Goal: Task Accomplishment & Management: Manage account settings

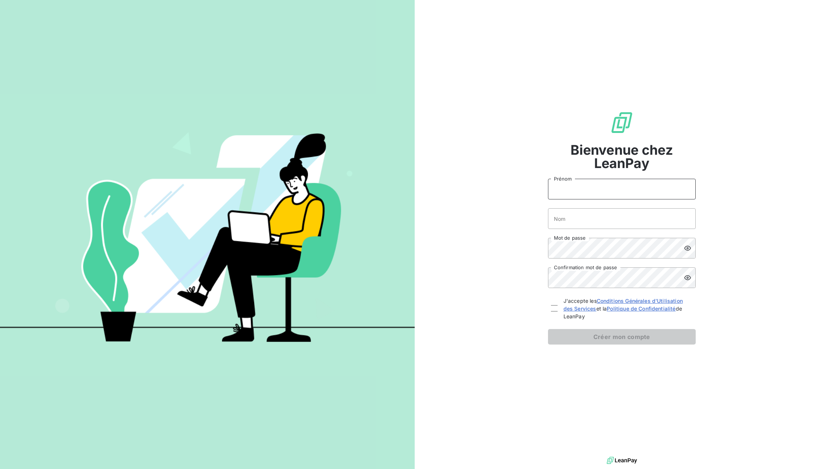
click at [603, 188] on input "Prénom" at bounding box center [622, 189] width 148 height 21
type input "JANAKI"
click at [591, 221] on input "Nom" at bounding box center [622, 218] width 148 height 21
type input "KUGASEELAN"
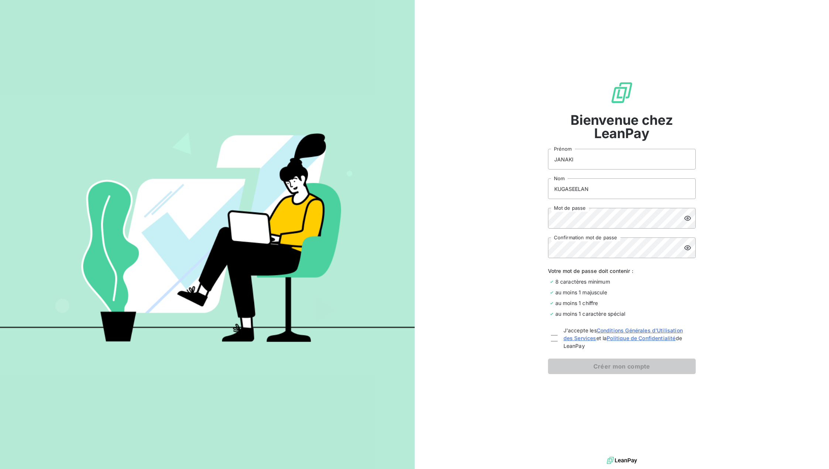
click at [798, 307] on div "Bienvenue chez LeanPay JANAKI Prénom KUGASEELAN Nom Mot de passe Confirmation m…" at bounding box center [622, 227] width 415 height 455
click at [553, 340] on div at bounding box center [554, 338] width 7 height 7
checkbox input "true"
click at [596, 364] on button "Créer mon compte" at bounding box center [622, 366] width 148 height 16
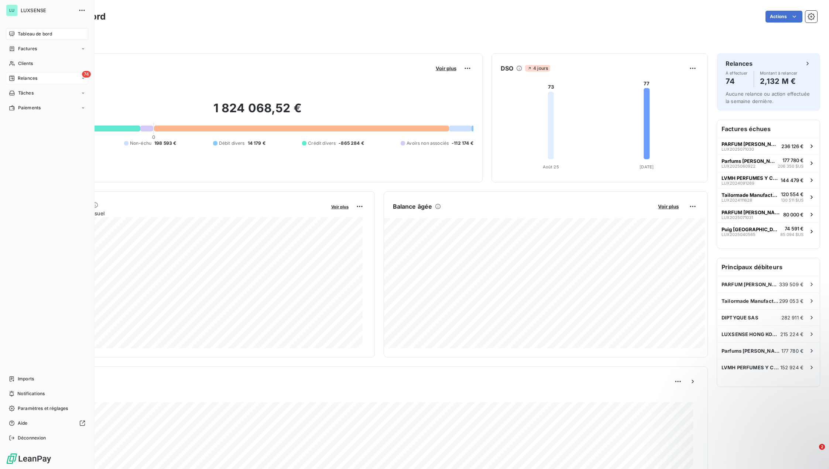
click at [18, 79] on span "Relances" at bounding box center [28, 78] width 20 height 7
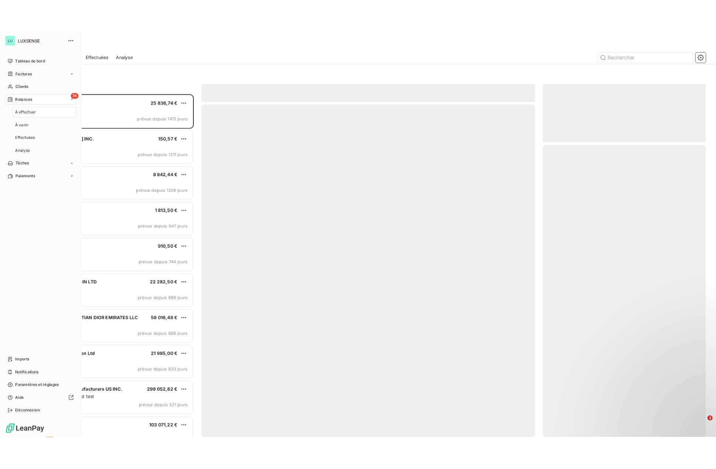
scroll to position [391, 183]
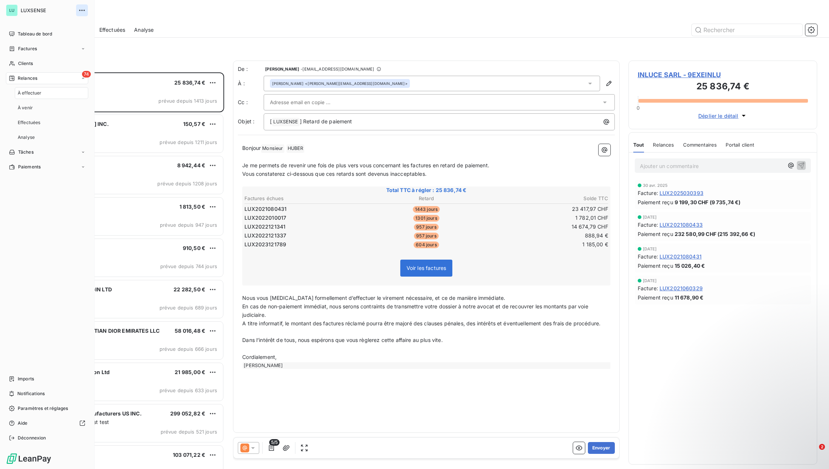
click at [82, 9] on icon "button" at bounding box center [81, 10] width 7 height 7
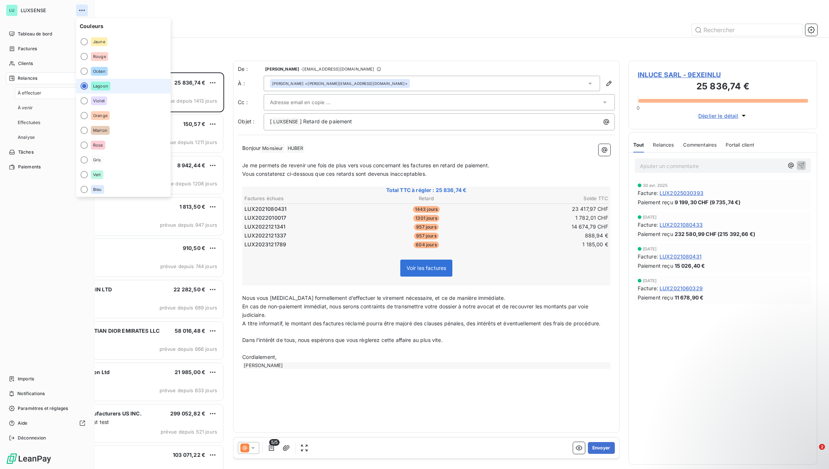
click at [82, 9] on icon "button" at bounding box center [81, 10] width 7 height 7
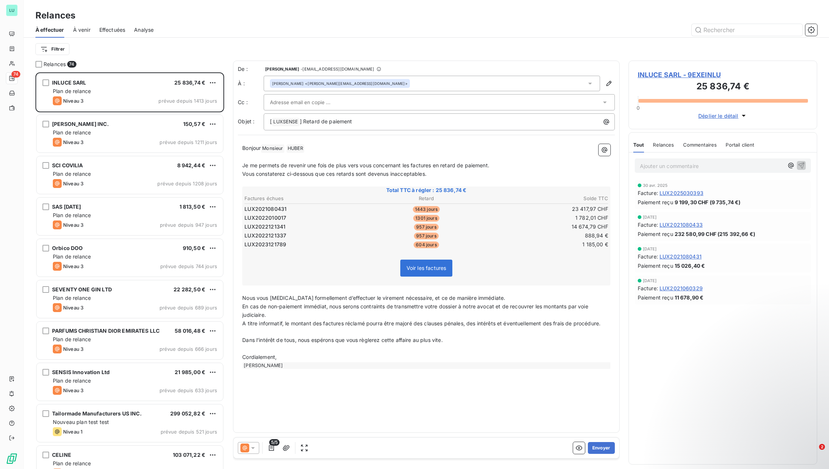
click at [340, 43] on div "Filtrer" at bounding box center [425, 49] width 781 height 14
click at [808, 32] on icon "button" at bounding box center [810, 29] width 7 height 7
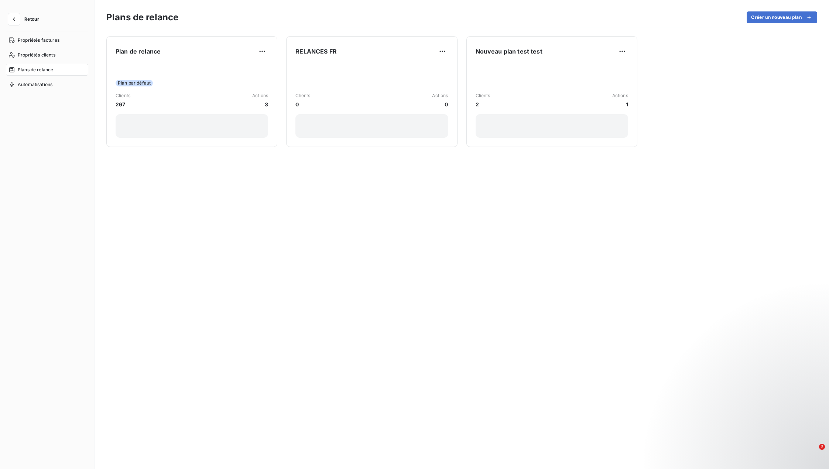
click at [637, 95] on div "Plan de relance Plan par défaut Clients 267 Actions 3 RELANCES FR Clients 0 Act…" at bounding box center [461, 247] width 734 height 441
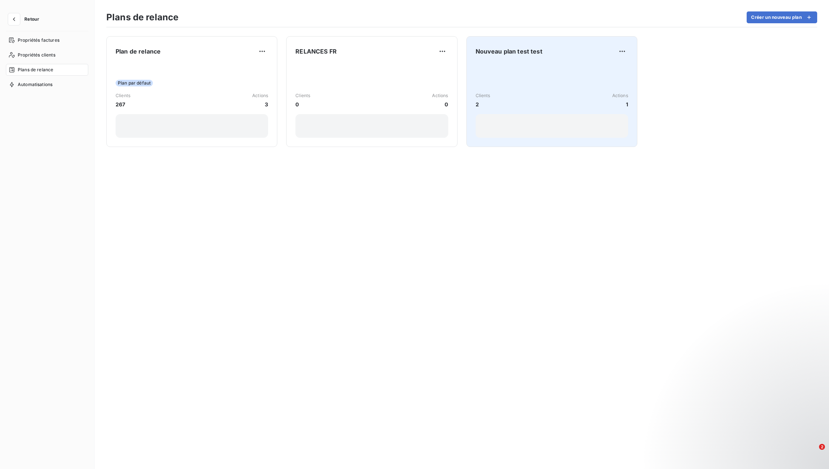
click at [598, 93] on div "Clients 2 Actions 1" at bounding box center [551, 100] width 152 height 16
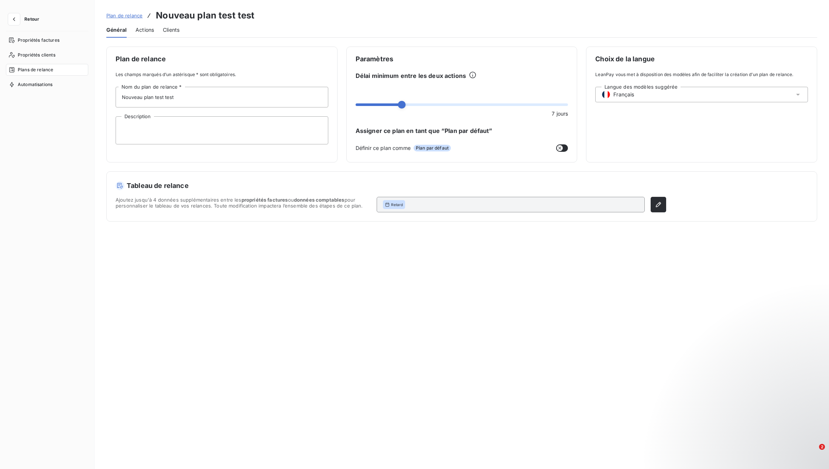
click at [668, 98] on div "Langue des modèles suggérée Français" at bounding box center [701, 95] width 213 height 16
click at [141, 30] on span "Actions" at bounding box center [144, 29] width 18 height 7
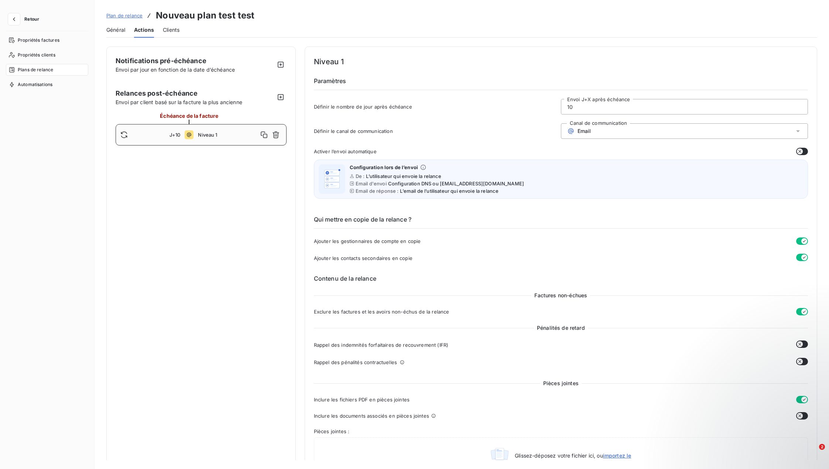
click at [172, 30] on span "Clients" at bounding box center [171, 29] width 17 height 7
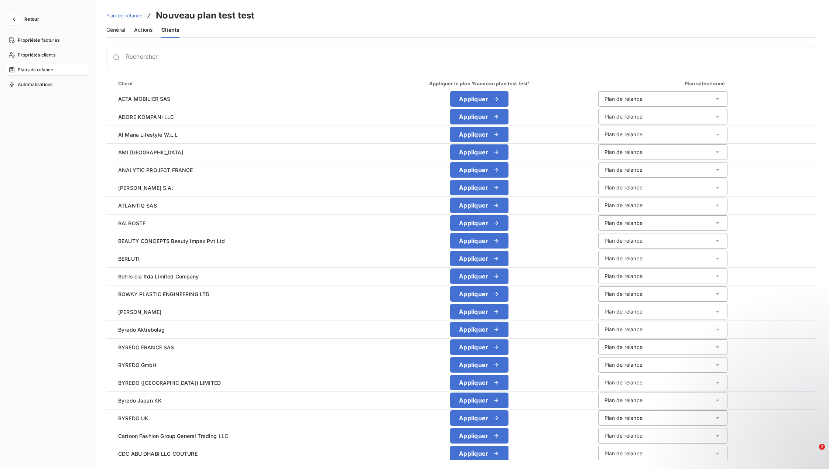
click at [142, 31] on span "Actions" at bounding box center [143, 29] width 18 height 7
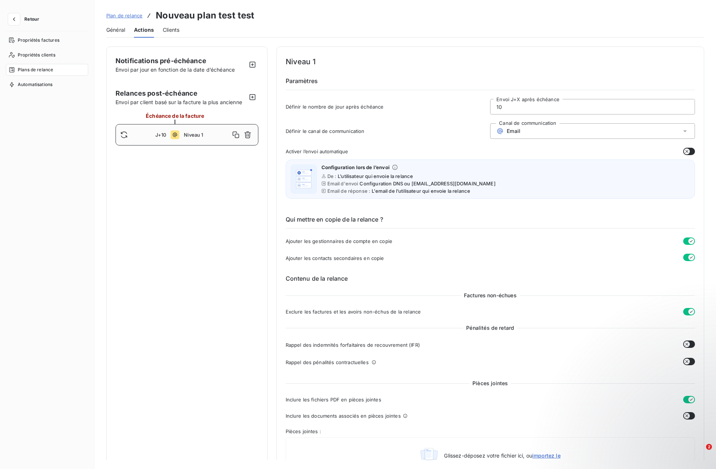
click at [138, 290] on div "Notifications pré-échéance Envoi par jour en fonction de la date d’échéance Rel…" at bounding box center [186, 364] width 161 height 634
click at [684, 128] on icon at bounding box center [684, 130] width 7 height 7
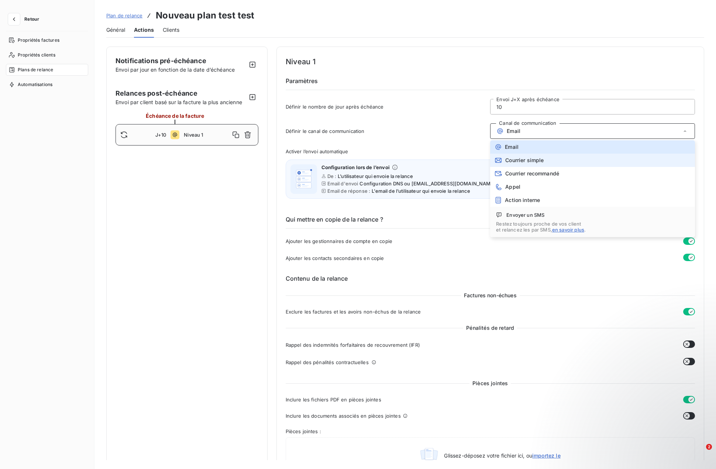
click at [544, 161] on li "Courrier simple" at bounding box center [592, 160] width 205 height 13
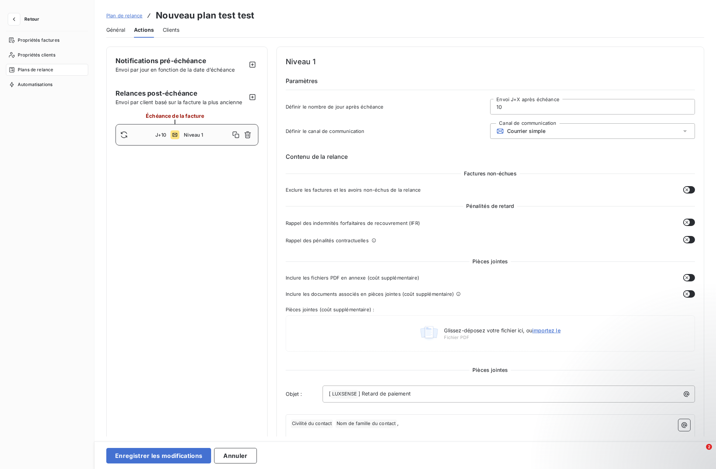
click at [611, 136] on div "Courrier simple" at bounding box center [592, 131] width 205 height 16
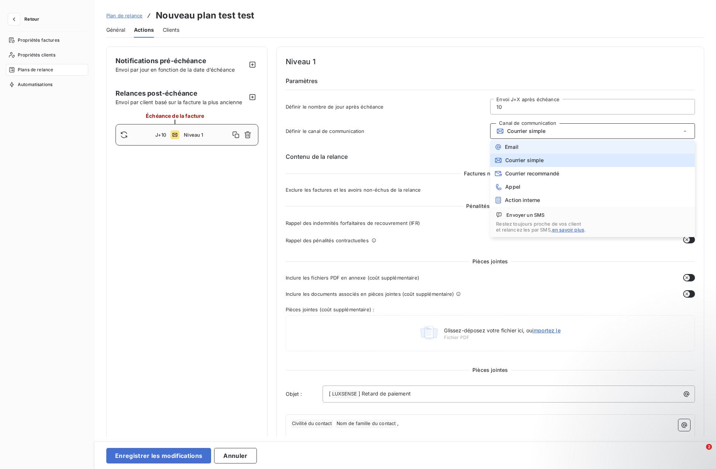
click at [520, 148] on li "Email" at bounding box center [592, 146] width 205 height 13
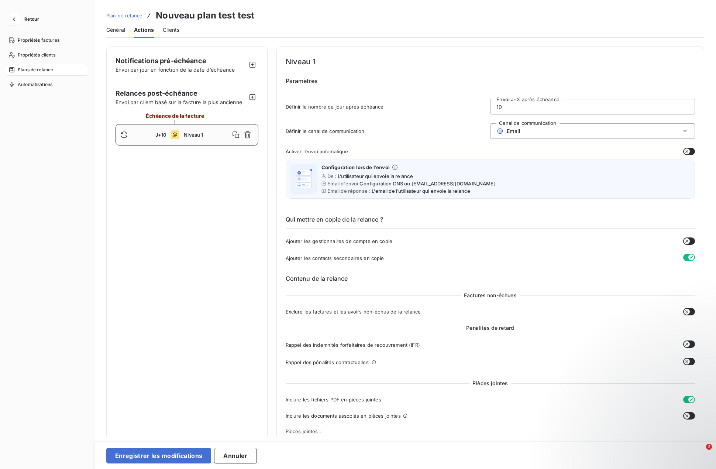
click at [126, 190] on div "Notifications pré-échéance Envoi par jour en fonction de la date d’échéance Rel…" at bounding box center [186, 465] width 161 height 836
click at [195, 136] on span "Niveau 1" at bounding box center [207, 135] width 46 height 6
click at [234, 135] on icon "button" at bounding box center [235, 134] width 7 height 7
type input "11"
click at [245, 160] on icon "button" at bounding box center [247, 160] width 7 height 7
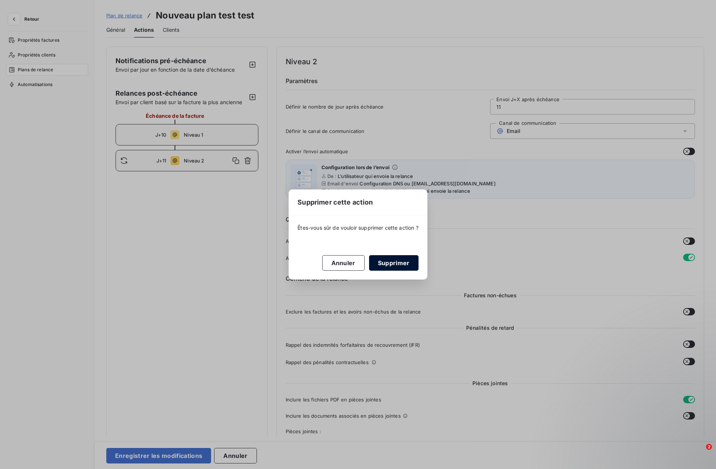
click at [381, 260] on button "Supprimer" at bounding box center [393, 263] width 49 height 16
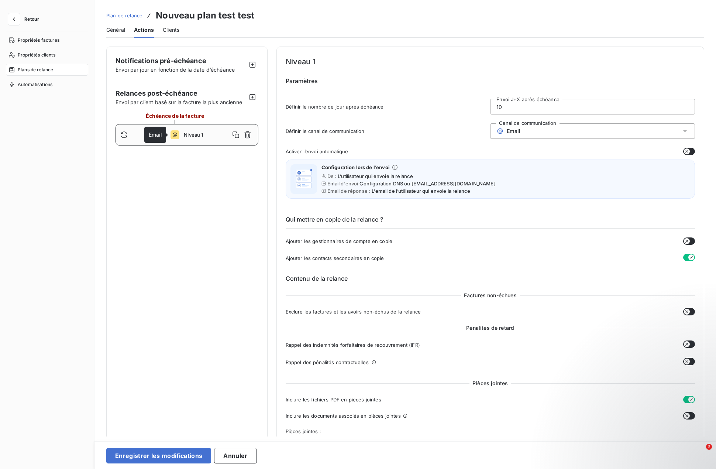
click at [172, 134] on icon at bounding box center [175, 134] width 9 height 9
click at [250, 97] on icon "button" at bounding box center [253, 97] width 6 height 6
type input "20"
click at [247, 162] on icon "button" at bounding box center [247, 160] width 7 height 7
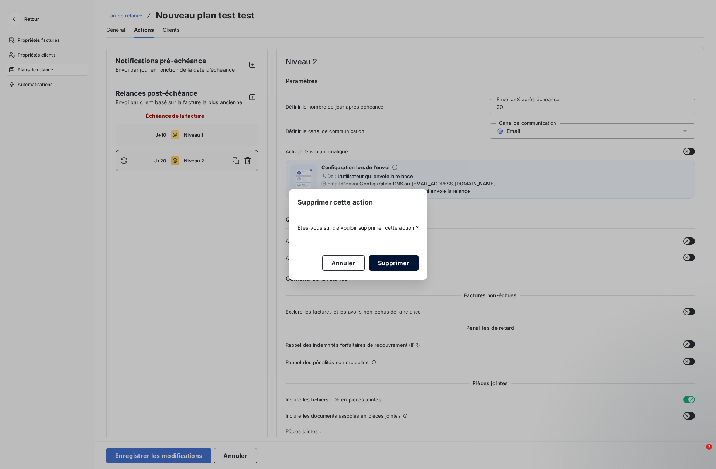
click at [391, 261] on button "Supprimer" at bounding box center [393, 263] width 49 height 16
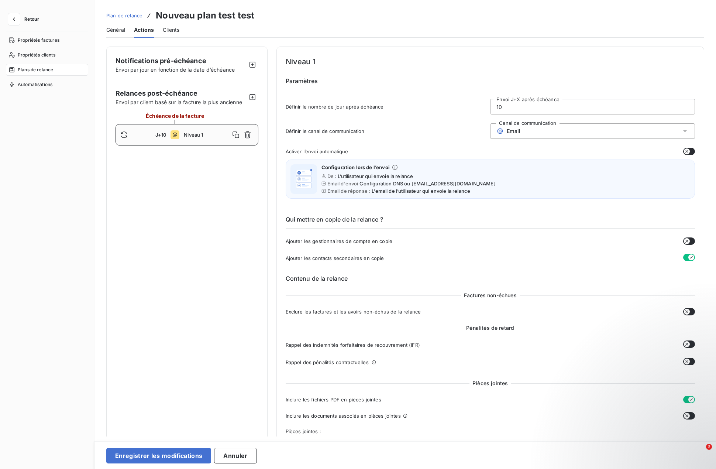
click at [111, 29] on span "Général" at bounding box center [115, 29] width 19 height 7
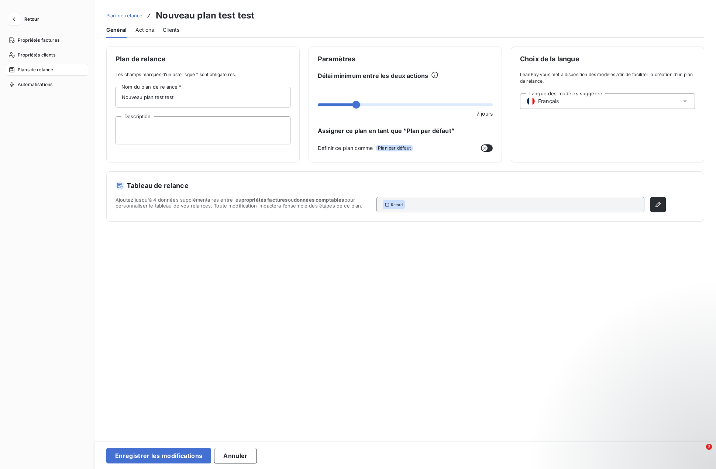
click at [143, 33] on span "Actions" at bounding box center [144, 29] width 18 height 7
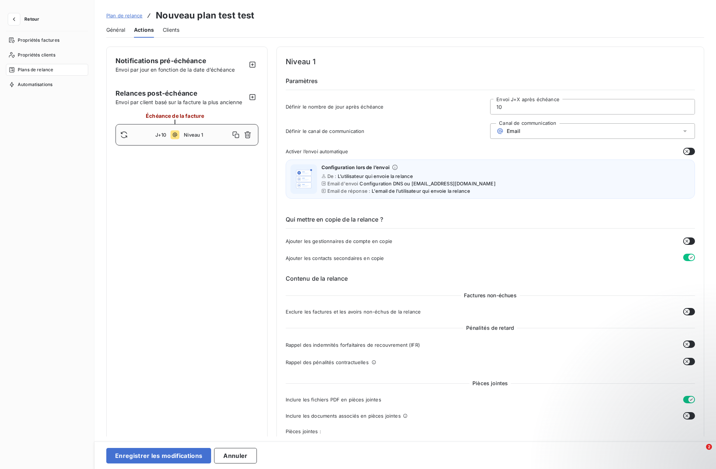
click at [173, 32] on span "Clients" at bounding box center [171, 29] width 17 height 7
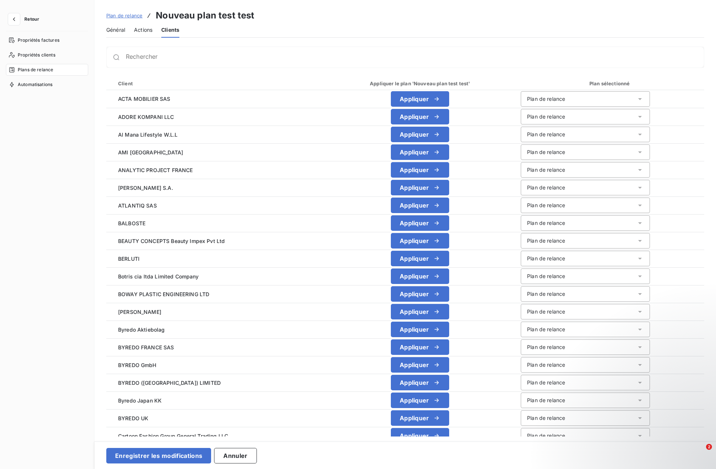
click at [119, 30] on span "Général" at bounding box center [115, 29] width 19 height 7
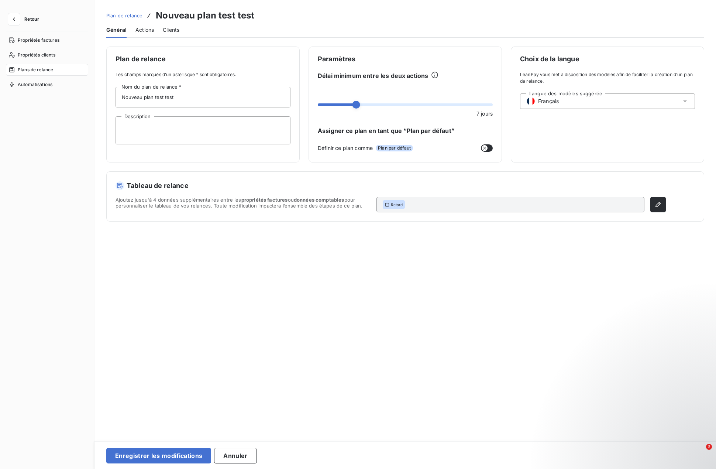
click at [135, 31] on span "Actions" at bounding box center [144, 29] width 18 height 7
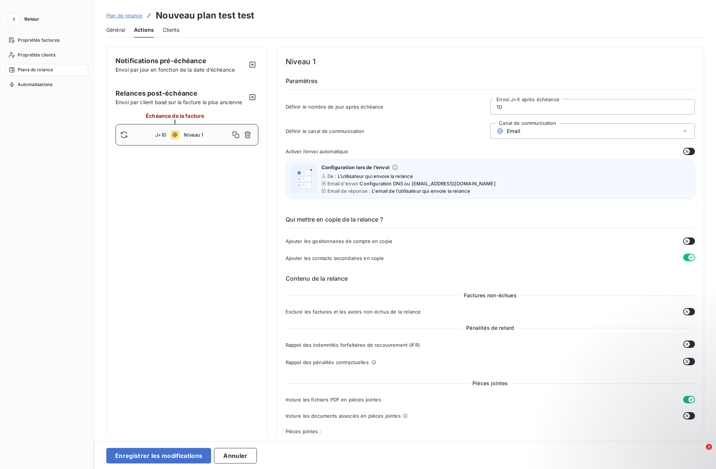
click at [189, 135] on span "Niveau 1" at bounding box center [207, 135] width 46 height 6
click at [252, 64] on icon "button" at bounding box center [252, 64] width 7 height 7
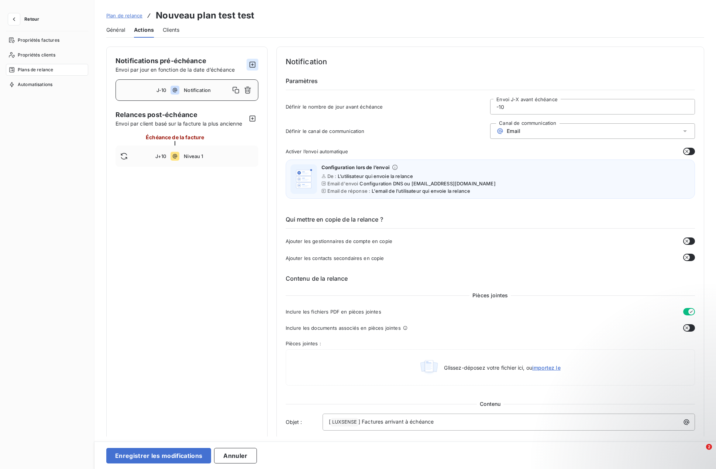
click at [252, 64] on icon "button" at bounding box center [252, 64] width 7 height 7
type input "-15"
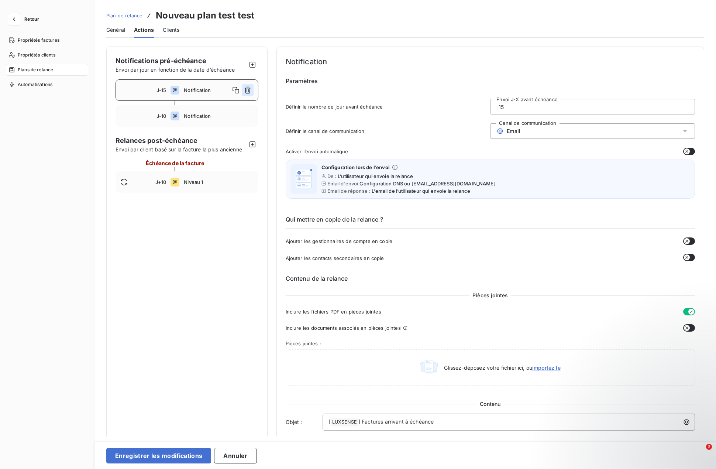
click at [244, 91] on icon "button" at bounding box center [247, 89] width 7 height 7
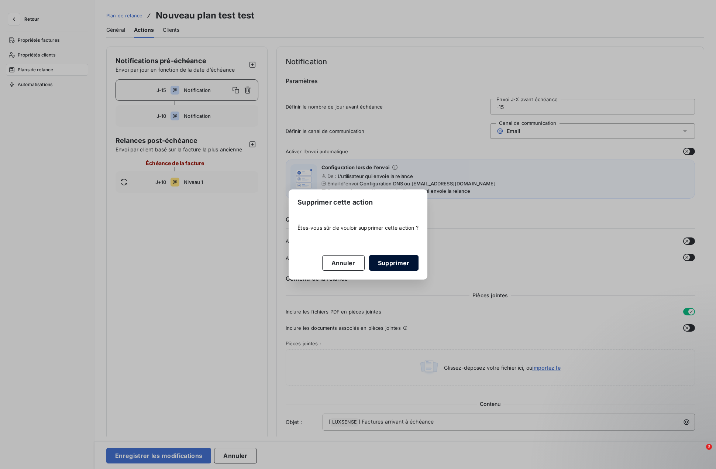
click at [395, 264] on button "Supprimer" at bounding box center [393, 263] width 49 height 16
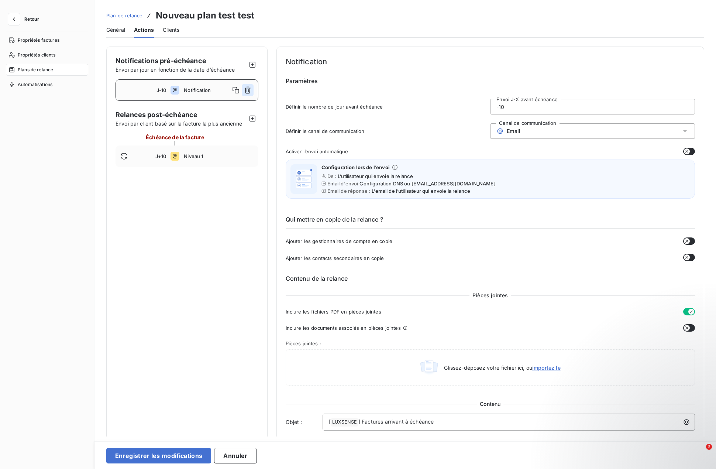
click at [244, 90] on icon "button" at bounding box center [247, 89] width 7 height 7
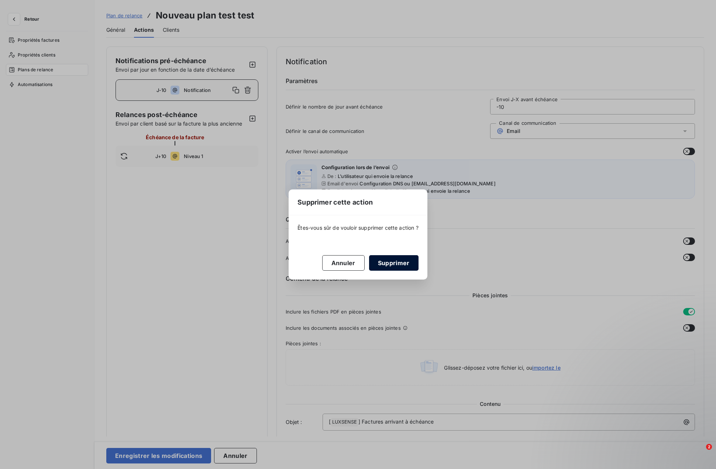
click at [406, 265] on button "Supprimer" at bounding box center [393, 263] width 49 height 16
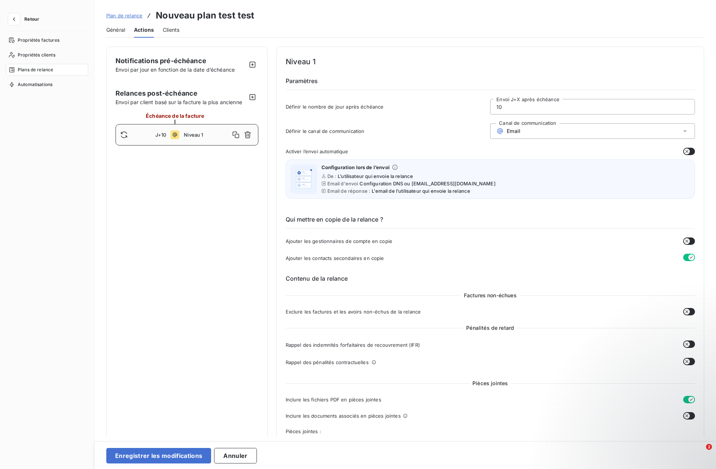
click at [39, 70] on span "Plans de relance" at bounding box center [35, 69] width 35 height 7
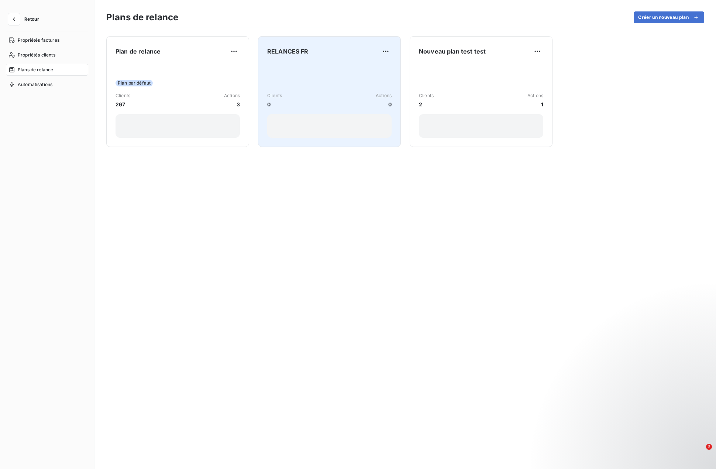
click at [319, 94] on div "Clients 0 Actions 0" at bounding box center [329, 100] width 124 height 16
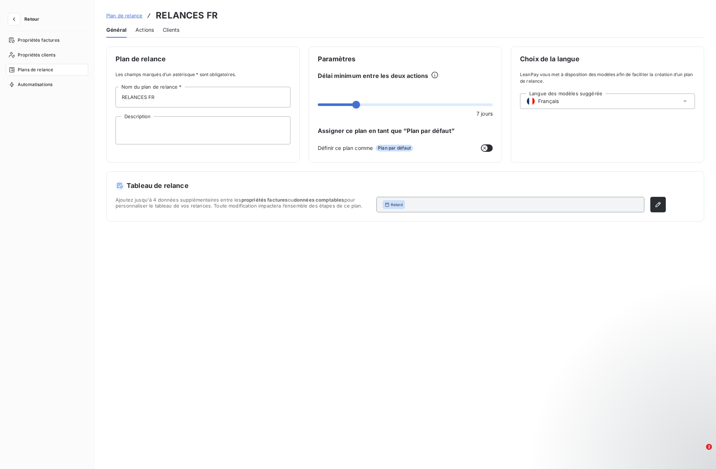
click at [145, 30] on span "Actions" at bounding box center [144, 29] width 18 height 7
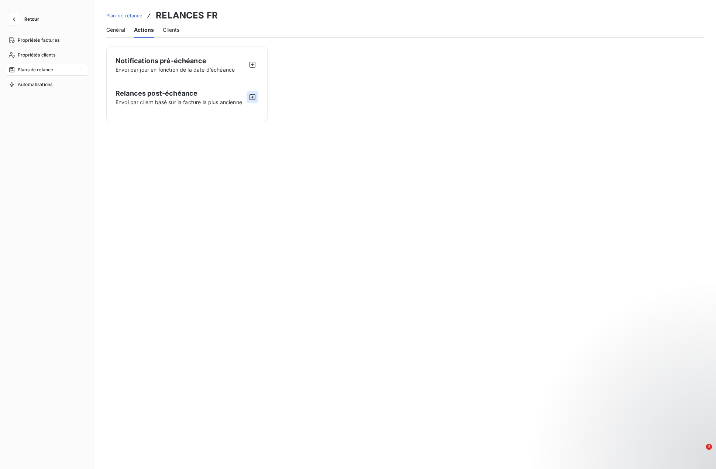
click at [251, 96] on icon "button" at bounding box center [252, 96] width 7 height 7
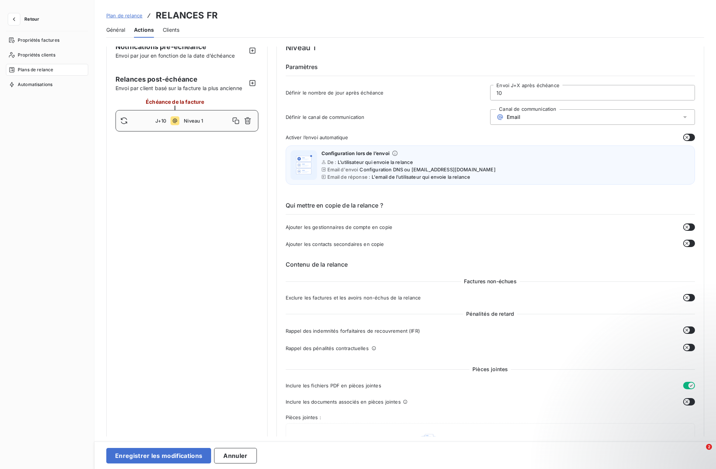
scroll to position [2, 0]
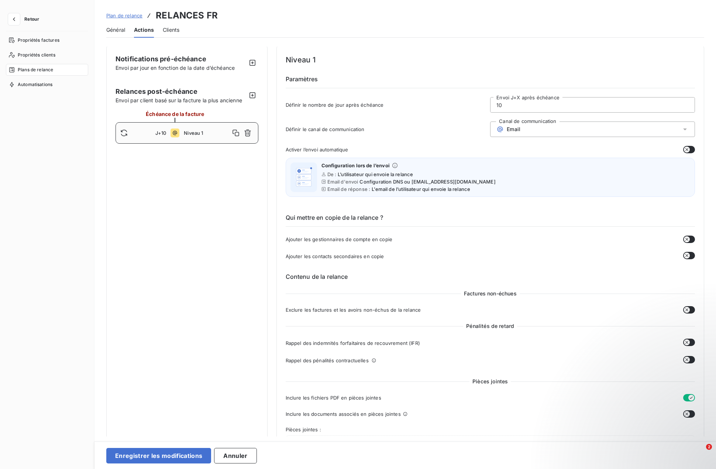
click at [169, 30] on span "Clients" at bounding box center [171, 29] width 17 height 7
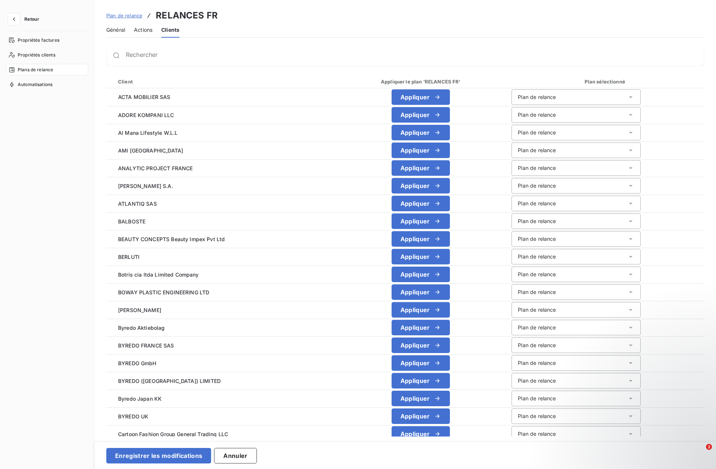
click at [114, 29] on span "Général" at bounding box center [115, 29] width 19 height 7
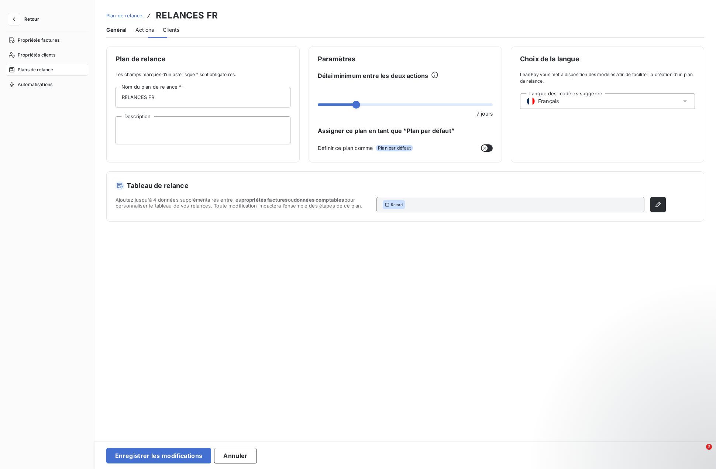
scroll to position [0, 0]
click at [142, 28] on span "Actions" at bounding box center [144, 29] width 18 height 7
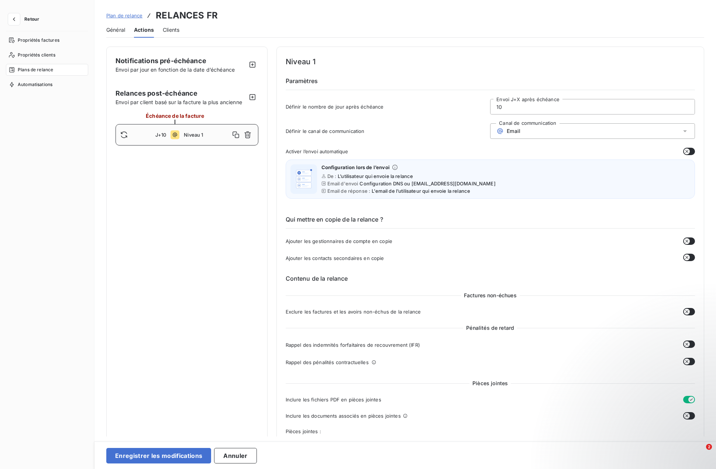
click at [38, 66] on div "Plans de relance" at bounding box center [47, 70] width 82 height 12
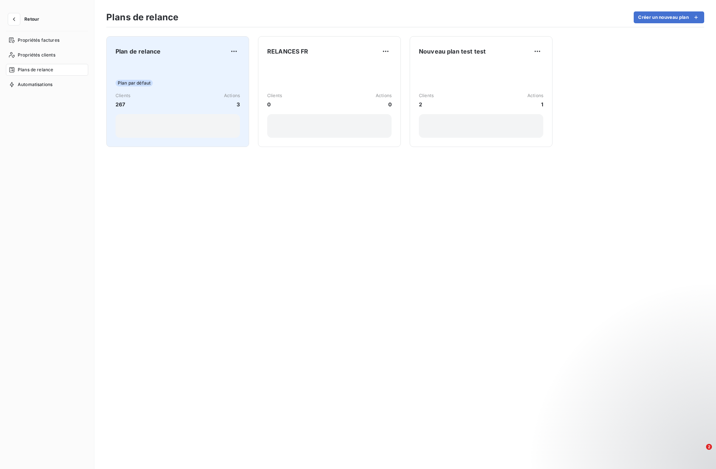
click at [152, 80] on div "Plan par défaut" at bounding box center [178, 83] width 124 height 7
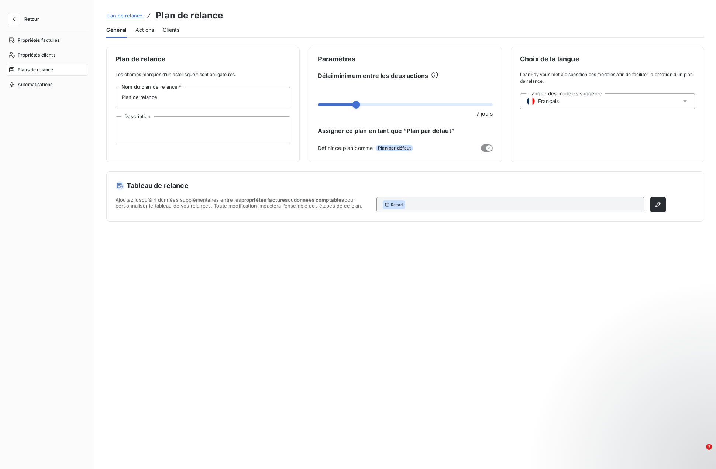
click at [150, 31] on span "Actions" at bounding box center [144, 29] width 18 height 7
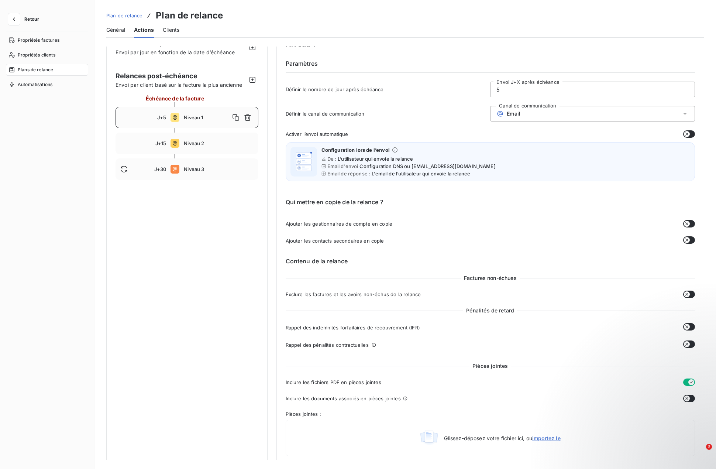
scroll to position [15, 0]
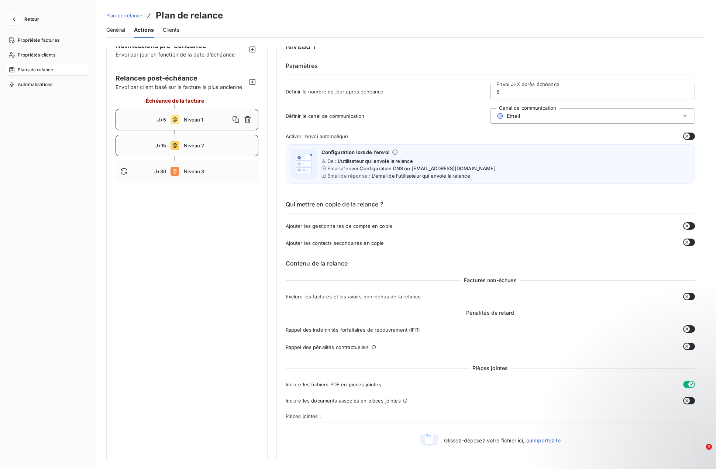
click at [192, 149] on div "J+15 Niveau 2" at bounding box center [187, 145] width 143 height 21
type input "15"
click at [16, 18] on icon "button" at bounding box center [13, 19] width 7 height 7
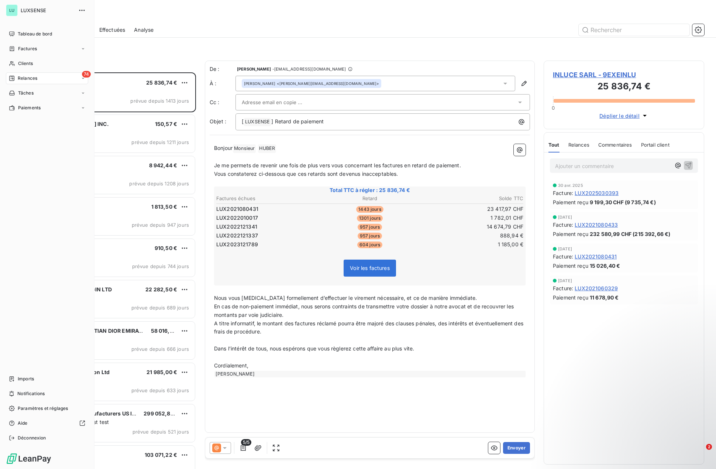
scroll to position [391, 155]
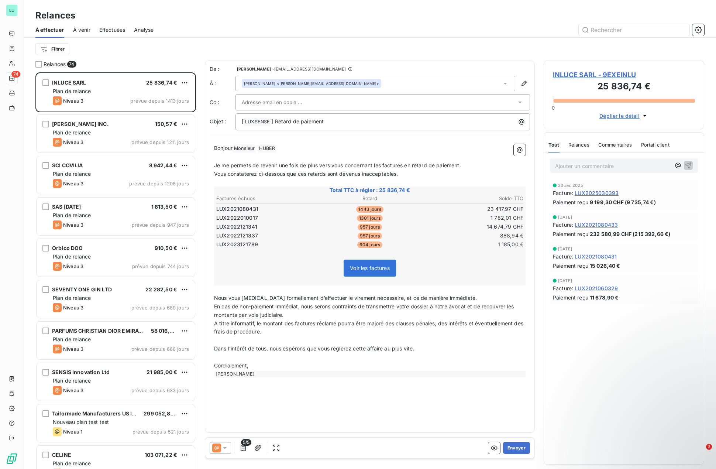
click at [114, 30] on span "Effectuées" at bounding box center [112, 29] width 26 height 7
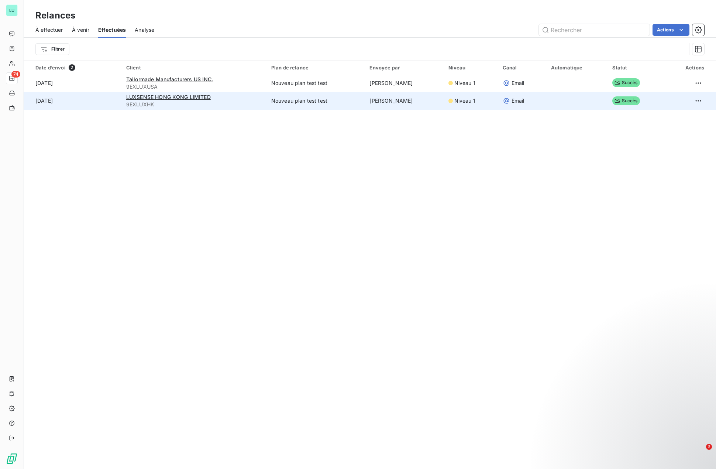
click at [299, 103] on td "Nouveau plan test test" at bounding box center [316, 101] width 99 height 18
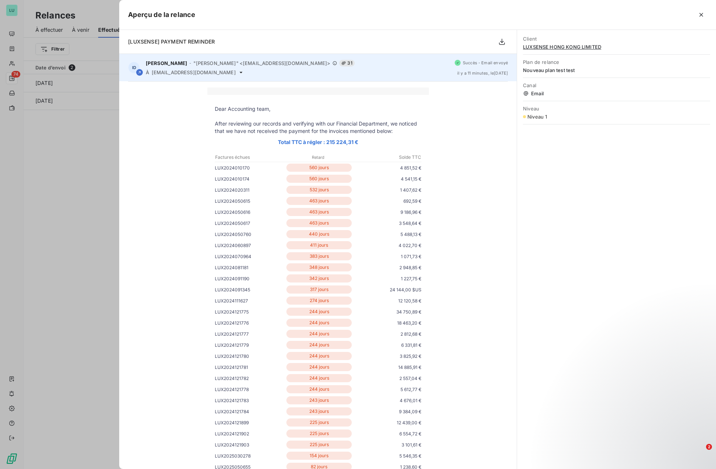
click at [173, 65] on span "[PERSON_NAME]" at bounding box center [166, 63] width 41 height 6
click at [175, 70] on span "[EMAIL_ADDRESS][DOMAIN_NAME]" at bounding box center [194, 72] width 84 height 6
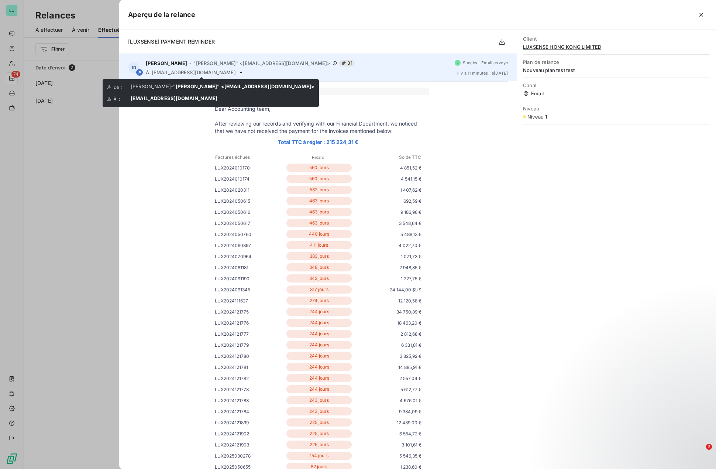
click at [238, 73] on icon at bounding box center [241, 72] width 6 height 6
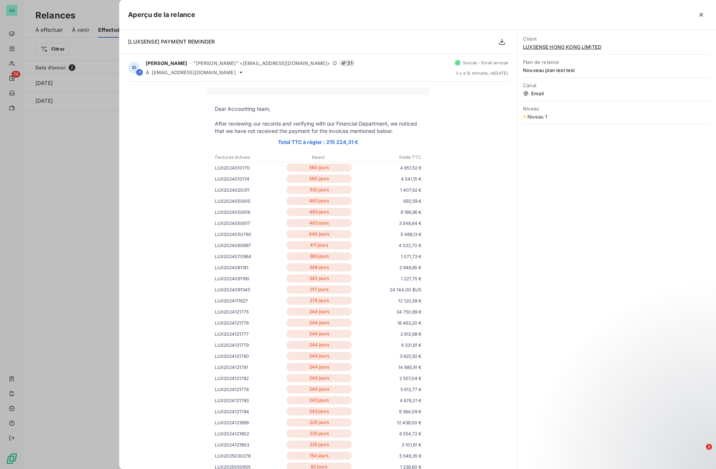
click at [48, 174] on div at bounding box center [358, 234] width 716 height 469
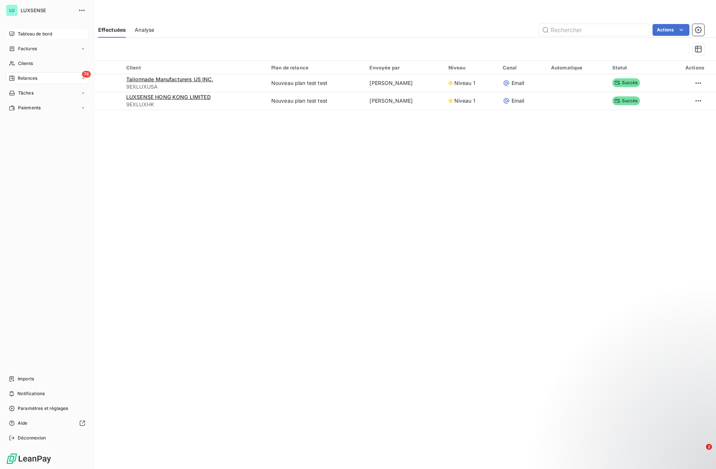
click at [20, 35] on span "Tableau de bord" at bounding box center [35, 34] width 34 height 7
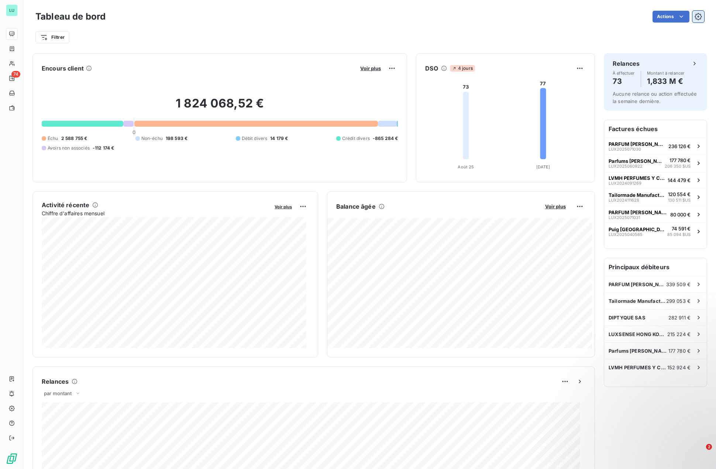
click at [695, 17] on icon "button" at bounding box center [698, 16] width 7 height 7
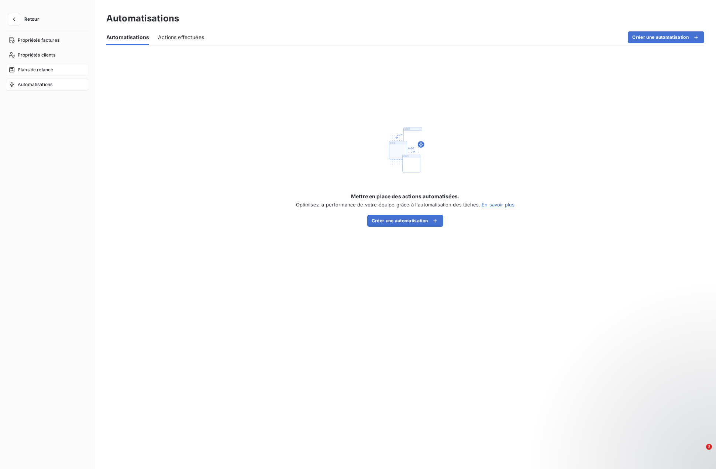
click at [47, 67] on span "Plans de relance" at bounding box center [35, 69] width 35 height 7
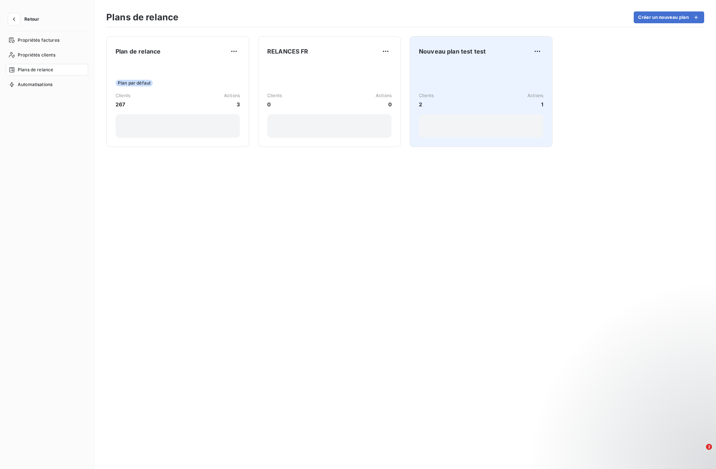
click at [450, 88] on div "Clients 2 Actions 1" at bounding box center [481, 100] width 124 height 75
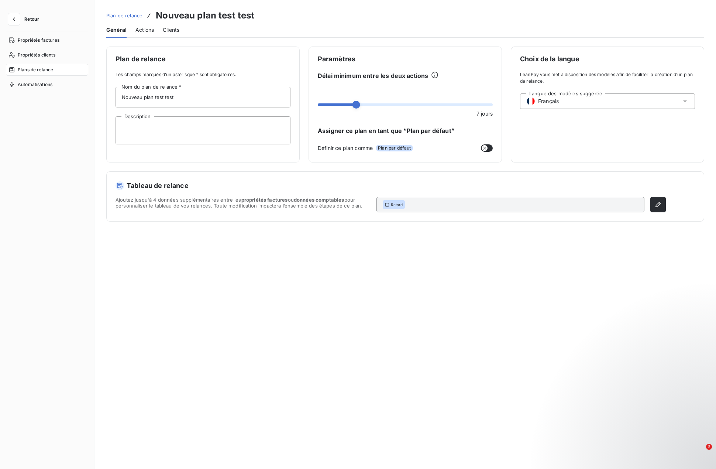
click at [146, 31] on span "Actions" at bounding box center [144, 29] width 18 height 7
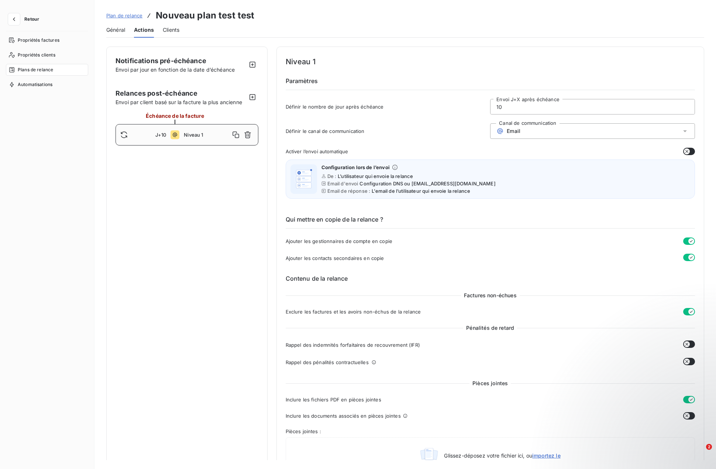
click at [203, 130] on div "Niveau 1" at bounding box center [218, 135] width 69 height 12
click at [111, 33] on span "Général" at bounding box center [115, 29] width 19 height 7
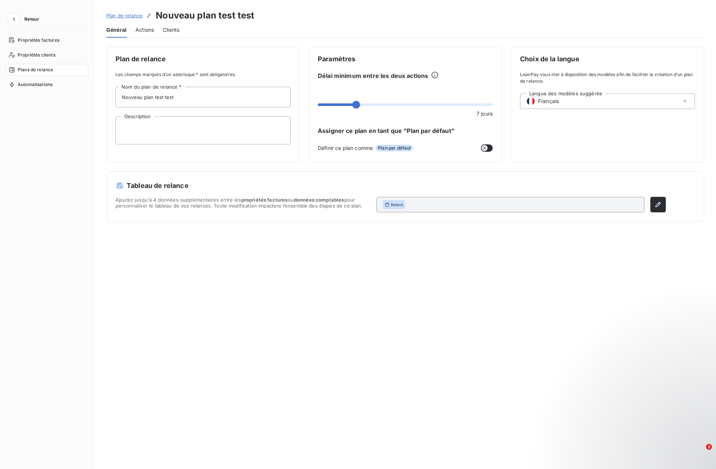
click at [565, 107] on div "Langue des modèles suggérée Français" at bounding box center [607, 101] width 175 height 16
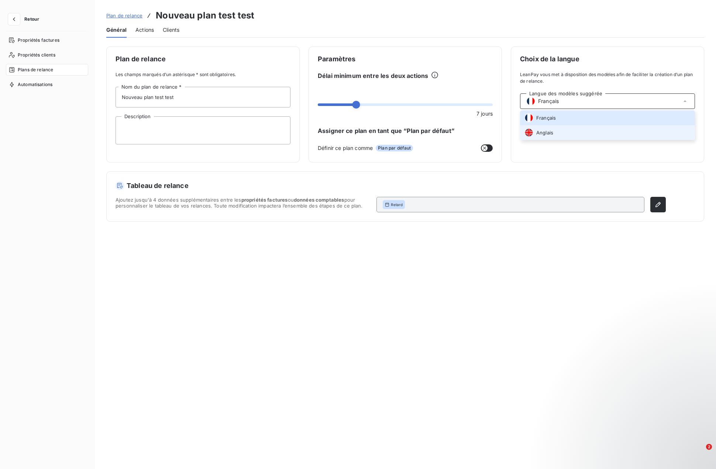
click at [562, 132] on li "Anglais" at bounding box center [607, 132] width 175 height 15
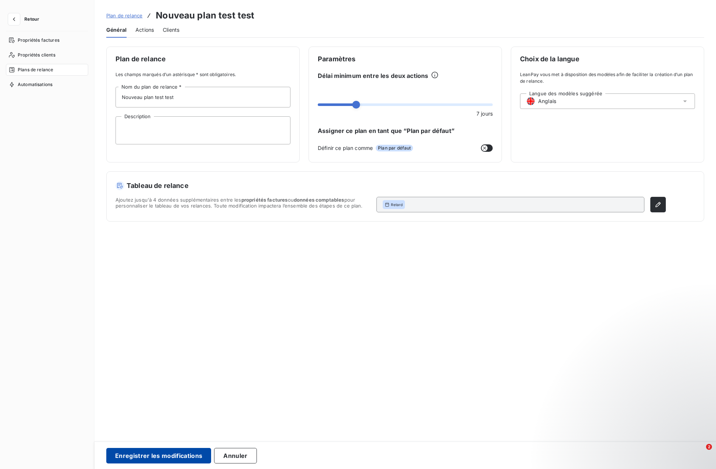
click at [166, 457] on button "Enregistrer les modifications" at bounding box center [158, 456] width 105 height 16
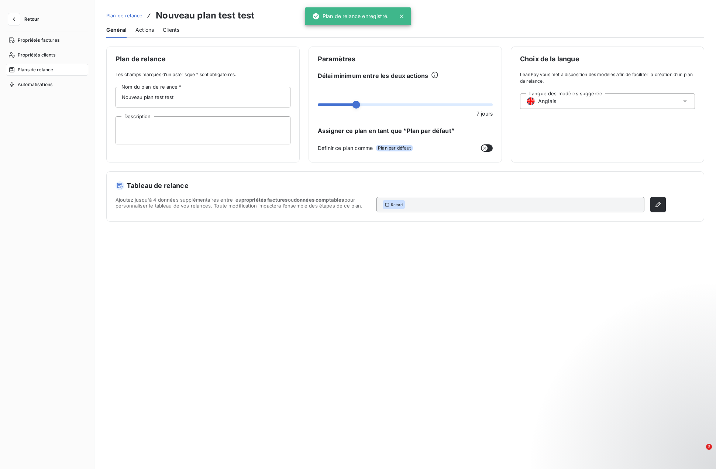
drag, startPoint x: 145, startPoint y: 29, endPoint x: 148, endPoint y: 32, distance: 4.5
click at [145, 29] on span "Actions" at bounding box center [144, 29] width 18 height 7
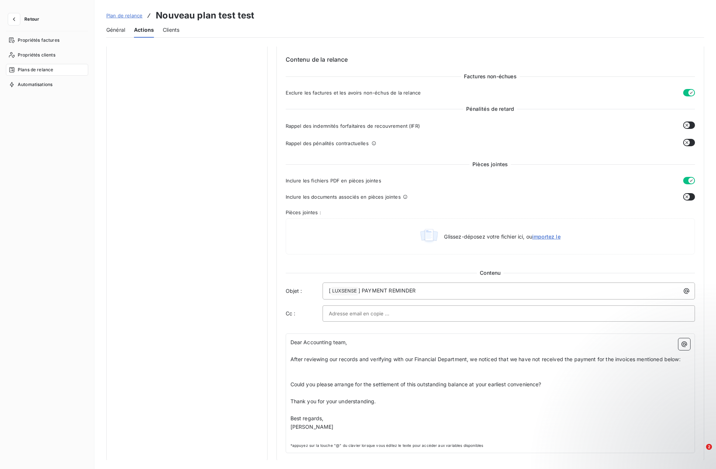
scroll to position [221, 0]
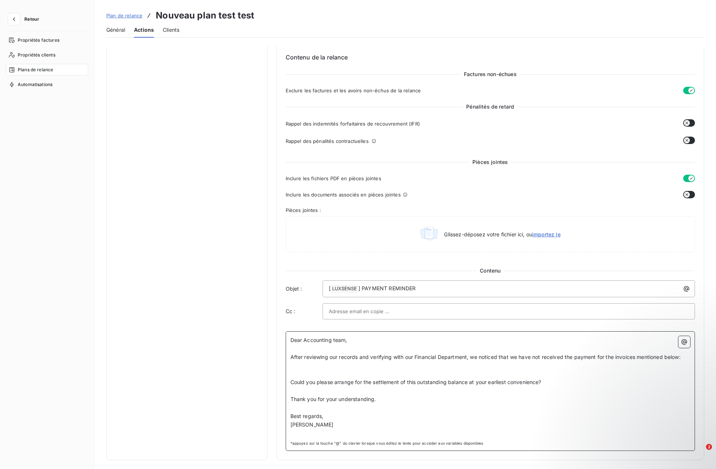
click at [299, 366] on p at bounding box center [490, 365] width 400 height 8
click at [680, 346] on button "button" at bounding box center [684, 342] width 12 height 12
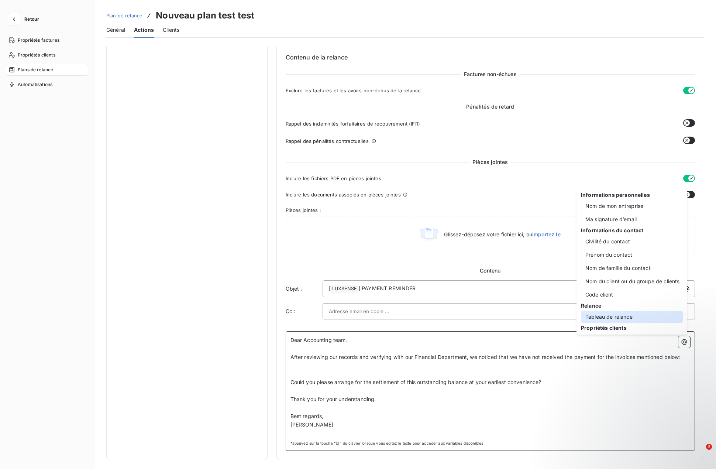
click at [603, 317] on div "Tableau de relance" at bounding box center [632, 317] width 102 height 12
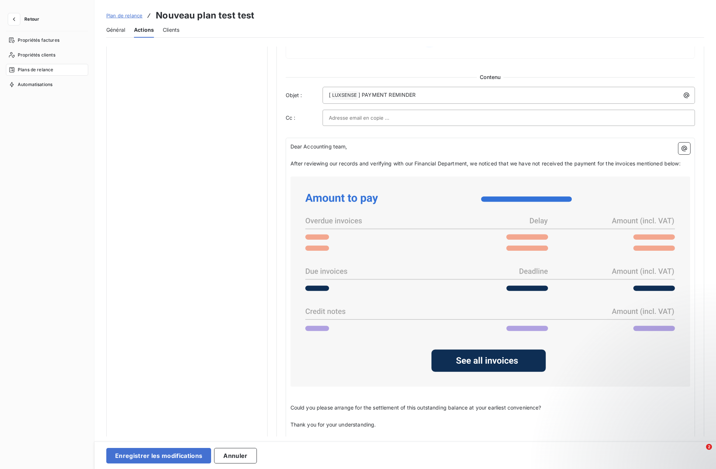
scroll to position [443, 0]
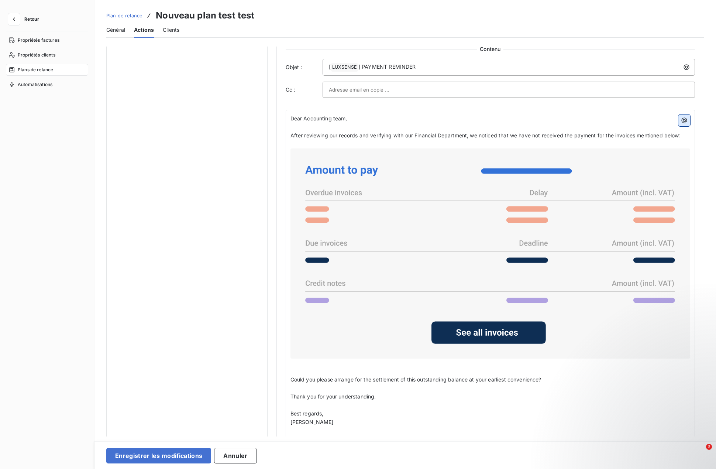
click at [683, 119] on icon "button" at bounding box center [684, 120] width 7 height 7
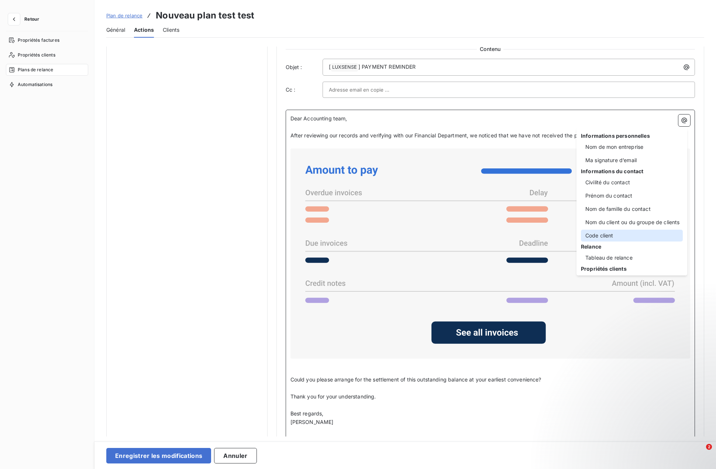
scroll to position [15, 0]
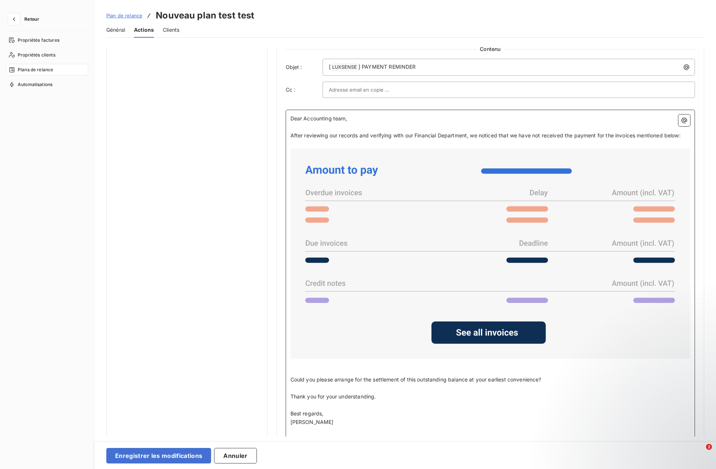
click at [416, 176] on html "Retour Propriétés factures Propriétés clients Plans de relance Automatisations …" at bounding box center [358, 234] width 716 height 469
click at [462, 330] on icon at bounding box center [487, 332] width 62 height 7
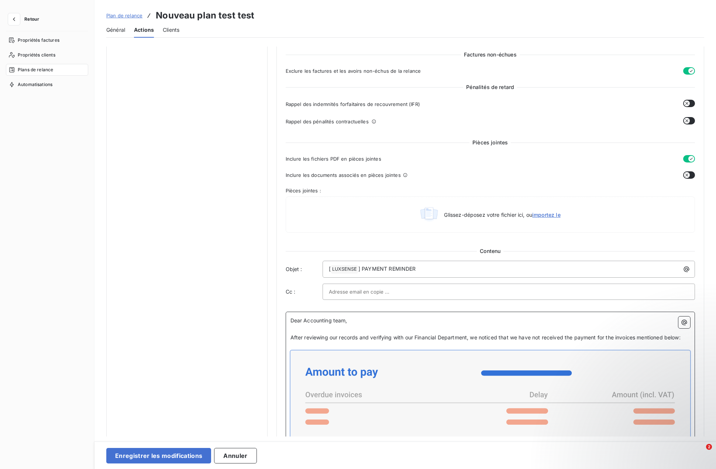
scroll to position [425, 0]
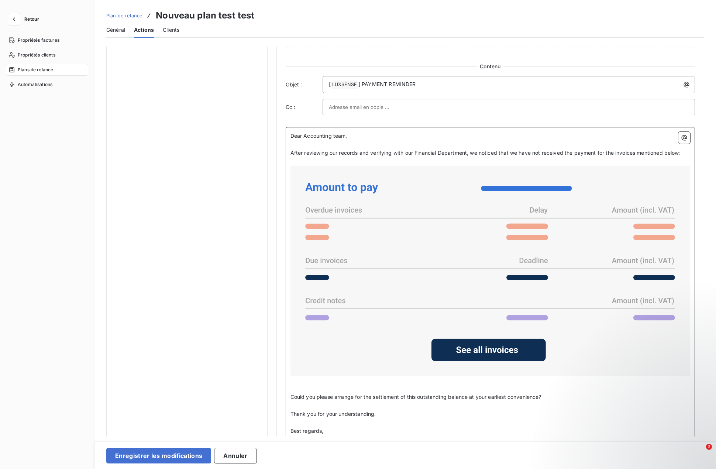
drag, startPoint x: 444, startPoint y: 190, endPoint x: 427, endPoint y: 190, distance: 17.0
click at [427, 190] on icon at bounding box center [490, 271] width 394 height 204
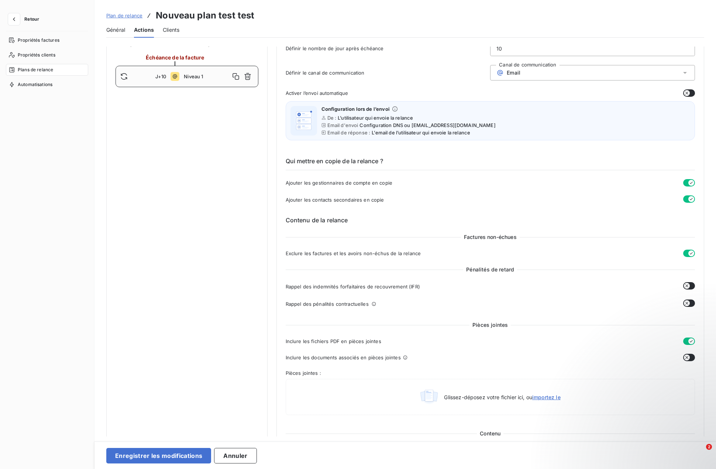
scroll to position [0, 0]
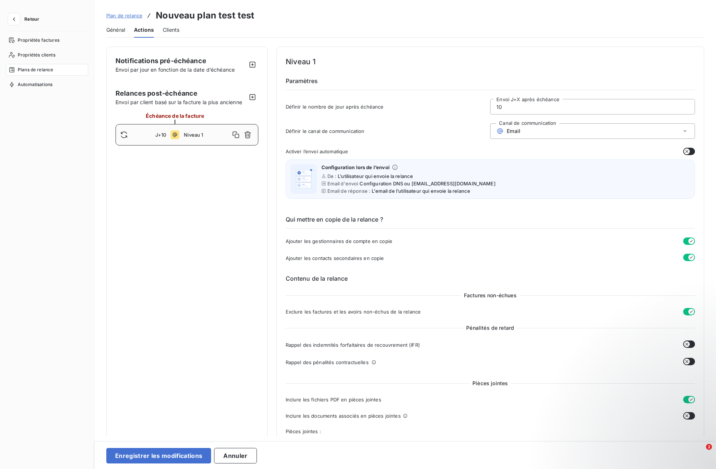
click at [34, 71] on span "Plans de relance" at bounding box center [35, 69] width 35 height 7
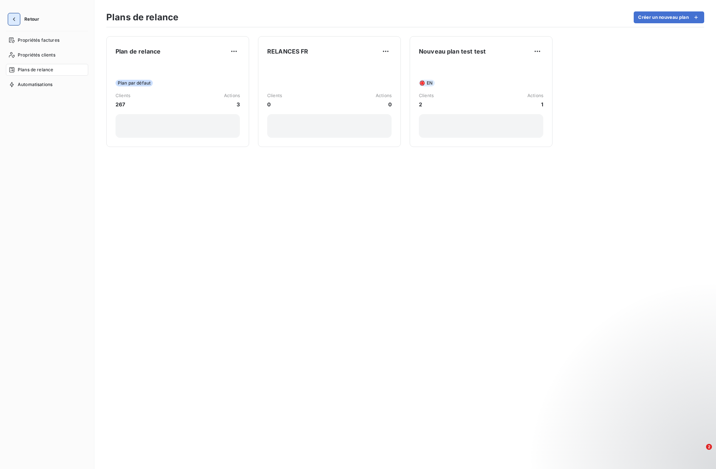
click at [15, 23] on icon "button" at bounding box center [13, 19] width 7 height 7
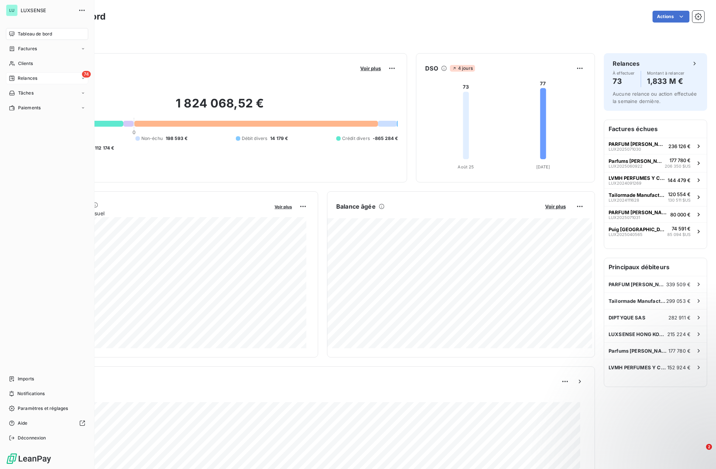
click at [27, 82] on div "74 Relances" at bounding box center [47, 78] width 82 height 12
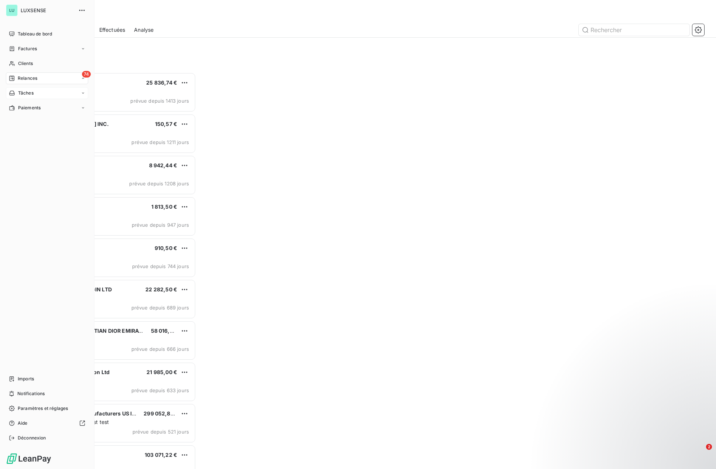
scroll to position [391, 155]
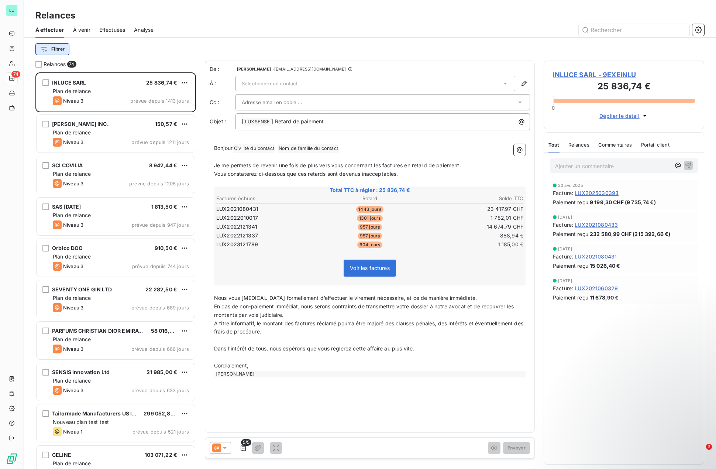
click at [55, 49] on html "LU 74 Relances À effectuer À venir Effectuées Analyse Filtrer Relances 74 INLUC…" at bounding box center [358, 234] width 716 height 469
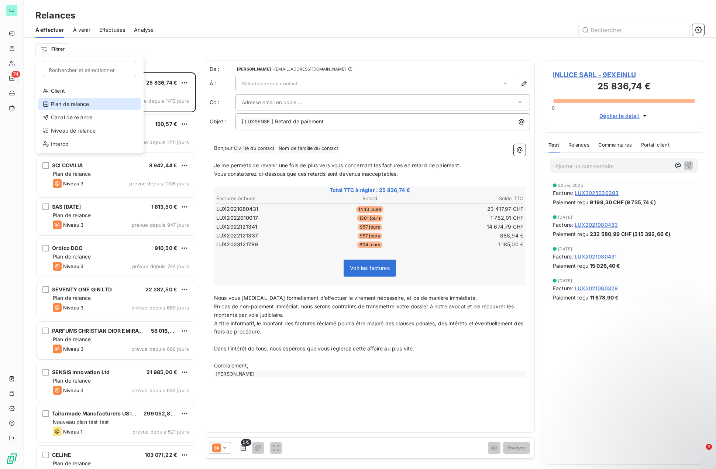
click at [68, 104] on div "Plan de relance" at bounding box center [89, 104] width 102 height 12
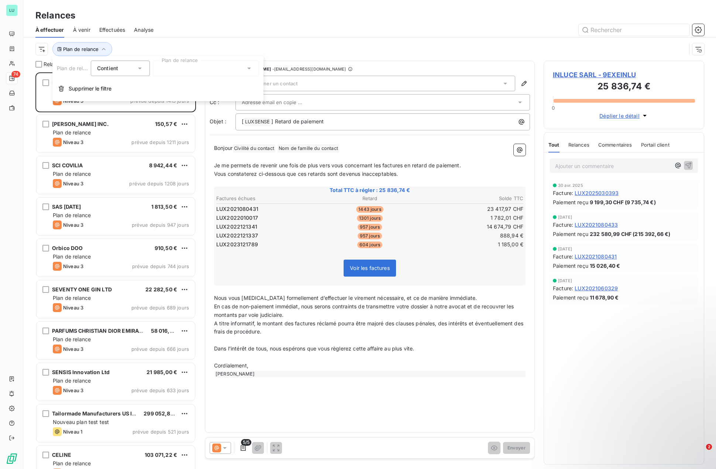
click at [123, 70] on div "Contient" at bounding box center [116, 68] width 39 height 10
click at [210, 68] on div at bounding box center [206, 69] width 106 height 16
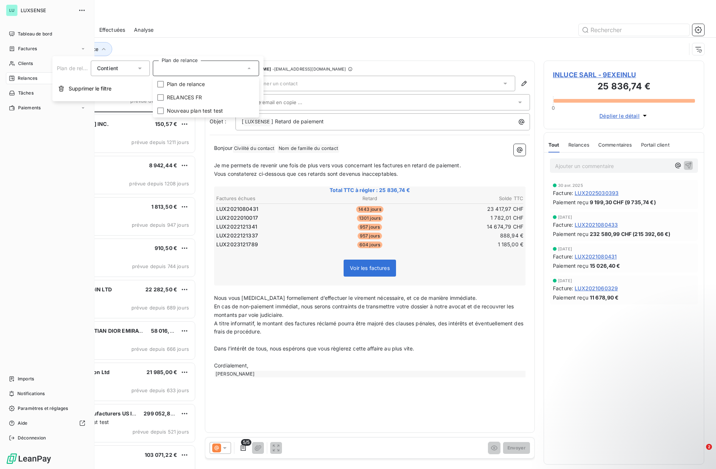
click at [25, 78] on span "Relances" at bounding box center [28, 78] width 20 height 7
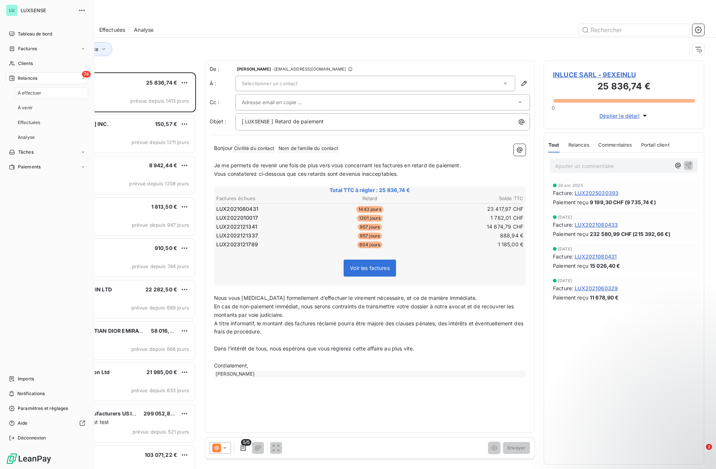
click at [26, 76] on span "Relances" at bounding box center [28, 78] width 20 height 7
click at [11, 36] on icon at bounding box center [11, 33] width 5 height 5
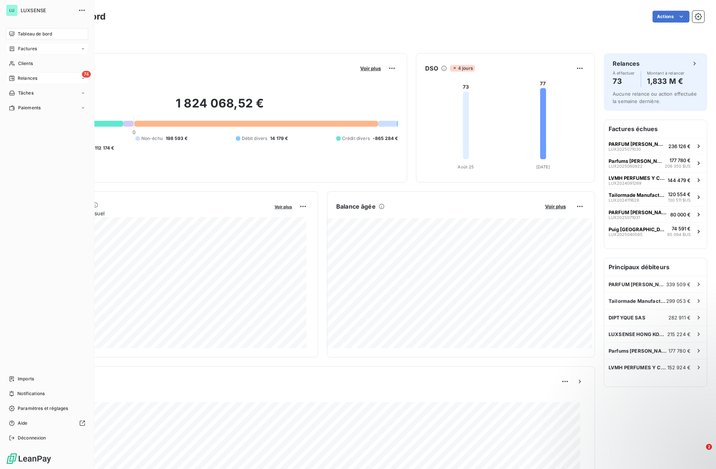
click at [80, 48] on div "Factures" at bounding box center [47, 49] width 82 height 12
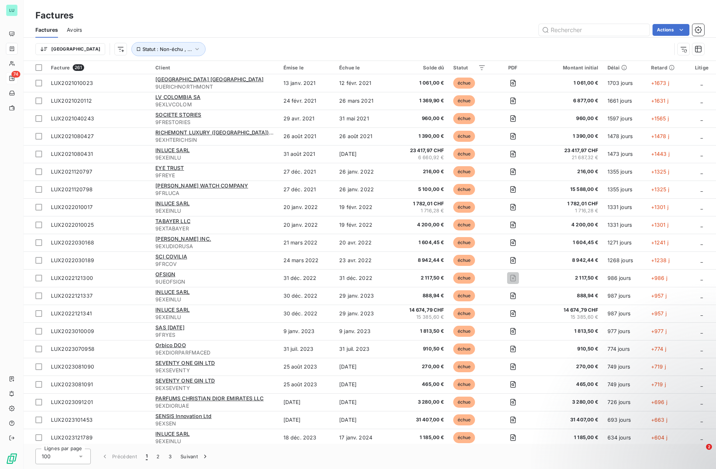
click at [195, 31] on div "Actions" at bounding box center [397, 30] width 613 height 12
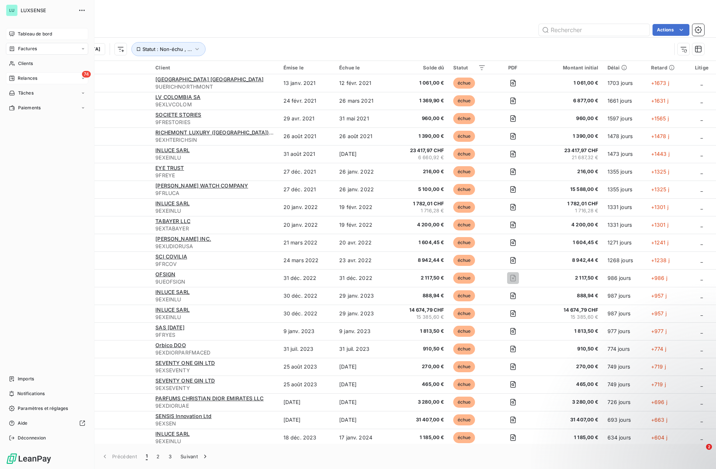
click at [15, 36] on div "Tableau de bord" at bounding box center [47, 34] width 82 height 12
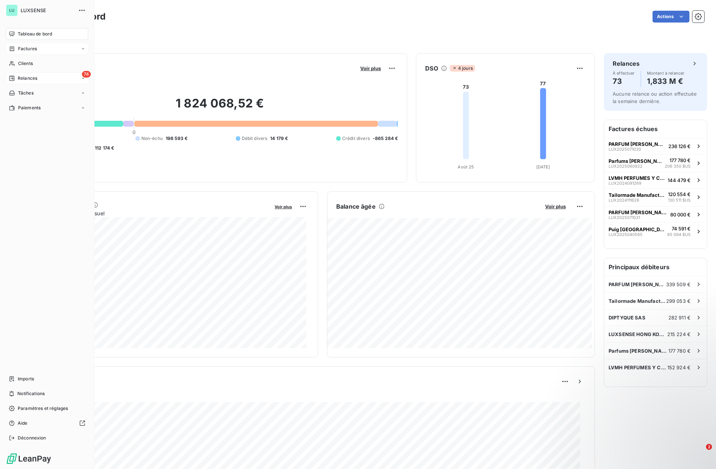
click at [15, 49] on icon at bounding box center [12, 49] width 6 height 6
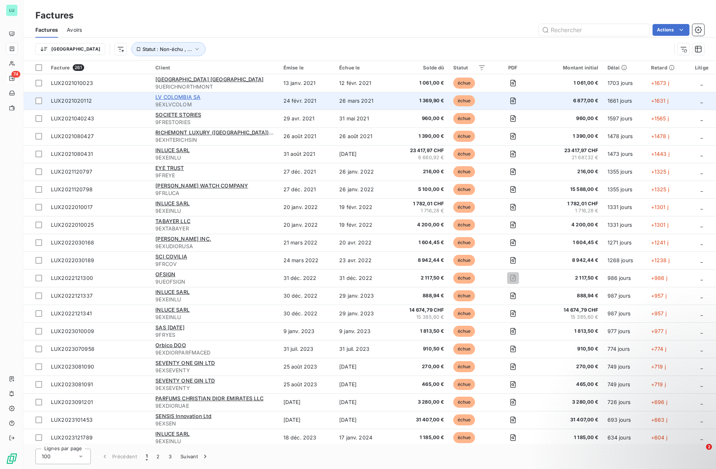
click at [191, 99] on span "LV COLOMBIA SA" at bounding box center [177, 97] width 45 height 6
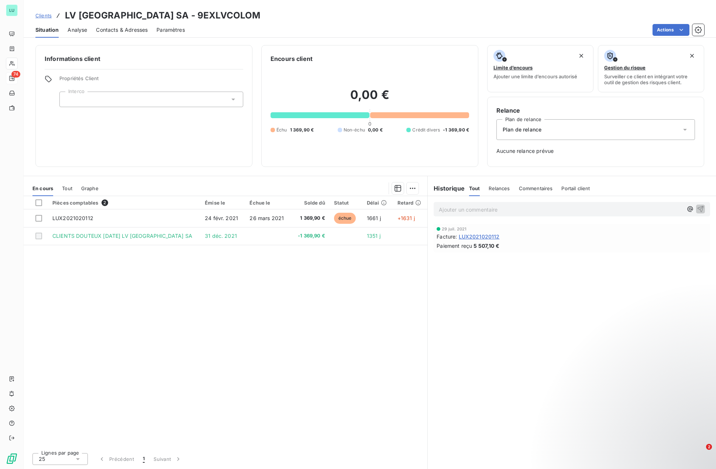
click at [142, 93] on div at bounding box center [151, 100] width 184 height 16
click at [171, 71] on div "Informations client Propriétés Client Interco" at bounding box center [143, 106] width 217 height 122
click at [658, 31] on html "LU 74 Clients LV [GEOGRAPHIC_DATA] SA - 9EXLVCOLOM Situation Analyse Contacts &…" at bounding box center [358, 234] width 716 height 469
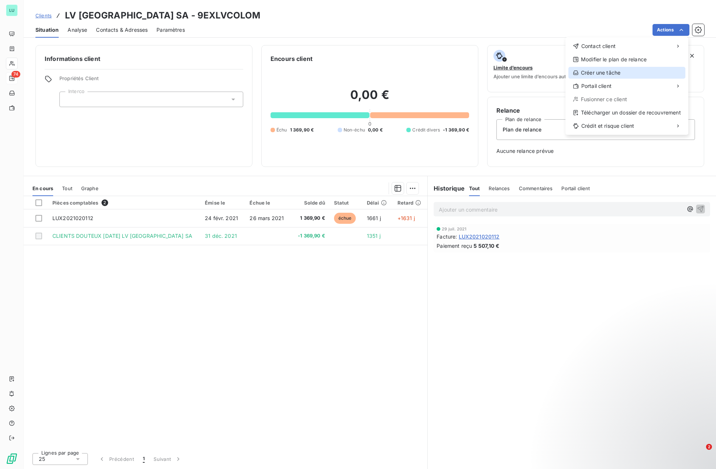
click at [600, 76] on div "Créer une tâche" at bounding box center [626, 73] width 117 height 12
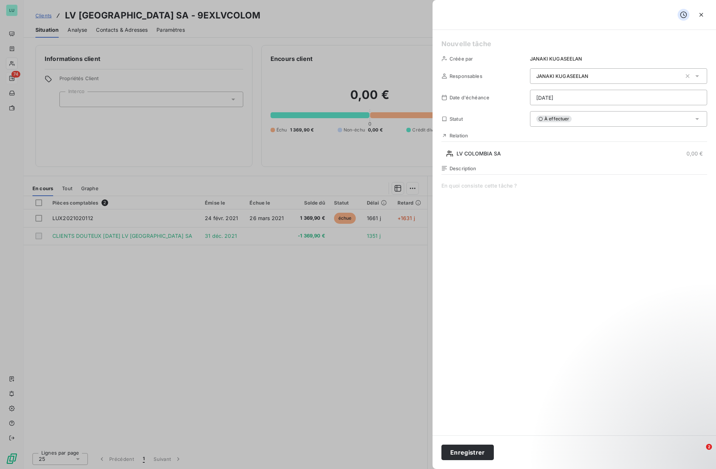
click at [592, 116] on div "À effectuer" at bounding box center [618, 119] width 177 height 16
click at [520, 202] on span at bounding box center [574, 253] width 266 height 142
click at [699, 12] on icon "button" at bounding box center [701, 14] width 7 height 7
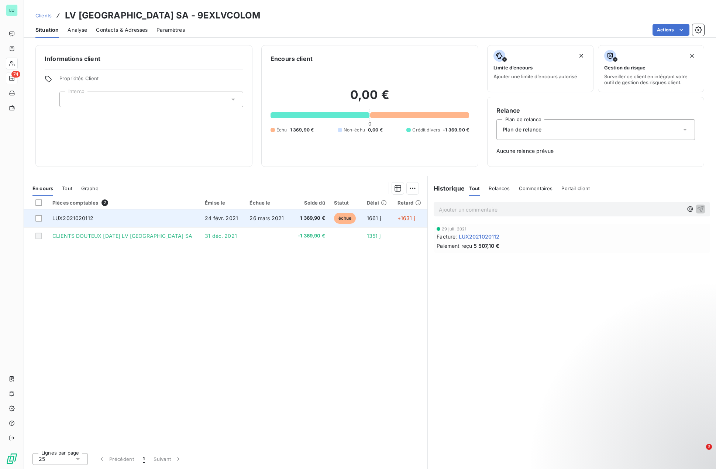
click at [103, 223] on td "LUX2021020112" at bounding box center [124, 218] width 152 height 18
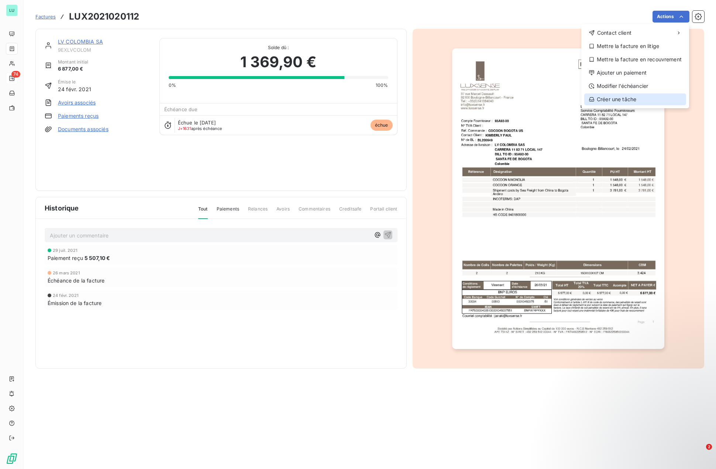
click at [623, 96] on div "Créer une tâche" at bounding box center [635, 99] width 102 height 12
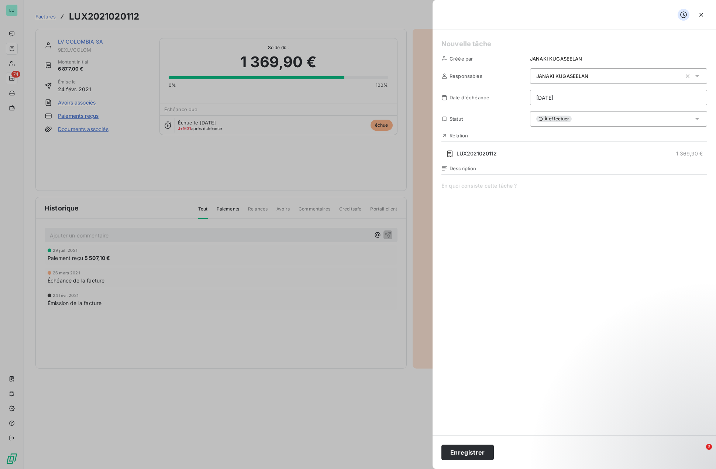
click at [601, 116] on div "À effectuer" at bounding box center [618, 119] width 177 height 16
click at [605, 111] on div "Créée par [PERSON_NAME] Responsables [PERSON_NAME] Date d'échéance [DATE] Statu…" at bounding box center [574, 232] width 283 height 405
click at [604, 118] on div "À effectuer" at bounding box center [618, 119] width 177 height 16
click at [699, 13] on icon "button" at bounding box center [701, 14] width 7 height 7
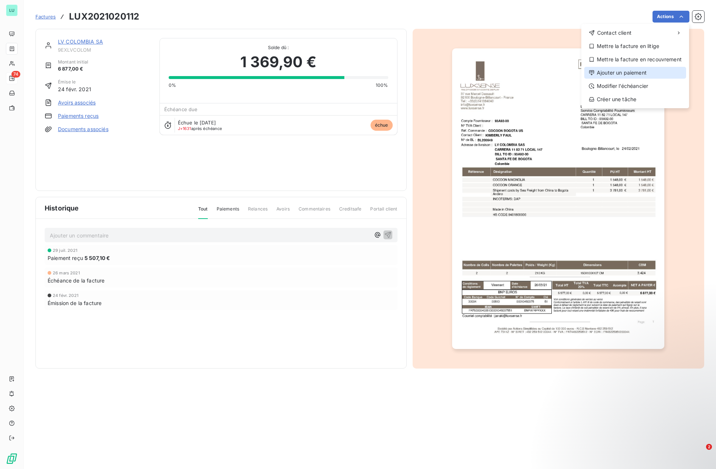
click at [640, 72] on div "Ajouter un paiement" at bounding box center [635, 73] width 102 height 12
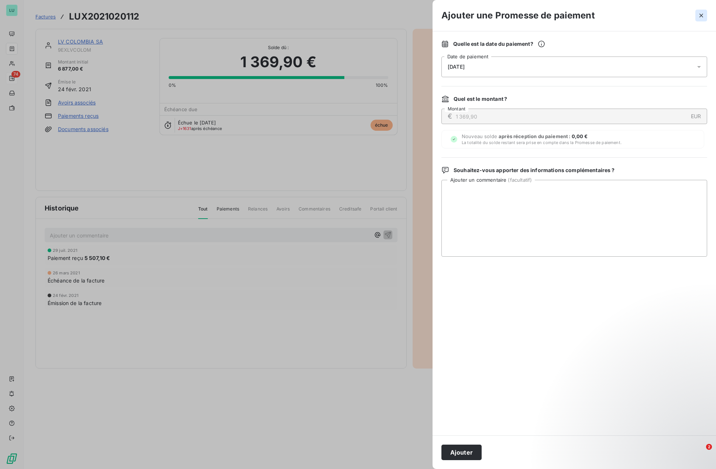
click at [704, 17] on icon "button" at bounding box center [701, 15] width 7 height 7
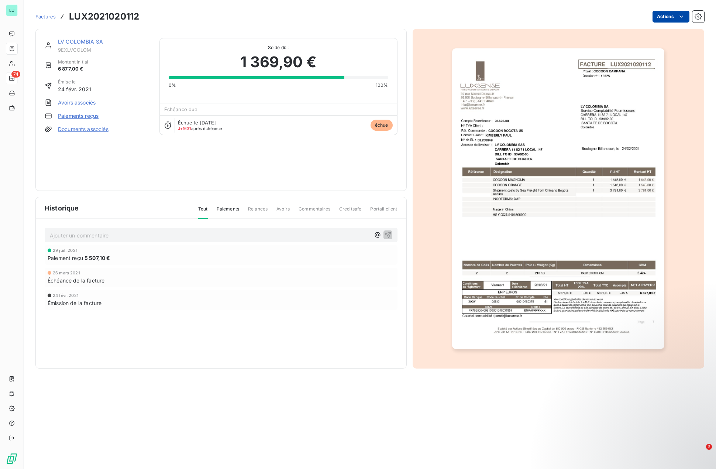
click at [671, 18] on html "LU 74 Factures LUX2021020112 Actions LV [GEOGRAPHIC_DATA] SA 9EXLVCOLOM Montant…" at bounding box center [358, 234] width 716 height 469
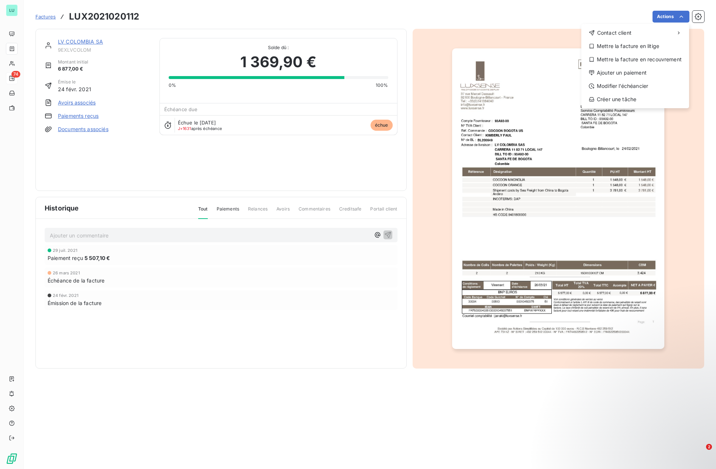
click at [698, 17] on html "LU 74 Factures LUX2021020112 Actions Contact client Mettre la facture en litige…" at bounding box center [358, 234] width 716 height 469
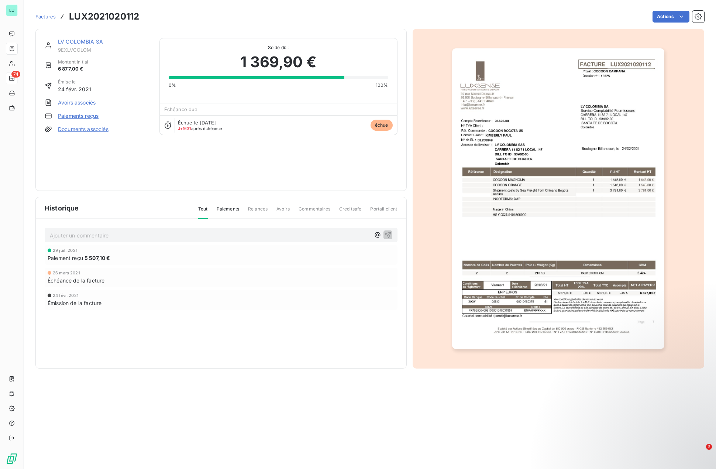
click at [698, 17] on icon "button" at bounding box center [698, 16] width 7 height 7
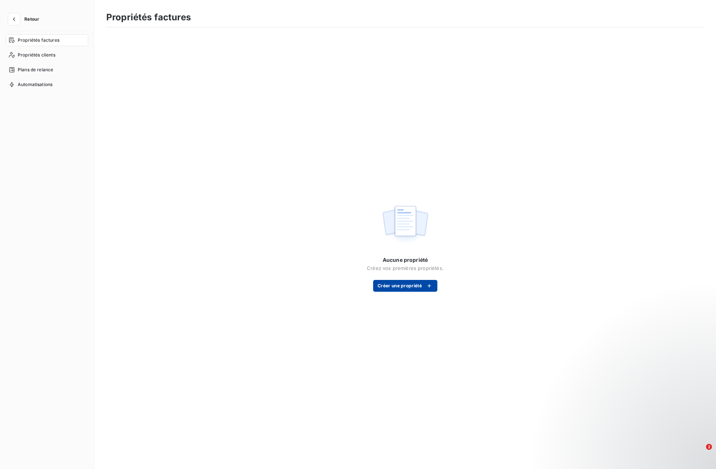
click at [401, 288] on button "Créer une propriété" at bounding box center [405, 286] width 64 height 12
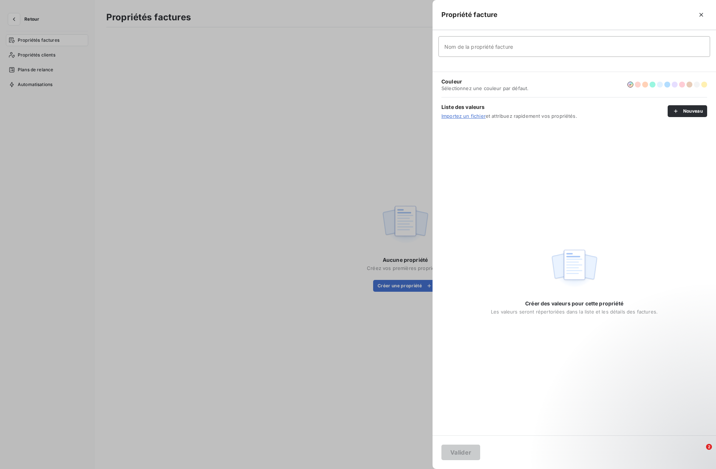
click at [523, 49] on input "Nom de la propriété facture" at bounding box center [574, 46] width 272 height 21
type input "Perte"
click at [529, 86] on div "Couleur Sélectionnez une couleur par défaut." at bounding box center [574, 84] width 266 height 25
click at [703, 86] on button "button" at bounding box center [704, 85] width 6 height 6
click at [461, 450] on button "Valider" at bounding box center [460, 452] width 39 height 16
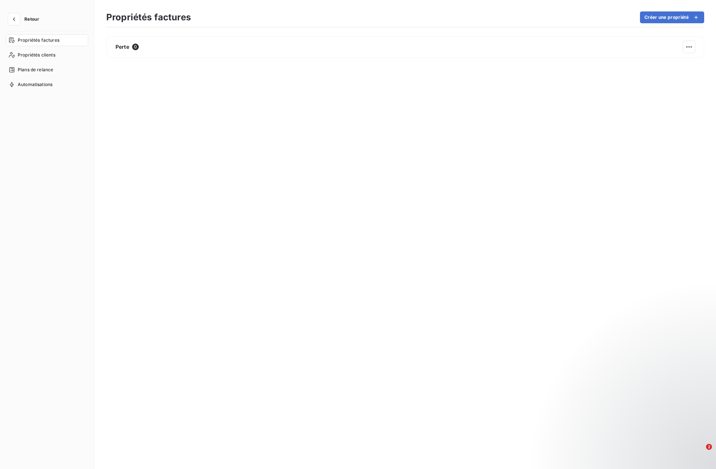
click at [24, 19] on button "Retour" at bounding box center [25, 19] width 39 height 12
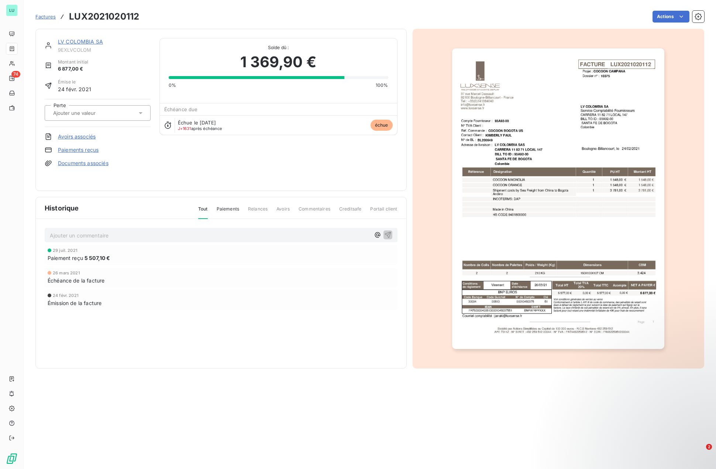
click at [119, 116] on div at bounding box center [94, 113] width 86 height 10
click at [214, 181] on div "LV [GEOGRAPHIC_DATA] SA 9EXLVCOLOM Montant initial 6 877,00 € Émise le [DATE] P…" at bounding box center [221, 110] width 353 height 144
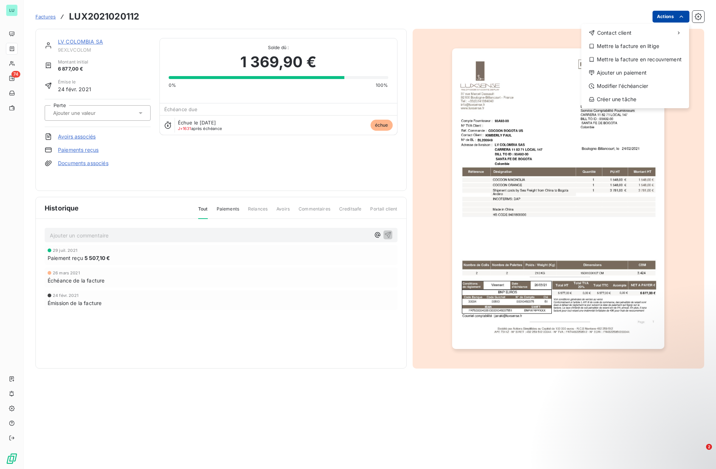
click at [665, 15] on html "LU 74 Factures LUX2021020112 Actions Contact client Mettre la facture en litige…" at bounding box center [358, 234] width 716 height 469
click at [272, 270] on html "LU 74 Factures LUX2021020112 Actions Contact client Mettre la facture en litige…" at bounding box center [358, 234] width 716 height 469
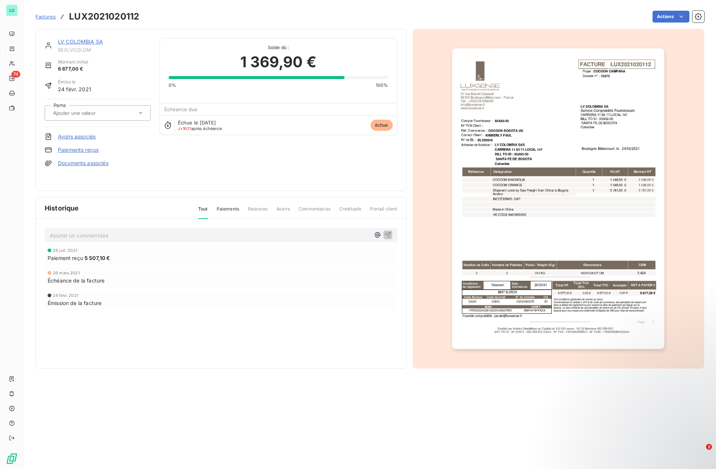
click at [120, 113] on div at bounding box center [94, 113] width 86 height 10
click at [233, 208] on span "Paiements" at bounding box center [228, 212] width 23 height 13
click at [204, 208] on span "Tout" at bounding box center [203, 212] width 10 height 13
click at [89, 112] on input "text" at bounding box center [89, 113] width 74 height 7
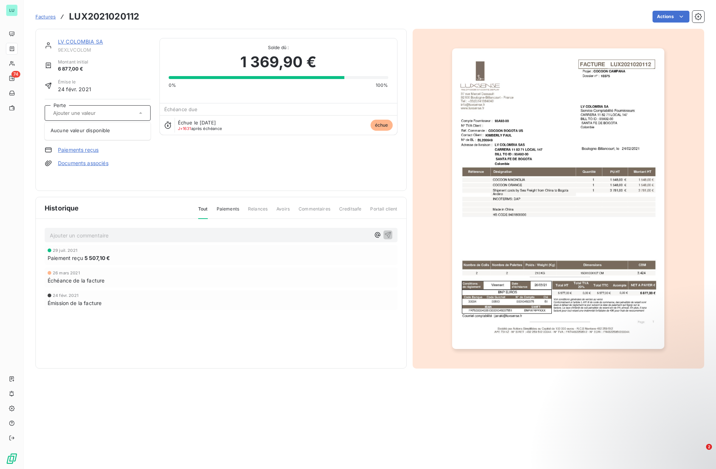
click at [89, 112] on input "text" at bounding box center [89, 113] width 74 height 7
click at [47, 16] on span "Factures" at bounding box center [45, 17] width 20 height 6
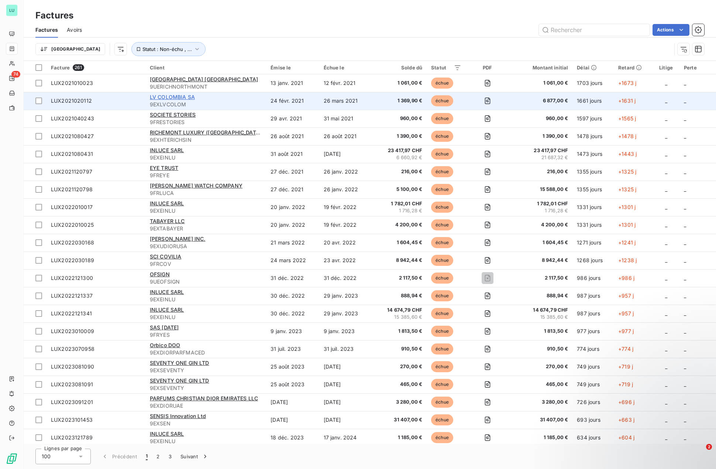
click at [173, 98] on span "LV COLOMBIA SA" at bounding box center [172, 97] width 45 height 6
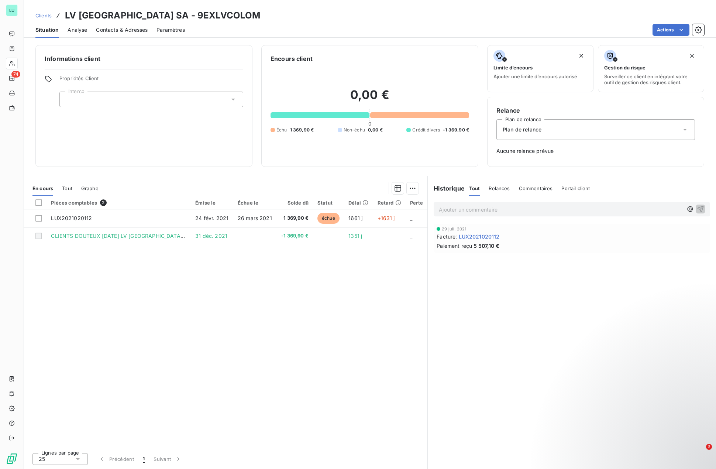
click at [564, 131] on div "Plan de relance" at bounding box center [595, 129] width 199 height 21
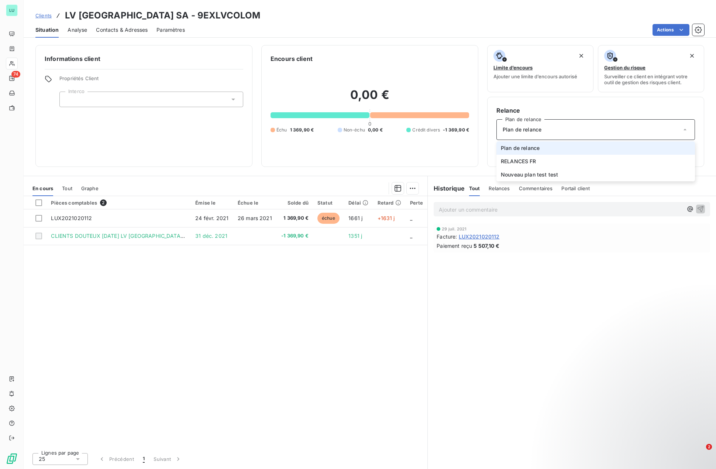
click at [564, 131] on div "Plan de relance" at bounding box center [595, 129] width 199 height 21
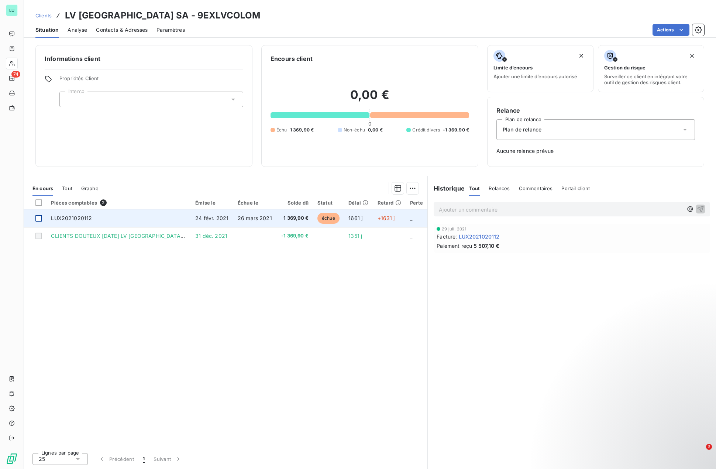
click at [38, 217] on div at bounding box center [38, 218] width 7 height 7
click at [68, 217] on span "LUX2021020112" at bounding box center [71, 218] width 41 height 6
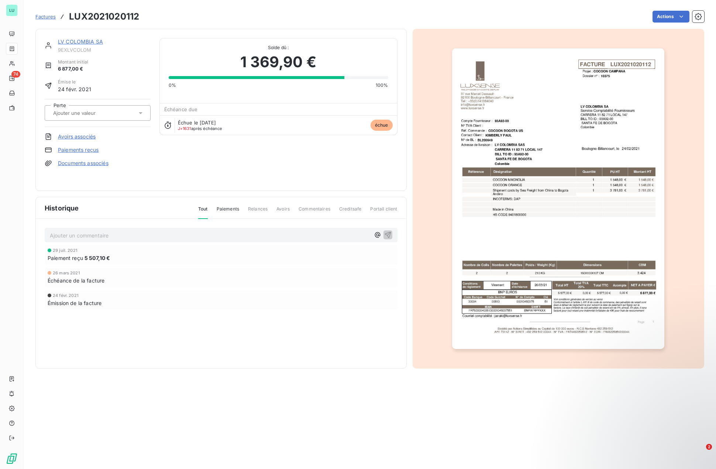
click at [52, 16] on span "Factures" at bounding box center [45, 17] width 20 height 6
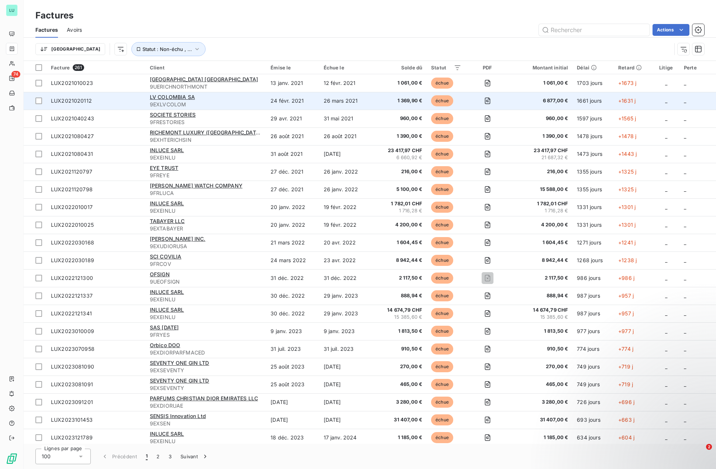
click at [184, 100] on div "LV COLOMBIA SA" at bounding box center [206, 96] width 112 height 7
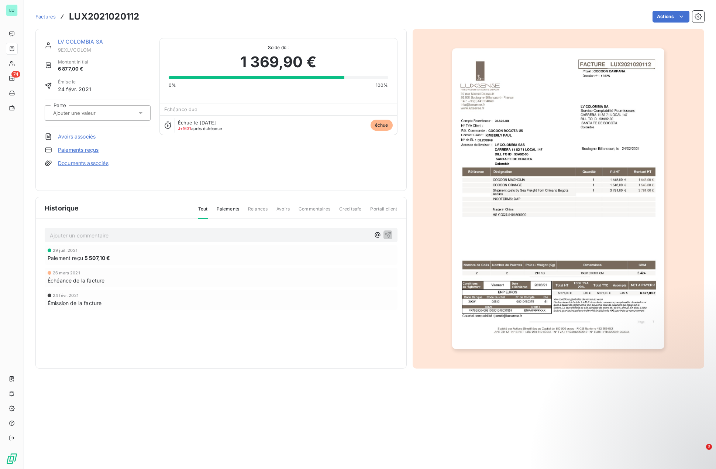
click at [59, 110] on input "text" at bounding box center [89, 113] width 74 height 7
click at [670, 17] on html "LU 74 Factures LUX2021020112 Actions LV [GEOGRAPHIC_DATA] SA 9EXLVCOLOM Montant…" at bounding box center [358, 234] width 716 height 469
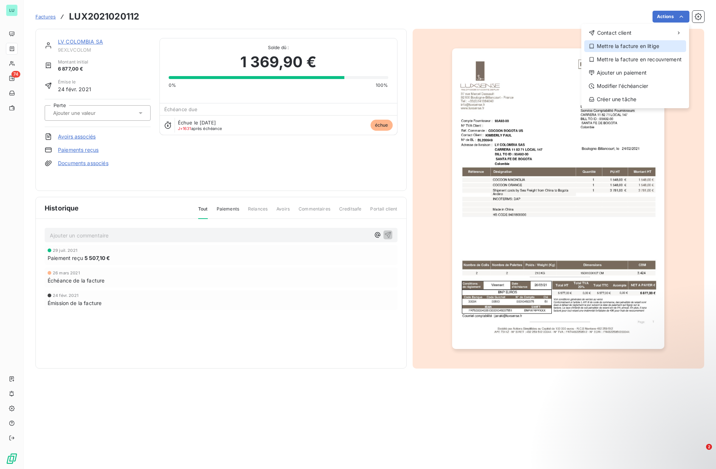
click at [638, 47] on div "Mettre la facture en litige" at bounding box center [635, 46] width 102 height 12
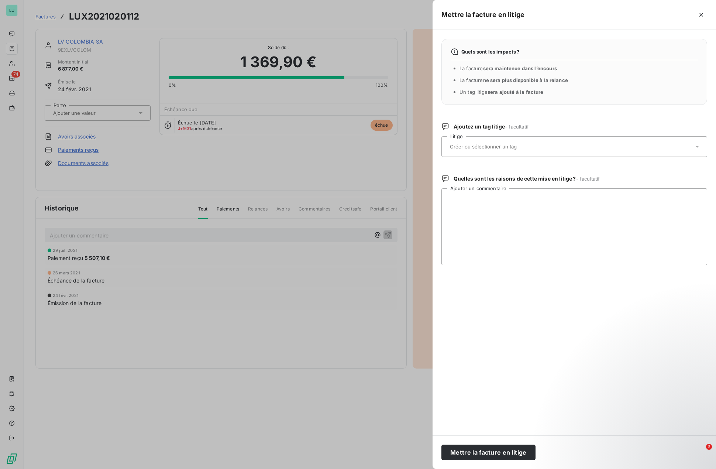
click at [526, 147] on input "text" at bounding box center [502, 146] width 107 height 7
click at [525, 146] on input "text" at bounding box center [502, 146] width 107 height 7
click at [696, 147] on icon at bounding box center [697, 146] width 7 height 7
click at [290, 320] on div at bounding box center [358, 234] width 716 height 469
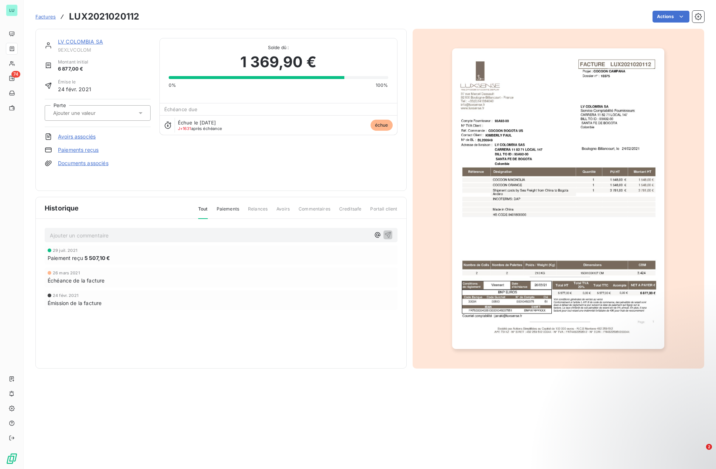
click at [259, 213] on span "Relances" at bounding box center [258, 212] width 20 height 13
click at [77, 114] on input "text" at bounding box center [89, 113] width 74 height 7
click at [45, 18] on span "Factures" at bounding box center [45, 17] width 20 height 6
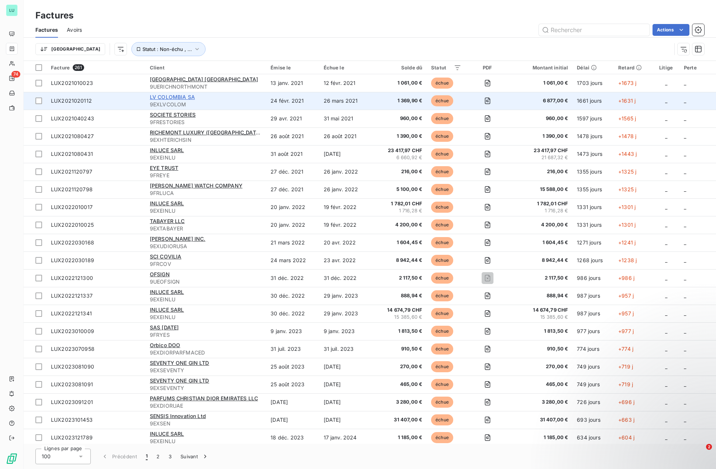
click at [182, 98] on span "LV COLOMBIA SA" at bounding box center [172, 97] width 45 height 6
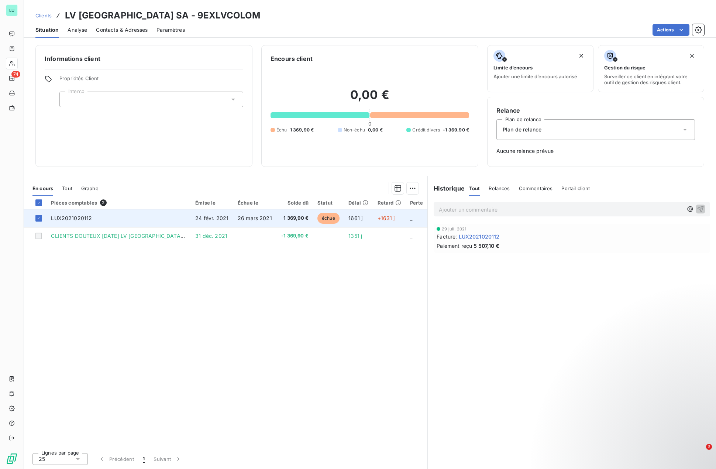
click at [78, 220] on span "LUX2021020112" at bounding box center [71, 218] width 41 height 6
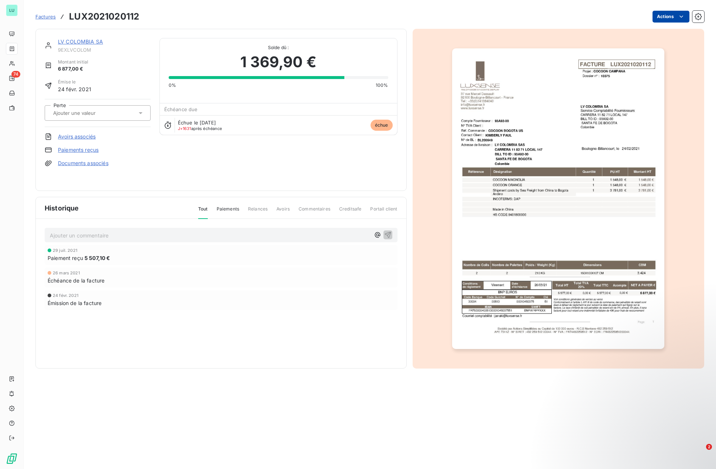
click at [667, 17] on html "LU 74 Factures LUX2021020112 Actions LV [GEOGRAPHIC_DATA] SA 9EXLVCOLOM Montant…" at bounding box center [358, 234] width 716 height 469
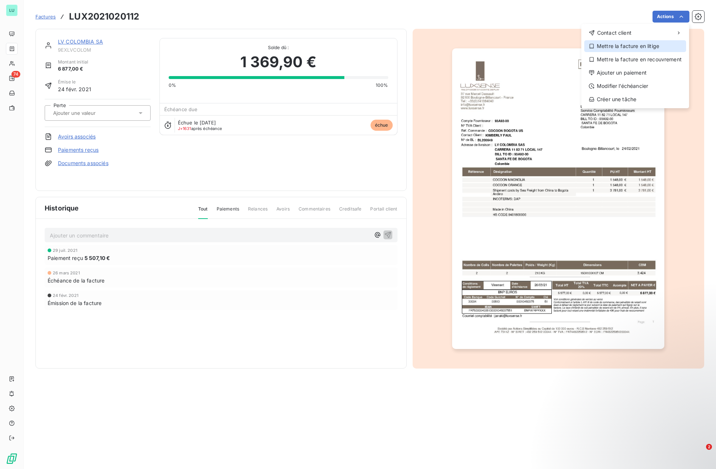
click at [608, 50] on div "Mettre la facture en litige" at bounding box center [635, 46] width 102 height 12
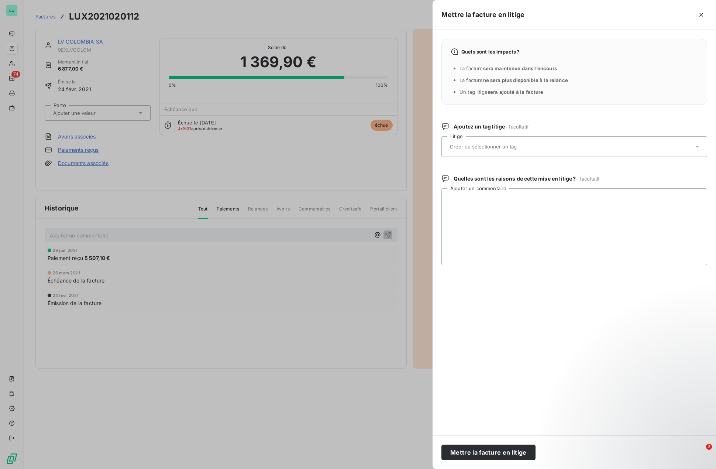
click at [539, 146] on div at bounding box center [571, 147] width 246 height 16
type input "perte"
drag, startPoint x: 471, startPoint y: 145, endPoint x: 430, endPoint y: 146, distance: 41.0
click at [430, 468] on div "Mettre la facture en litige Quels sont les impacts ? La facture sera maintenue …" at bounding box center [358, 469] width 716 height 0
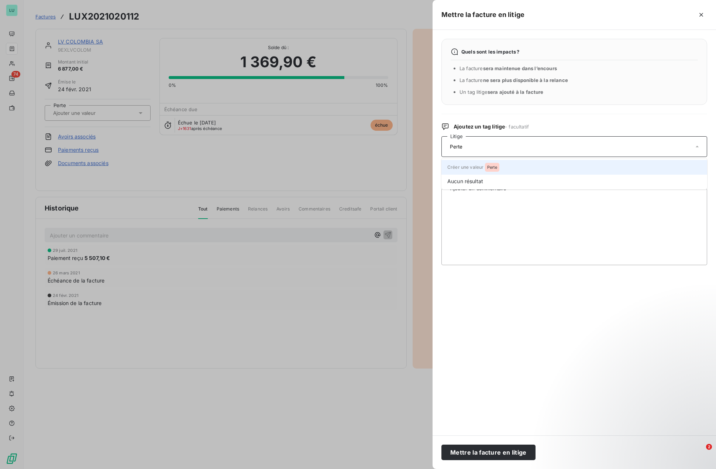
type input "Perte"
click at [462, 164] on li "Créer une valeur Perte" at bounding box center [574, 167] width 266 height 15
click at [693, 168] on icon "button" at bounding box center [695, 168] width 7 height 7
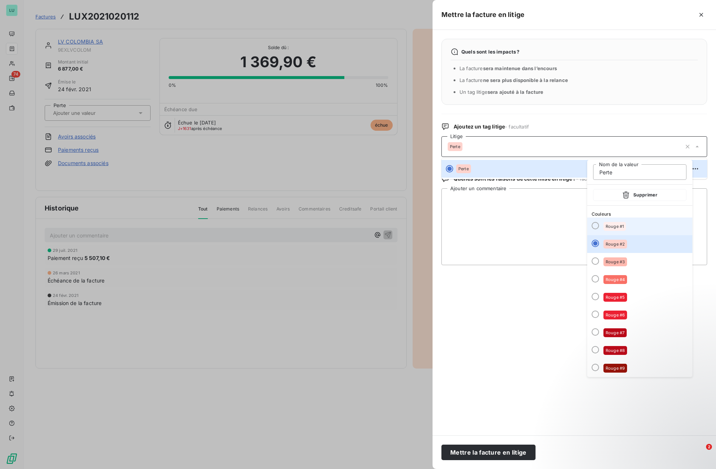
click at [614, 225] on span "Rouge #1" at bounding box center [615, 226] width 18 height 4
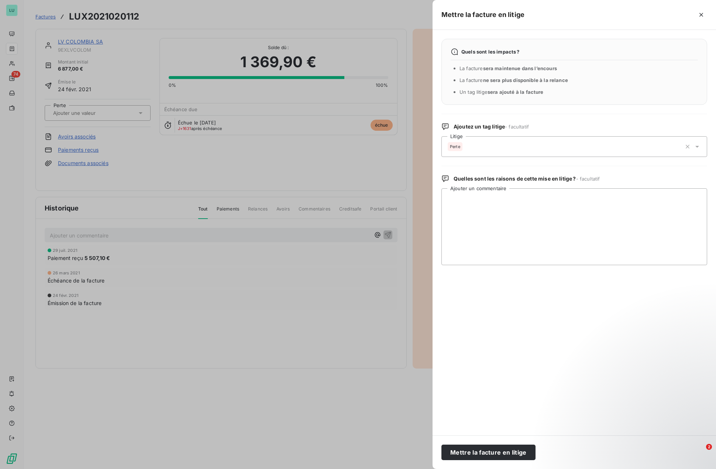
click at [698, 147] on icon at bounding box center [697, 147] width 4 height 2
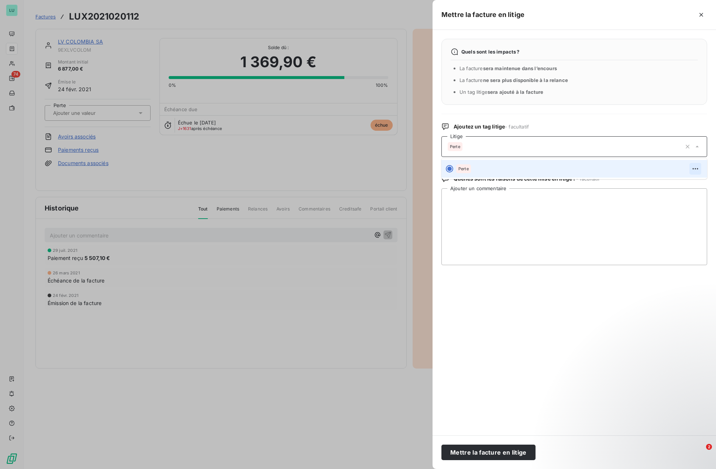
click at [696, 163] on button "button" at bounding box center [695, 169] width 12 height 12
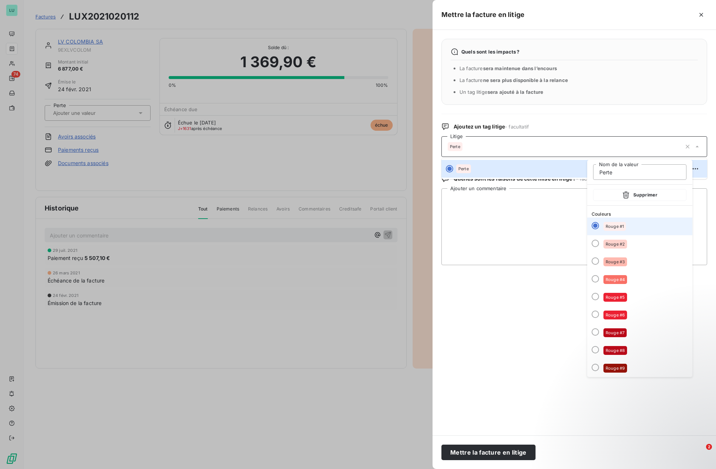
click at [624, 225] on div "Rouge #1" at bounding box center [614, 226] width 23 height 9
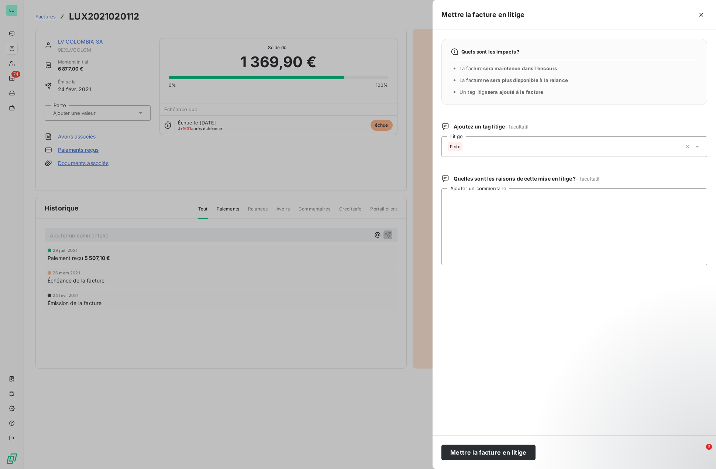
click at [608, 143] on div "Perte" at bounding box center [565, 147] width 234 height 18
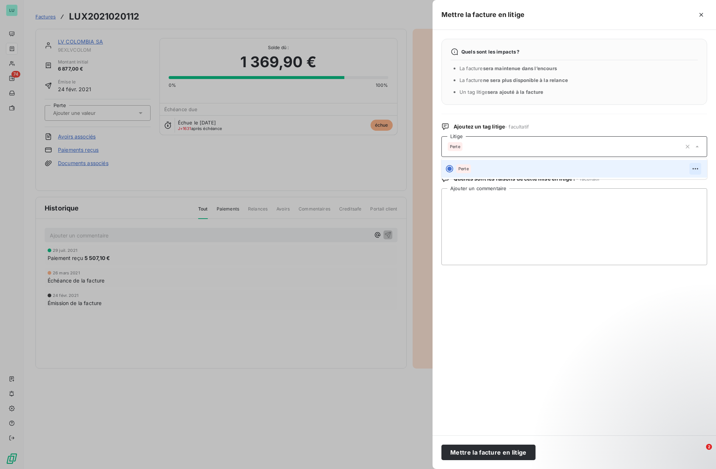
click at [692, 173] on button "button" at bounding box center [695, 169] width 12 height 12
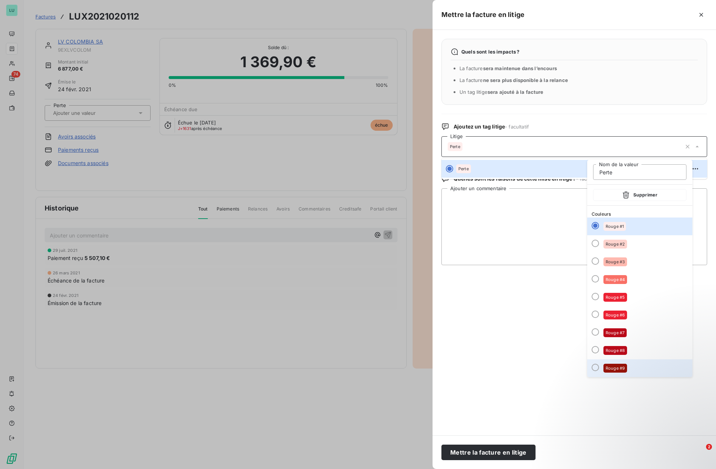
click at [617, 375] on li "Rouge #9" at bounding box center [639, 368] width 105 height 18
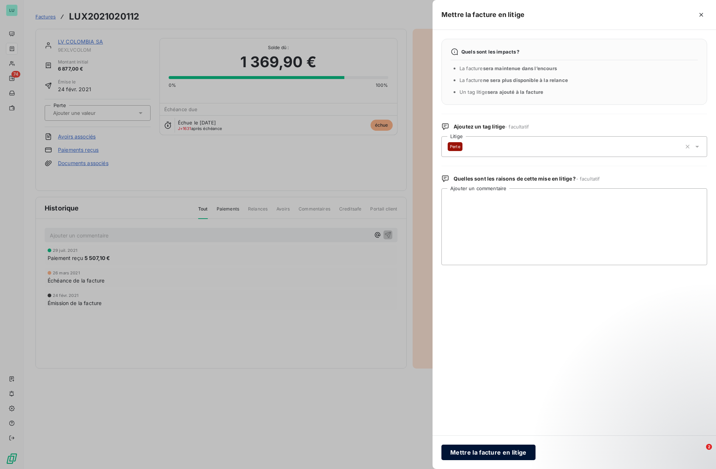
click at [483, 457] on button "Mettre la facture en litige" at bounding box center [488, 452] width 94 height 16
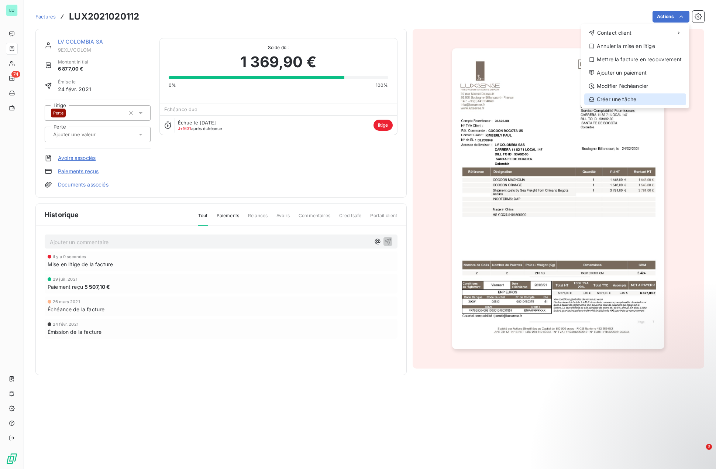
click at [637, 96] on div "Créer une tâche" at bounding box center [635, 99] width 102 height 12
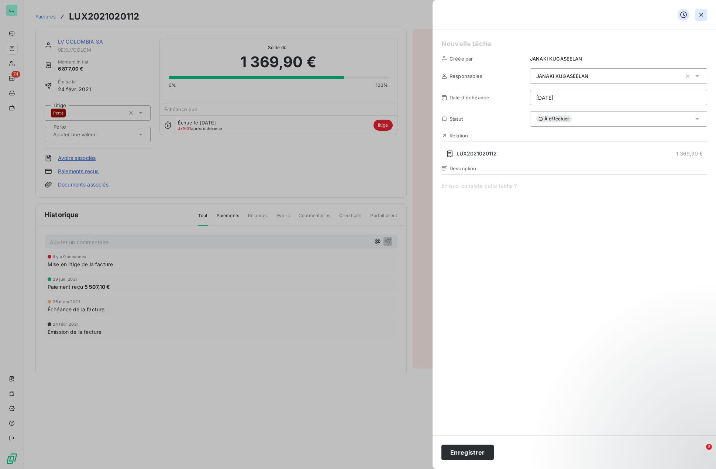
click at [701, 13] on icon "button" at bounding box center [701, 14] width 7 height 7
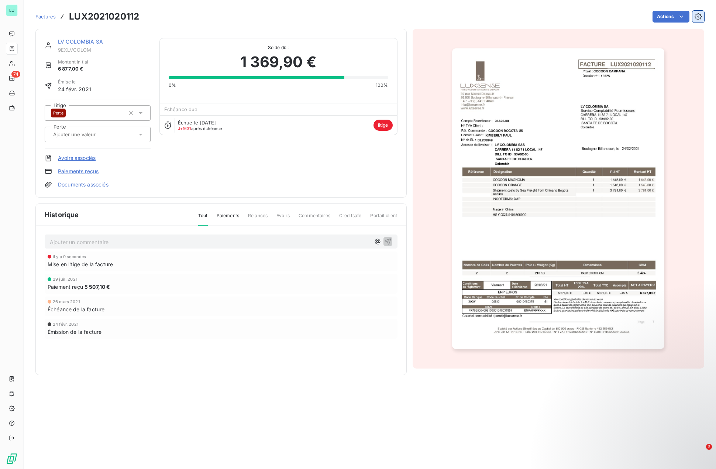
click at [695, 17] on icon "button" at bounding box center [698, 16] width 7 height 7
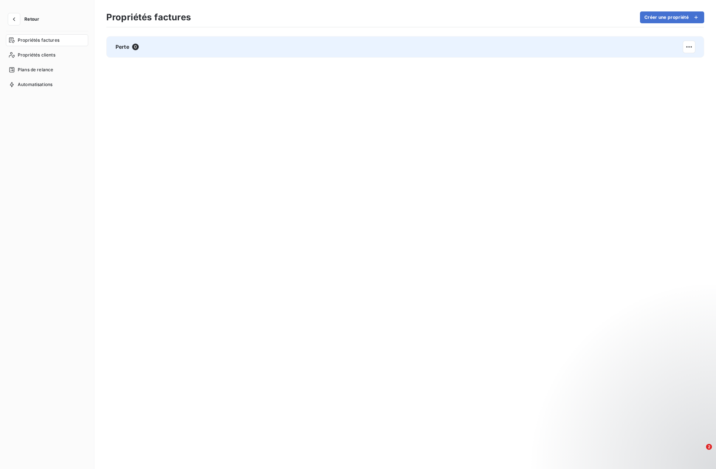
click at [602, 45] on div "Perte 0" at bounding box center [405, 46] width 598 height 21
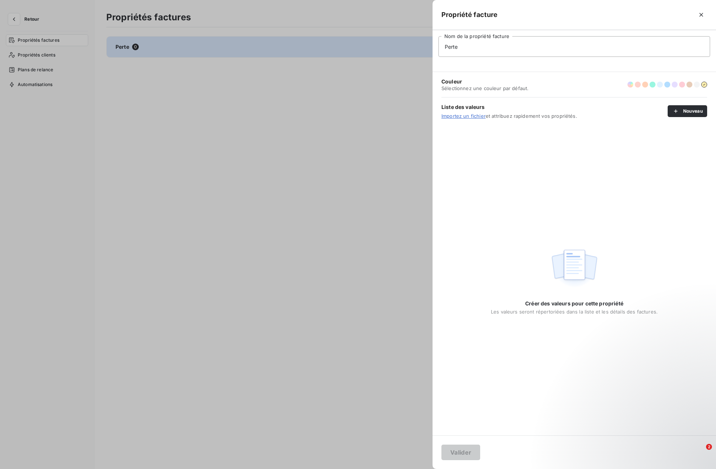
click at [253, 189] on div at bounding box center [358, 234] width 716 height 469
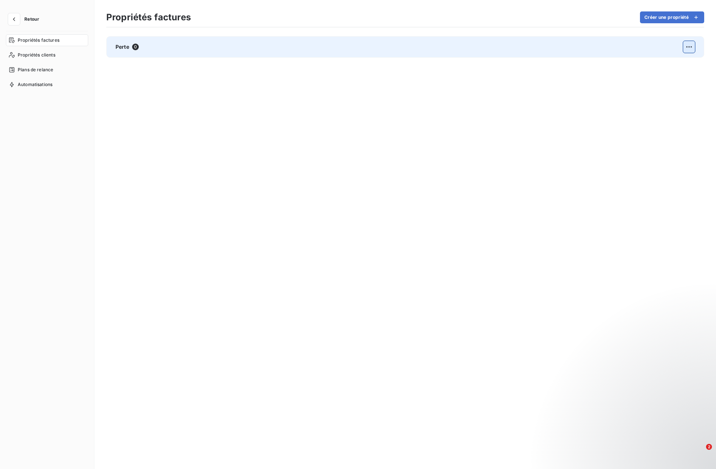
click at [693, 47] on html "Retour Propriétés factures Propriétés clients Plans de relance Automatisations …" at bounding box center [358, 234] width 716 height 469
click at [586, 76] on div "Supprimer" at bounding box center [590, 79] width 42 height 12
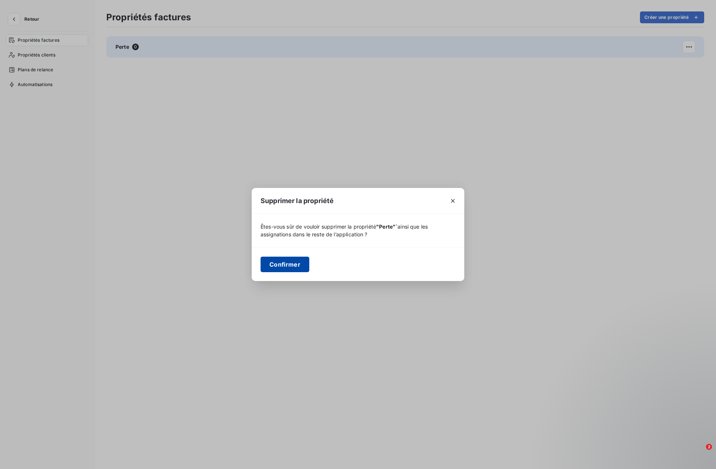
click at [289, 260] on button "Confirmer" at bounding box center [285, 265] width 49 height 16
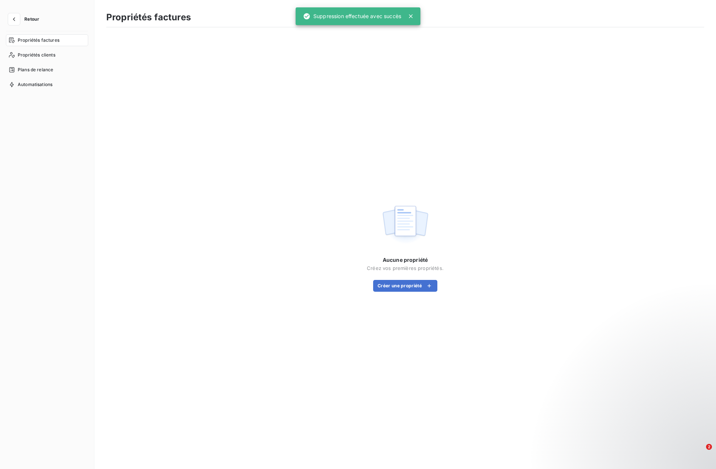
click at [26, 19] on span "Retour" at bounding box center [31, 19] width 15 height 4
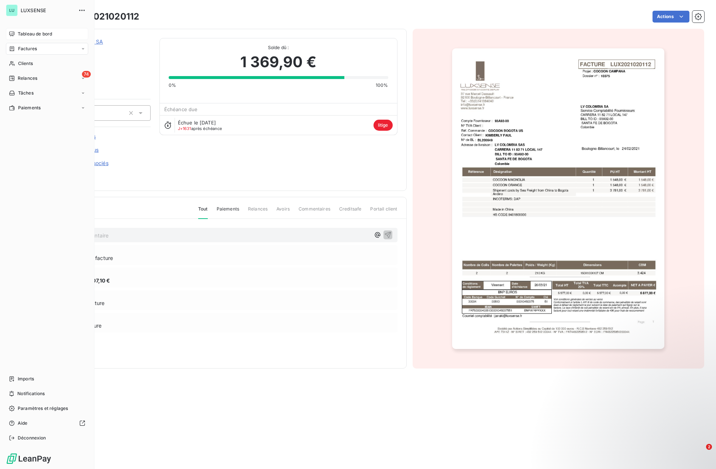
click at [15, 36] on div "Tableau de bord" at bounding box center [47, 34] width 82 height 12
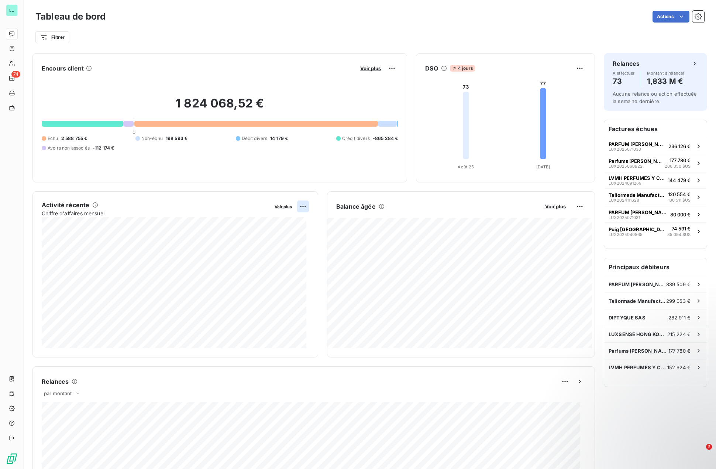
click at [300, 206] on html "LU 74 Tableau de bord Actions Filtrer Encours client Voir plus 1 824 068,52 € 0…" at bounding box center [358, 234] width 716 height 469
click at [282, 207] on html "LU 74 Tableau de bord Actions Filtrer Encours client Voir plus 1 824 068,52 € 0…" at bounding box center [358, 234] width 716 height 469
click at [282, 207] on span "Voir plus" at bounding box center [283, 206] width 17 height 5
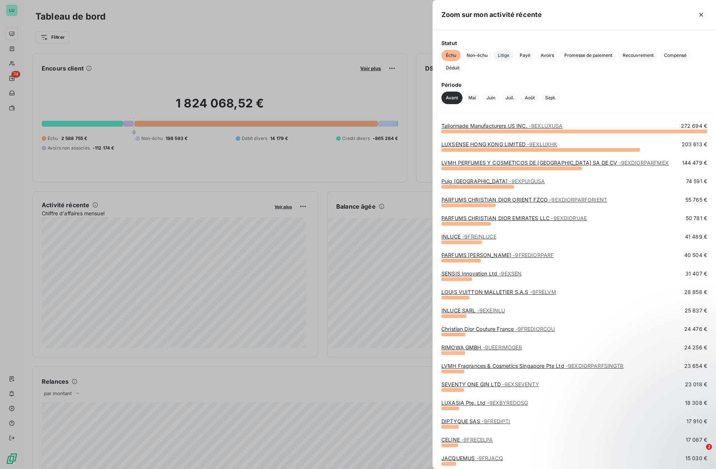
click at [501, 56] on span "Litige" at bounding box center [503, 55] width 20 height 11
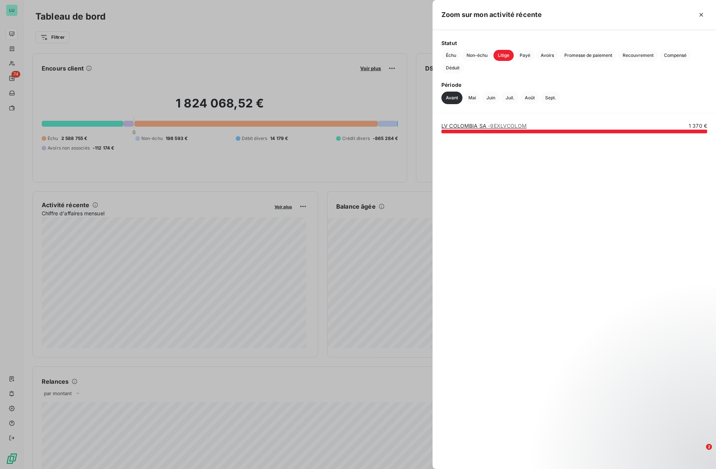
click at [550, 125] on div "LV [GEOGRAPHIC_DATA] SA - 9EXLVCOLOM 1 370 €" at bounding box center [574, 125] width 266 height 7
click at [546, 130] on div at bounding box center [574, 132] width 266 height 4
click at [509, 127] on span "- 9EXLVCOLOM" at bounding box center [507, 126] width 39 height 6
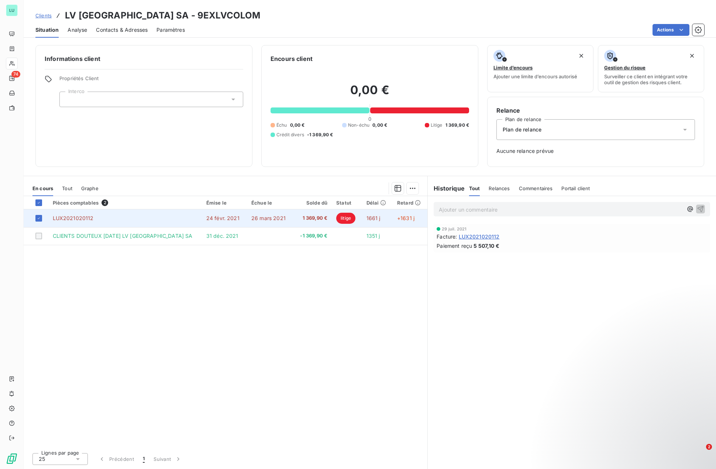
click at [90, 218] on span "LUX2021020112" at bounding box center [73, 218] width 41 height 6
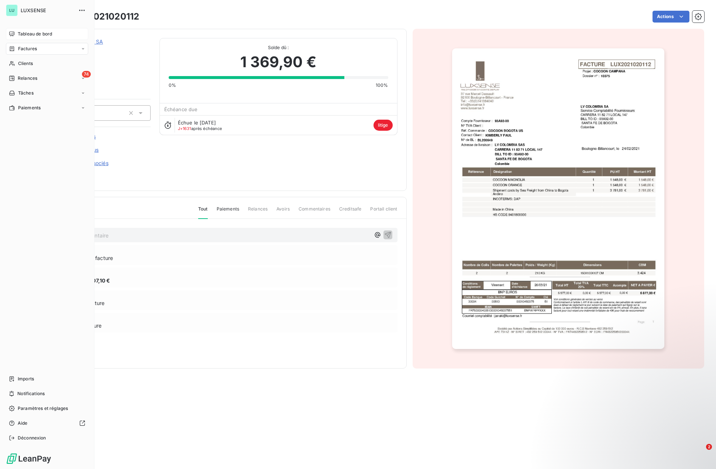
click at [11, 35] on icon at bounding box center [11, 33] width 5 height 5
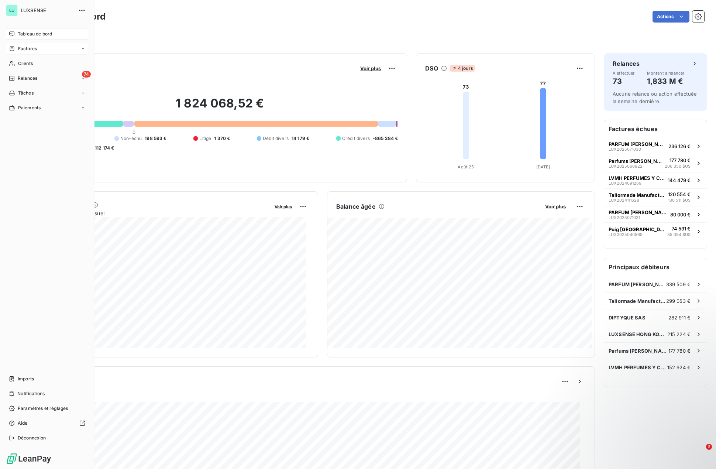
click at [28, 44] on div "Factures" at bounding box center [47, 49] width 82 height 12
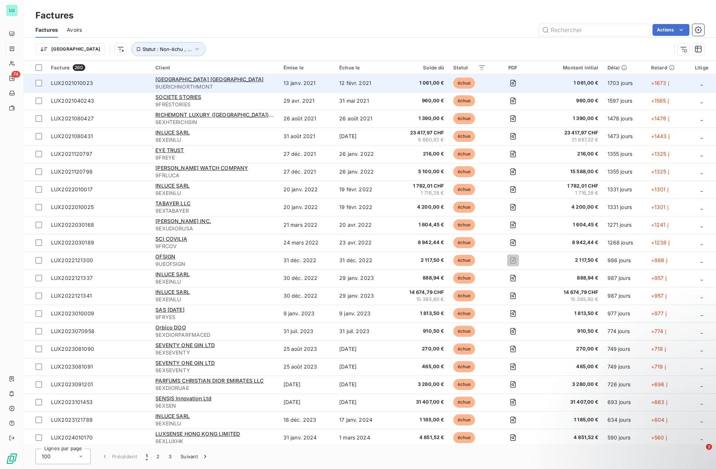
click at [182, 86] on span "9UERICHNORTHMONT" at bounding box center [214, 86] width 119 height 7
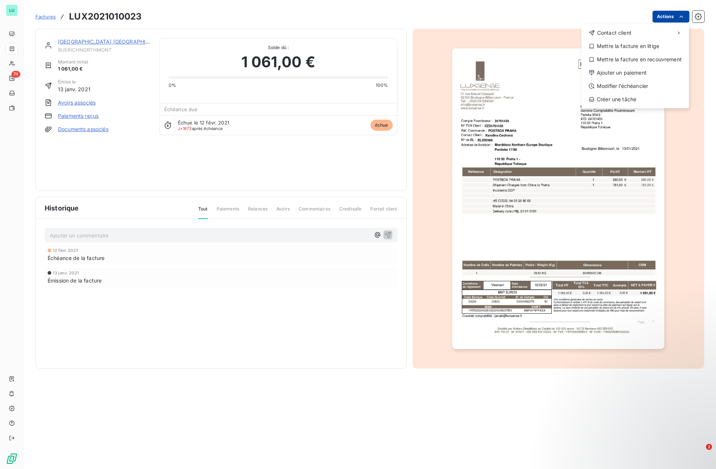
click at [670, 19] on html "LU 74 Factures LUX2021010023 Actions Contact client Mettre la facture en litige…" at bounding box center [358, 234] width 716 height 469
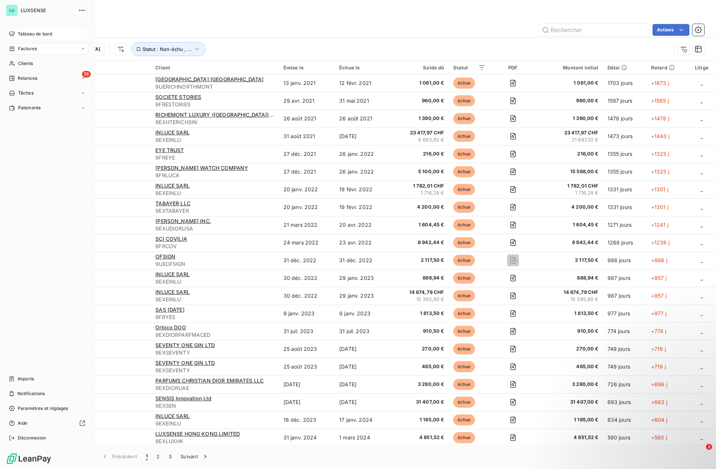
click at [16, 31] on div "Tableau de bord" at bounding box center [47, 34] width 82 height 12
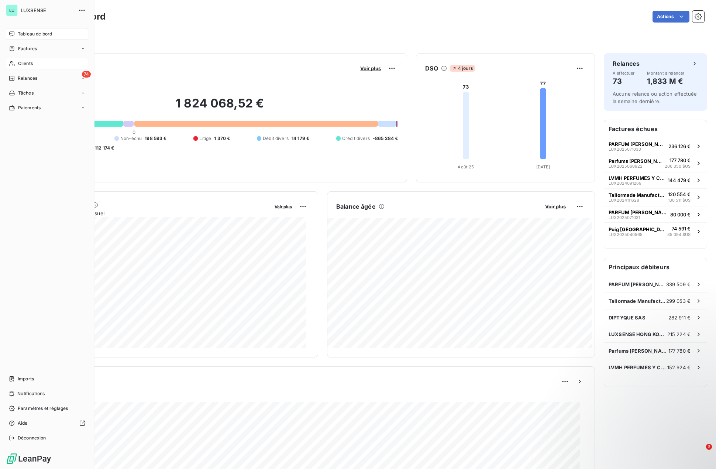
click at [20, 66] on span "Clients" at bounding box center [25, 63] width 15 height 7
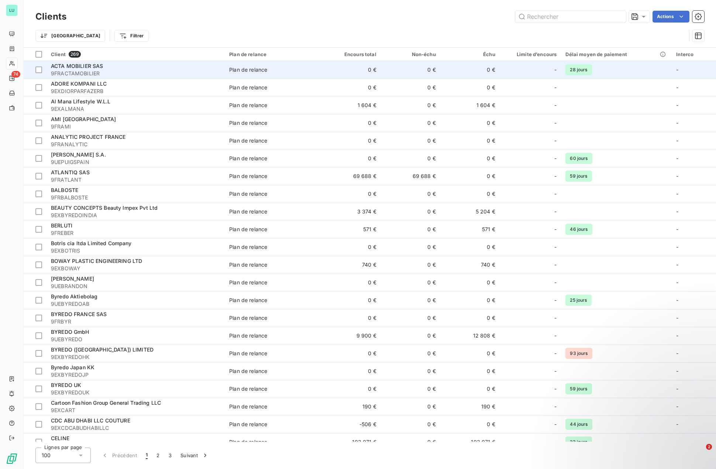
click at [93, 67] on span "ACTA MOBILIER SAS" at bounding box center [77, 66] width 52 height 6
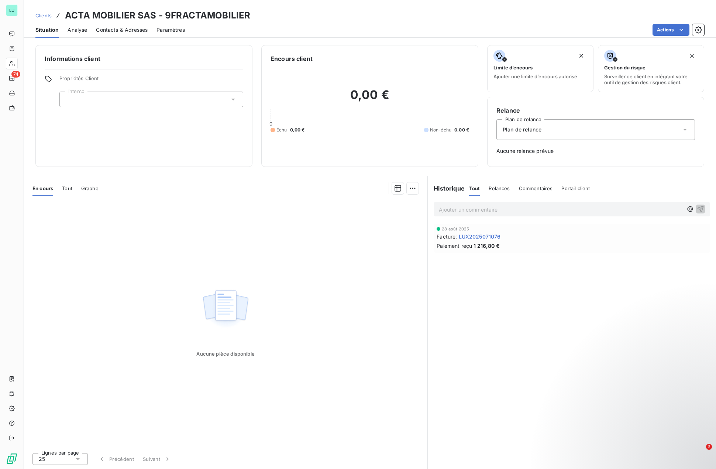
click at [524, 133] on span "Plan de relance" at bounding box center [522, 129] width 39 height 7
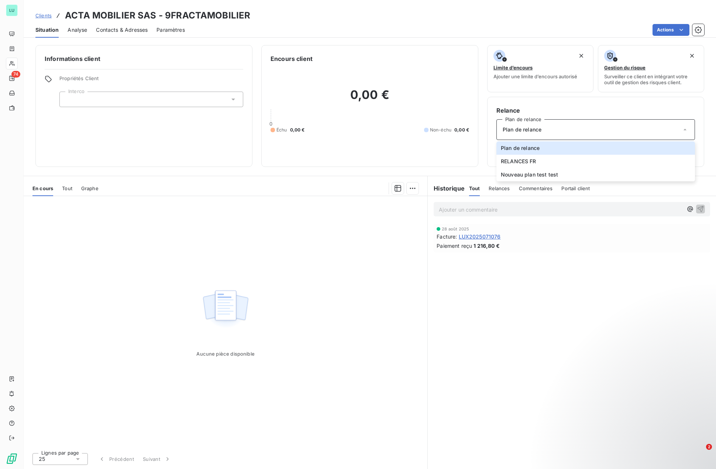
click at [538, 130] on span "Plan de relance" at bounding box center [522, 129] width 39 height 7
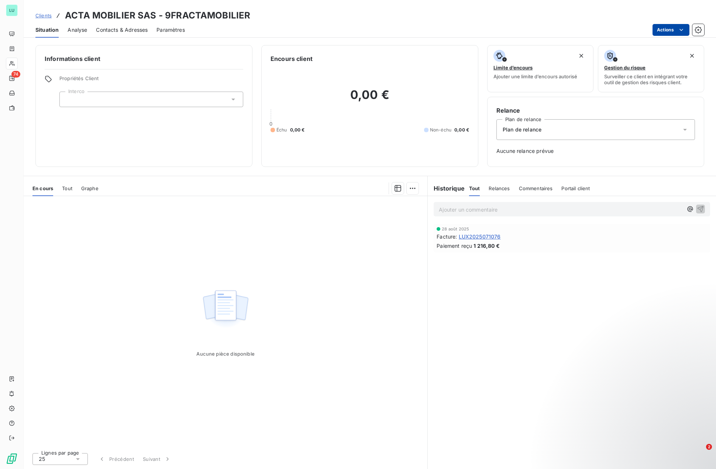
click at [671, 30] on html "LU 74 Clients ACTA MOBILIER SAS - 9FRACTAMOBILIER Situation Analyse Contacts & …" at bounding box center [358, 234] width 716 height 469
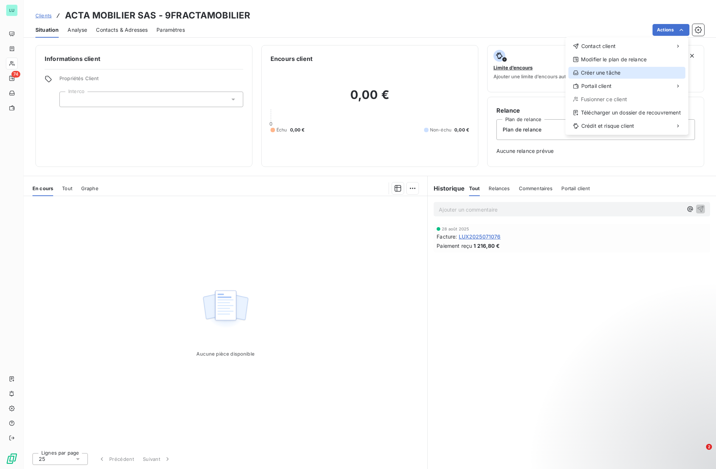
click at [615, 73] on div "Créer une tâche" at bounding box center [626, 73] width 117 height 12
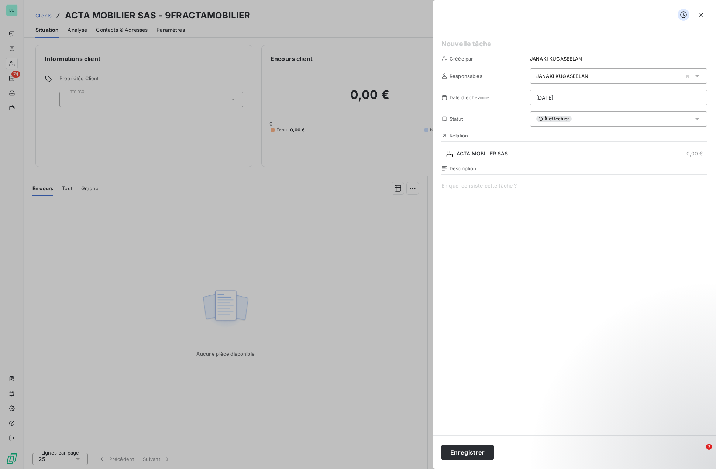
click at [583, 116] on div "À effectuer" at bounding box center [618, 119] width 177 height 16
click at [566, 217] on span at bounding box center [574, 253] width 266 height 142
click at [698, 14] on icon "button" at bounding box center [701, 14] width 7 height 7
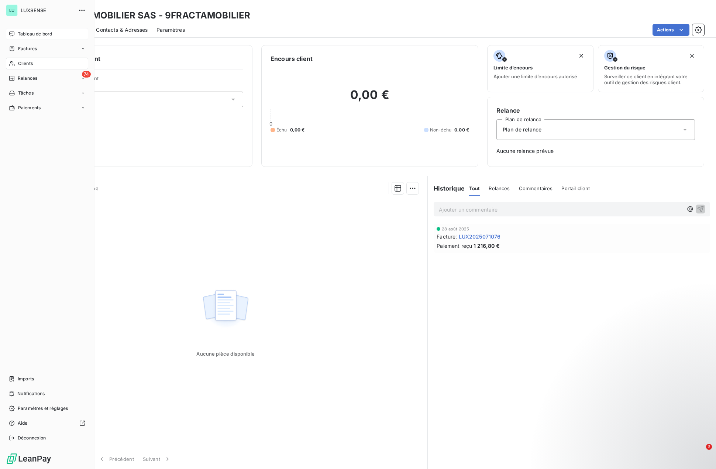
click at [16, 32] on div "Tableau de bord" at bounding box center [47, 34] width 82 height 12
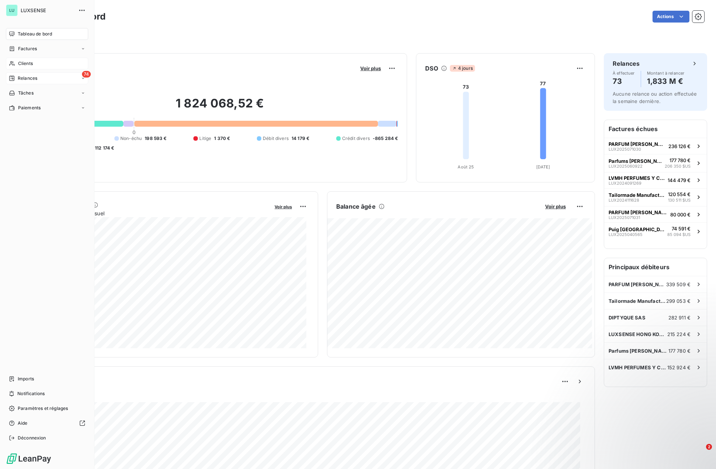
click at [15, 79] on div "Relances" at bounding box center [23, 78] width 28 height 7
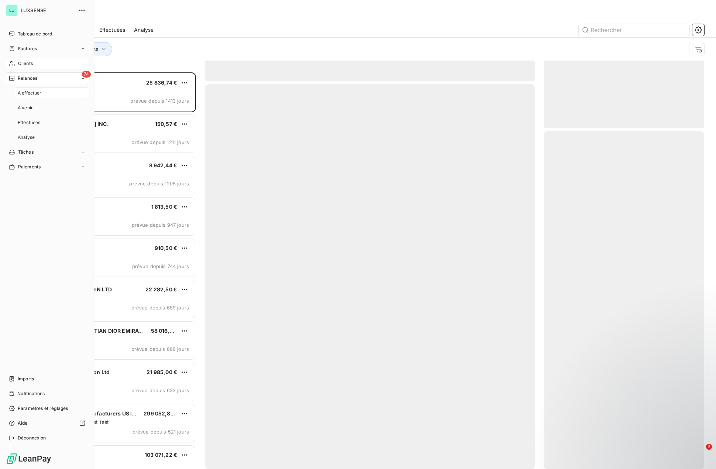
scroll to position [391, 155]
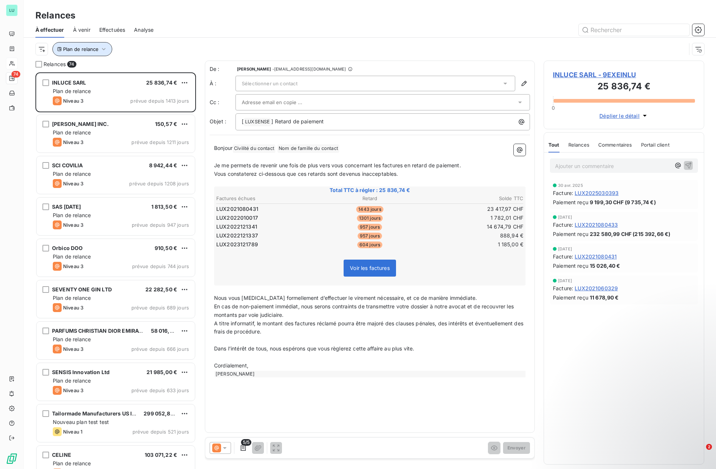
click at [96, 50] on span "Plan de relance" at bounding box center [80, 49] width 35 height 6
click at [182, 61] on div at bounding box center [206, 69] width 106 height 16
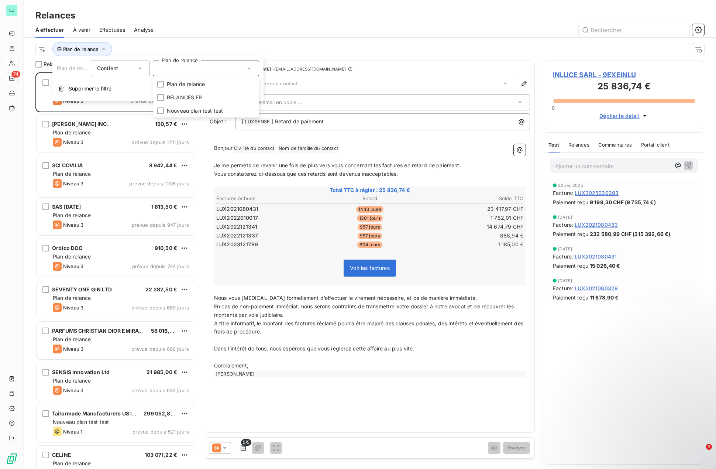
click at [323, 42] on div "Plan de relance" at bounding box center [360, 49] width 651 height 14
click at [264, 25] on div at bounding box center [433, 30] width 542 height 12
click at [125, 28] on span "Effectuées" at bounding box center [112, 29] width 26 height 7
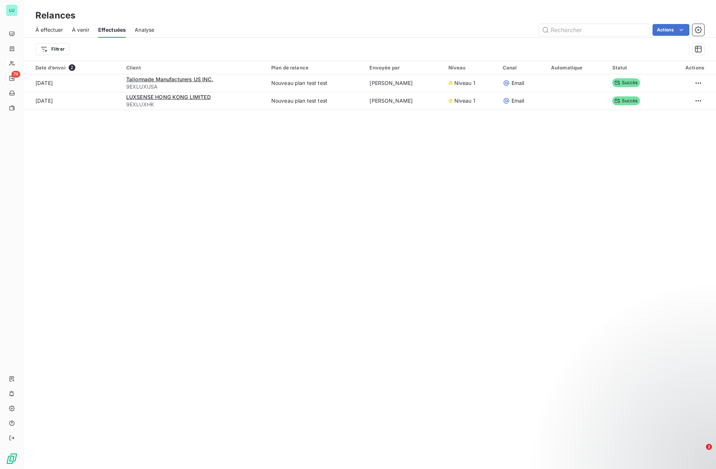
click at [146, 29] on span "Analyse" at bounding box center [145, 29] width 20 height 7
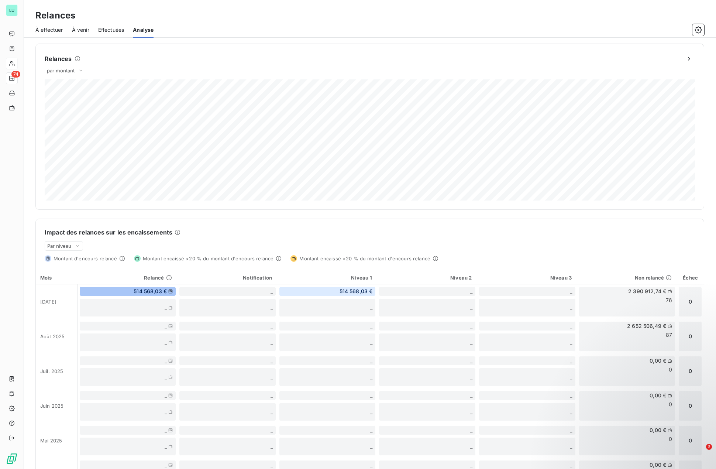
click at [103, 33] on span "Effectuées" at bounding box center [111, 29] width 26 height 7
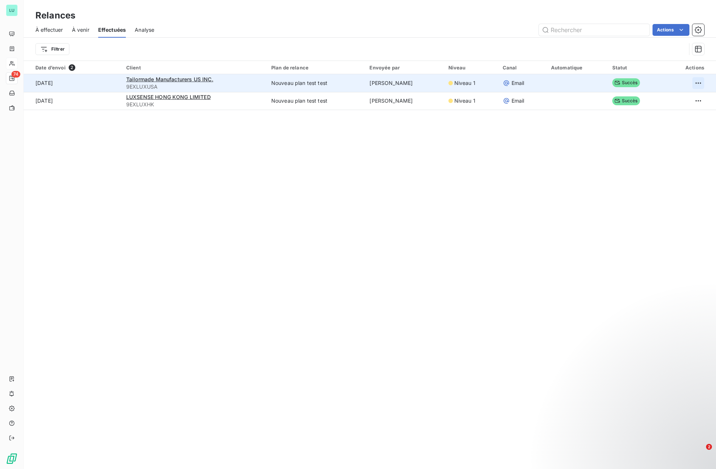
click at [689, 83] on html "LU 74 Relances À effectuer À venir Effectuées Analyse Actions Filtrer Date d’en…" at bounding box center [358, 234] width 716 height 469
click at [661, 99] on div "Renvoyer la relance" at bounding box center [663, 99] width 66 height 12
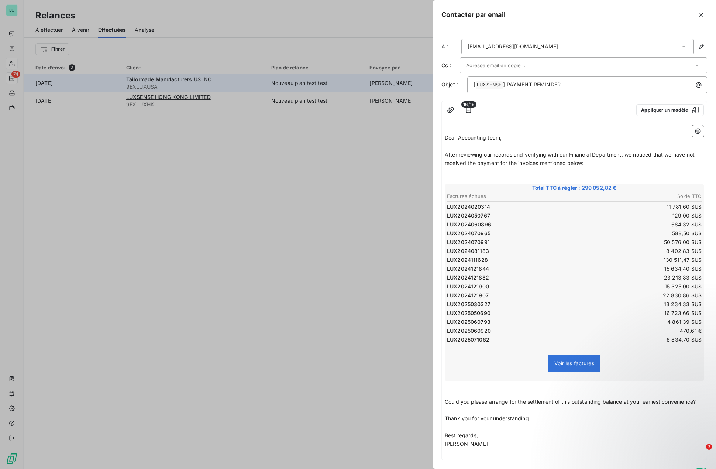
click at [350, 208] on div at bounding box center [358, 234] width 716 height 469
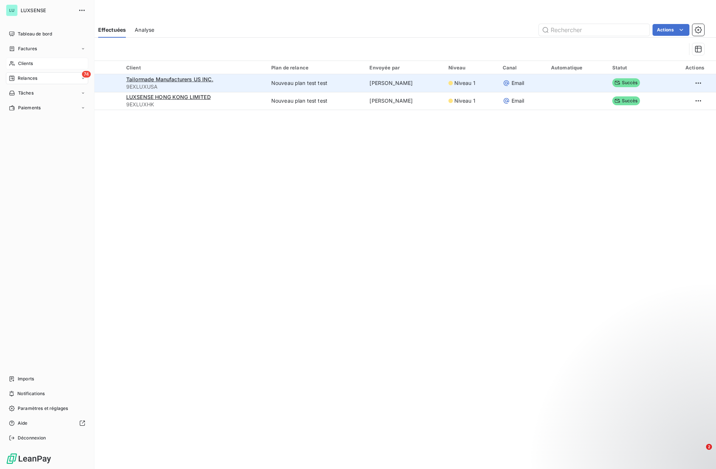
click at [25, 77] on span "Relances" at bounding box center [28, 78] width 20 height 7
click at [4, 31] on div "LU LUXSENSE Tableau de bord Factures Clients 74 Relances Tâches Paiements Impor…" at bounding box center [47, 234] width 94 height 469
click at [28, 36] on span "Tableau de bord" at bounding box center [35, 34] width 34 height 7
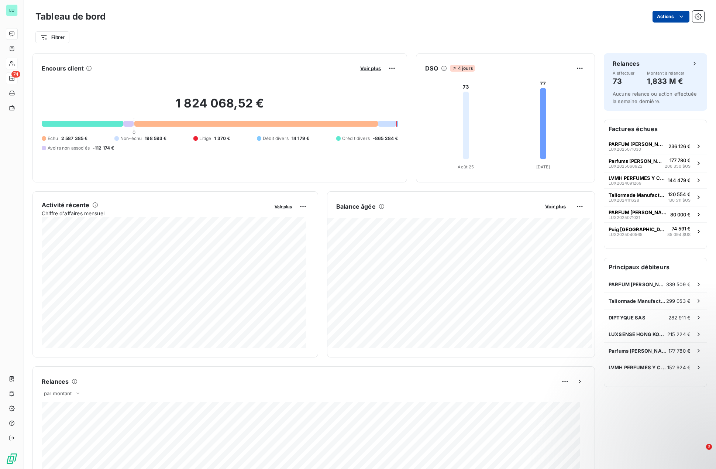
click at [659, 12] on html "LU 74 Tableau de bord Actions Filtrer Encours client Voir plus 1 824 068,52 € 0…" at bounding box center [358, 234] width 716 height 469
click at [694, 14] on html "LU 74 Tableau de bord Actions Exporter le tableau de bord Filtrer Encours clien…" at bounding box center [358, 234] width 716 height 469
click at [692, 16] on button "button" at bounding box center [698, 17] width 12 height 12
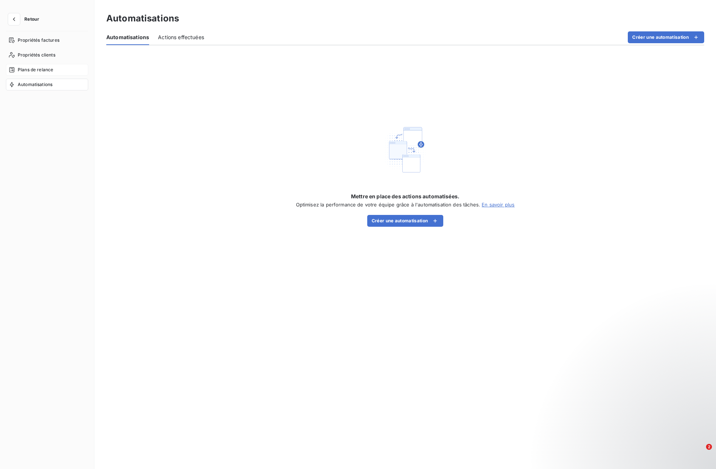
click at [27, 69] on span "Plans de relance" at bounding box center [35, 69] width 35 height 7
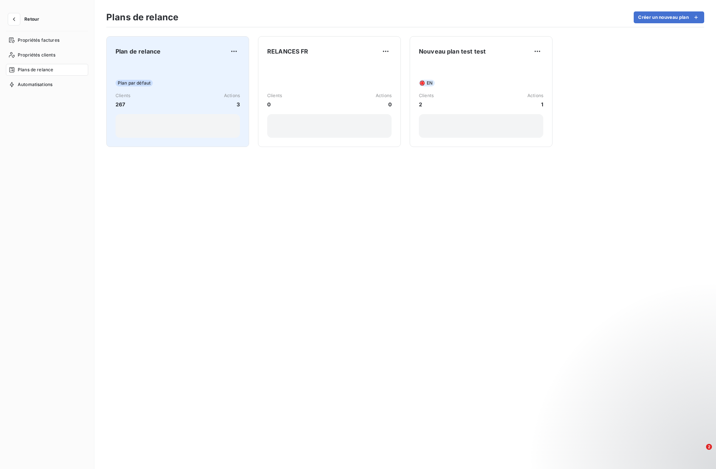
click at [183, 89] on div "Plan par défaut Clients 267 Actions 3" at bounding box center [178, 100] width 124 height 75
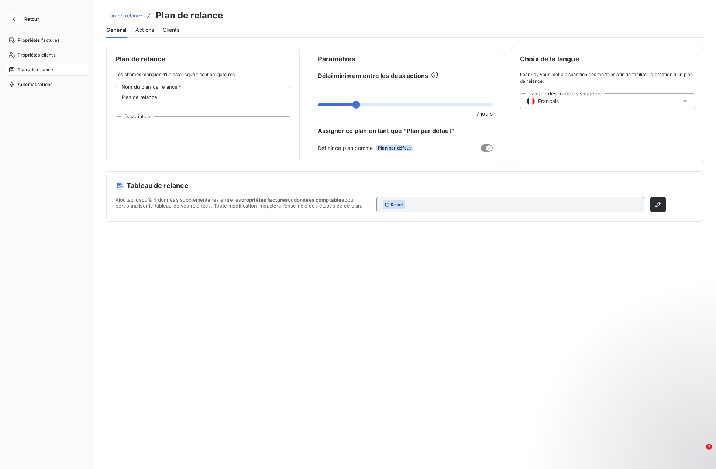
click at [152, 28] on span "Actions" at bounding box center [144, 29] width 18 height 7
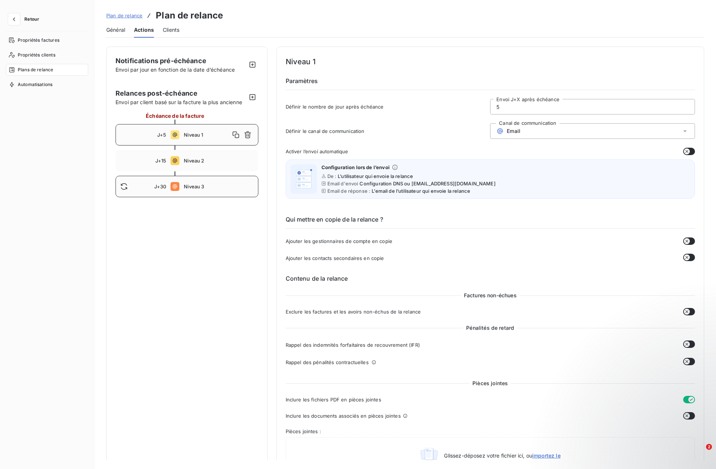
drag, startPoint x: 161, startPoint y: 190, endPoint x: 165, endPoint y: 181, distance: 9.9
click at [165, 181] on div "J+30 Niveau 3" at bounding box center [187, 186] width 143 height 21
drag, startPoint x: 512, startPoint y: 108, endPoint x: 398, endPoint y: 89, distance: 116.1
click at [399, 89] on div "Niveau 3 Paramètres Définir le nombre de jour après échéance 30 Envoi J+X après…" at bounding box center [491, 87] width 410 height 63
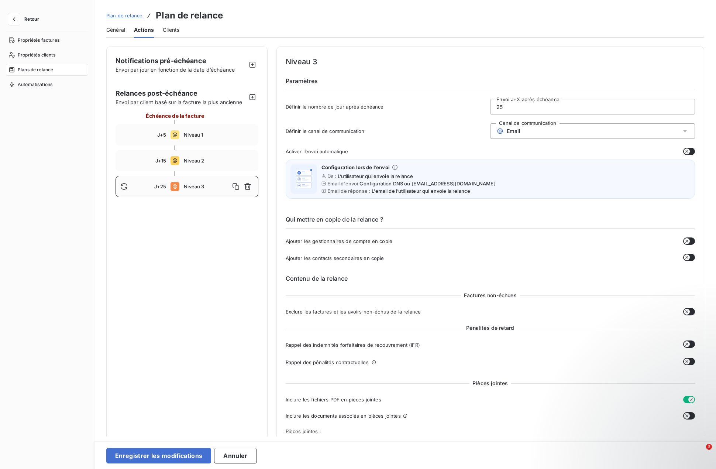
type input "25"
click at [209, 313] on div "Notifications pré-échéance Envoi par jour en fonction de la date d’échéance Rel…" at bounding box center [186, 477] width 161 height 861
click at [130, 17] on span "Plan de relance" at bounding box center [124, 16] width 36 height 6
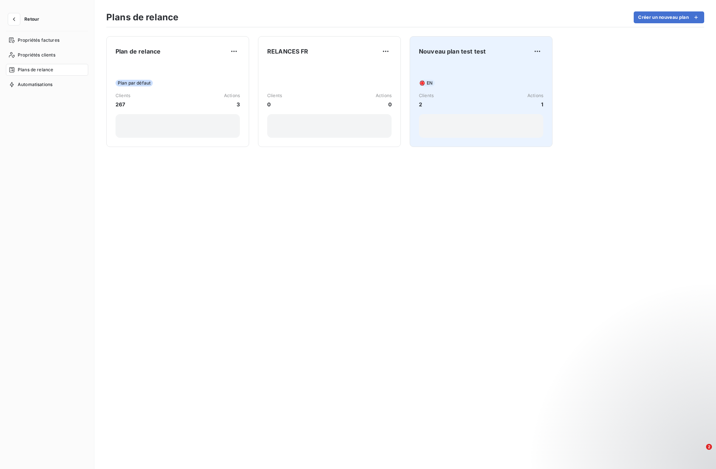
click at [452, 73] on div "EN Clients 2 Actions 1" at bounding box center [481, 100] width 124 height 75
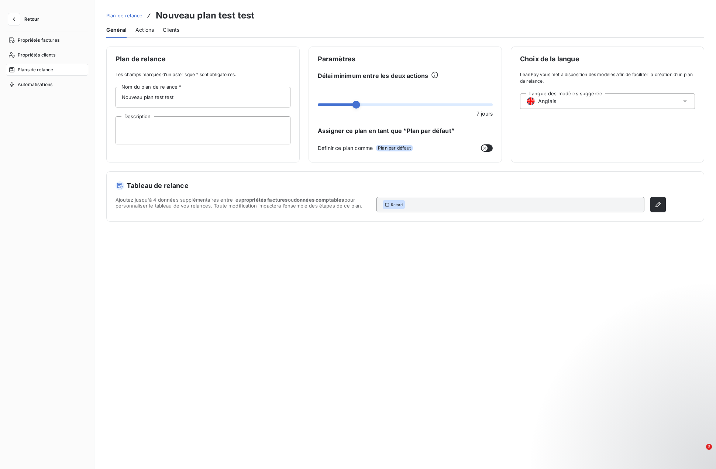
click at [168, 34] on div "Clients" at bounding box center [171, 30] width 17 height 16
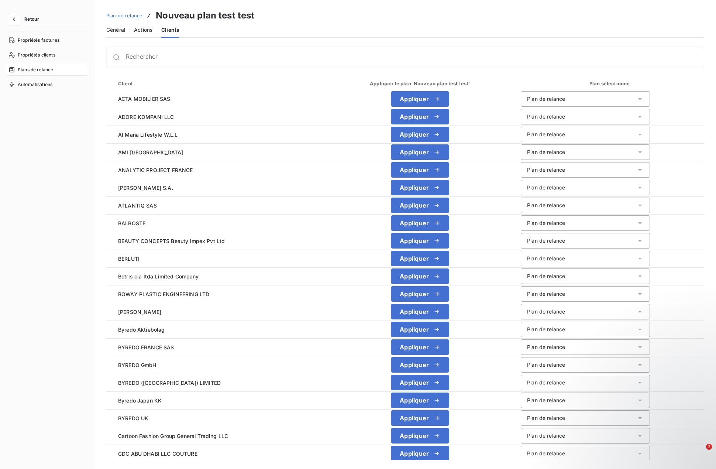
click at [148, 31] on span "Actions" at bounding box center [143, 29] width 18 height 7
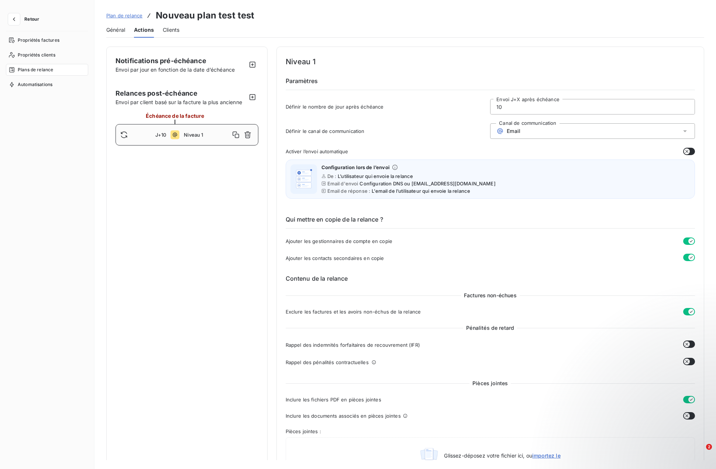
click at [166, 29] on span "Clients" at bounding box center [171, 29] width 17 height 7
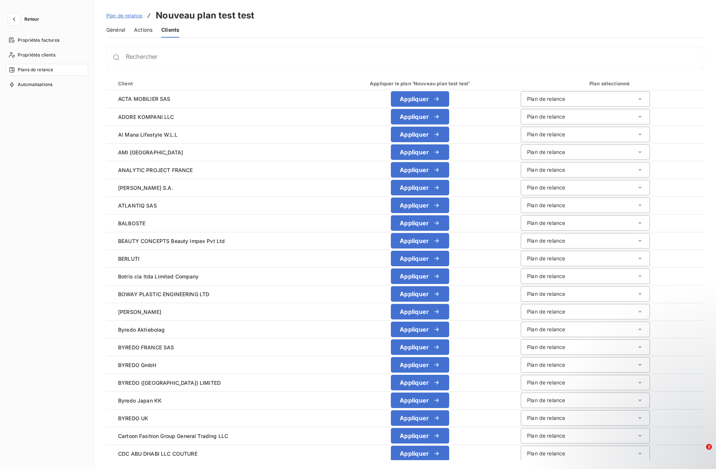
click at [150, 30] on span "Actions" at bounding box center [143, 29] width 18 height 7
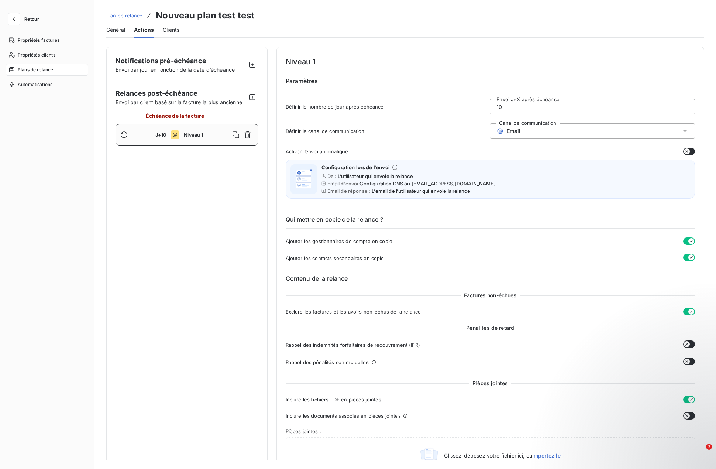
click at [171, 30] on span "Clients" at bounding box center [171, 29] width 17 height 7
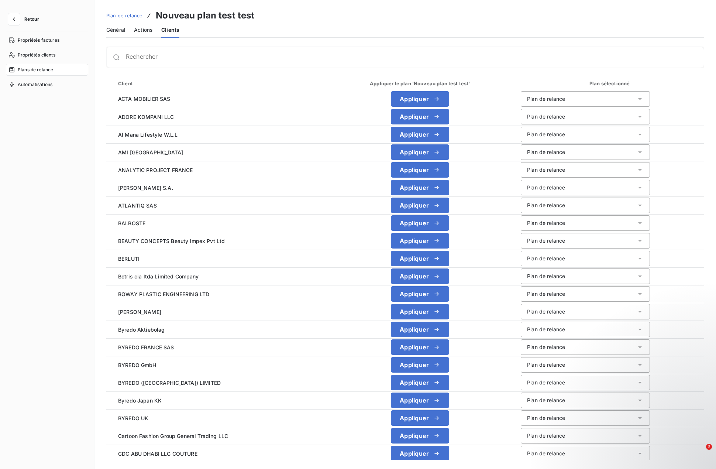
click at [141, 30] on span "Actions" at bounding box center [143, 29] width 18 height 7
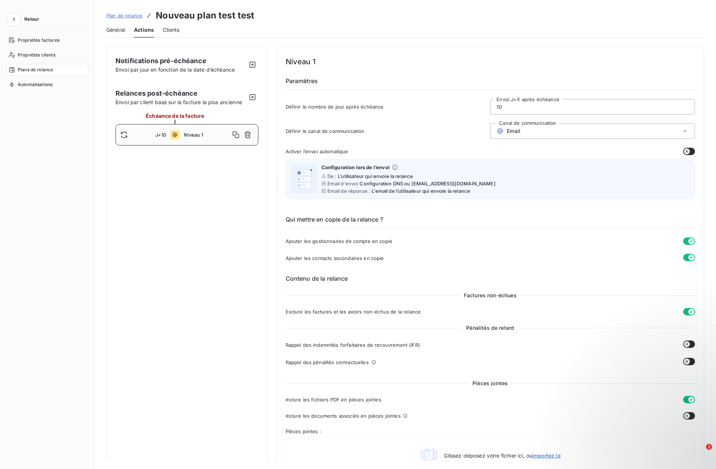
click at [120, 30] on span "Général" at bounding box center [115, 29] width 19 height 7
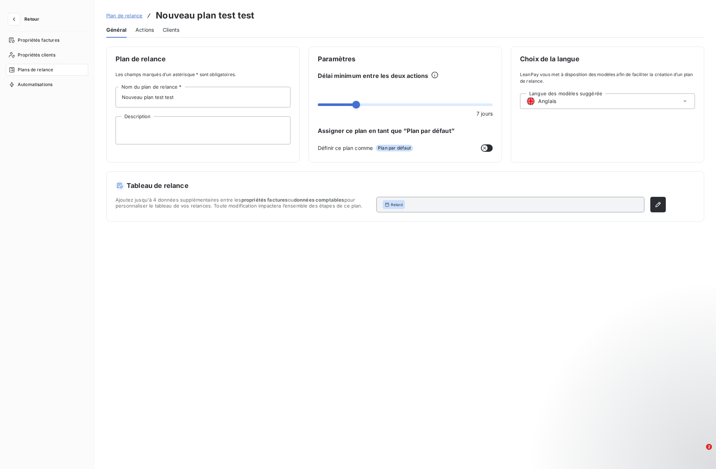
click at [166, 30] on span "Clients" at bounding box center [171, 29] width 17 height 7
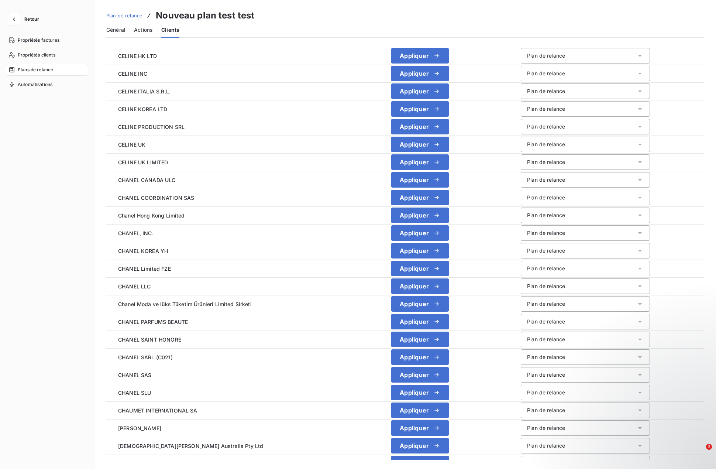
scroll to position [567, 0]
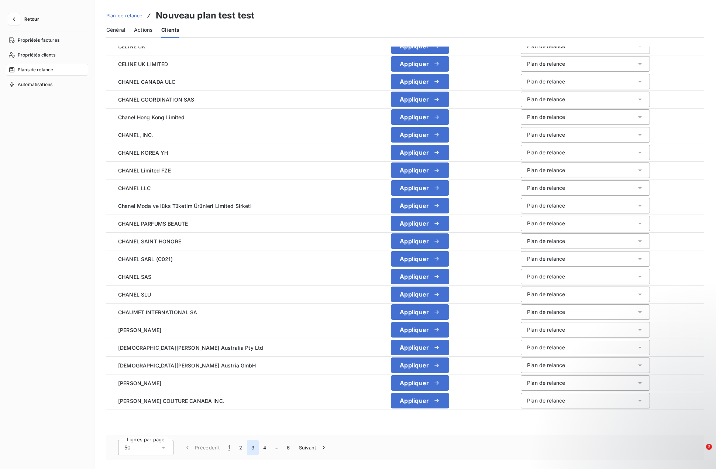
click at [253, 447] on button "3" at bounding box center [253, 448] width 12 height 16
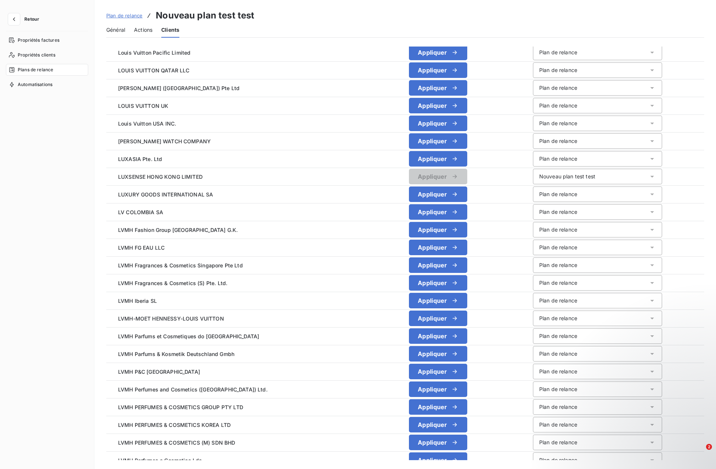
scroll to position [382, 0]
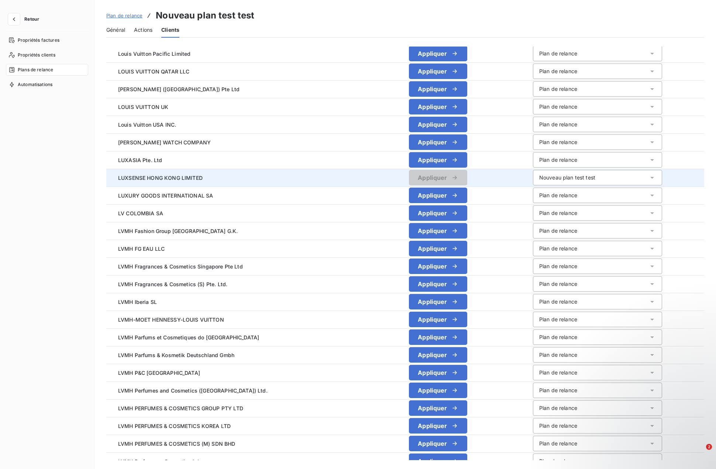
click at [191, 174] on span "LUXSENSE HONG KONG LIMITED" at bounding box center [227, 178] width 231 height 8
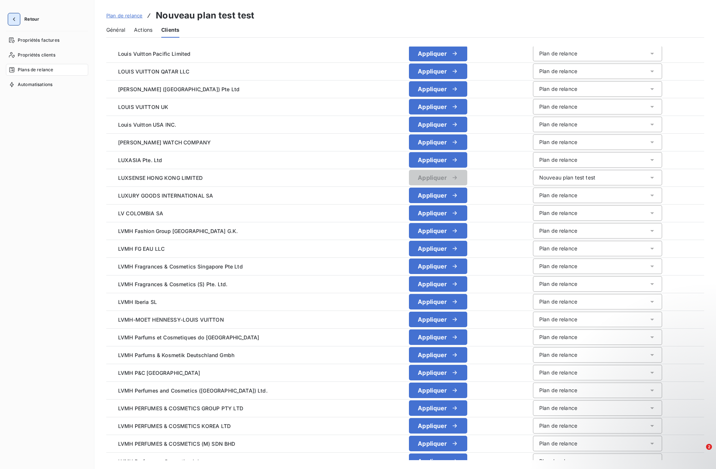
click at [16, 20] on icon "button" at bounding box center [13, 19] width 7 height 7
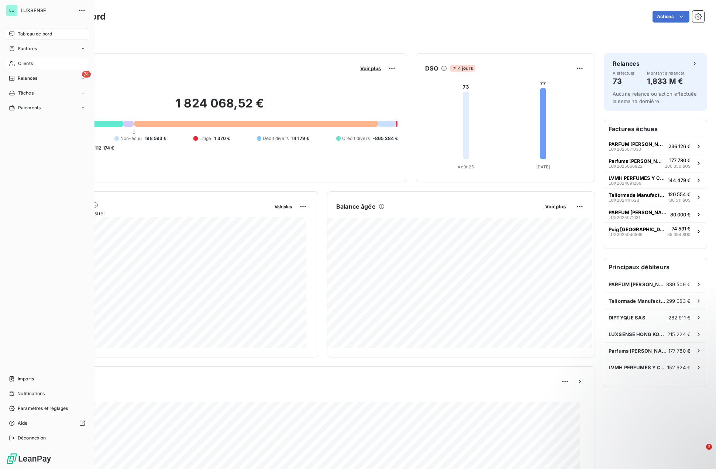
click at [24, 61] on span "Clients" at bounding box center [25, 63] width 15 height 7
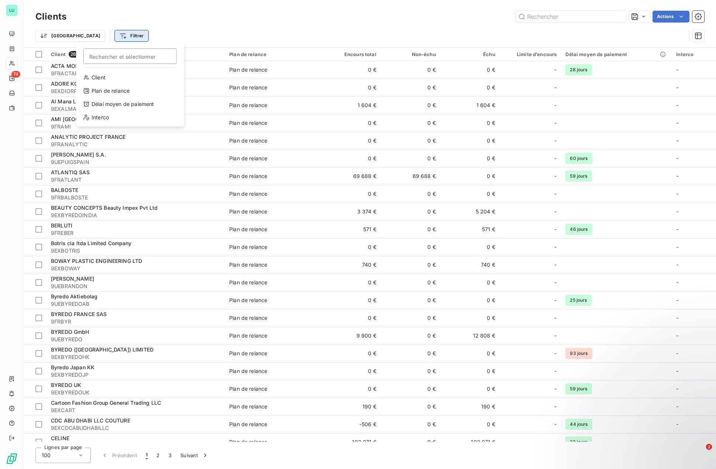
click at [86, 40] on html "LU 74 Clients Actions Trier Filtrer Rechercher et sélectionner Client Plan de r…" at bounding box center [358, 234] width 716 height 469
type input "tailorm"
click at [96, 39] on html "LU 74 Clients Actions Trier Filtrer Client 269 Plan de relance Encours total No…" at bounding box center [358, 234] width 716 height 469
click at [96, 37] on html "LU 74 Clients Actions Trier Filtrer Client 269 Plan de relance Encours total No…" at bounding box center [358, 234] width 716 height 469
click at [105, 70] on div "Rechercher et sélectionner Client Plan de relance Délai moyen de paiement Inter…" at bounding box center [130, 84] width 108 height 83
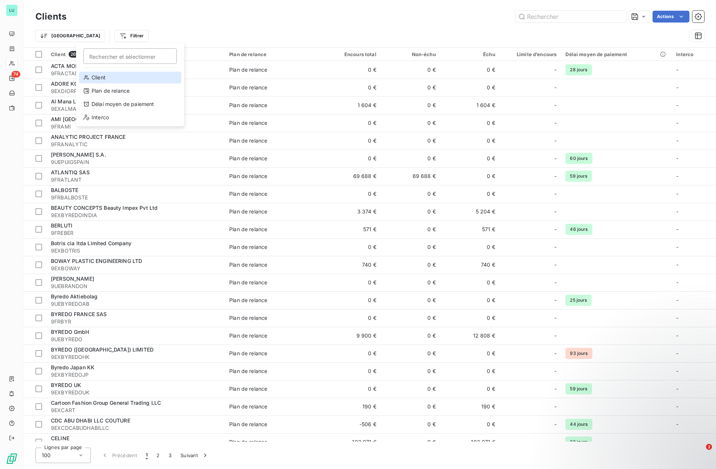
click at [102, 74] on div "Client" at bounding box center [130, 78] width 102 height 12
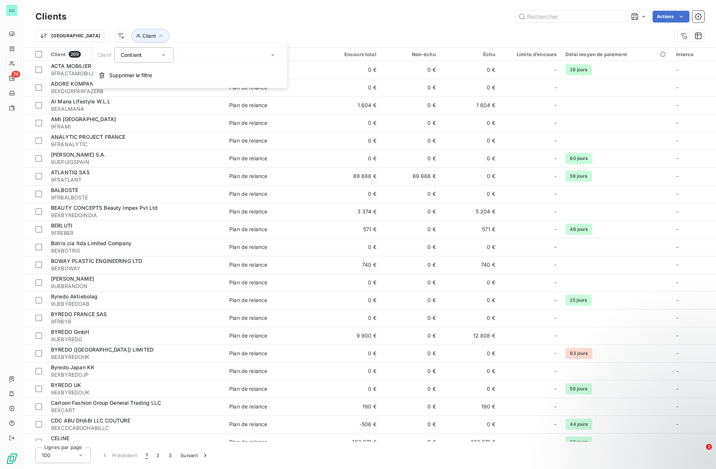
click at [190, 56] on div at bounding box center [229, 55] width 106 height 16
type input "tailorm"
click at [238, 75] on li "Tailormade Manufacturers US INC. - 9EXLUXUSA" at bounding box center [229, 74] width 106 height 20
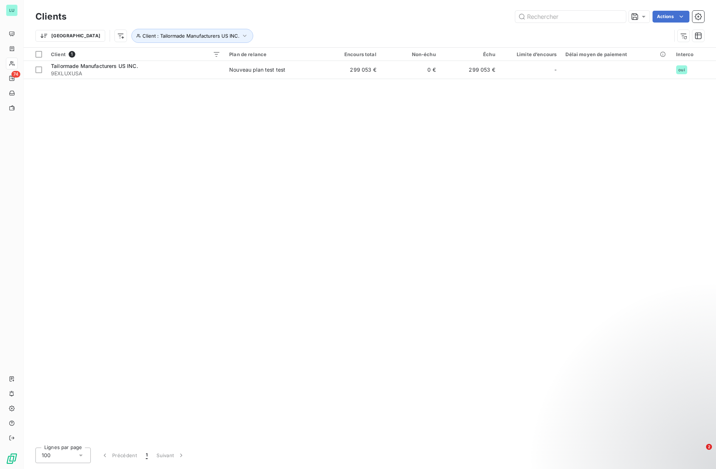
click at [189, 123] on div "Client 1 Plan de relance Encours total Non-échu Échu Limite d’encours Délai moy…" at bounding box center [370, 245] width 692 height 394
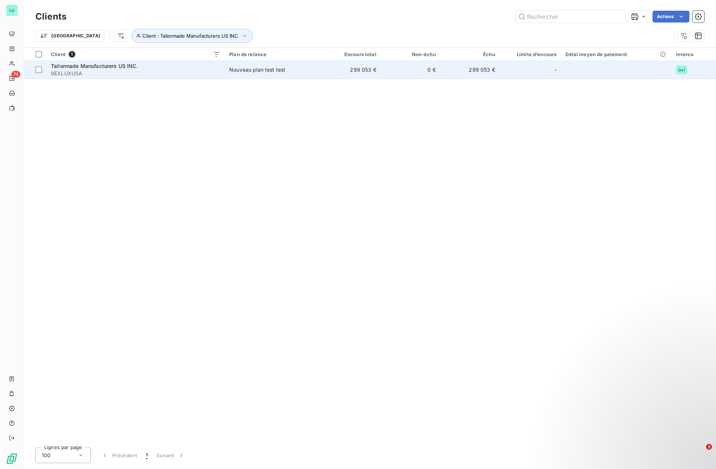
click at [127, 71] on span "9EXLUXUSA" at bounding box center [135, 73] width 169 height 7
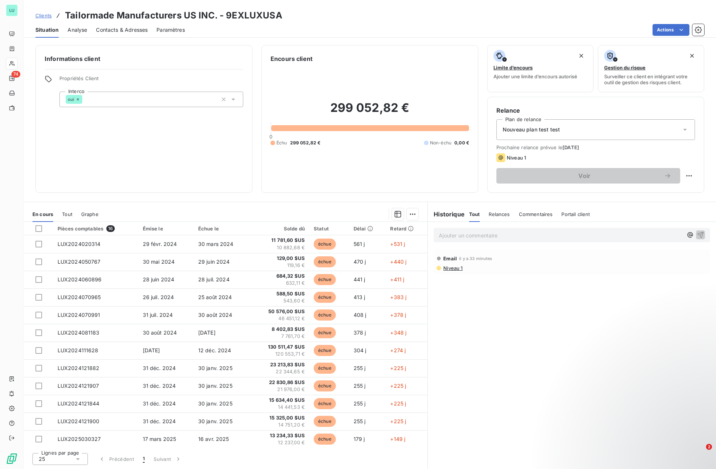
click at [131, 30] on span "Contacts & Adresses" at bounding box center [122, 29] width 52 height 7
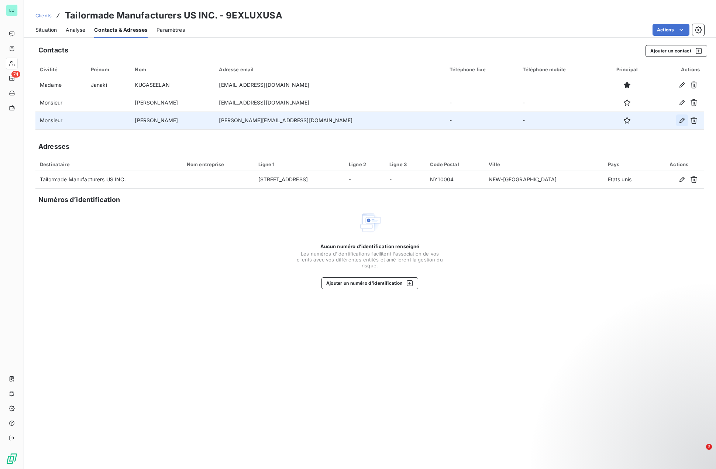
click at [681, 120] on icon "button" at bounding box center [682, 120] width 5 height 5
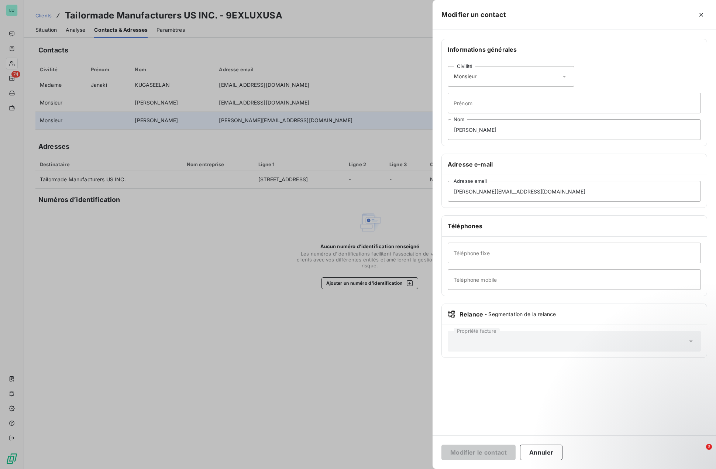
click at [504, 82] on div "Civilité Monsieur" at bounding box center [511, 76] width 127 height 21
click at [486, 96] on li "Madame" at bounding box center [511, 94] width 127 height 13
click at [475, 455] on button "Modifier le contact" at bounding box center [478, 452] width 74 height 16
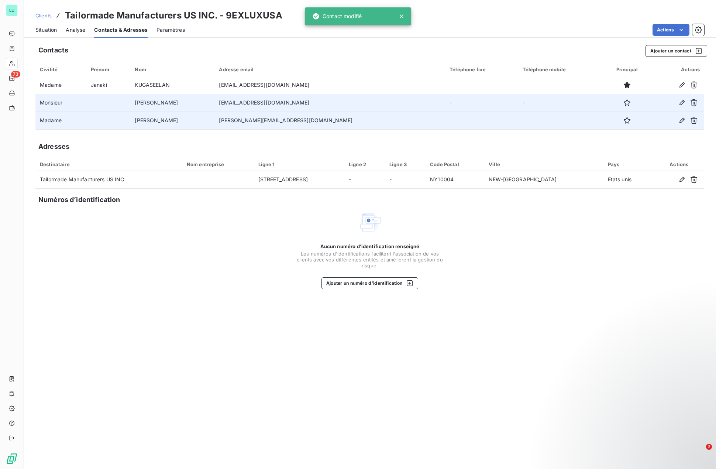
click at [115, 103] on td at bounding box center [108, 103] width 44 height 18
click at [681, 104] on icon "button" at bounding box center [682, 102] width 5 height 5
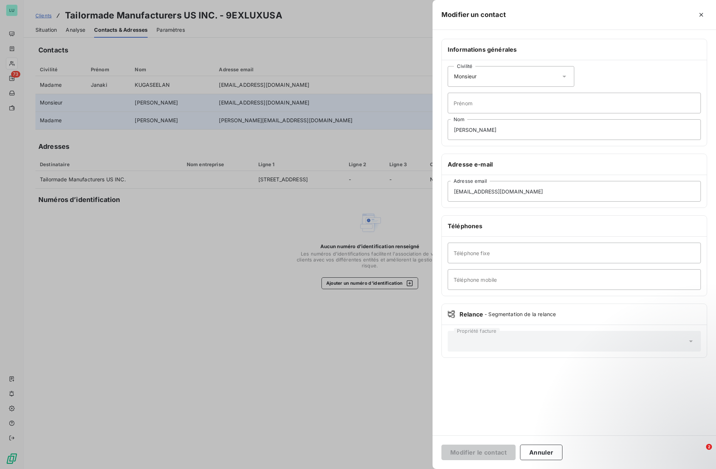
click at [503, 80] on div "Civilité Monsieur" at bounding box center [511, 76] width 127 height 21
click at [480, 96] on span "Madame" at bounding box center [472, 95] width 20 height 7
click at [493, 451] on button "Modifier le contact" at bounding box center [478, 452] width 74 height 16
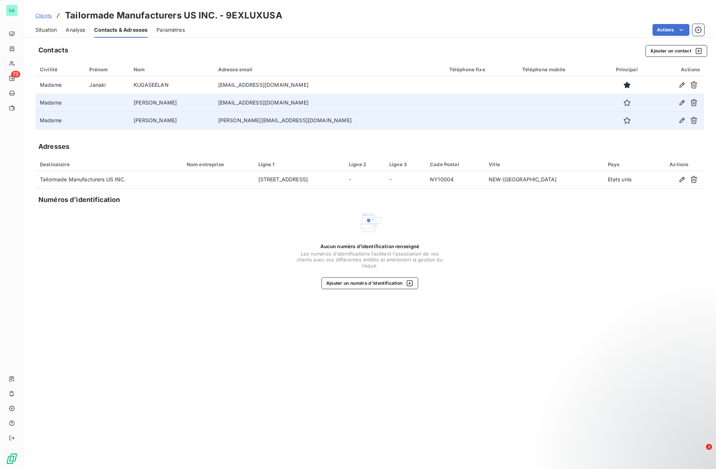
click at [172, 30] on span "Paramètres" at bounding box center [170, 29] width 28 height 7
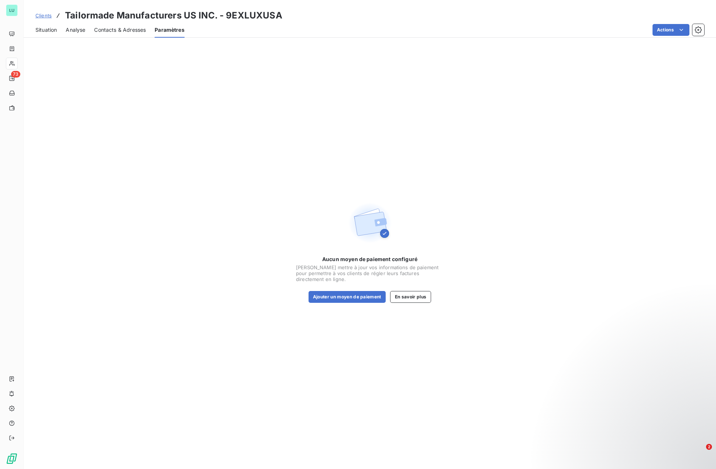
click at [121, 28] on span "Contacts & Adresses" at bounding box center [120, 29] width 52 height 7
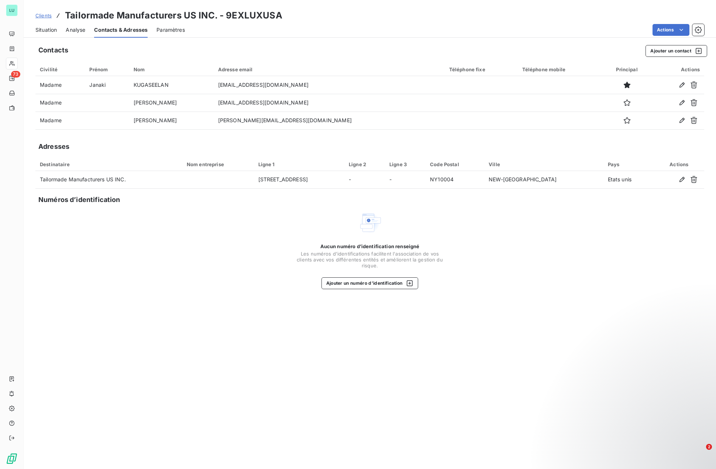
click at [443, 392] on div "Contacts Ajouter un contact Civilité Prénom Nom Adresse email Téléphone fixe Té…" at bounding box center [370, 255] width 692 height 428
click at [247, 354] on div "Contacts Ajouter un contact Civilité Prénom Nom Adresse email Téléphone fixe Té…" at bounding box center [370, 255] width 692 height 428
click at [171, 329] on div "Contacts Ajouter un contact Civilité Prénom Nom Adresse email Téléphone fixe Té…" at bounding box center [370, 255] width 692 height 428
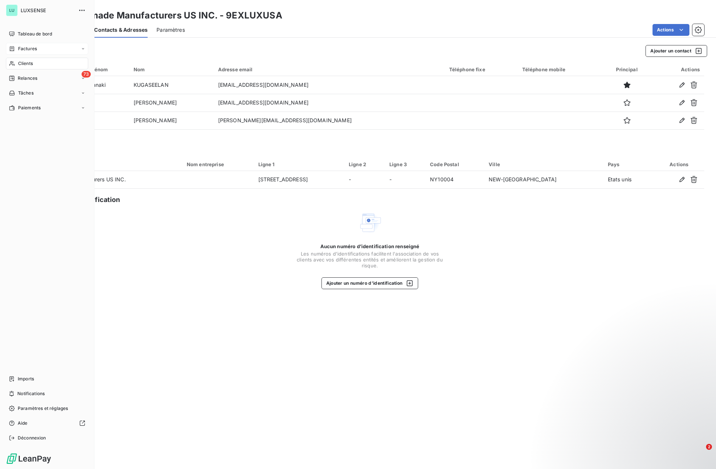
click at [50, 50] on div "Factures" at bounding box center [47, 49] width 82 height 12
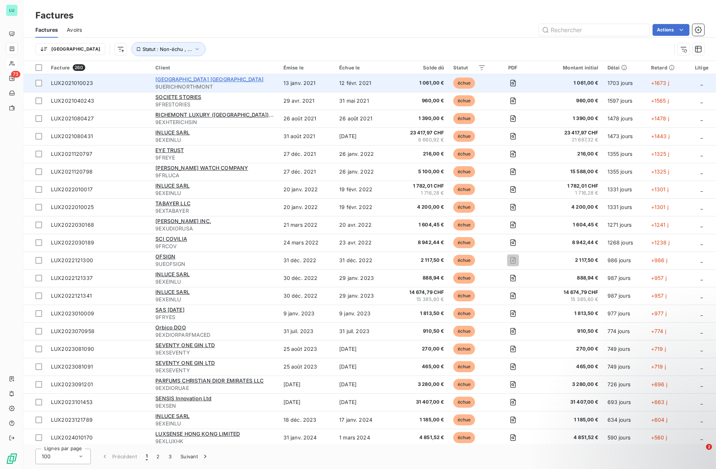
click at [177, 77] on span "[GEOGRAPHIC_DATA] [GEOGRAPHIC_DATA]" at bounding box center [209, 79] width 108 height 6
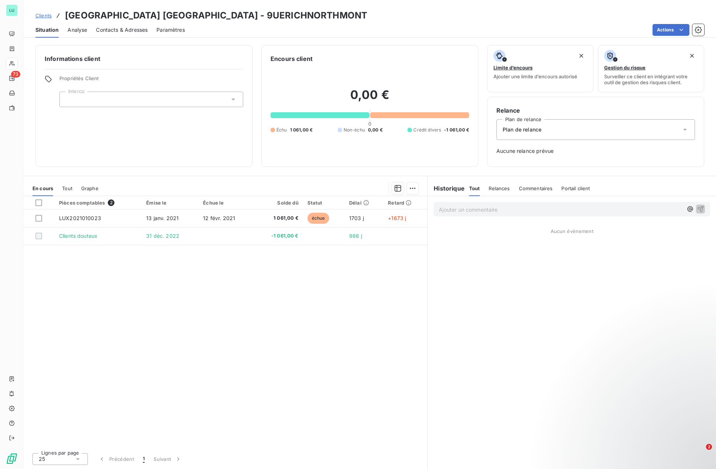
click at [194, 103] on div at bounding box center [151, 100] width 184 height 16
click at [175, 141] on div "Informations client Propriétés Client Interco" at bounding box center [143, 106] width 217 height 122
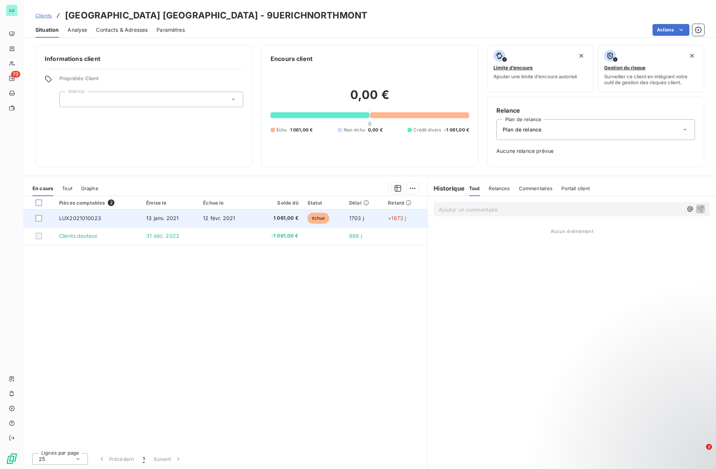
click at [145, 216] on td "13 janv. 2021" at bounding box center [170, 218] width 57 height 18
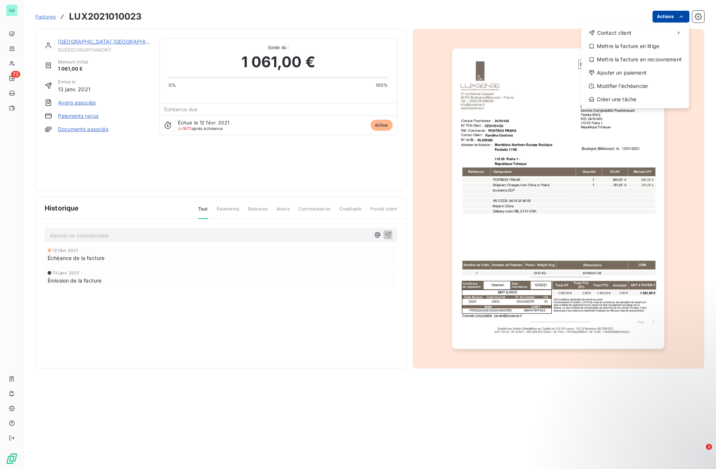
click at [656, 18] on html "LU 73 Factures LUX2021010023 Actions Contact client Mettre la facture en litige…" at bounding box center [358, 234] width 716 height 469
click at [633, 100] on div "Créer une tâche" at bounding box center [635, 99] width 102 height 12
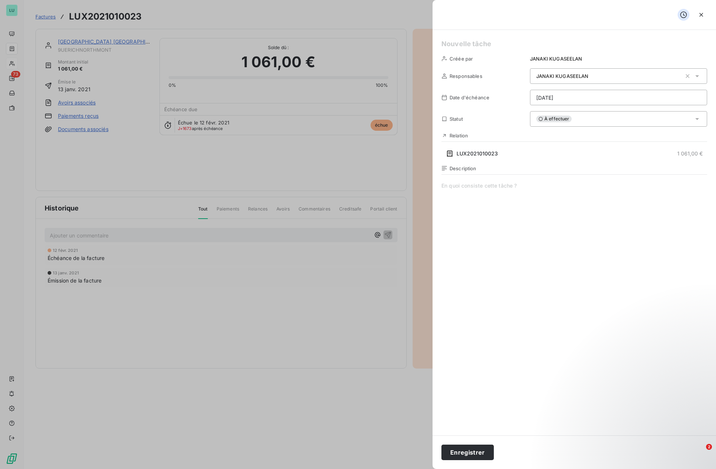
click at [624, 115] on div "À effectuer" at bounding box center [618, 119] width 177 height 16
click at [323, 305] on div at bounding box center [358, 234] width 716 height 469
click at [701, 20] on button "button" at bounding box center [701, 15] width 12 height 12
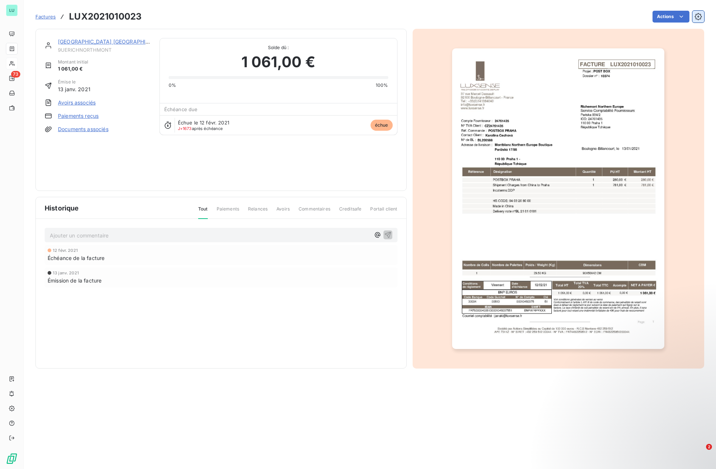
click at [699, 20] on icon "button" at bounding box center [698, 16] width 7 height 7
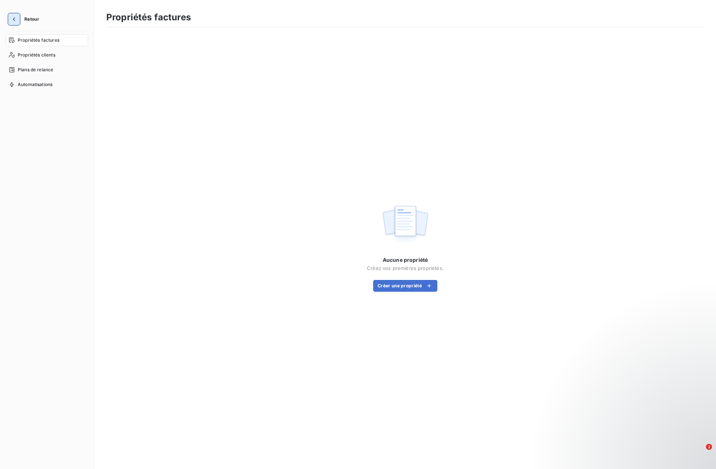
click at [9, 20] on button "button" at bounding box center [14, 19] width 12 height 12
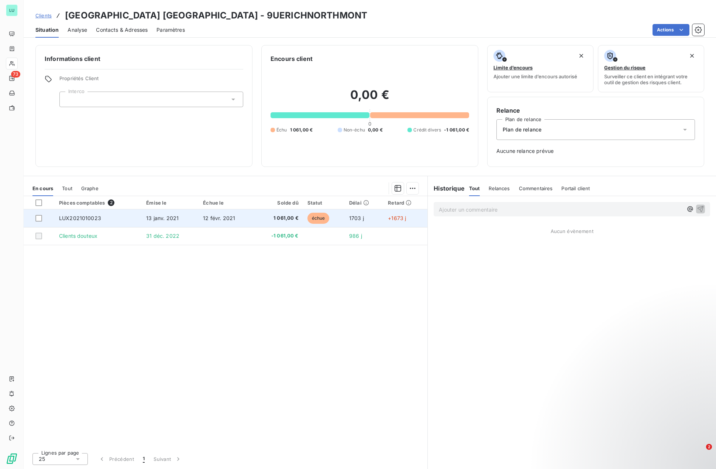
click at [73, 217] on span "LUX2021010023" at bounding box center [80, 218] width 42 height 6
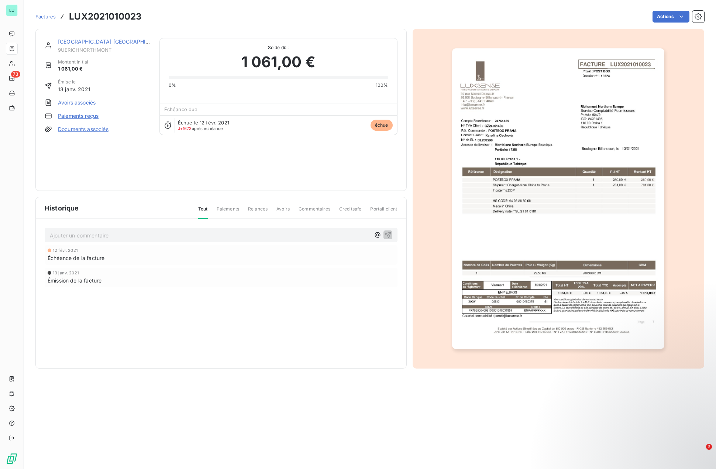
click at [69, 131] on link "Documents associés" at bounding box center [83, 128] width 51 height 7
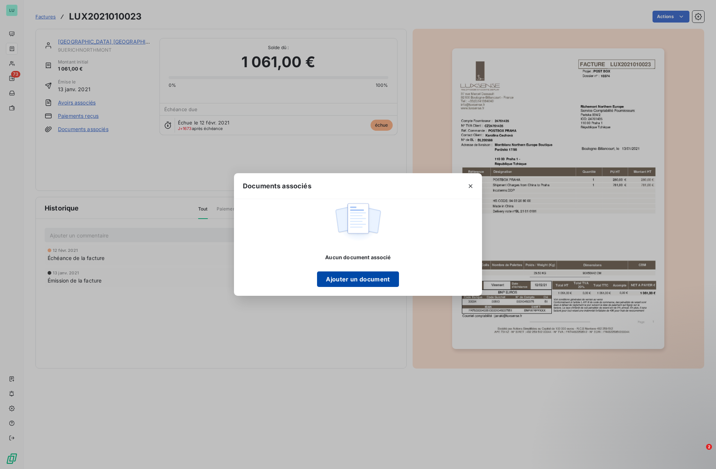
click at [364, 282] on button "Ajouter un document" at bounding box center [358, 279] width 82 height 16
click at [472, 183] on icon "button" at bounding box center [470, 185] width 7 height 7
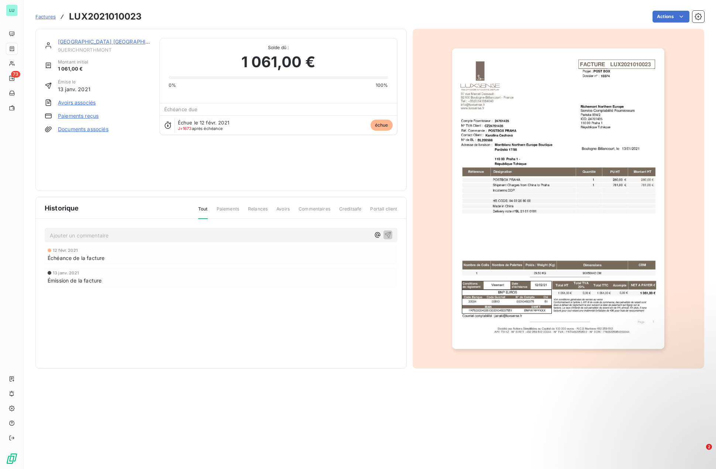
click at [289, 281] on div "Émission de la facture" at bounding box center [221, 280] width 347 height 8
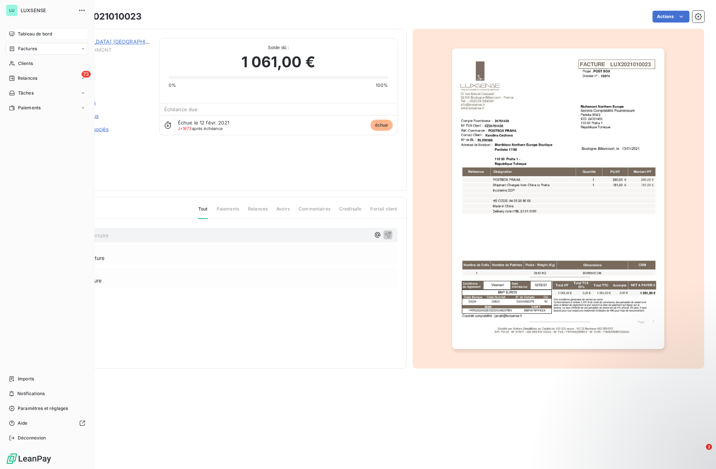
click at [19, 31] on span "Tableau de bord" at bounding box center [35, 34] width 34 height 7
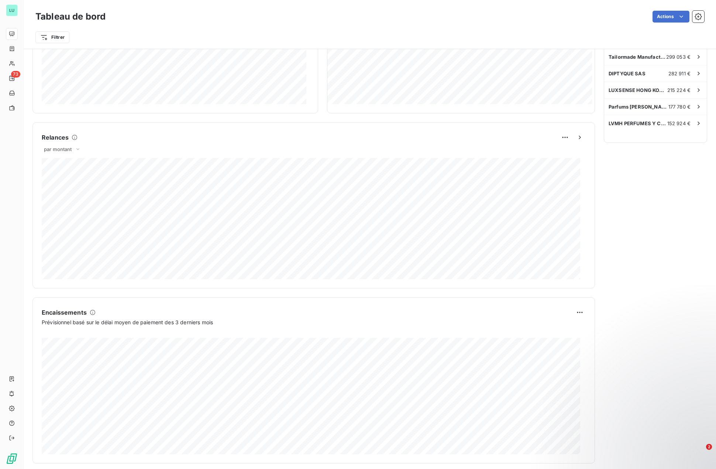
scroll to position [251, 0]
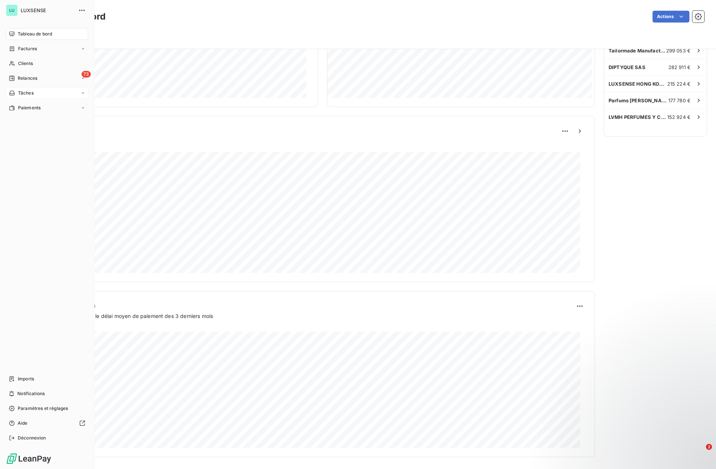
click at [16, 91] on div "Tâches" at bounding box center [21, 93] width 25 height 7
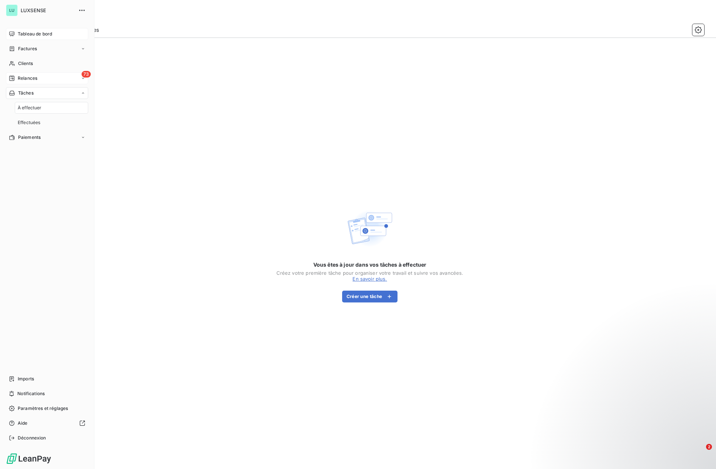
click at [23, 79] on span "Relances" at bounding box center [28, 78] width 20 height 7
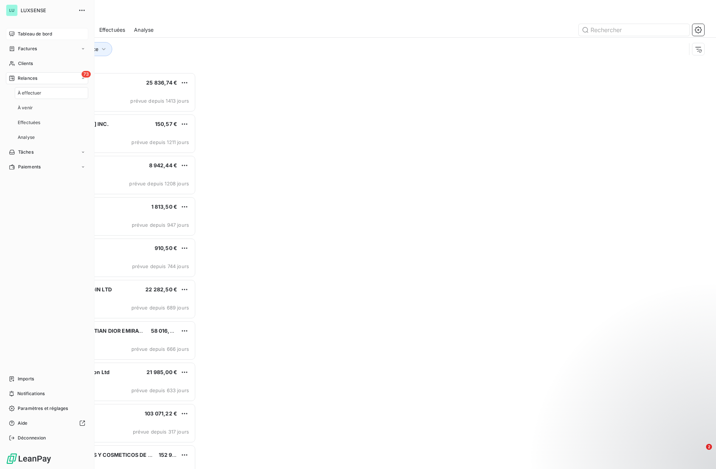
scroll to position [391, 155]
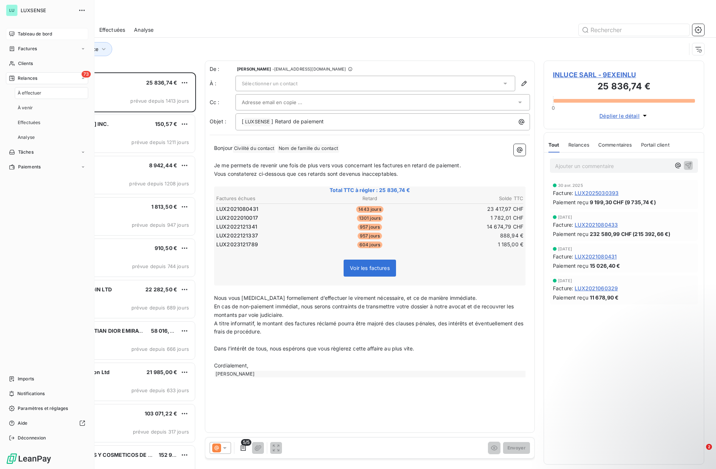
click at [24, 81] on span "Relances" at bounding box center [28, 78] width 20 height 7
click at [29, 49] on span "Factures" at bounding box center [27, 48] width 19 height 7
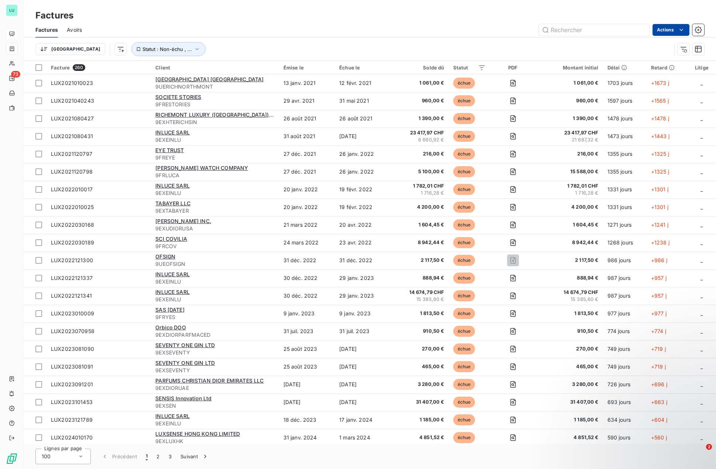
click at [671, 28] on html "LU 73 Factures Factures Avoirs Actions Trier Statut : Non-échu , ... Facture 26…" at bounding box center [358, 234] width 716 height 469
click at [696, 28] on html "LU 73 Factures Factures Avoirs Actions Mettre les factures en litige (0 facture…" at bounding box center [358, 234] width 716 height 469
click at [696, 28] on icon "button" at bounding box center [698, 29] width 7 height 7
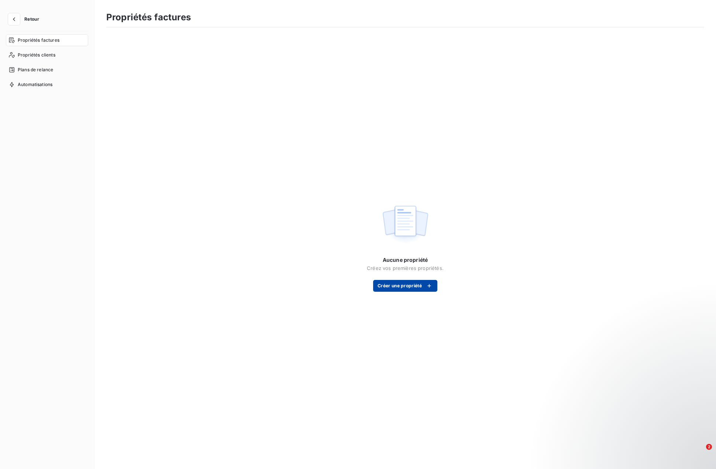
click at [393, 283] on button "Créer une propriété" at bounding box center [405, 286] width 64 height 12
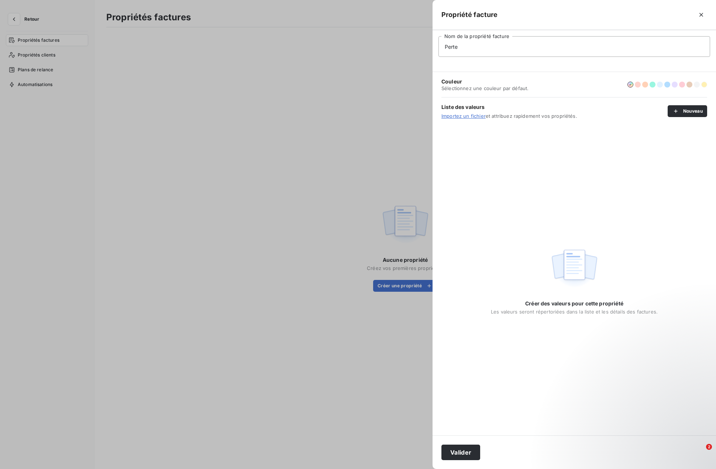
type input "Perte"
click at [705, 85] on button "button" at bounding box center [704, 85] width 6 height 6
click at [455, 449] on button "Valider" at bounding box center [460, 452] width 39 height 16
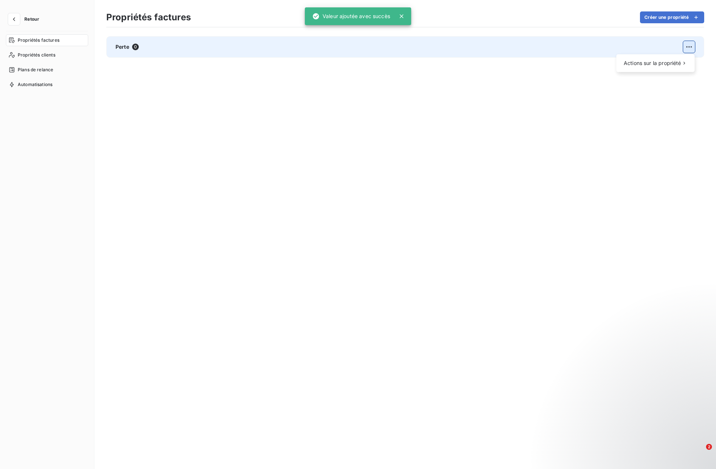
click at [688, 48] on html "Retour Propriétés factures Propriétés clients Plans de relance Automatisations …" at bounding box center [358, 234] width 716 height 469
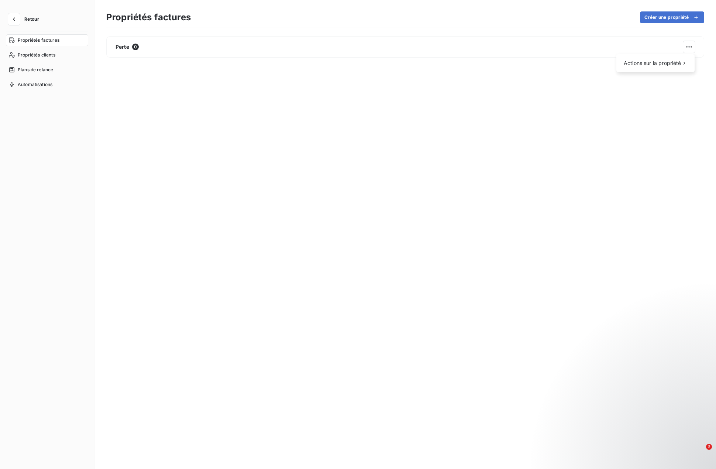
click at [655, 16] on html "Retour Propriétés factures Propriétés clients Plans de relance Automatisations …" at bounding box center [358, 234] width 716 height 469
click at [695, 18] on icon "button" at bounding box center [695, 17] width 7 height 7
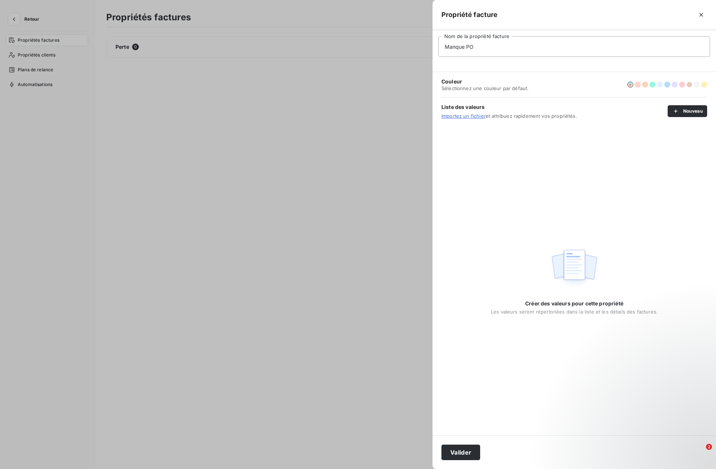
type input "Manque PO"
click at [689, 83] on button "button" at bounding box center [690, 85] width 6 height 6
click at [456, 451] on button "Valider" at bounding box center [460, 452] width 39 height 16
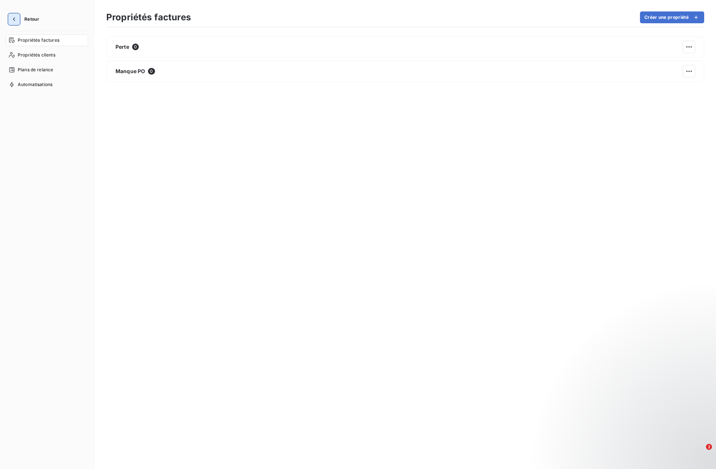
click at [13, 15] on button "button" at bounding box center [14, 19] width 12 height 12
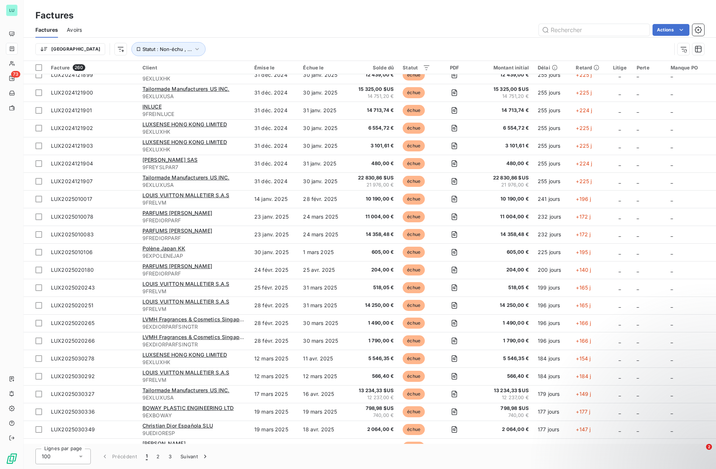
scroll to position [1403, 0]
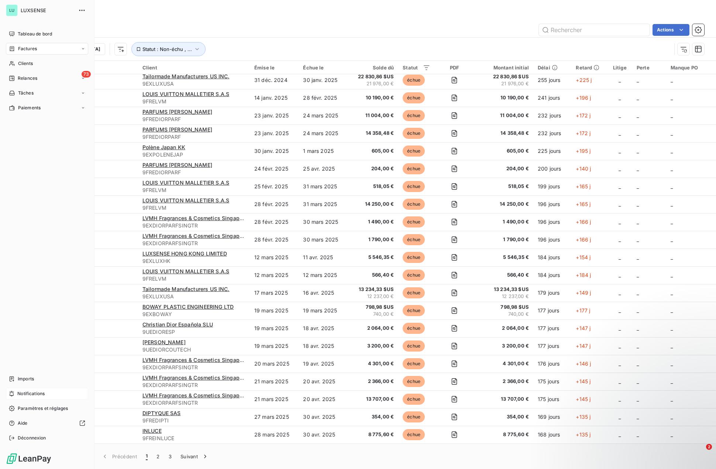
click at [20, 396] on span "Notifications" at bounding box center [30, 393] width 27 height 7
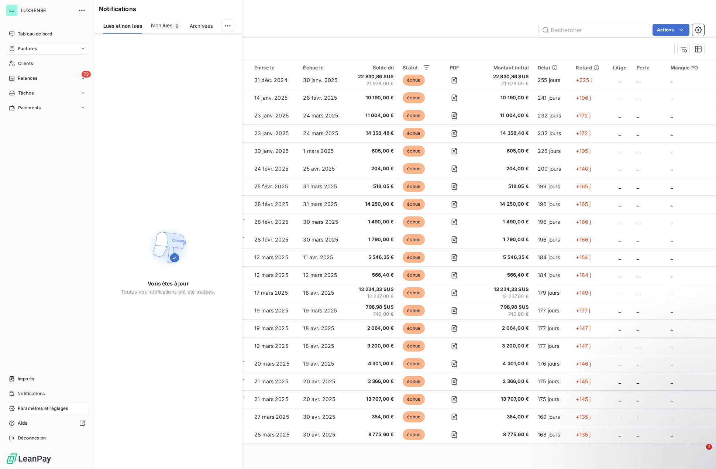
click at [25, 408] on span "Paramètres et réglages" at bounding box center [43, 408] width 50 height 7
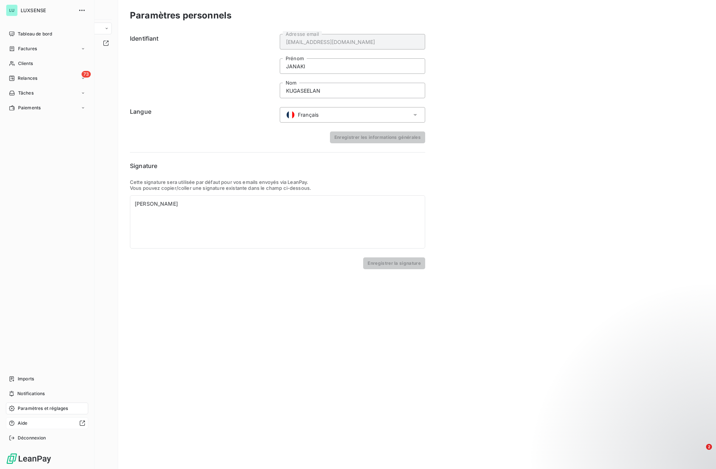
click at [27, 421] on span "Aide" at bounding box center [23, 423] width 10 height 7
click at [32, 410] on span "Paramètres et réglages" at bounding box center [43, 408] width 50 height 7
click at [27, 66] on span "Clients" at bounding box center [25, 63] width 15 height 7
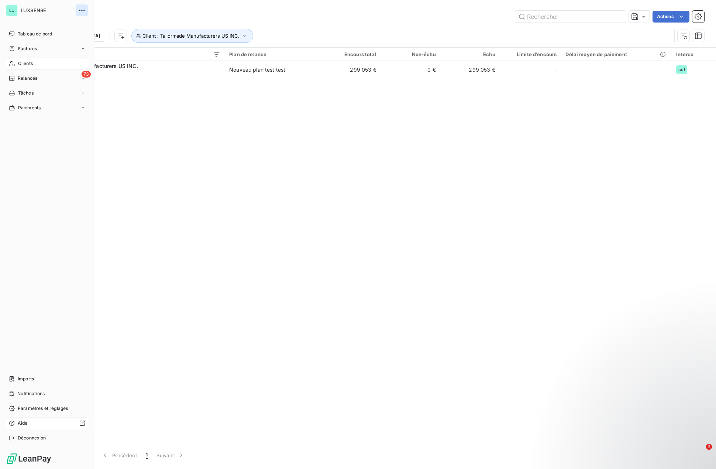
click at [80, 10] on icon "button" at bounding box center [81, 10] width 7 height 7
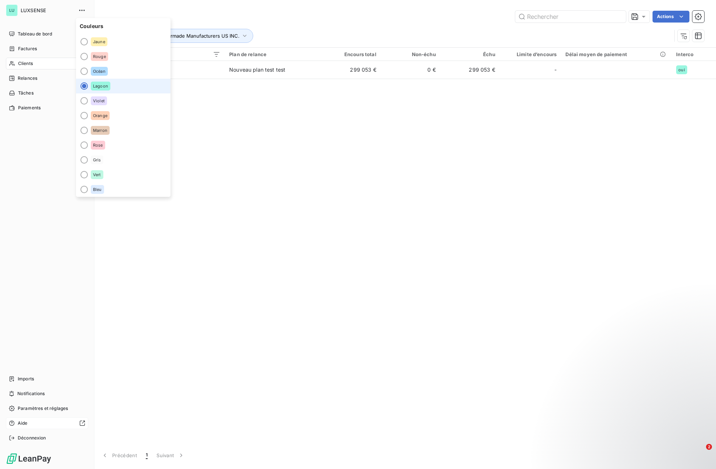
click at [15, 11] on div "LU" at bounding box center [12, 10] width 12 height 12
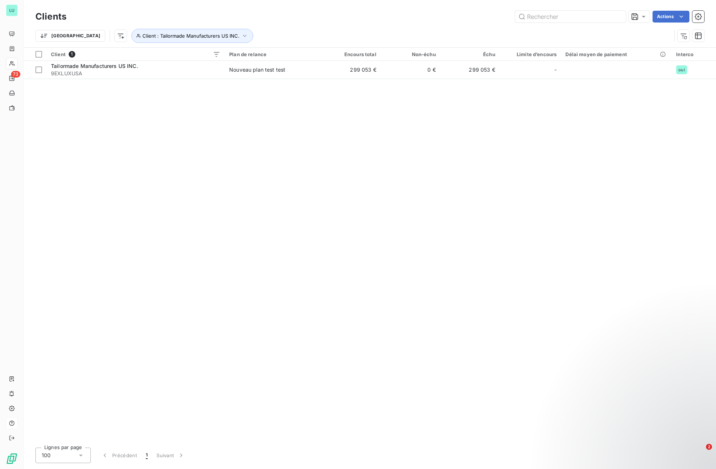
click at [293, 223] on div "Client 1 Plan de relance Encours total Non-échu Échu Limite d’encours Délai moy…" at bounding box center [370, 245] width 692 height 394
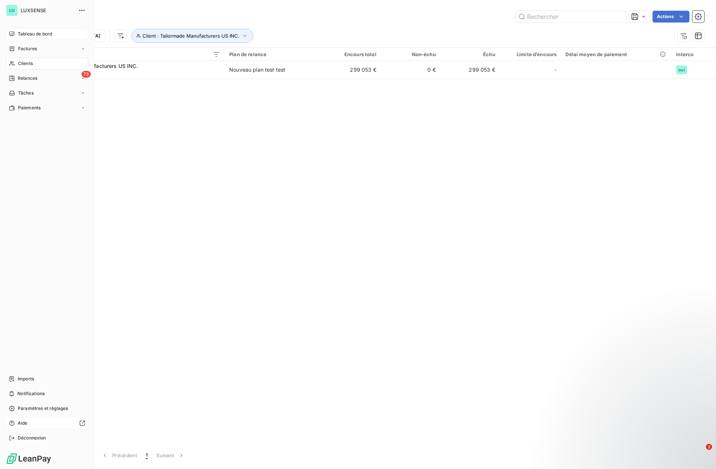
click at [8, 30] on div "Tableau de bord" at bounding box center [47, 34] width 82 height 12
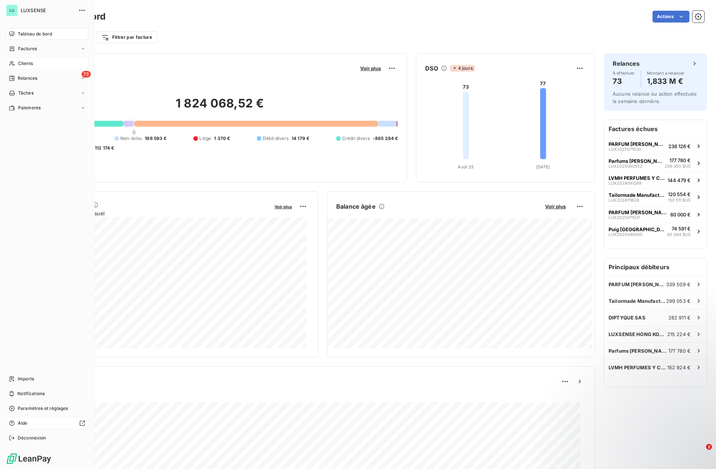
click at [10, 66] on html "LU LUXSENSE Tableau de bord Factures Clients 73 Relances Tâches Paiements Impor…" at bounding box center [358, 234] width 716 height 469
click at [10, 66] on icon at bounding box center [12, 64] width 6 height 6
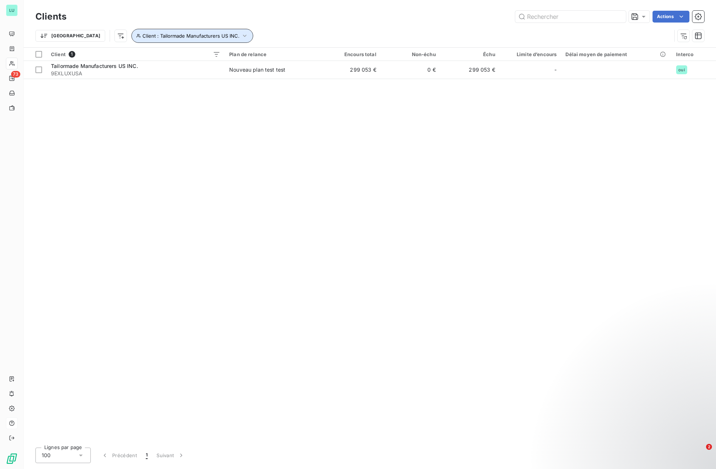
click at [147, 42] on button "Client : Tailormade Manufacturers US INC." at bounding box center [192, 36] width 122 height 14
click at [190, 55] on span "Tailormade Manufacturers US INC. - 9EXLUXUSA" at bounding box center [243, 55] width 120 height 6
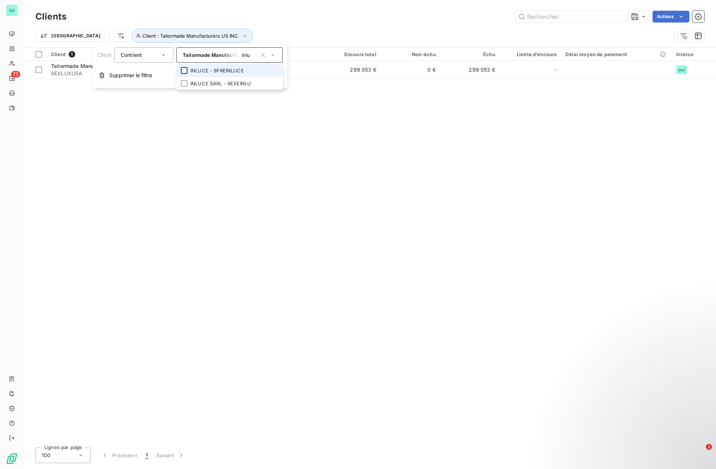
click at [187, 70] on div at bounding box center [184, 70] width 7 height 7
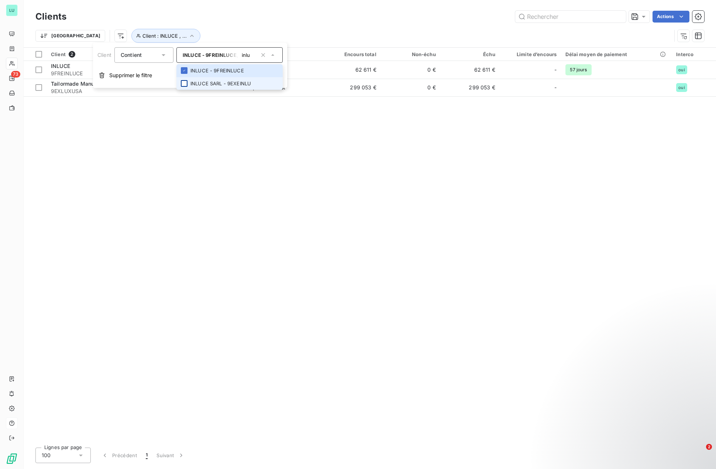
click at [185, 81] on div at bounding box center [184, 83] width 7 height 7
drag, startPoint x: 252, startPoint y: 54, endPoint x: 241, endPoint y: 54, distance: 11.1
click at [241, 54] on input "inlu" at bounding box center [248, 55] width 18 height 7
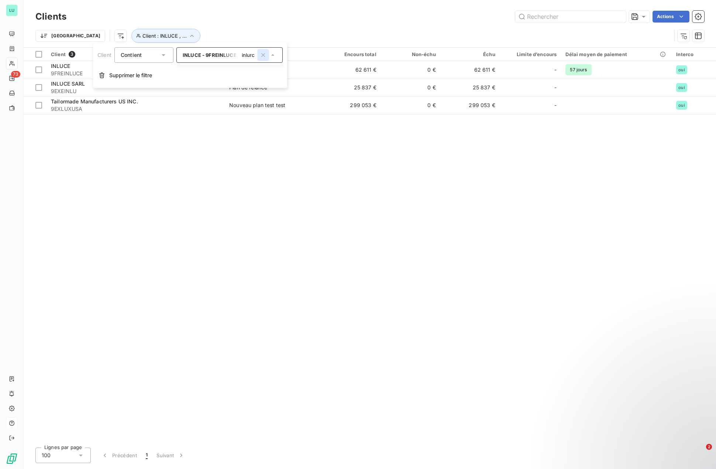
type input "inlurc"
click at [265, 54] on icon "button" at bounding box center [262, 54] width 7 height 7
type input "inlurc"
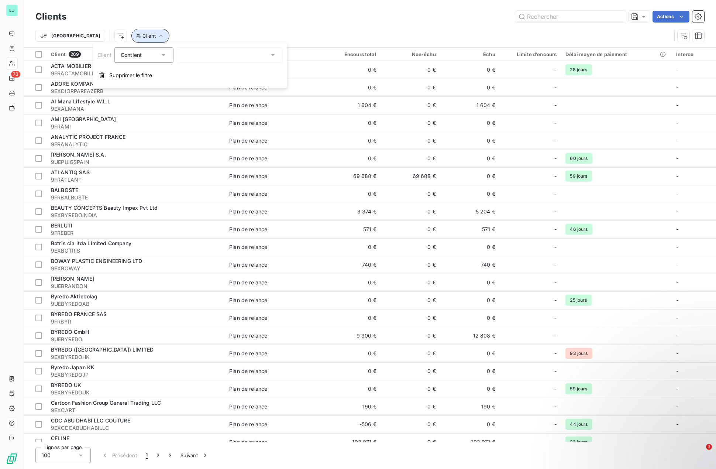
click at [157, 36] on icon "button" at bounding box center [160, 35] width 7 height 7
click at [135, 49] on div "Contient is" at bounding box center [143, 55] width 59 height 16
click at [138, 86] on span "Ne contient pas" at bounding box center [149, 85] width 40 height 6
click at [190, 53] on div "inlurc" at bounding box center [229, 55] width 106 height 16
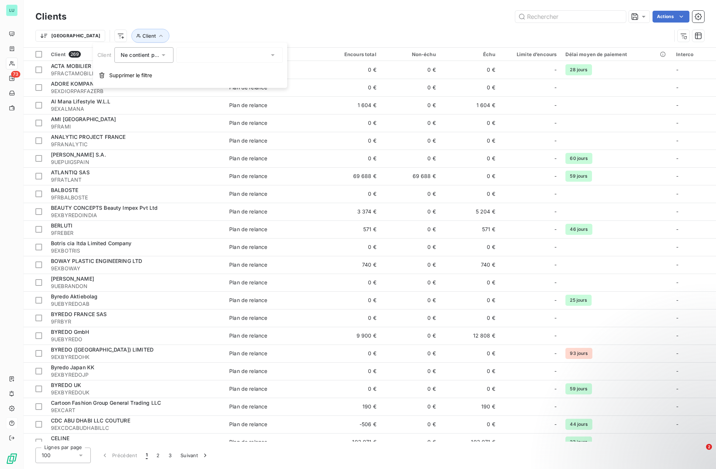
type input "inlurc"
click at [202, 28] on div "Trier Client" at bounding box center [369, 35] width 669 height 23
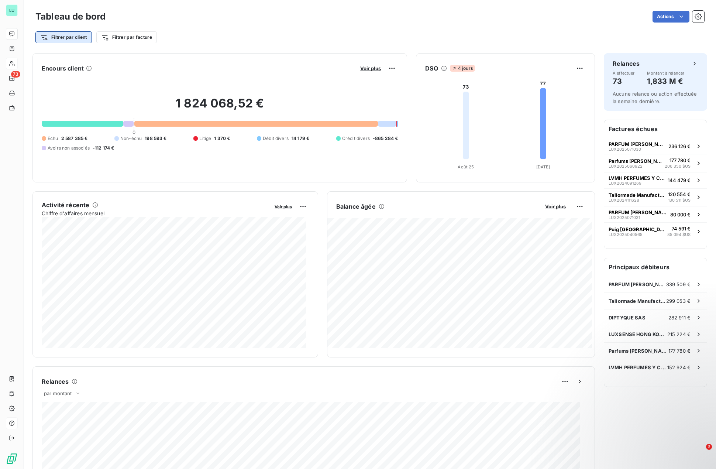
click at [79, 39] on html "LU 73 Tableau de bord Actions Filtrer par client Filtrer par facture Encours cl…" at bounding box center [358, 234] width 716 height 469
click at [126, 37] on html "LU 73 Tableau de bord Actions Filtrer par client Filtrer par facture Encours cl…" at bounding box center [358, 234] width 716 height 469
click at [120, 78] on div "Perte" at bounding box center [151, 79] width 102 height 12
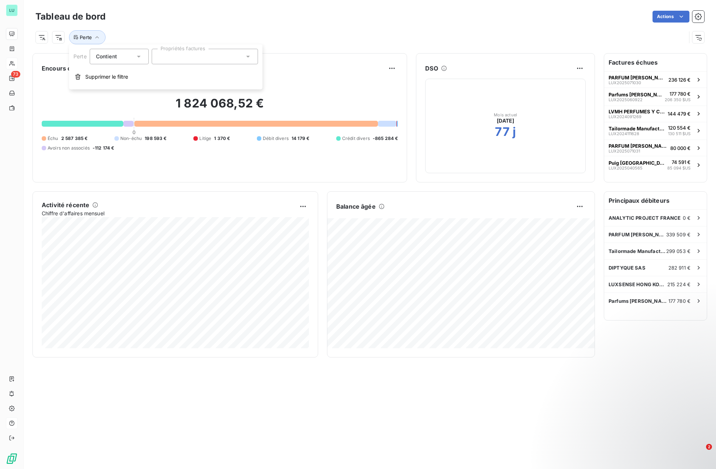
click at [114, 55] on span "Contient" at bounding box center [106, 56] width 21 height 6
click at [106, 85] on span "Ne contient pas" at bounding box center [124, 87] width 40 height 6
click at [80, 40] on span "Perte" at bounding box center [86, 37] width 12 height 6
click at [86, 41] on button "Perte" at bounding box center [87, 37] width 37 height 14
click at [89, 35] on span "Perte" at bounding box center [86, 37] width 12 height 6
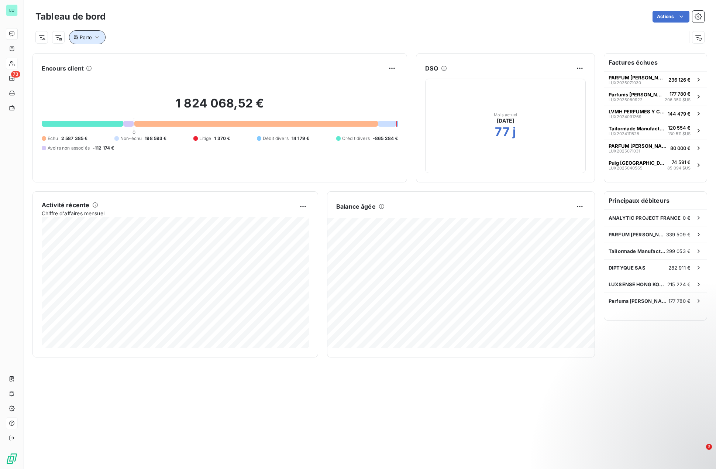
click at [99, 37] on icon "button" at bounding box center [96, 37] width 7 height 7
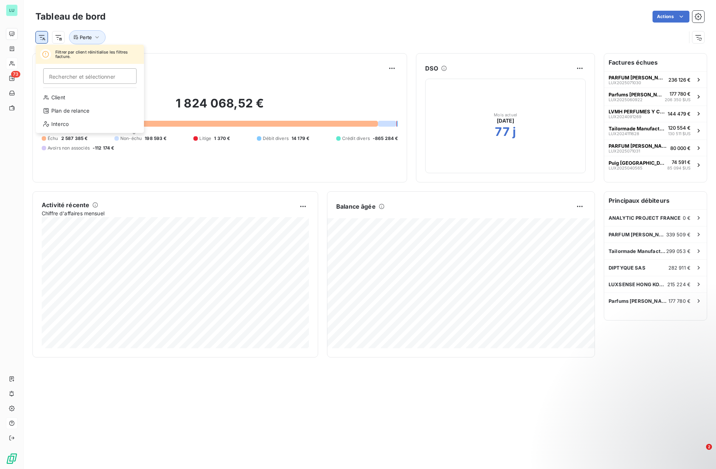
click at [40, 39] on html "LU 73 Tableau de bord Actions Filtrer par client réinitialise les filtres factu…" at bounding box center [358, 234] width 716 height 469
click at [61, 39] on html "LU 73 Tableau de bord Actions Filtrer par client réinitialise les filtres factu…" at bounding box center [358, 234] width 716 height 469
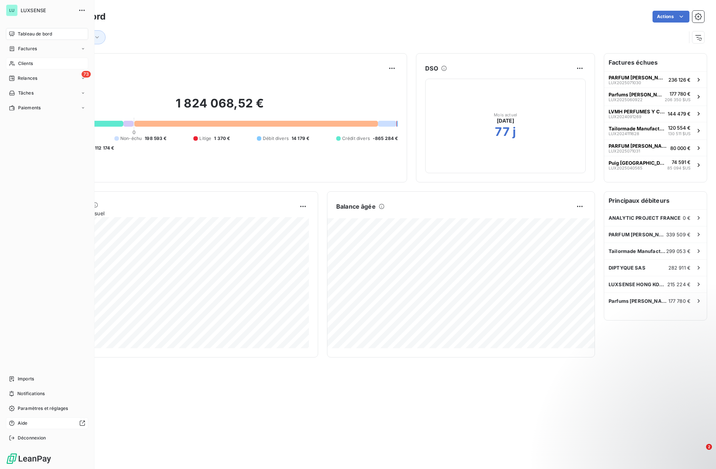
click at [11, 33] on icon at bounding box center [12, 34] width 6 height 6
click at [31, 33] on span "Tableau de bord" at bounding box center [35, 34] width 34 height 7
click at [27, 52] on span "Factures" at bounding box center [27, 48] width 19 height 7
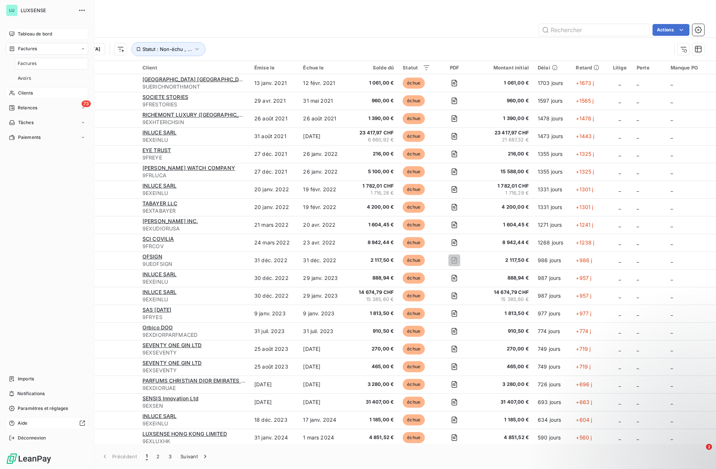
click at [29, 38] on div "Tableau de bord" at bounding box center [47, 34] width 82 height 12
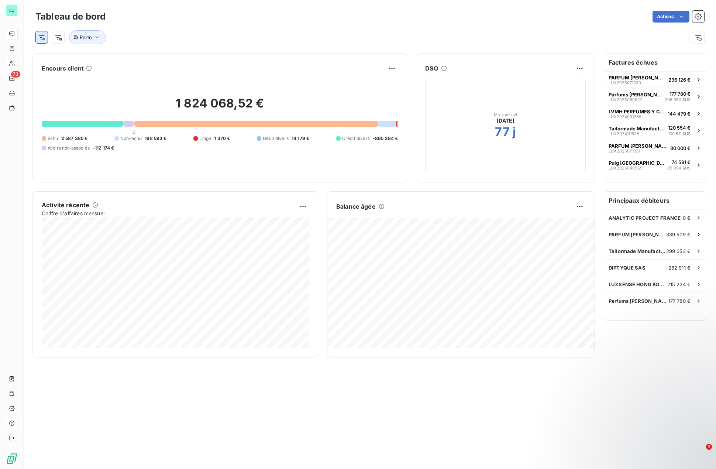
click at [44, 39] on html "LU 73 Tableau de bord Actions Perte Encours client 1 824 068,52 € 0 Échu 2 587 …" at bounding box center [358, 234] width 716 height 469
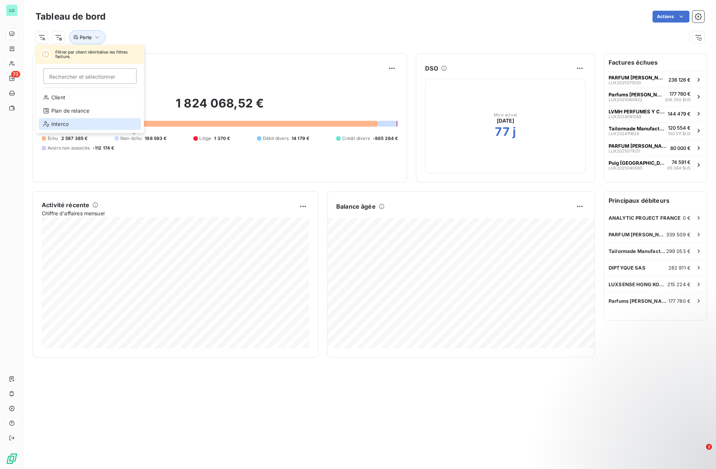
click at [73, 124] on div "Interco" at bounding box center [90, 124] width 102 height 12
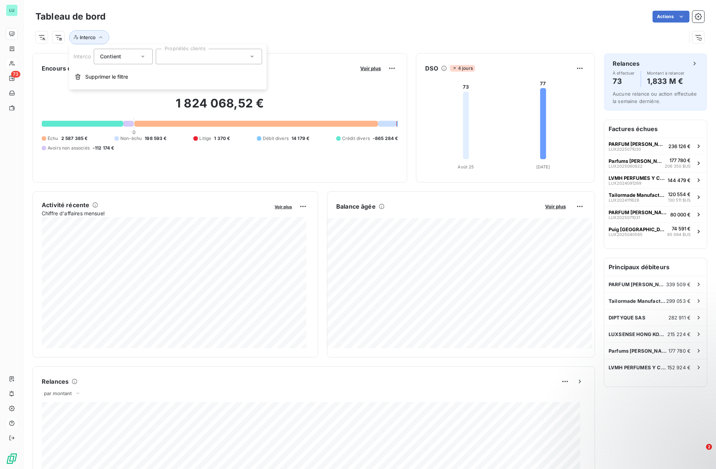
click at [125, 59] on div "Contient is" at bounding box center [119, 56] width 39 height 10
click at [179, 59] on div at bounding box center [209, 57] width 106 height 16
click at [165, 72] on div at bounding box center [165, 74] width 7 height 7
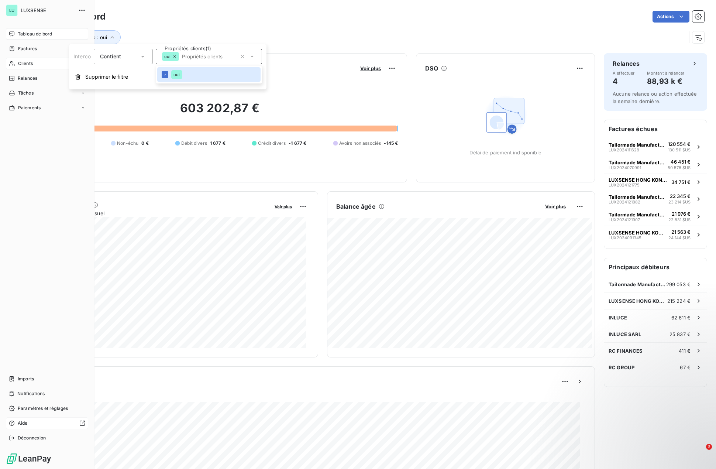
click at [18, 67] on div "Clients" at bounding box center [47, 64] width 82 height 12
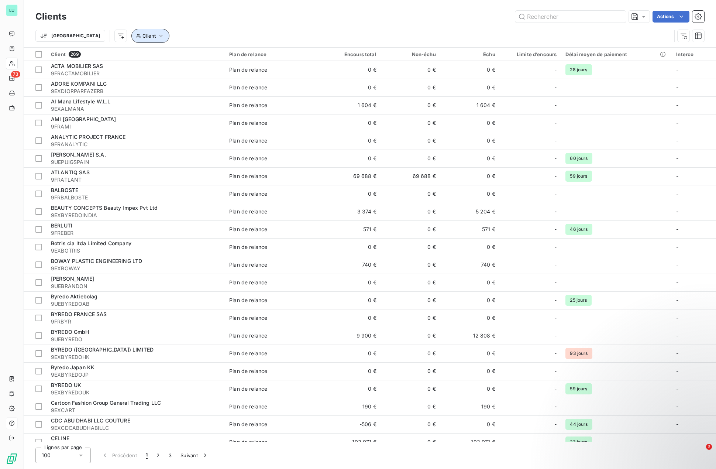
click at [142, 35] on span "Client" at bounding box center [148, 36] width 13 height 6
click at [58, 38] on html "LU 73 Clients Actions Trier Client Client 269 Plan de relance Encours total Non…" at bounding box center [358, 234] width 716 height 469
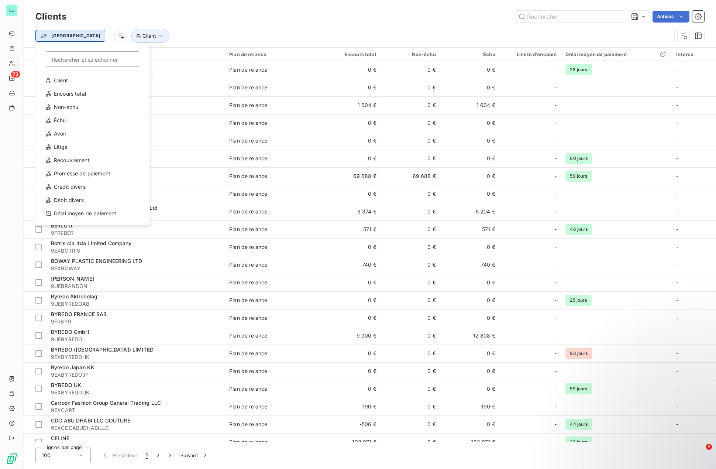
click at [58, 38] on html "LU 73 Clients Actions Trier Rechercher et sélectionner Client Encours total Non…" at bounding box center [358, 234] width 716 height 469
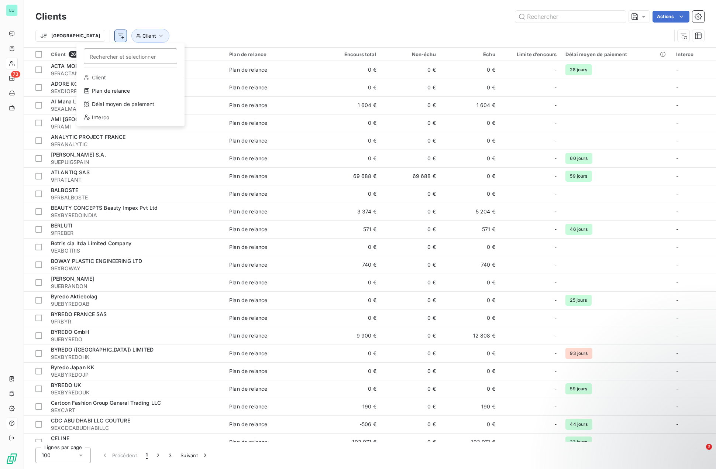
click at [83, 37] on html "LU 73 Clients Actions Trier Rechercher et sélectionner Client Plan de relance D…" at bounding box center [358, 234] width 716 height 469
click at [99, 120] on div "Interco" at bounding box center [130, 117] width 102 height 12
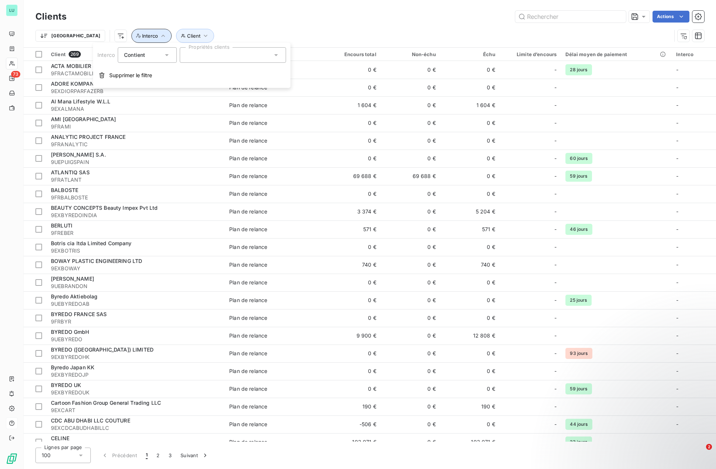
click at [159, 36] on icon "button" at bounding box center [162, 35] width 7 height 7
click at [202, 35] on icon "button" at bounding box center [205, 35] width 7 height 7
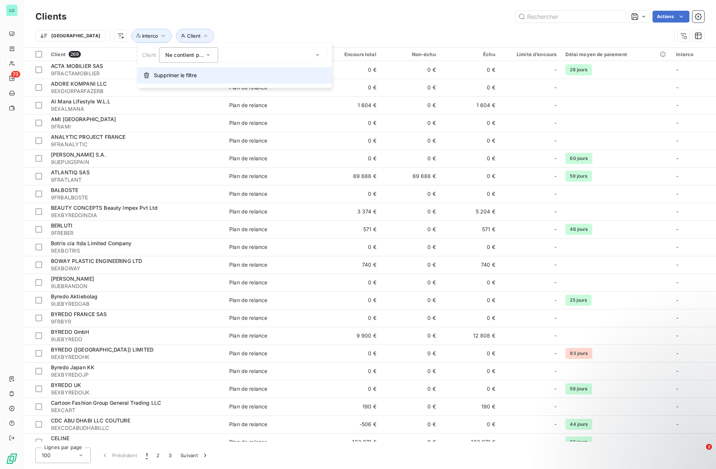
click at [165, 78] on span "Supprimer le filtre" at bounding box center [175, 75] width 43 height 7
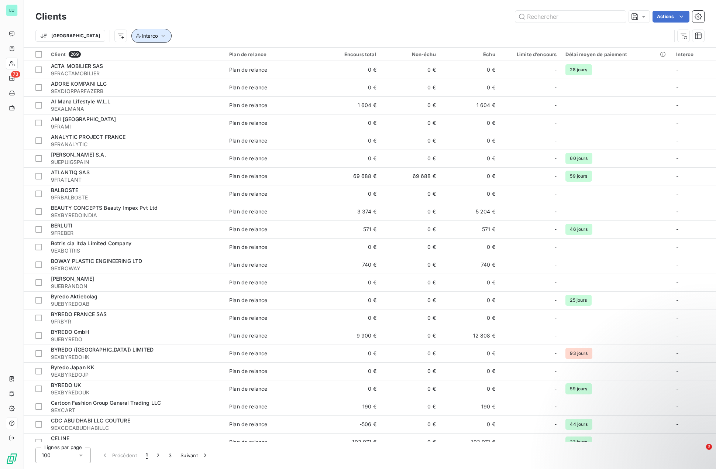
click at [159, 38] on icon "button" at bounding box center [162, 35] width 7 height 7
click at [141, 52] on span "Contient" at bounding box center [134, 55] width 21 height 6
click at [132, 85] on li "Ne contient pas" at bounding box center [148, 85] width 61 height 13
click at [195, 56] on div at bounding box center [233, 55] width 106 height 16
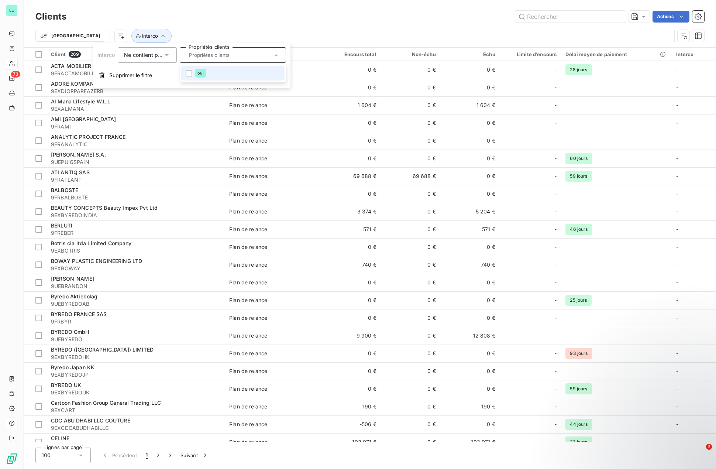
click at [159, 53] on span "Ne contient pas" at bounding box center [144, 55] width 40 height 6
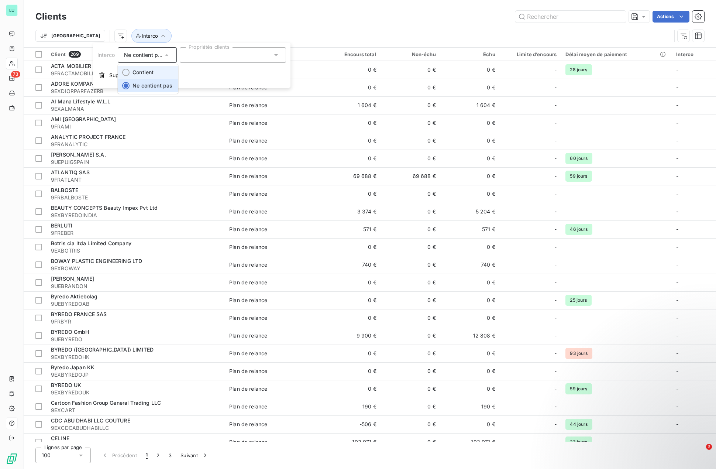
click at [129, 70] on span at bounding box center [124, 72] width 12 height 13
click at [210, 54] on div at bounding box center [233, 55] width 106 height 16
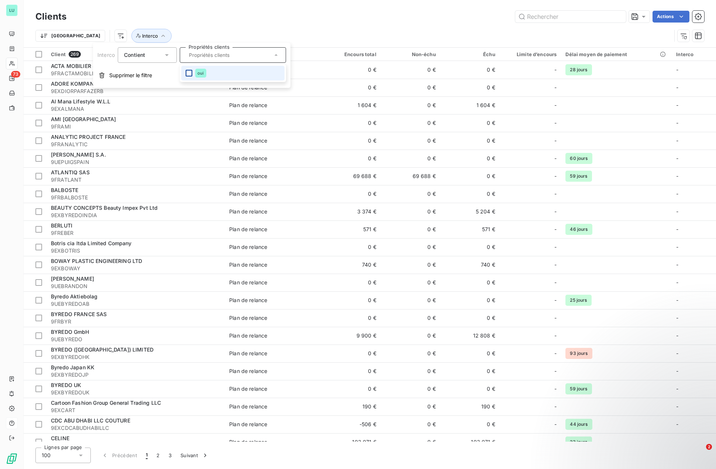
click at [192, 74] on div at bounding box center [189, 73] width 7 height 7
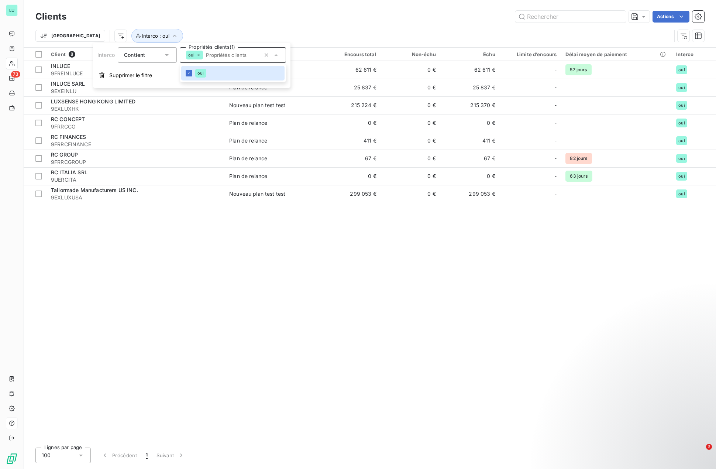
click at [211, 226] on div "Client 8 Plan de relance Encours total Non-échu Échu Limite d’encours Délai moy…" at bounding box center [370, 245] width 692 height 394
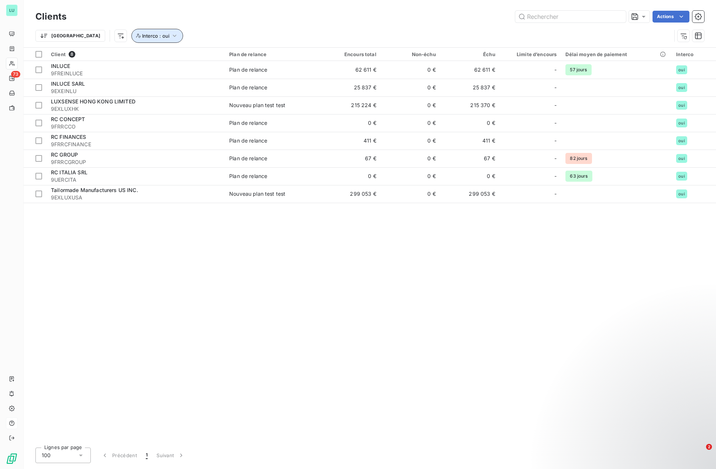
click at [171, 37] on icon "button" at bounding box center [174, 35] width 7 height 7
click at [219, 51] on div "oui" at bounding box center [233, 55] width 106 height 16
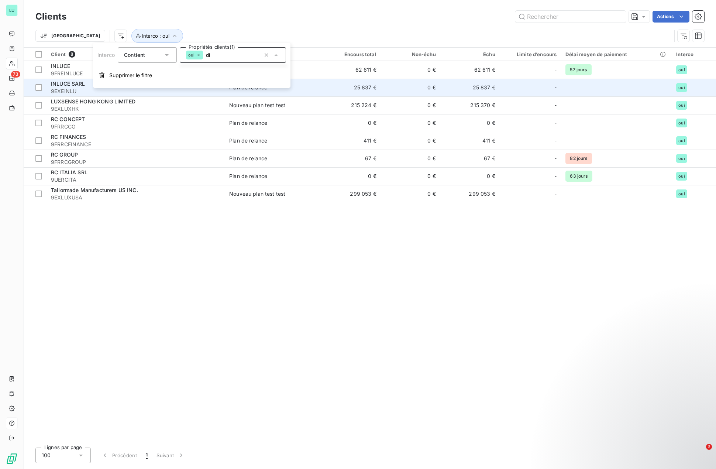
type input "d"
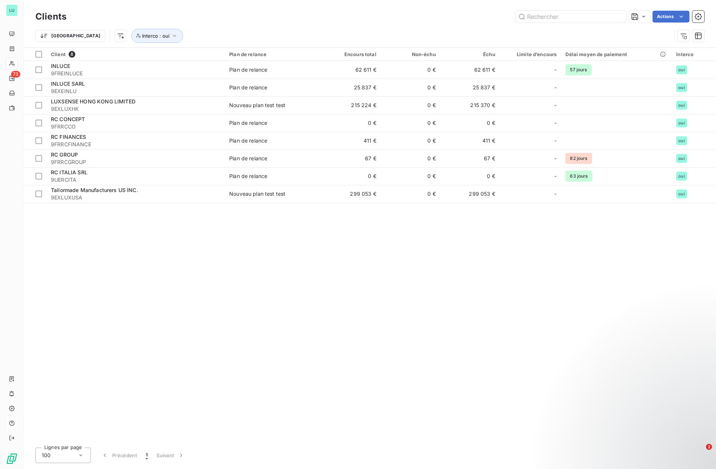
click at [262, 279] on div "Client 8 Plan de relance Encours total Non-échu Échu Limite d’encours Délai moy…" at bounding box center [370, 245] width 692 height 394
click at [81, 37] on html "LU 73 Clients Actions Trier Rechercher et sélectionner Client Plan de relance D…" at bounding box center [358, 234] width 716 height 469
click at [104, 59] on input "d" at bounding box center [130, 56] width 93 height 16
type input "digi"
click at [49, 59] on html "LU 73 Clients Actions Trier Interco : oui Client 8 Plan de relance Encours tota…" at bounding box center [358, 234] width 716 height 469
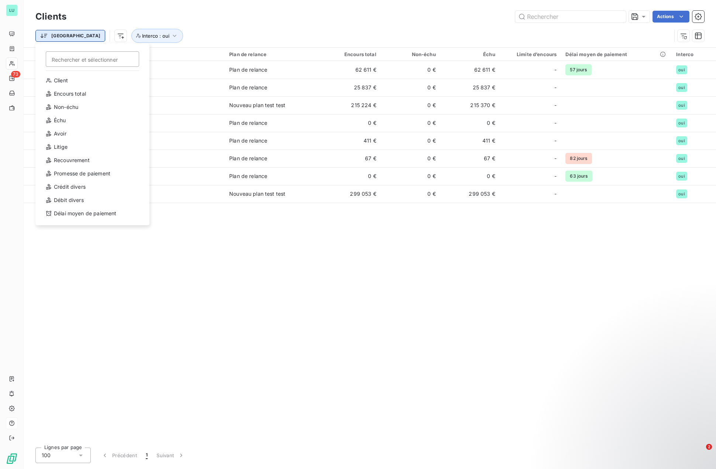
click at [59, 38] on html "LU 73 Clients Actions Trier Rechercher et sélectionner Client Encours total Non…" at bounding box center [358, 234] width 716 height 469
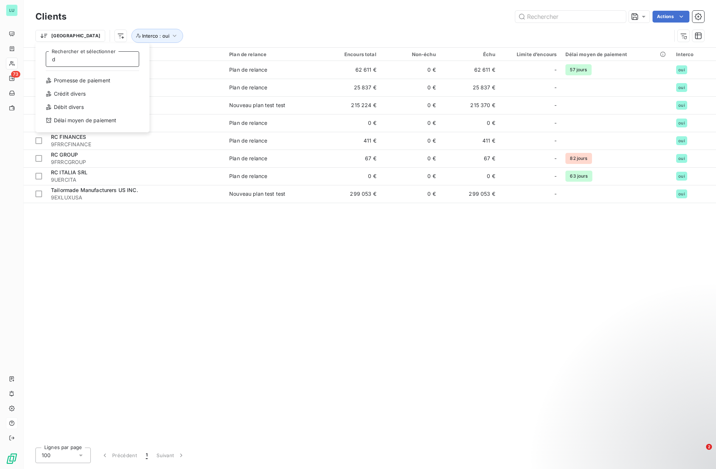
click at [66, 62] on input "d" at bounding box center [92, 59] width 93 height 16
type input "d"
click at [267, 264] on html "LU 73 Clients Actions Trier Interco : oui Client 8 Plan de relance Encours tota…" at bounding box center [358, 234] width 716 height 469
click at [142, 38] on span "Interco : oui" at bounding box center [155, 36] width 27 height 6
click at [197, 56] on icon at bounding box center [198, 55] width 4 height 4
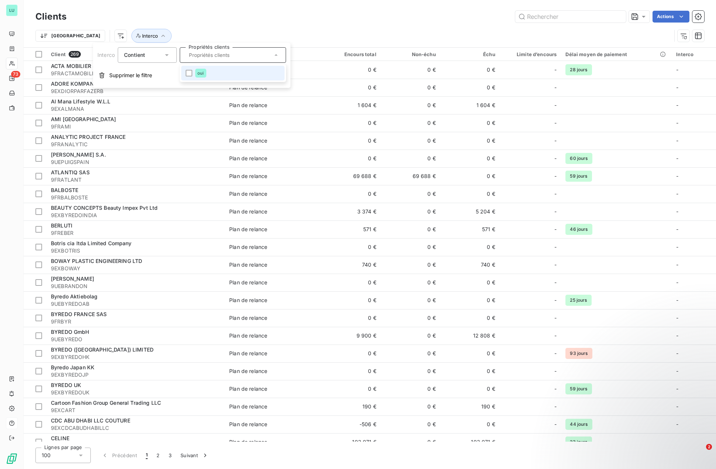
click at [197, 55] on input "text" at bounding box center [229, 55] width 86 height 7
click at [197, 55] on div at bounding box center [233, 55] width 106 height 16
type input "d"
click at [195, 72] on div "oui" at bounding box center [200, 73] width 11 height 9
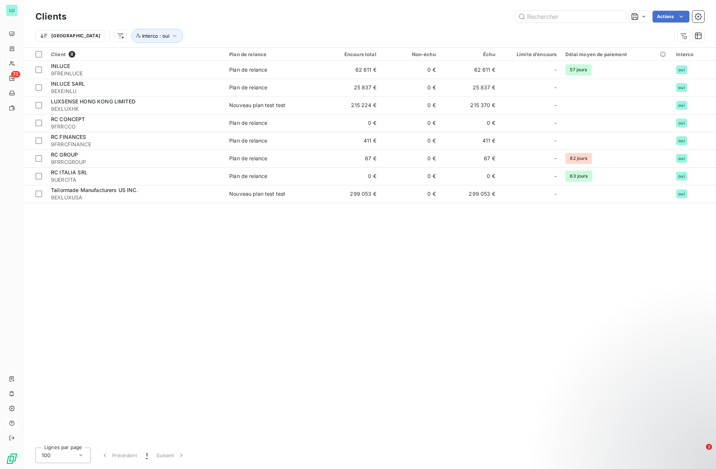
click at [170, 300] on div "Client 8 Plan de relance Encours total Non-échu Échu Limite d’encours Délai moy…" at bounding box center [370, 245] width 692 height 394
click at [84, 39] on html "LU 73 Clients Actions Trier Rechercher et sélectionner Client Plan de relance D…" at bounding box center [358, 234] width 716 height 469
click at [103, 82] on div "Client" at bounding box center [130, 78] width 102 height 12
click at [199, 54] on div at bounding box center [229, 55] width 106 height 16
type input "digi"
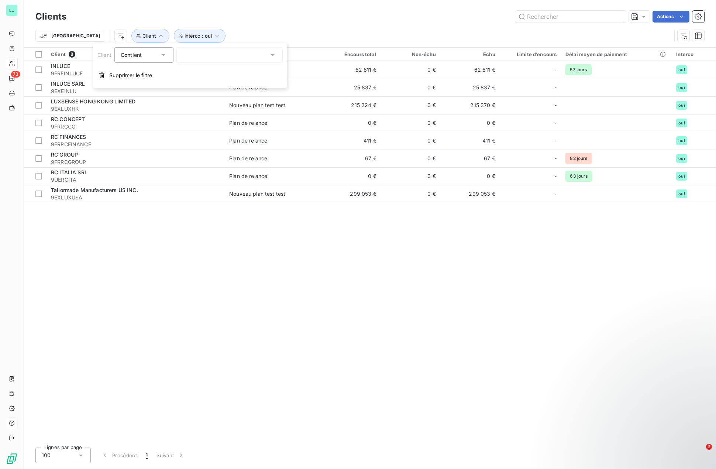
click at [166, 55] on icon at bounding box center [163, 54] width 7 height 7
click at [192, 51] on div at bounding box center [229, 55] width 106 height 16
type input "digi"
click at [278, 28] on div "Trier Client Interco : oui" at bounding box center [369, 35] width 669 height 23
click at [157, 35] on icon "button" at bounding box center [160, 35] width 7 height 7
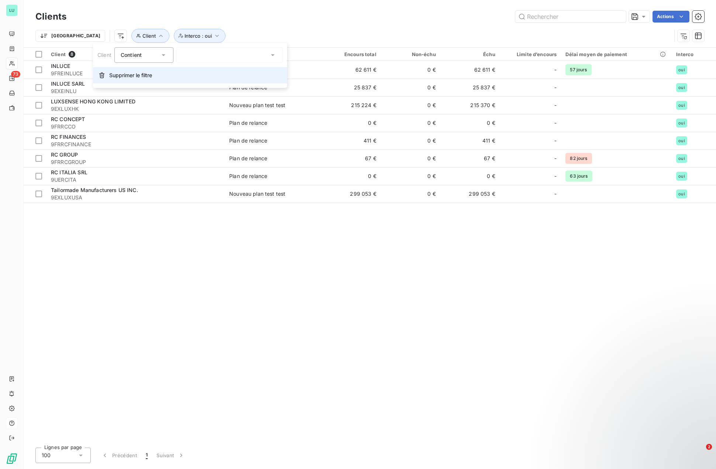
click at [114, 72] on span "Supprimer le filtre" at bounding box center [130, 75] width 43 height 7
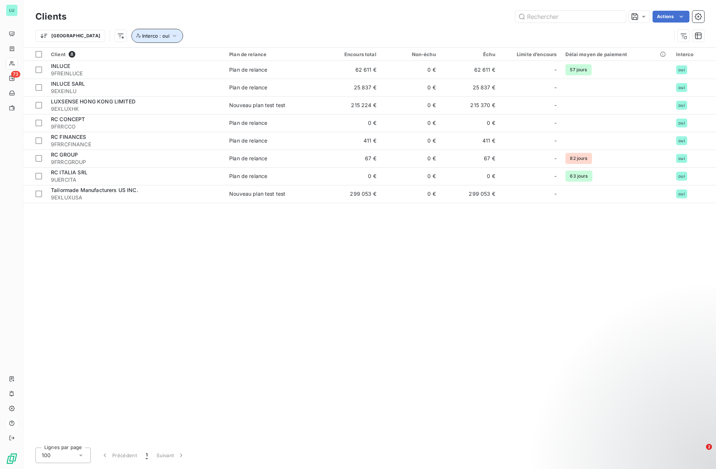
click at [173, 36] on icon "button" at bounding box center [175, 36] width 4 height 2
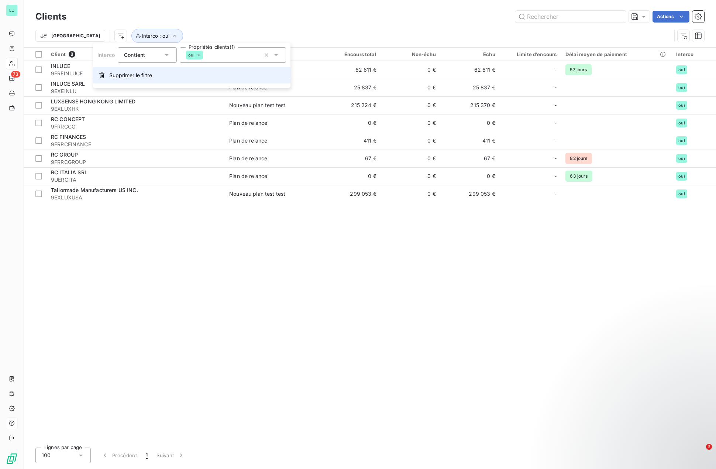
click at [121, 76] on span "Supprimer le filtre" at bounding box center [130, 75] width 43 height 7
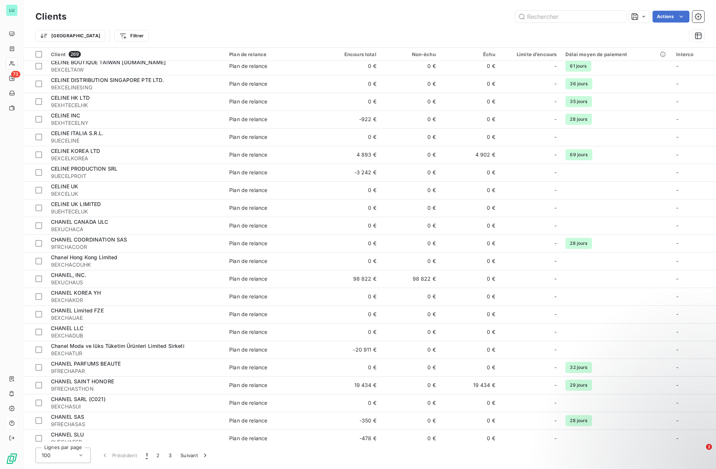
scroll to position [406, 0]
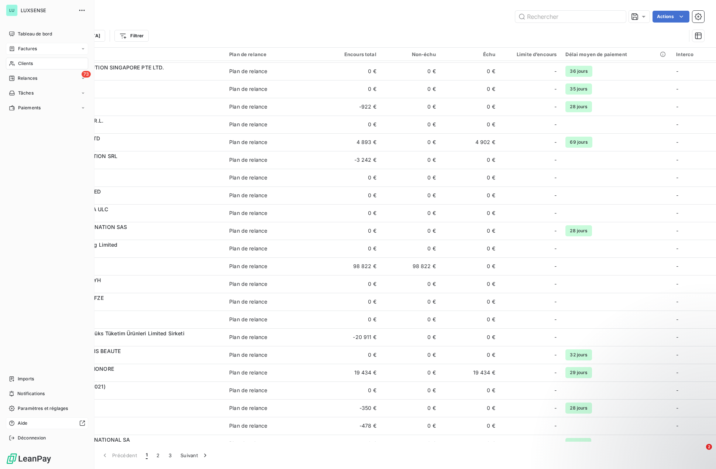
click at [23, 50] on span "Factures" at bounding box center [27, 48] width 19 height 7
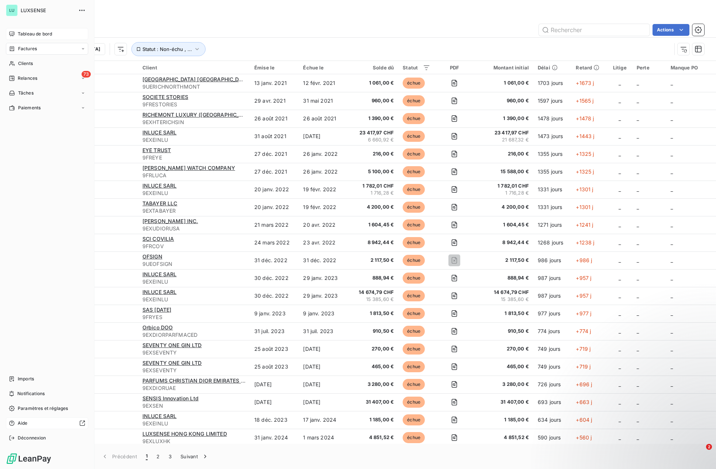
click at [15, 34] on div "Tableau de bord" at bounding box center [47, 34] width 82 height 12
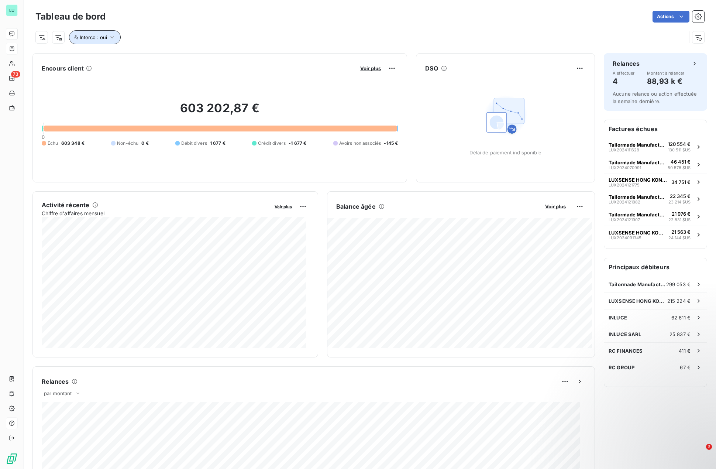
click at [106, 36] on span "Interco : oui" at bounding box center [93, 37] width 27 height 6
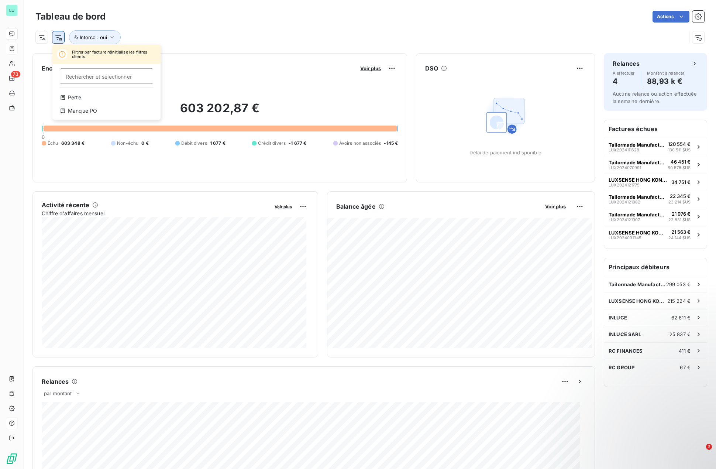
click at [59, 34] on html "LU 73 Tableau de bord Actions Filtrer par facture réinitialise les filtres clie…" at bounding box center [358, 234] width 716 height 469
click at [44, 37] on html "LU 73 Tableau de bord Actions Filtrer par facture réinitialise les filtres clie…" at bounding box center [358, 234] width 716 height 469
click at [44, 37] on html "LU 73 Tableau de bord Actions Rechercher et sélectionner Client Plan de relance…" at bounding box center [358, 234] width 716 height 469
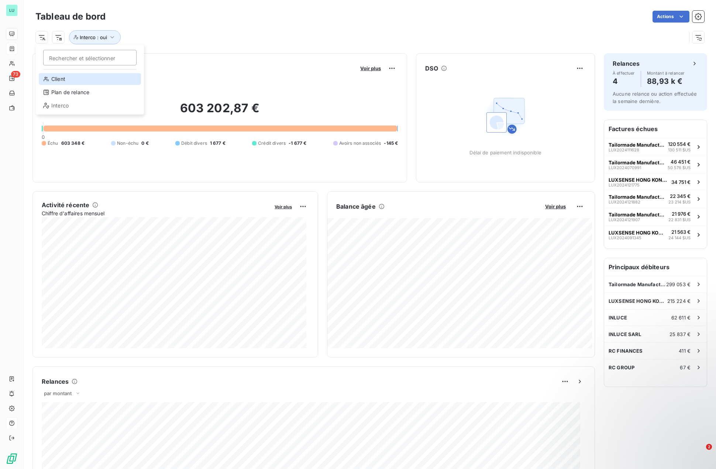
click at [52, 76] on div "Client" at bounding box center [90, 79] width 102 height 12
click at [153, 38] on icon "button" at bounding box center [154, 37] width 7 height 7
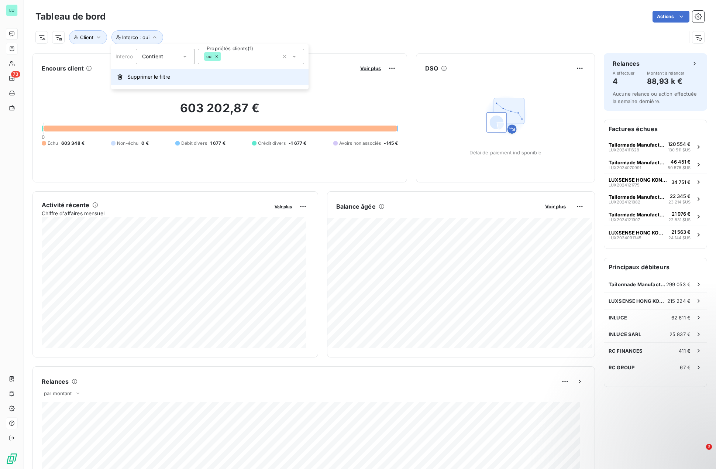
click at [140, 77] on span "Supprimer le filtre" at bounding box center [148, 76] width 43 height 7
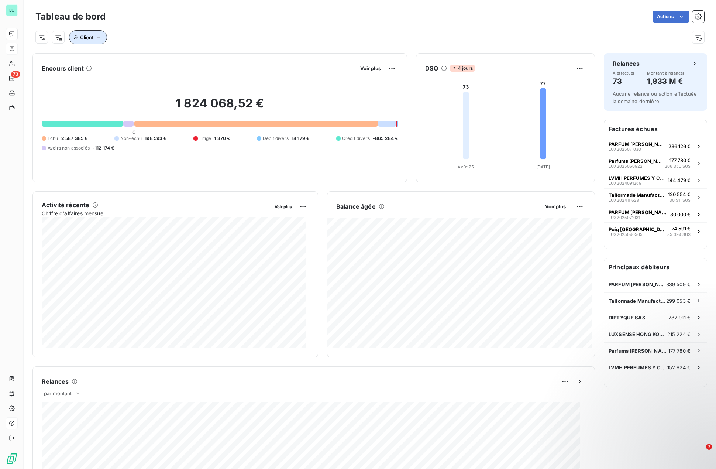
click at [97, 35] on icon "button" at bounding box center [98, 37] width 7 height 7
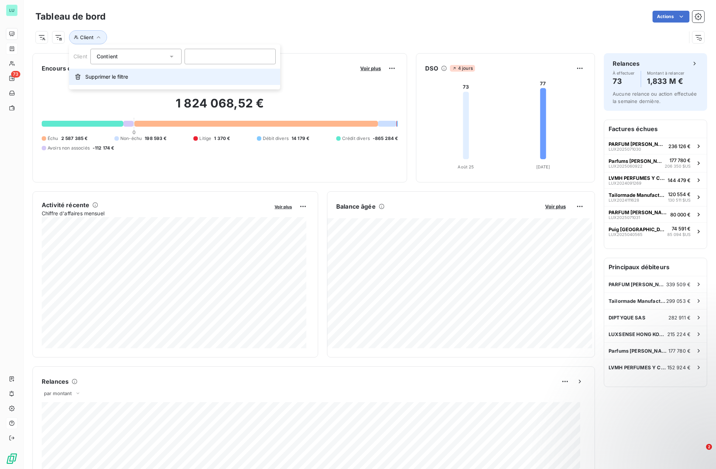
click at [104, 76] on span "Supprimer le filtre" at bounding box center [106, 76] width 43 height 7
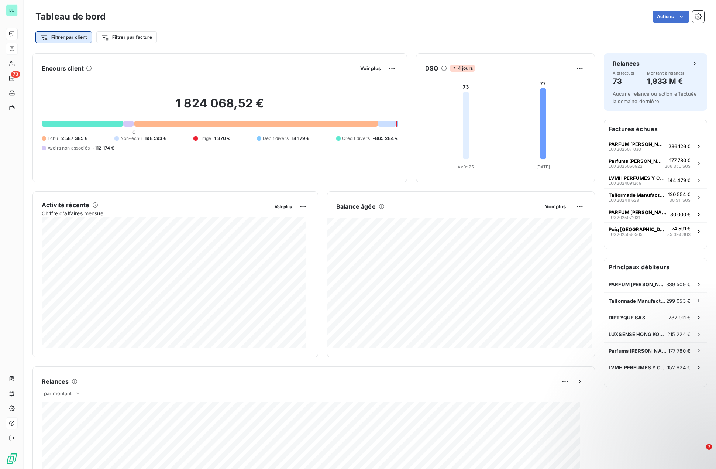
click at [78, 38] on html "LU 73 Tableau de bord Actions Filtrer par client Filtrer par facture Encours cl…" at bounding box center [358, 234] width 716 height 469
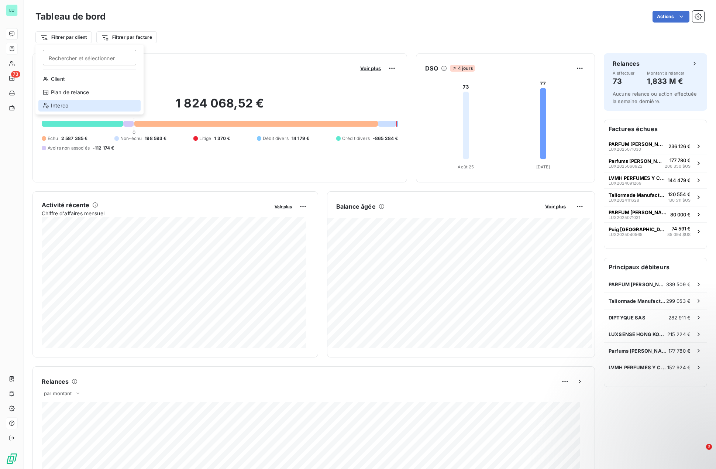
click at [63, 103] on div "Interco" at bounding box center [89, 106] width 102 height 12
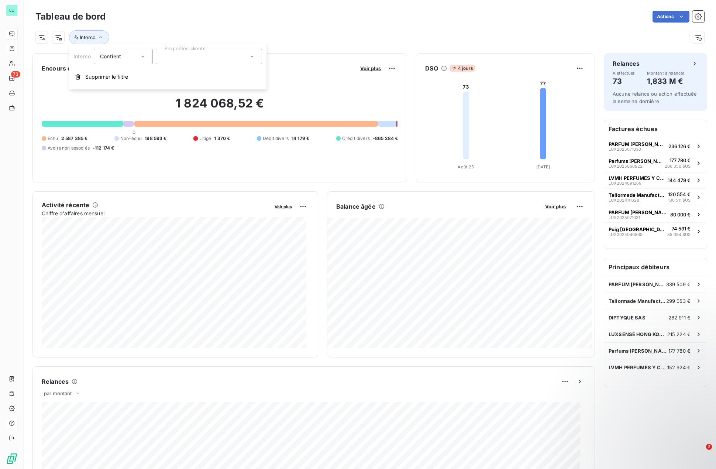
click at [184, 55] on div at bounding box center [209, 57] width 106 height 16
click at [191, 27] on div "Interco" at bounding box center [369, 34] width 669 height 20
click at [103, 39] on icon "button" at bounding box center [100, 37] width 7 height 7
click at [101, 81] on button "Supprimer le filtre" at bounding box center [167, 77] width 197 height 16
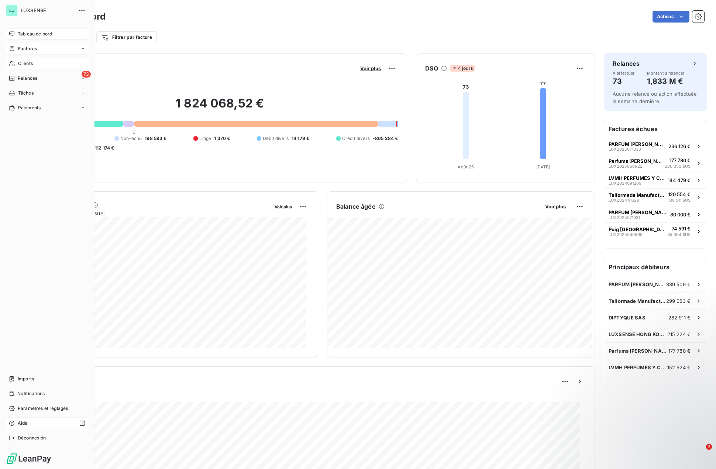
click at [8, 61] on div "Clients" at bounding box center [47, 64] width 82 height 12
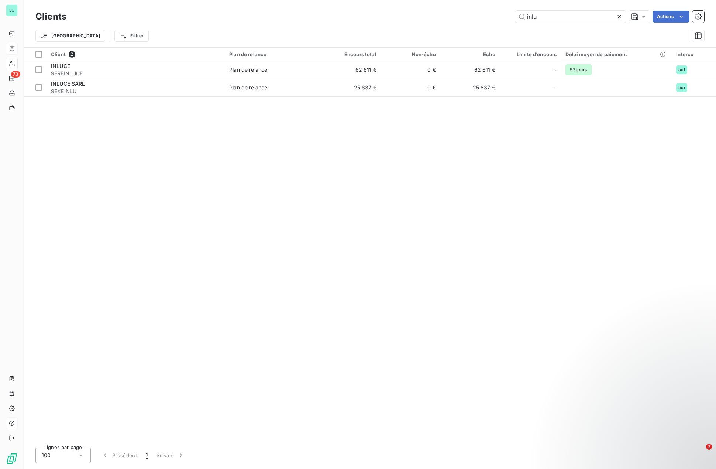
drag, startPoint x: 557, startPoint y: 19, endPoint x: 496, endPoint y: 19, distance: 60.9
click at [496, 19] on div "inlu Actions" at bounding box center [389, 17] width 629 height 12
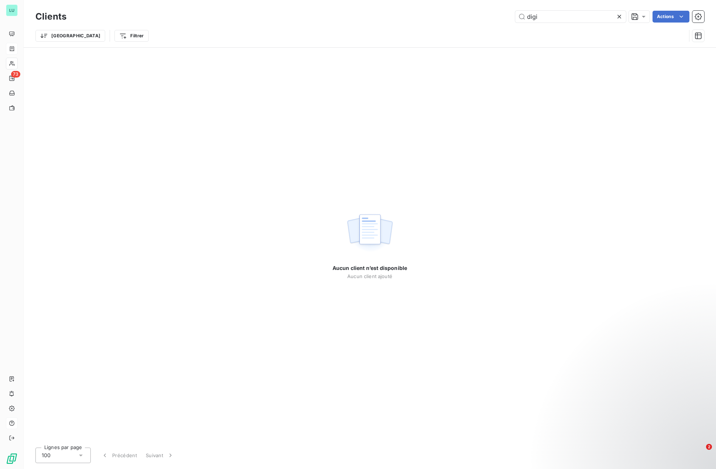
drag, startPoint x: 556, startPoint y: 20, endPoint x: 504, endPoint y: 17, distance: 52.1
click at [504, 17] on div "digi Actions" at bounding box center [389, 17] width 629 height 12
drag, startPoint x: 553, startPoint y: 20, endPoint x: 526, endPoint y: 20, distance: 26.2
click at [526, 20] on input "dupon" at bounding box center [570, 17] width 111 height 12
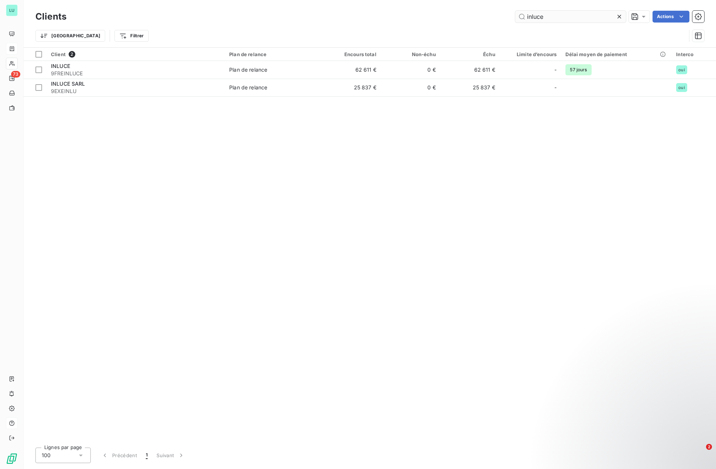
drag, startPoint x: 548, startPoint y: 17, endPoint x: 516, endPoint y: 21, distance: 32.3
click at [516, 21] on input "inluce" at bounding box center [570, 17] width 111 height 12
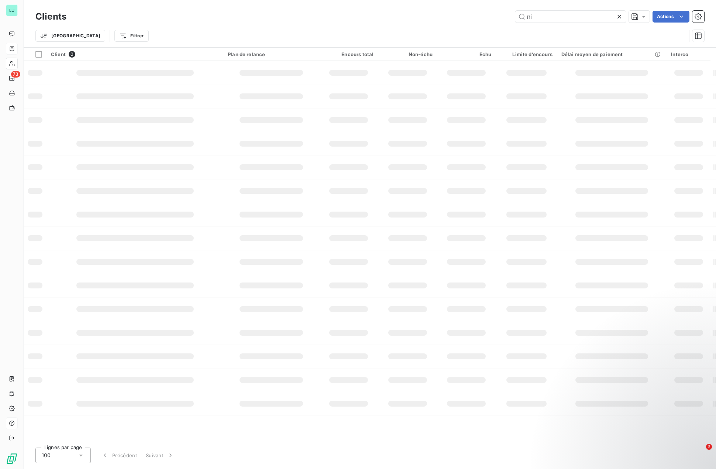
type input "n"
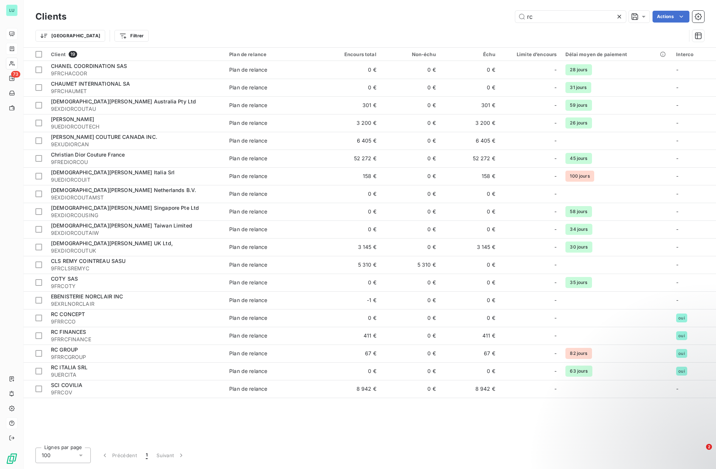
type input "rc"
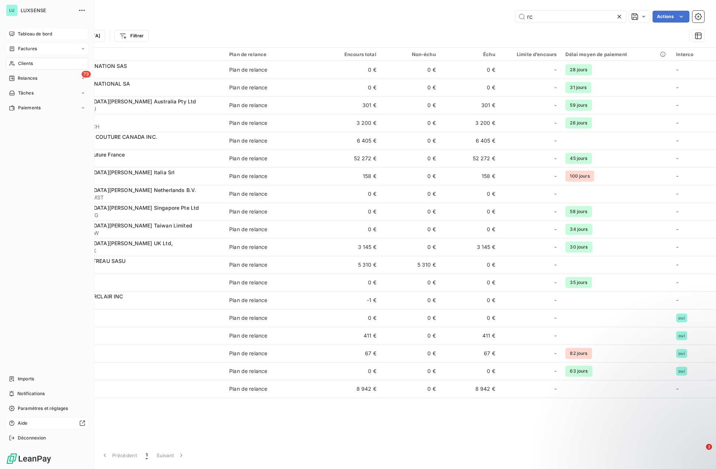
click at [17, 34] on div "Tableau de bord" at bounding box center [47, 34] width 82 height 12
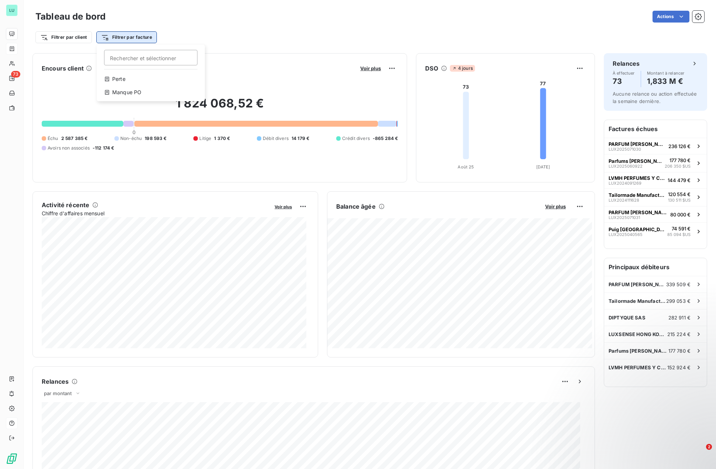
click at [124, 41] on html "LU 73 Tableau de bord Actions Filtrer par client Filtrer par facture Rechercher…" at bounding box center [358, 234] width 716 height 469
click at [114, 88] on div "Manque PO" at bounding box center [151, 92] width 102 height 12
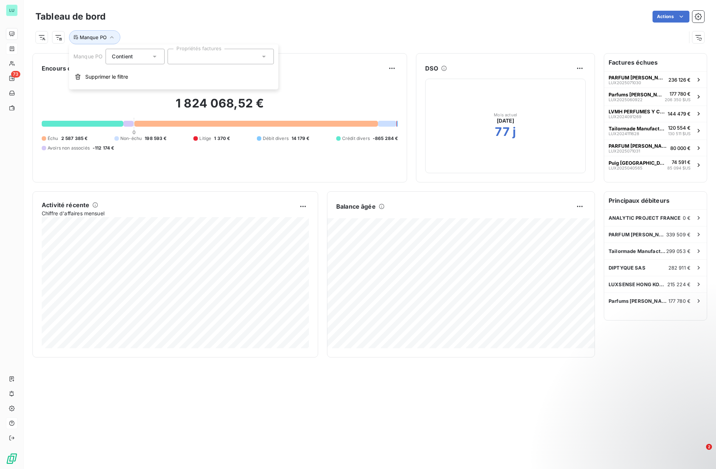
click at [190, 56] on div at bounding box center [221, 57] width 106 height 16
click at [144, 60] on div "Contient is" at bounding box center [131, 56] width 39 height 10
click at [125, 87] on span "Ne contient pas" at bounding box center [140, 87] width 40 height 6
click at [140, 58] on span "Ne contient pas" at bounding box center [132, 56] width 40 height 6
click at [125, 70] on span "Contient" at bounding box center [130, 73] width 21 height 6
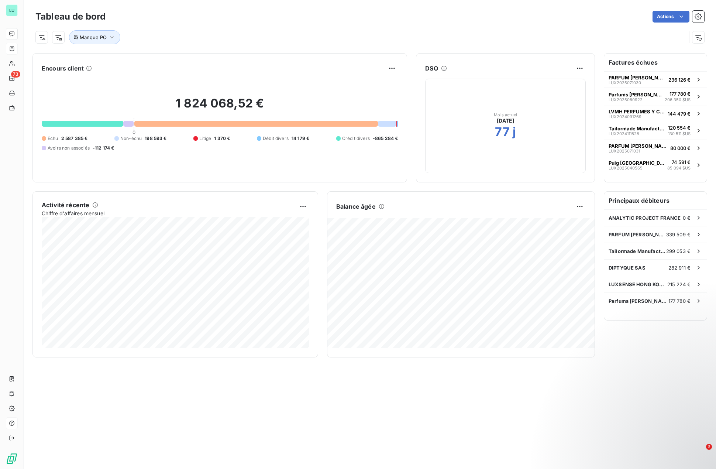
click at [338, 31] on div "Manque PO" at bounding box center [360, 37] width 651 height 14
click at [108, 40] on icon "button" at bounding box center [111, 37] width 7 height 7
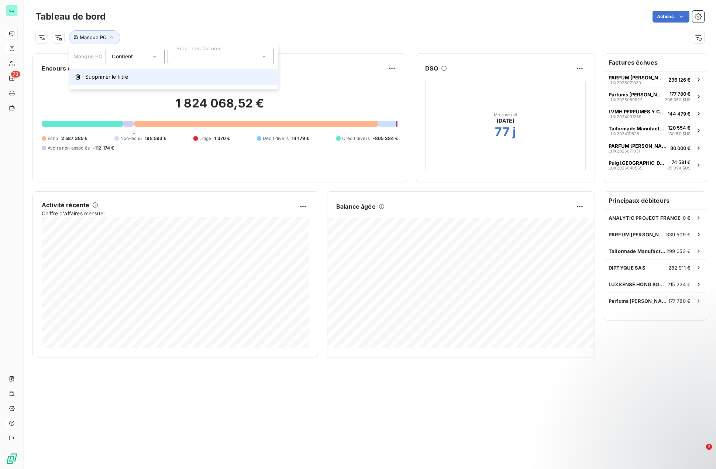
click at [108, 77] on span "Supprimer le filtre" at bounding box center [106, 76] width 43 height 7
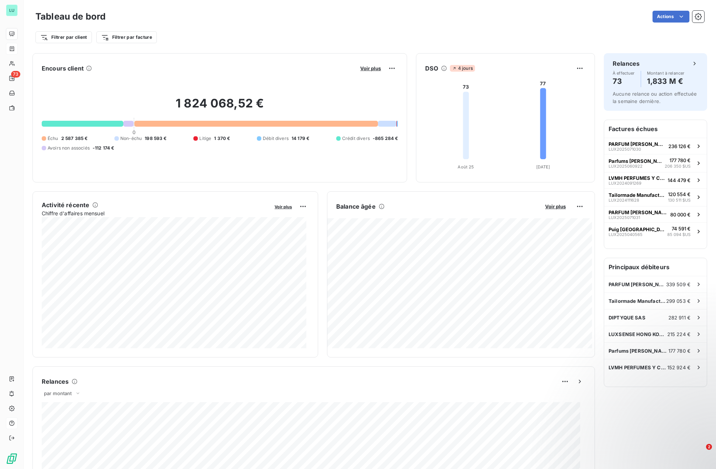
click at [205, 37] on div "Filtrer par client Filtrer par facture" at bounding box center [369, 37] width 669 height 14
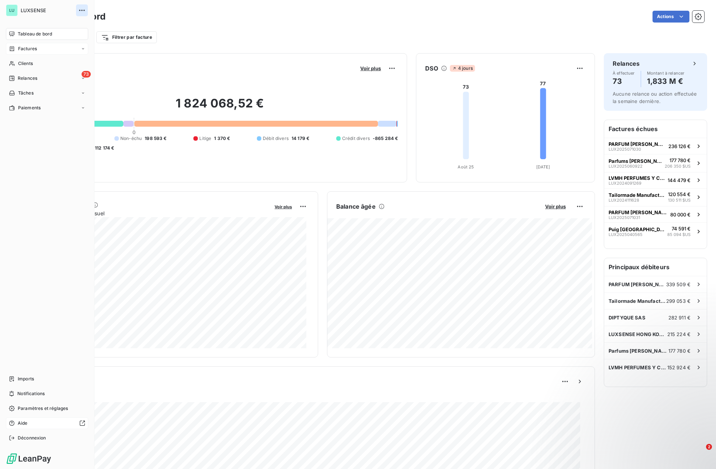
click at [79, 11] on icon "button" at bounding box center [81, 10] width 7 height 7
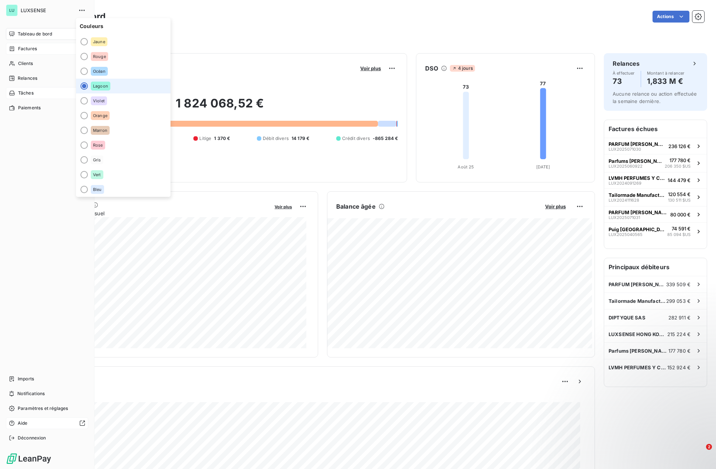
click at [23, 94] on span "Tâches" at bounding box center [26, 93] width 16 height 7
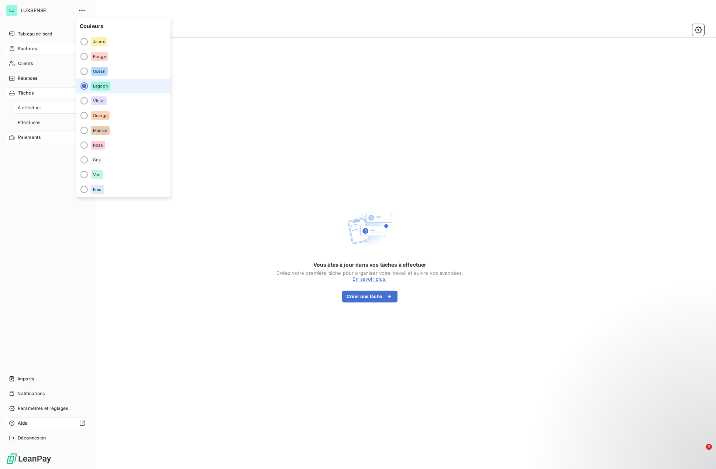
click at [23, 138] on span "Paiements" at bounding box center [29, 137] width 23 height 7
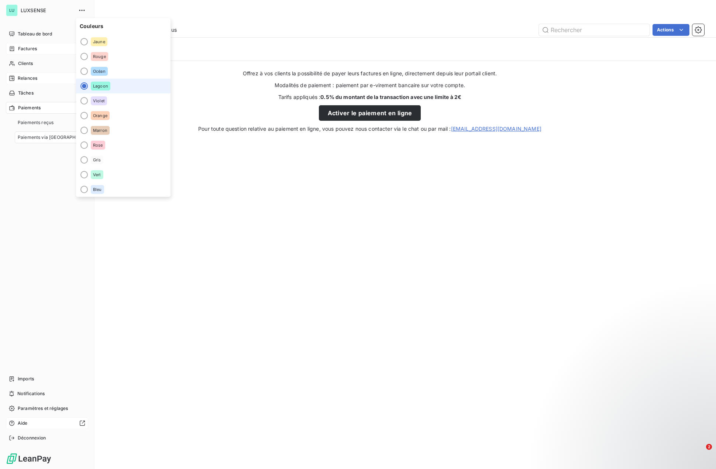
click at [18, 80] on span "Relances" at bounding box center [28, 78] width 20 height 7
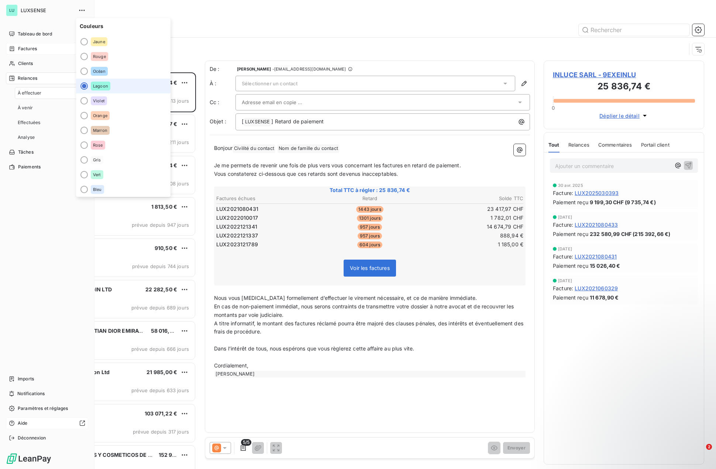
scroll to position [391, 155]
click at [21, 79] on span "Relances" at bounding box center [28, 78] width 20 height 7
click at [25, 63] on span "Clients" at bounding box center [25, 63] width 15 height 7
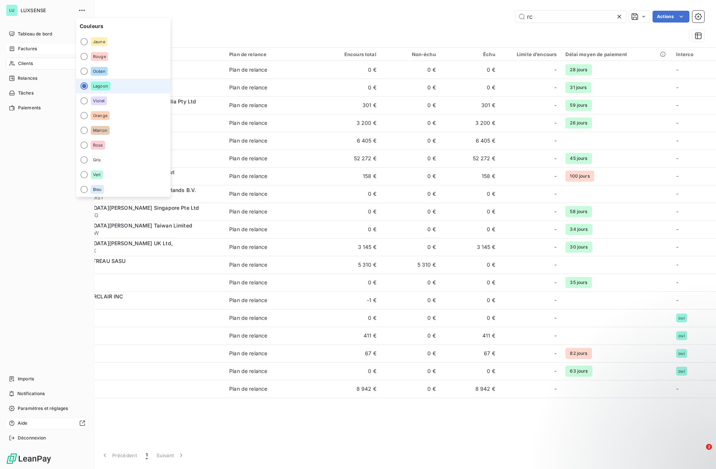
click at [41, 228] on div "Tableau de bord Factures Clients 73 Relances Tâches Paiements Imports Notificat…" at bounding box center [47, 236] width 82 height 416
click at [19, 44] on div "Factures" at bounding box center [47, 49] width 82 height 12
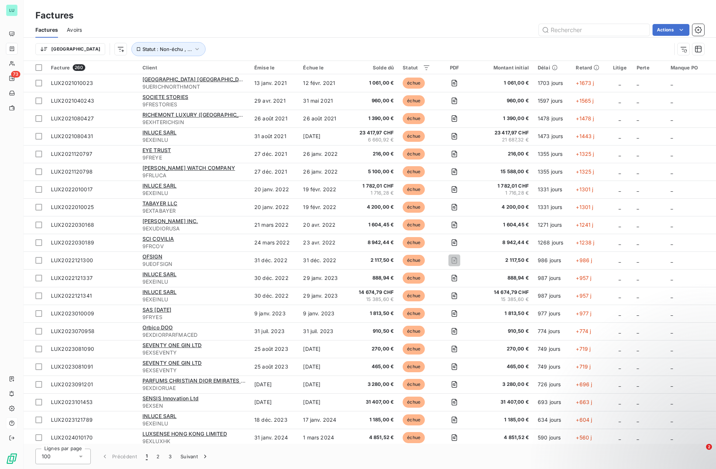
click at [220, 22] on div "Factures" at bounding box center [370, 15] width 692 height 13
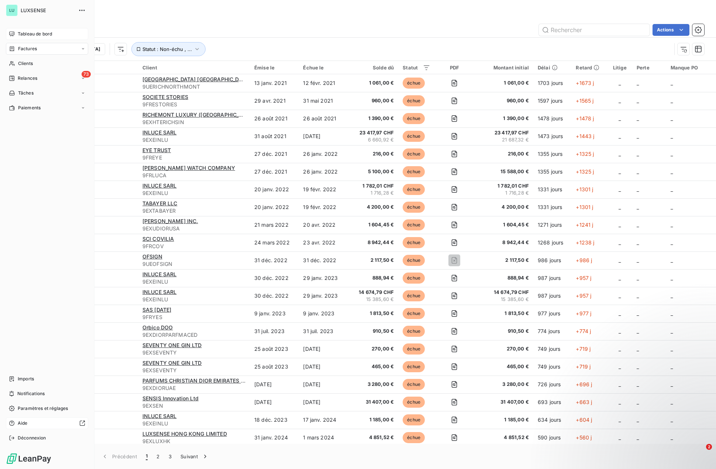
click at [25, 32] on span "Tableau de bord" at bounding box center [35, 34] width 34 height 7
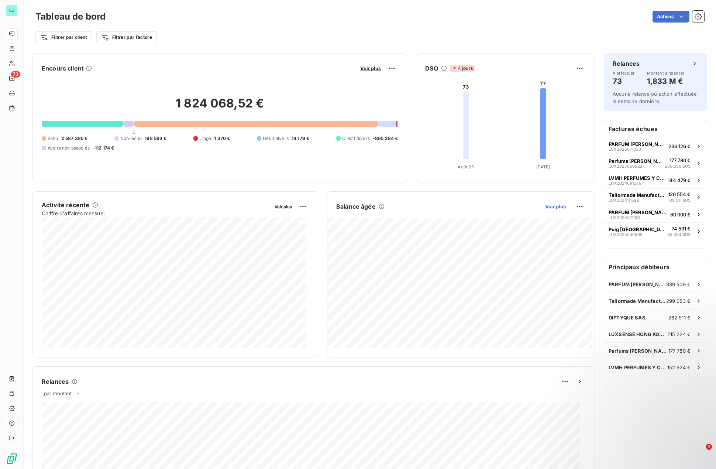
click at [547, 208] on span "Voir plus" at bounding box center [555, 206] width 21 height 6
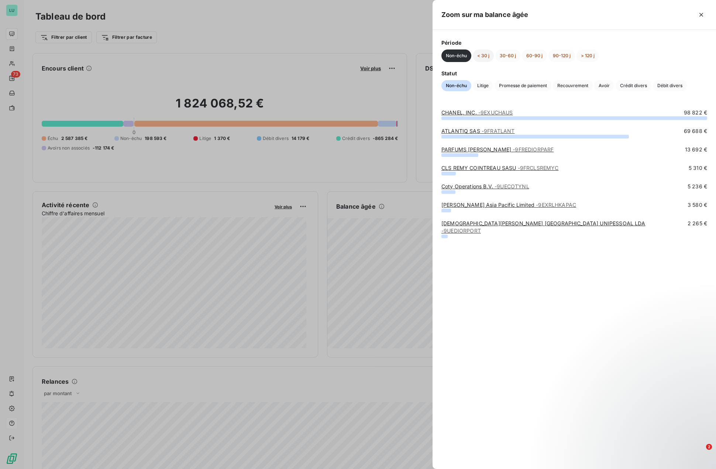
click at [482, 58] on button "< 30 j" at bounding box center [483, 55] width 21 height 13
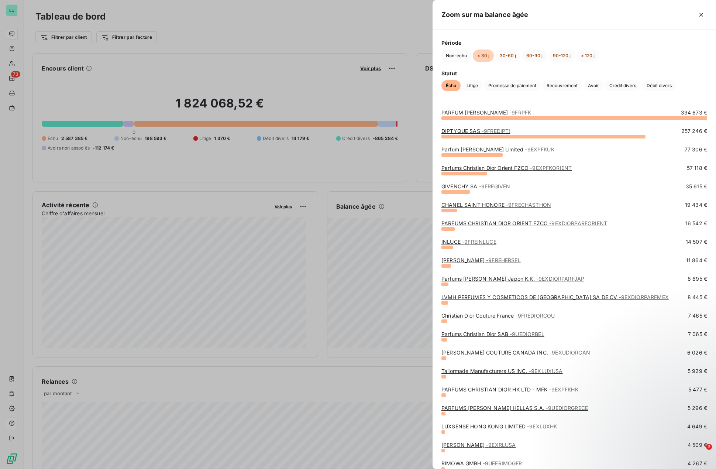
click at [199, 37] on div at bounding box center [358, 234] width 716 height 469
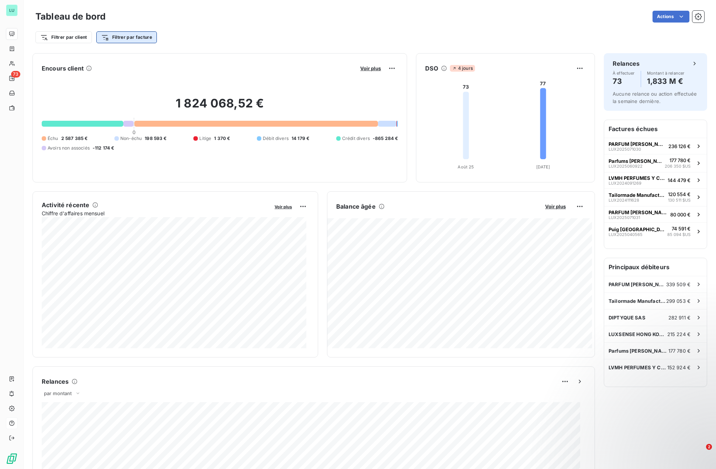
click at [125, 39] on html "LU 73 Tableau de bord Actions Filtrer par client Filtrer par facture Encours cl…" at bounding box center [358, 234] width 716 height 469
click at [72, 41] on html "LU 73 Tableau de bord Actions Filtrer par client Filtrer par facture Rechercher…" at bounding box center [358, 234] width 716 height 469
click at [72, 39] on html "LU 73 Tableau de bord Actions Filtrer par client Filtrer par facture Encours cl…" at bounding box center [358, 234] width 716 height 469
click at [58, 106] on div "Interco" at bounding box center [89, 106] width 102 height 12
click at [122, 56] on div "Contient is" at bounding box center [119, 56] width 39 height 10
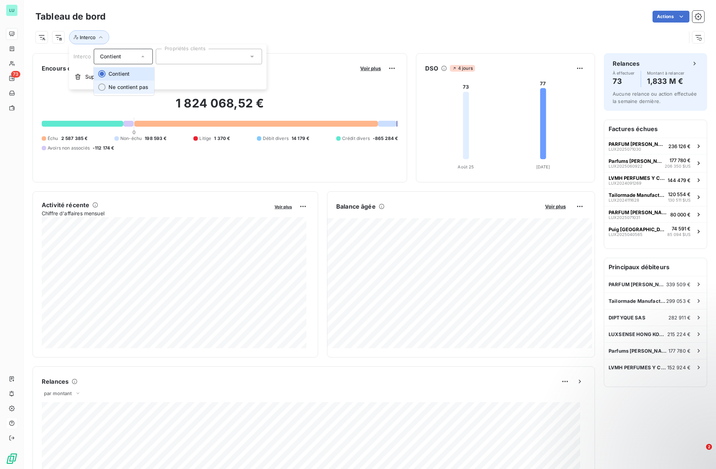
click at [116, 89] on span "Ne contient pas" at bounding box center [129, 87] width 40 height 6
click at [178, 59] on div at bounding box center [209, 57] width 106 height 16
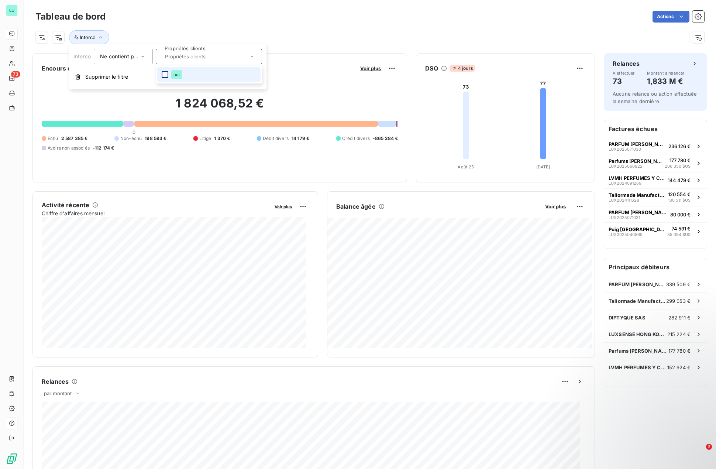
click at [166, 73] on div at bounding box center [165, 74] width 7 height 7
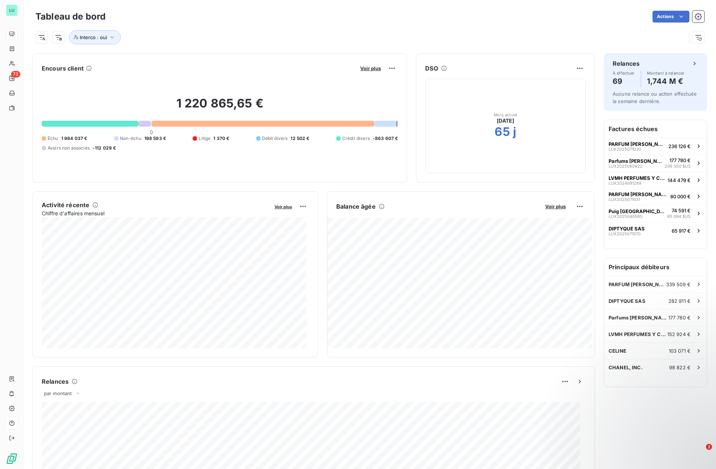
click at [265, 29] on div "Interco : oui" at bounding box center [369, 34] width 669 height 20
click at [555, 208] on span "Voir plus" at bounding box center [555, 206] width 21 height 6
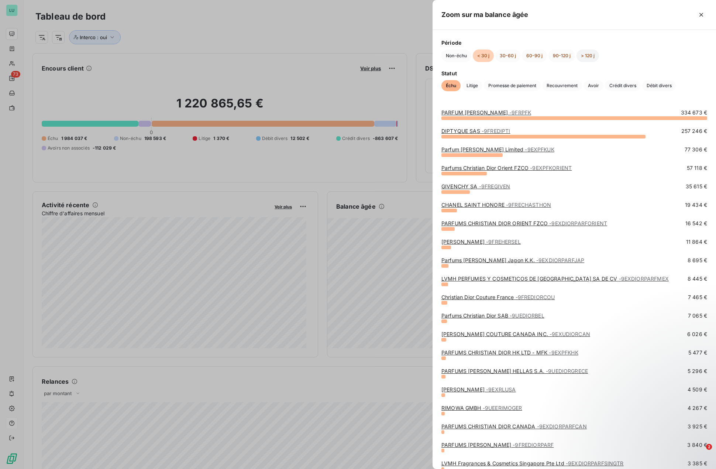
click at [593, 55] on button "> 120 j" at bounding box center [588, 55] width 23 height 13
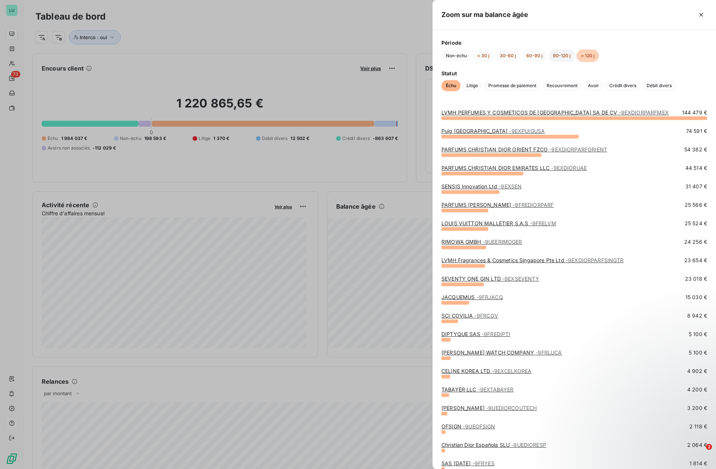
click at [558, 51] on button "90-120 j" at bounding box center [561, 55] width 27 height 13
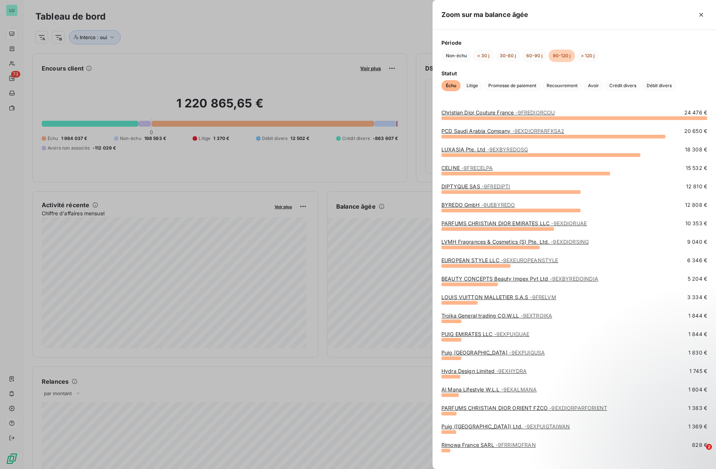
click at [169, 64] on div at bounding box center [358, 234] width 716 height 469
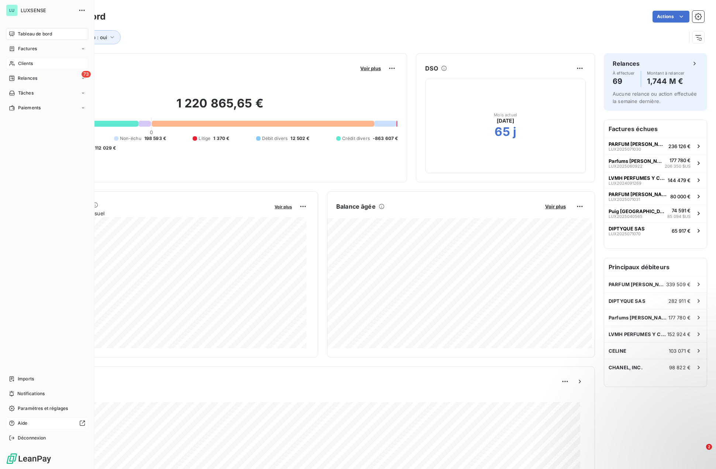
click at [14, 63] on icon at bounding box center [12, 64] width 6 height 6
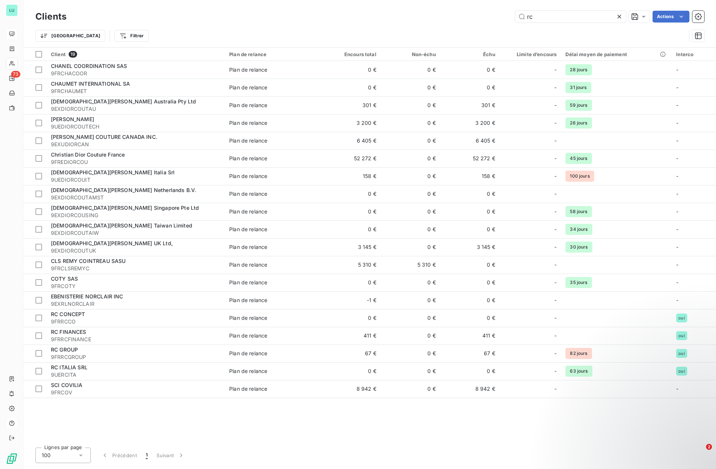
type input "r"
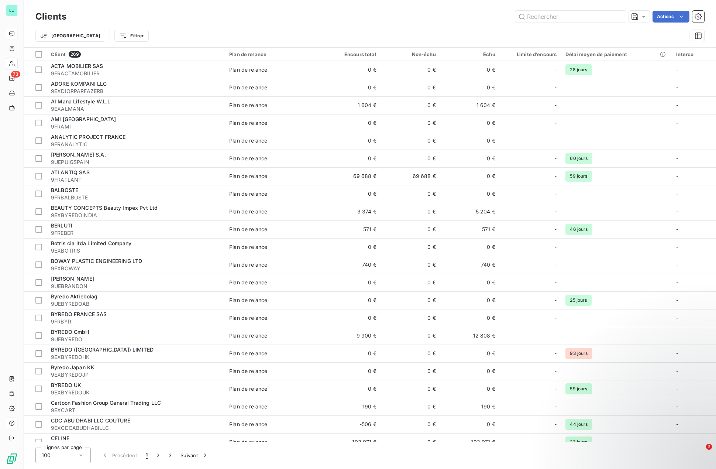
type input "l"
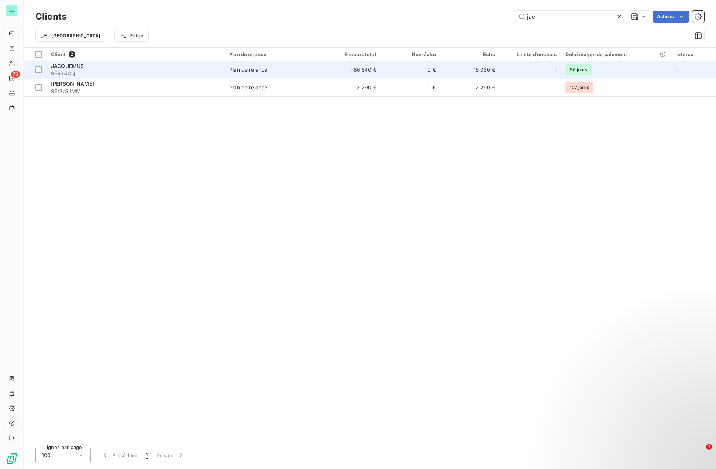
type input "jac"
click at [94, 66] on div "JACQUEMUS" at bounding box center [135, 65] width 169 height 7
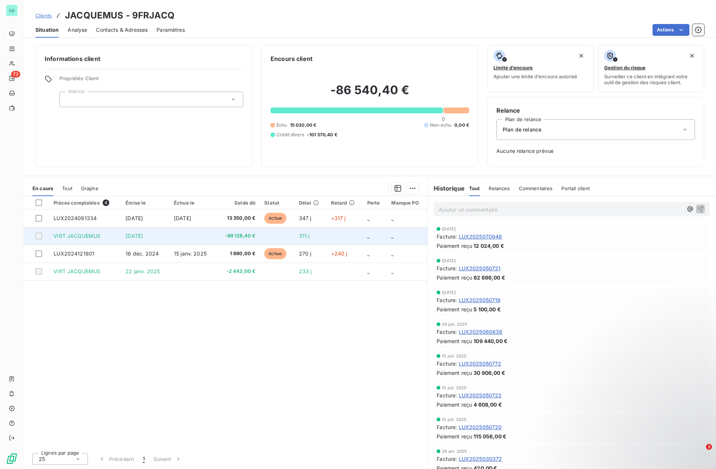
click at [63, 237] on span "VIRT JACQUEMUS" at bounding box center [77, 236] width 47 height 6
click at [39, 237] on div at bounding box center [38, 236] width 7 height 7
drag, startPoint x: 154, startPoint y: 234, endPoint x: 140, endPoint y: 236, distance: 14.1
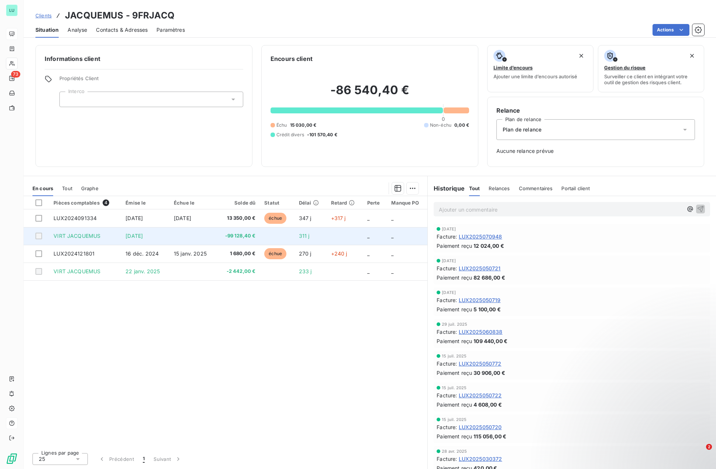
click at [140, 236] on span "[DATE]" at bounding box center [133, 236] width 17 height 6
click at [376, 237] on td "_" at bounding box center [375, 236] width 24 height 18
click at [387, 236] on td "_" at bounding box center [407, 236] width 41 height 18
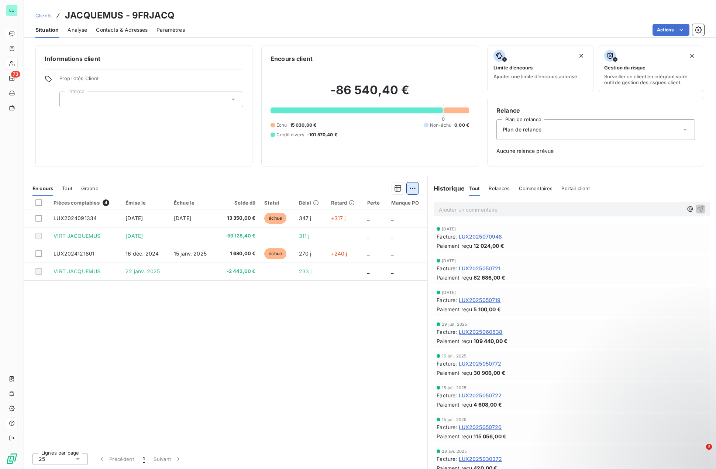
click at [410, 189] on html "LU 73 Clients JACQUEMUS - 9FRJACQ Situation Analyse Contacts & Adresses Paramèt…" at bounding box center [358, 234] width 716 height 469
click at [344, 292] on html "LU 73 Clients JACQUEMUS - 9FRJACQ Situation Analyse Contacts & Adresses Paramèt…" at bounding box center [358, 234] width 716 height 469
click at [393, 189] on button "button" at bounding box center [398, 188] width 12 height 12
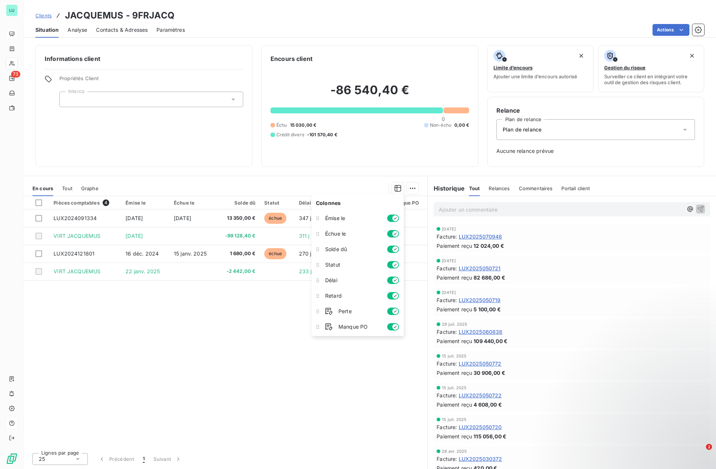
click at [157, 362] on div "Pièces comptables 4 Émise le Échue le Solde dû Statut Délai Retard Perte Manque…" at bounding box center [226, 321] width 404 height 251
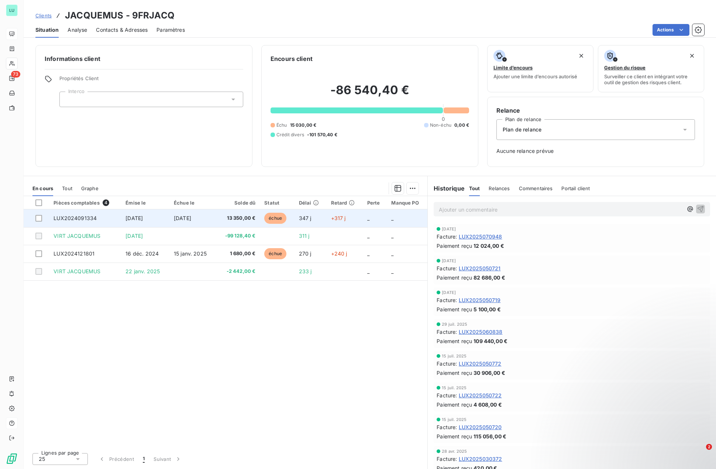
click at [93, 222] on td "LUX2024091334" at bounding box center [85, 218] width 72 height 18
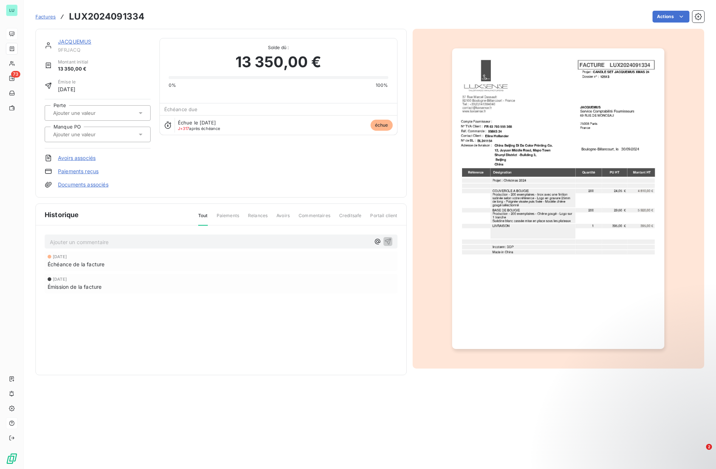
click at [104, 134] on input "text" at bounding box center [89, 134] width 74 height 7
click at [698, 16] on icon "button" at bounding box center [698, 16] width 7 height 7
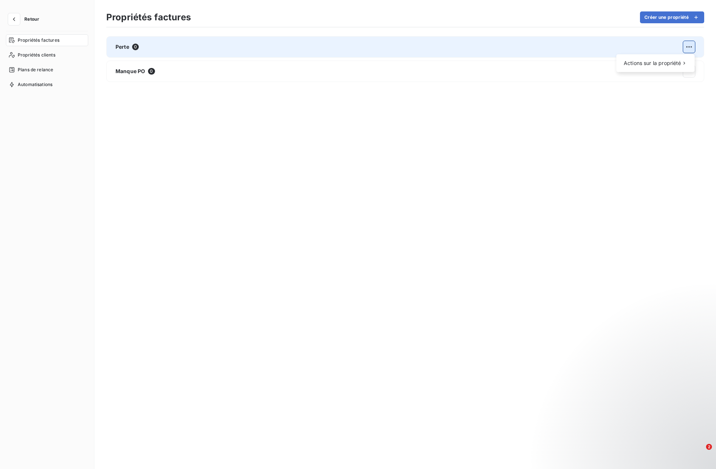
click at [691, 48] on html "Retour Propriétés factures Propriétés clients Plans de relance Automatisations …" at bounding box center [358, 234] width 716 height 469
click at [596, 69] on div "Modifier" at bounding box center [590, 66] width 42 height 12
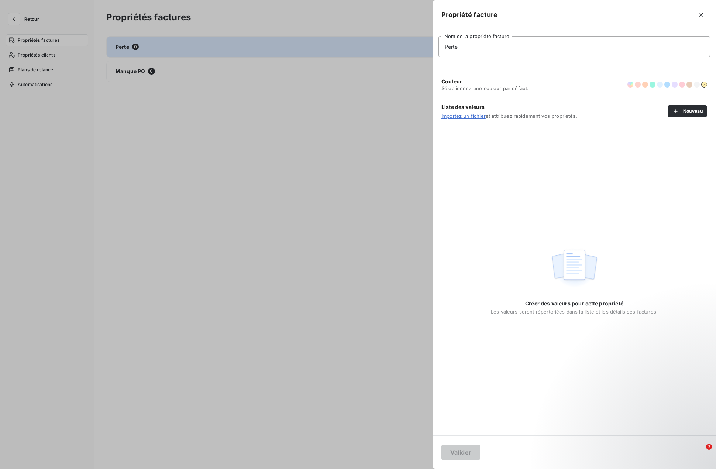
click at [667, 116] on span "Importez un fichier et attribuez rapidement vos propriétés." at bounding box center [554, 116] width 226 height 6
click at [678, 111] on icon "button" at bounding box center [675, 110] width 7 height 7
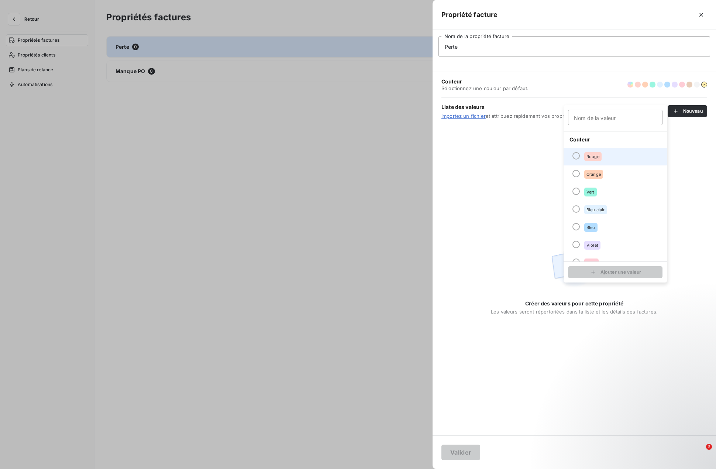
click at [575, 154] on div at bounding box center [575, 155] width 7 height 7
click at [609, 346] on div "Créer des valeurs pour cette propriété Les valeurs seront répertoriées dans la …" at bounding box center [574, 280] width 283 height 310
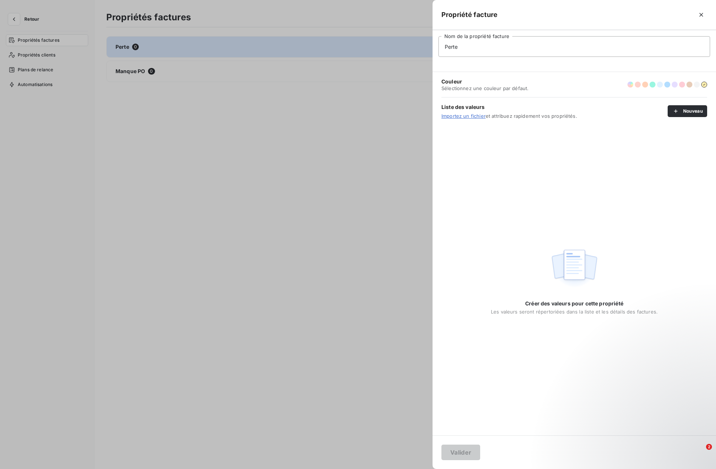
click at [355, 168] on div at bounding box center [358, 234] width 716 height 469
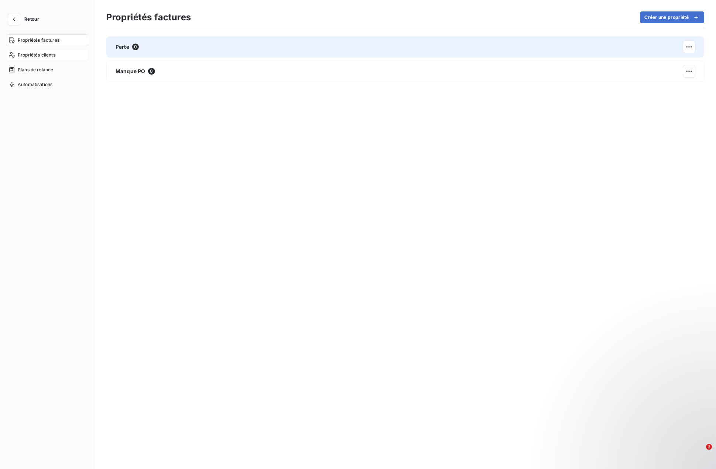
click at [30, 59] on div "Propriétés clients" at bounding box center [47, 55] width 82 height 12
click at [302, 54] on div "Interco 1" at bounding box center [405, 46] width 598 height 21
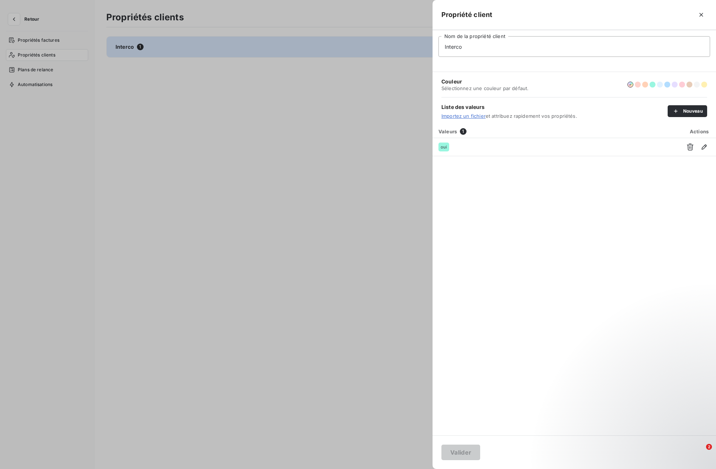
click at [30, 39] on div at bounding box center [358, 234] width 716 height 469
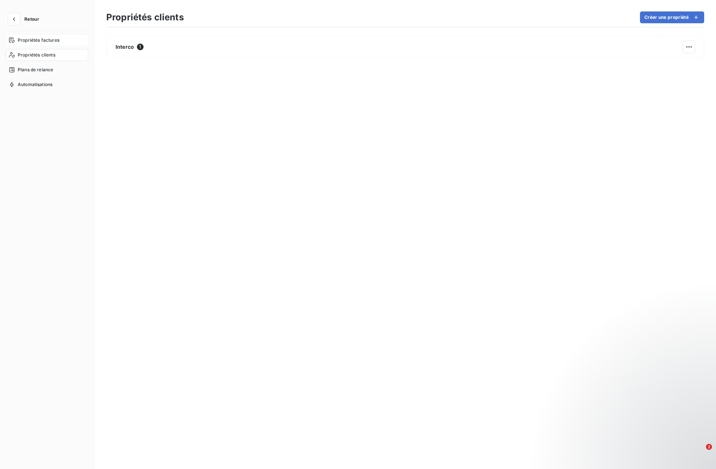
click at [30, 39] on span "Propriétés factures" at bounding box center [39, 40] width 42 height 7
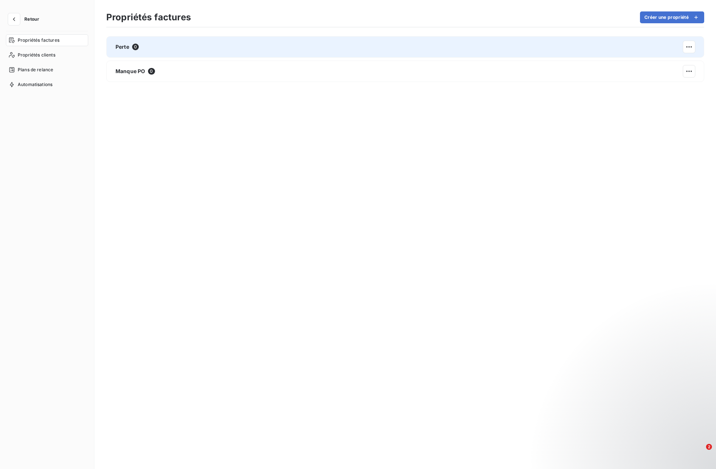
click at [195, 51] on div "Perte 0" at bounding box center [405, 46] width 598 height 21
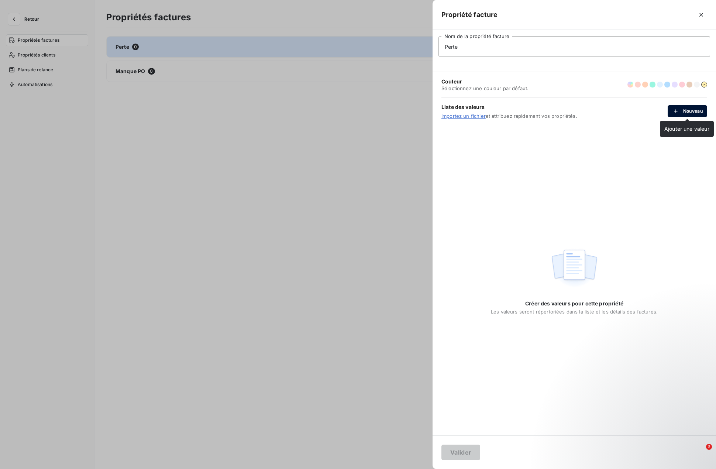
click at [673, 110] on icon "button" at bounding box center [675, 110] width 7 height 7
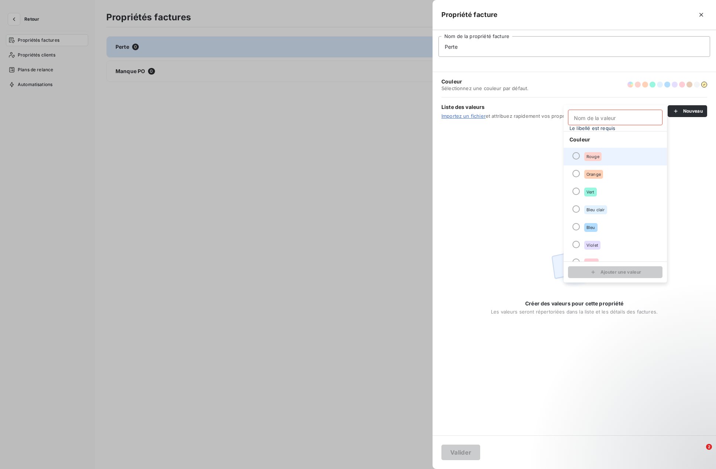
click at [577, 155] on div at bounding box center [575, 155] width 7 height 7
click at [582, 113] on input "Nom de la valeur" at bounding box center [615, 118] width 94 height 16
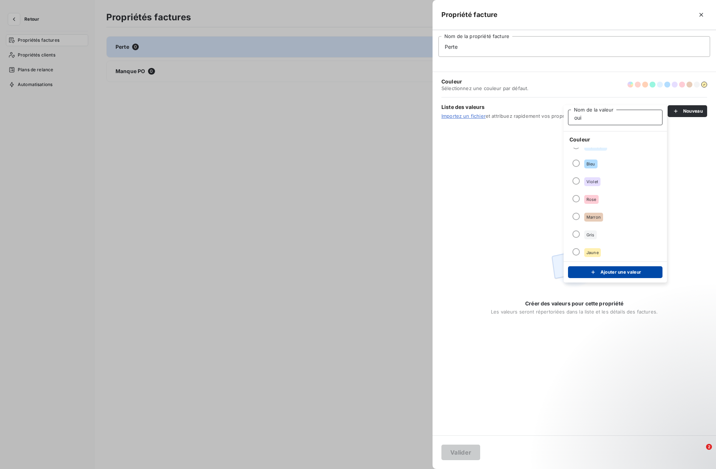
type input "oui"
click at [595, 272] on icon "submit" at bounding box center [592, 271] width 7 height 7
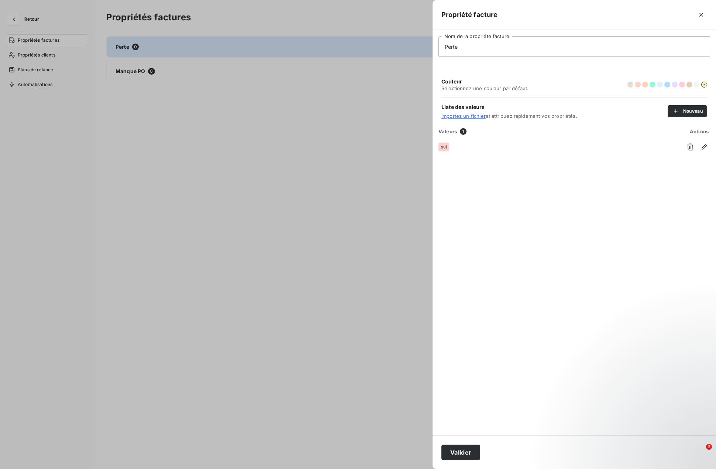
click at [595, 272] on div "Valeurs 1 Actions oui" at bounding box center [574, 280] width 283 height 310
click at [467, 453] on button "Valider" at bounding box center [460, 452] width 39 height 16
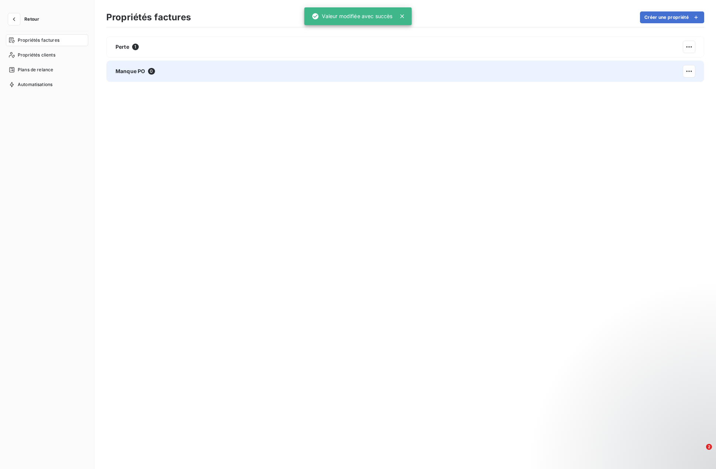
click at [661, 73] on div "Manque PO 0" at bounding box center [405, 71] width 598 height 21
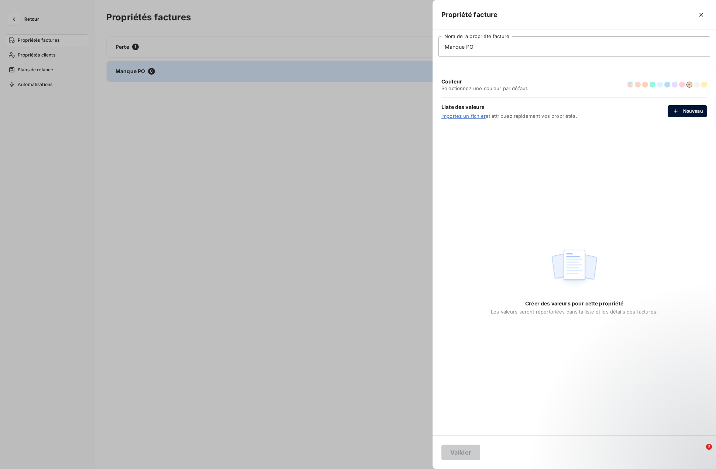
click at [687, 111] on button "Nouveau" at bounding box center [687, 111] width 39 height 12
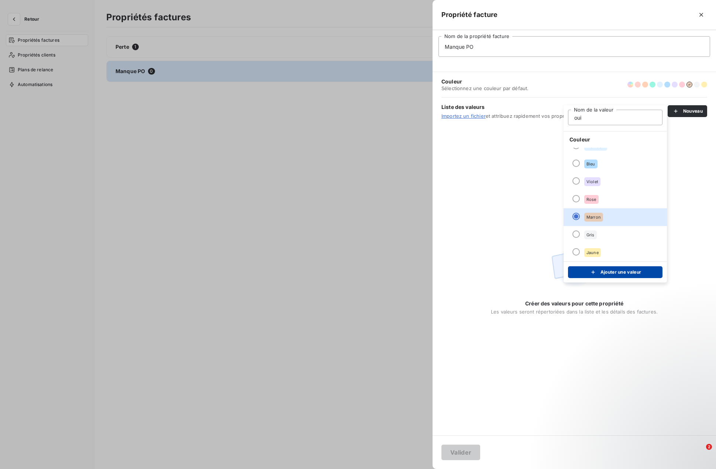
type input "oui"
click at [595, 276] on button "Ajouter une valeur" at bounding box center [615, 272] width 94 height 12
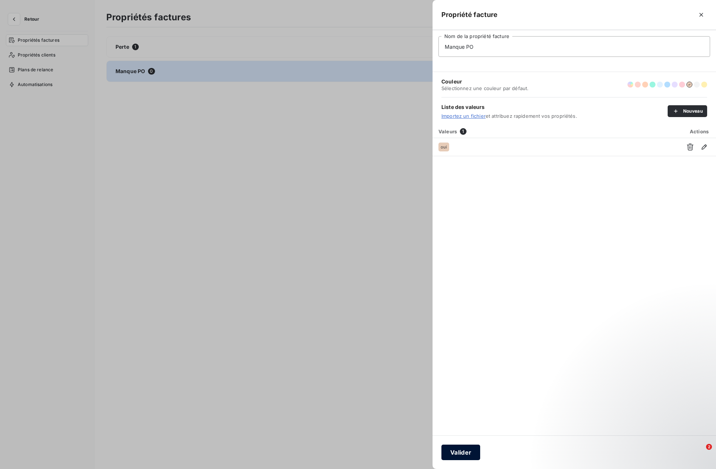
click at [456, 451] on button "Valider" at bounding box center [460, 452] width 39 height 16
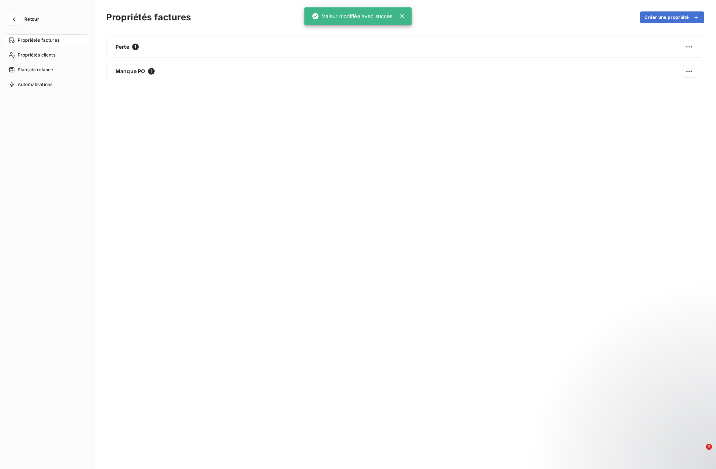
click at [241, 291] on div "Perte 1 Manque PO 1" at bounding box center [405, 246] width 598 height 421
click at [16, 20] on icon "button" at bounding box center [13, 19] width 7 height 7
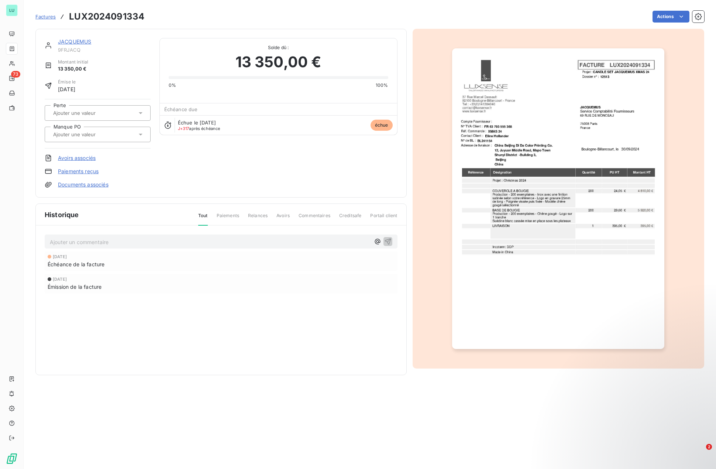
click at [84, 115] on input "text" at bounding box center [89, 113] width 74 height 7
click at [80, 132] on input "text" at bounding box center [89, 134] width 74 height 7
click at [86, 115] on input "text" at bounding box center [89, 113] width 74 height 7
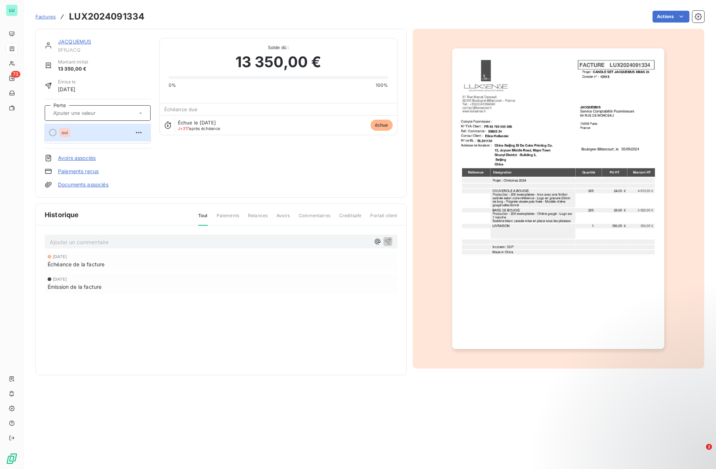
click at [144, 169] on div "Paiements reçus" at bounding box center [98, 171] width 106 height 7
click at [310, 328] on div "Historique Tout Paiements Relances Avoirs Commentaires Creditsafe Portail clien…" at bounding box center [221, 289] width 371 height 171
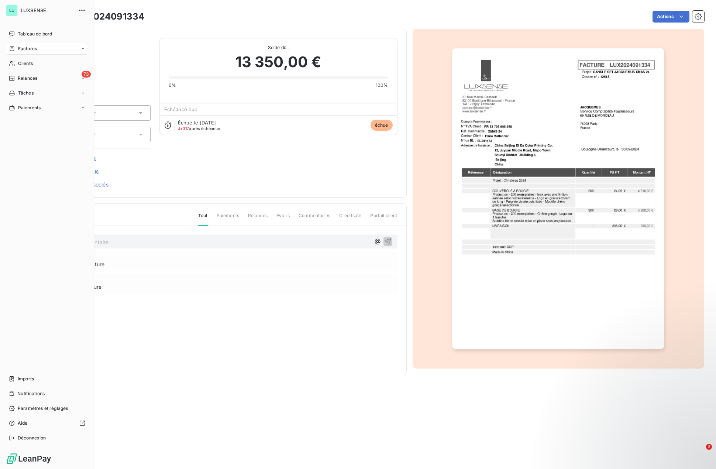
click at [28, 45] on div "Factures" at bounding box center [47, 49] width 82 height 12
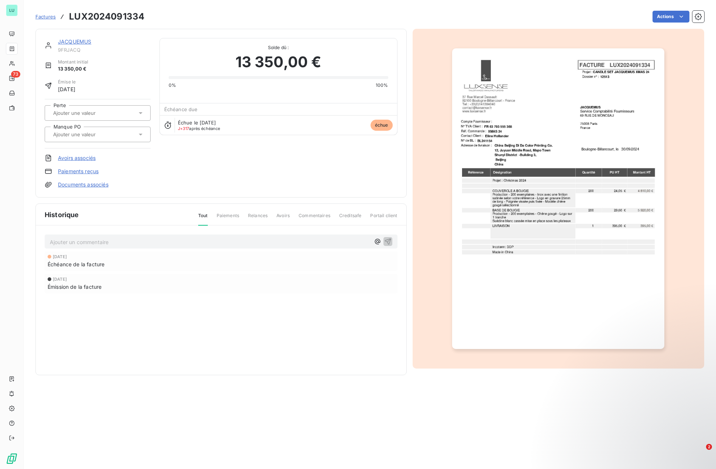
click at [45, 18] on span "Factures" at bounding box center [45, 17] width 20 height 6
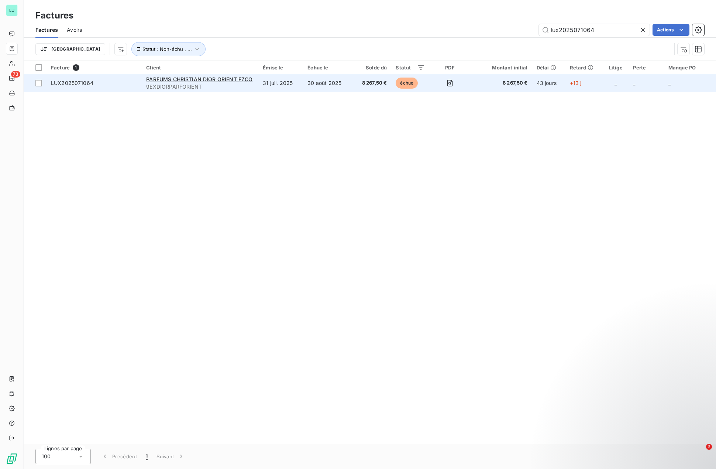
type input "lux2025071064"
click at [89, 82] on span "LUX2025071064" at bounding box center [72, 83] width 42 height 6
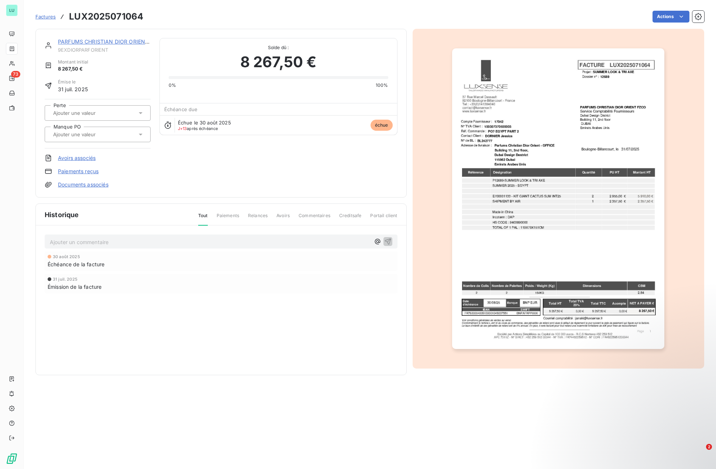
click at [106, 131] on input "text" at bounding box center [89, 134] width 74 height 7
click at [74, 112] on input "text" at bounding box center [89, 113] width 74 height 7
click at [57, 134] on input "text" at bounding box center [89, 134] width 74 height 7
click at [52, 155] on div at bounding box center [52, 153] width 7 height 7
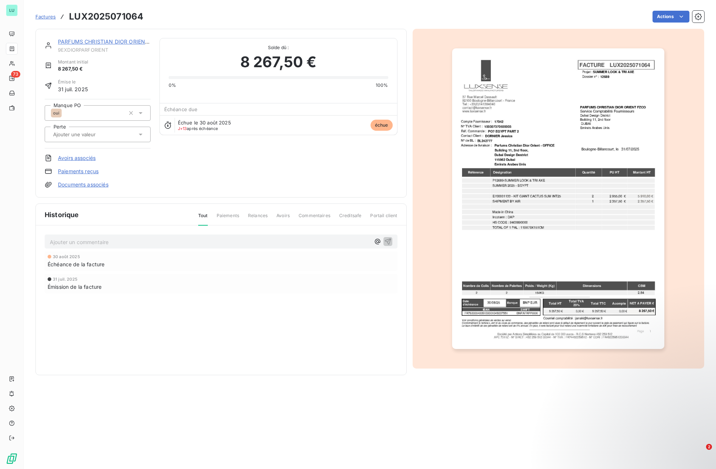
click at [46, 18] on span "Factures" at bounding box center [45, 17] width 20 height 6
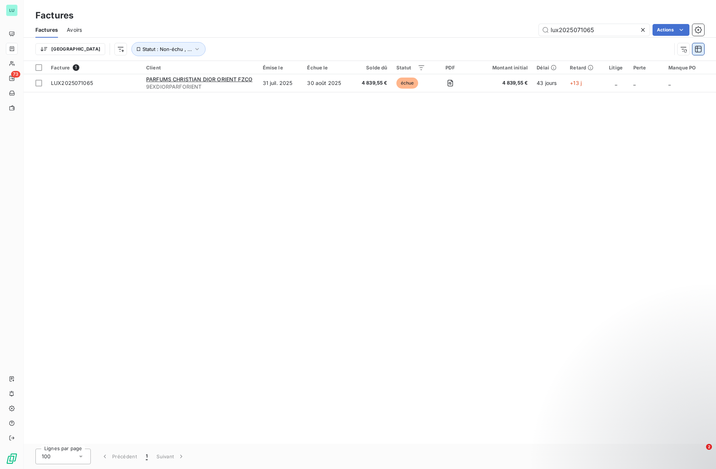
type input "lux2025071065"
click at [695, 49] on icon "button" at bounding box center [698, 49] width 7 height 7
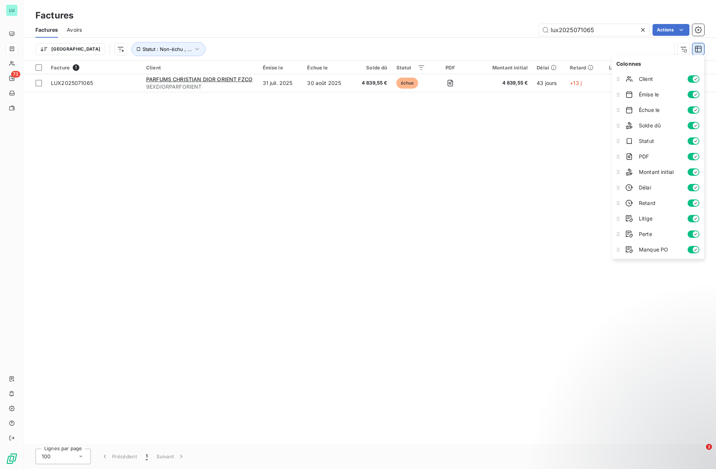
click at [695, 49] on icon "button" at bounding box center [698, 49] width 7 height 7
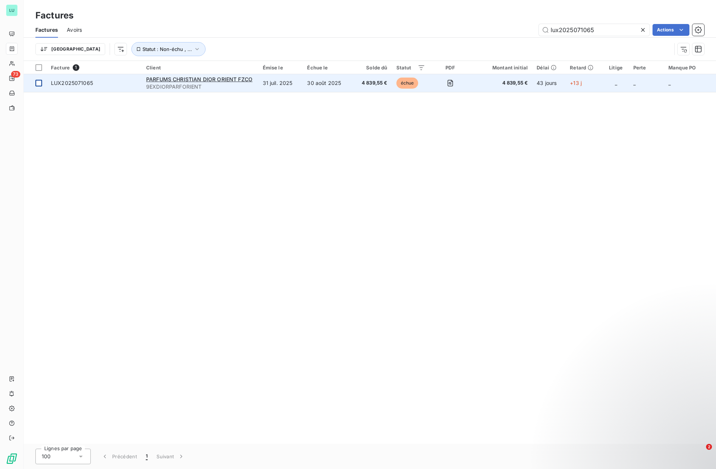
click at [38, 83] on div at bounding box center [38, 83] width 7 height 7
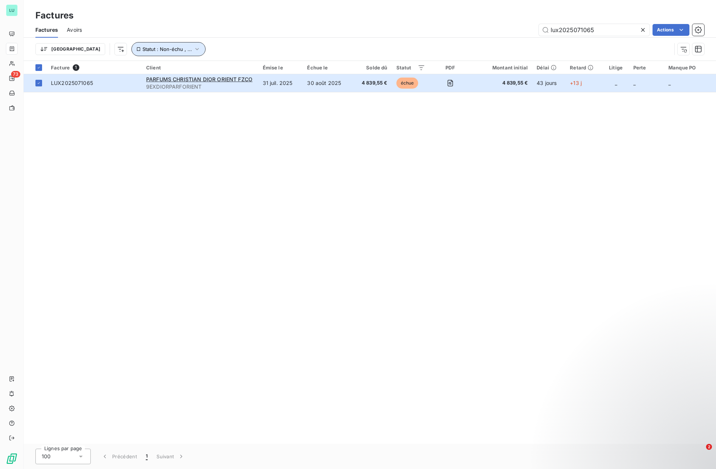
click at [193, 50] on icon "button" at bounding box center [196, 48] width 7 height 7
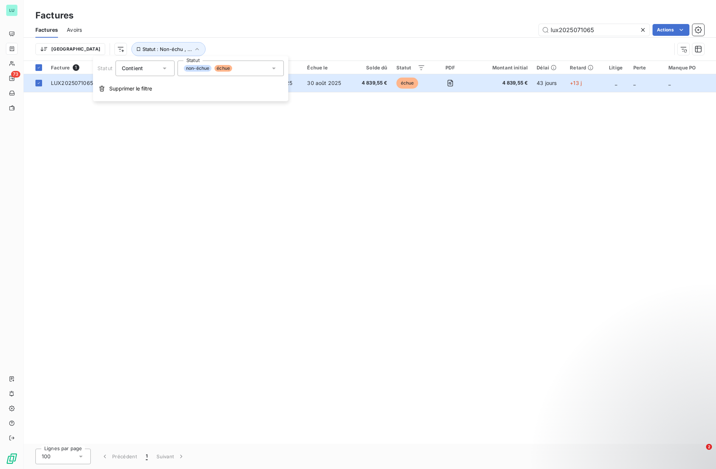
click at [176, 147] on div "Facture 1 Client Émise le Échue le Solde dû Statut PDF Montant initial Délai Re…" at bounding box center [370, 252] width 692 height 383
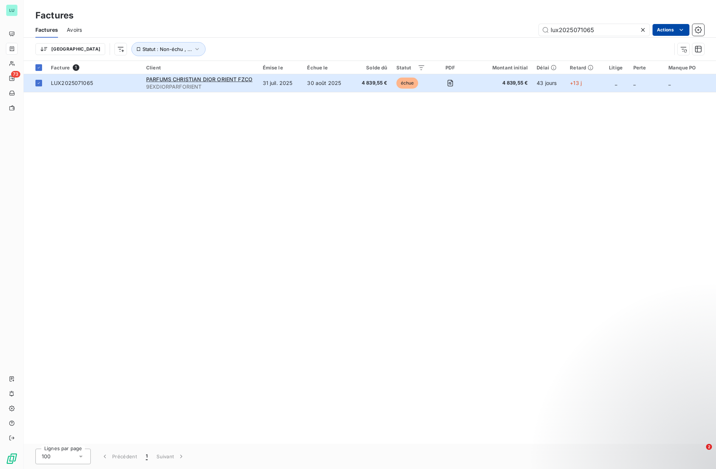
click at [676, 30] on html "LU 73 Factures Factures Avoirs lux2025071065 Actions Trier Statut : Non-échu , …" at bounding box center [358, 234] width 716 height 469
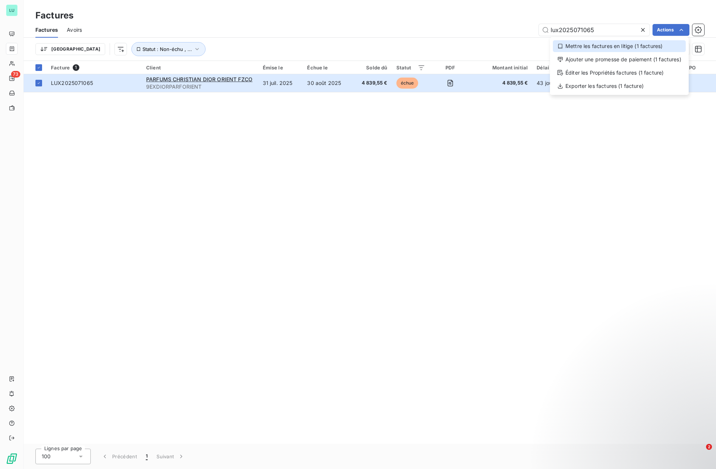
click at [600, 45] on div "Mettre les factures en litige (1 factures)" at bounding box center [619, 46] width 133 height 12
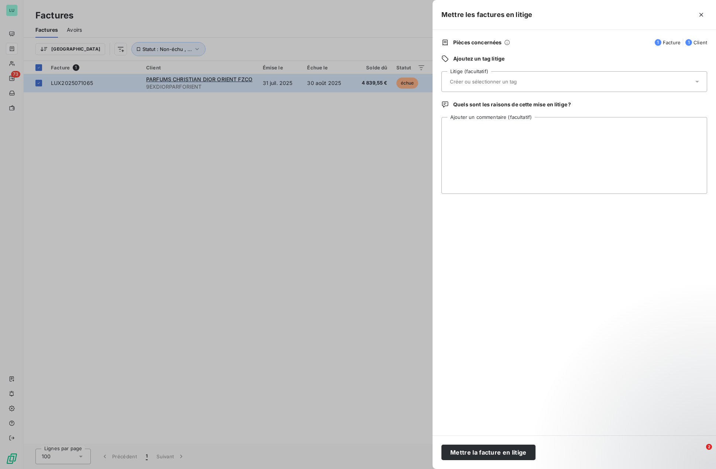
click at [575, 80] on div at bounding box center [571, 82] width 246 height 16
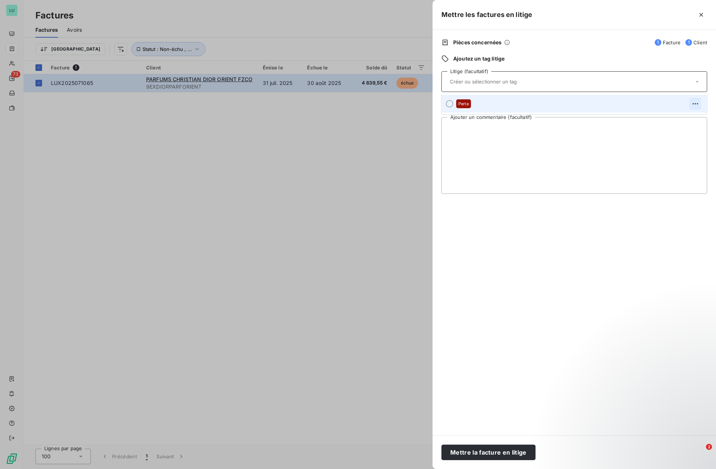
click at [699, 103] on icon "button" at bounding box center [695, 103] width 7 height 7
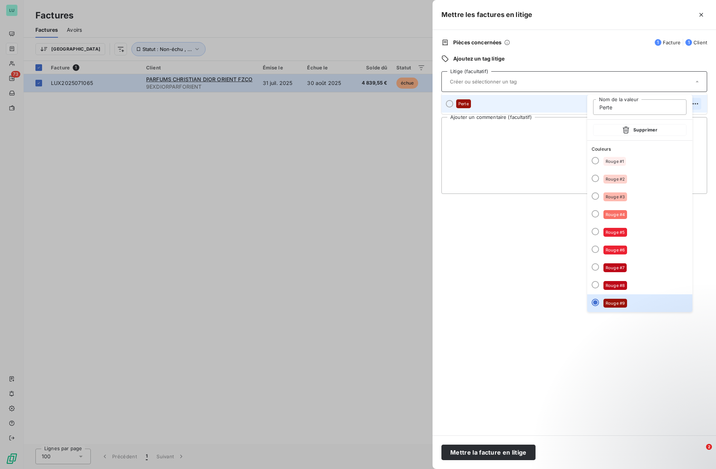
click at [698, 103] on icon "button" at bounding box center [695, 103] width 7 height 7
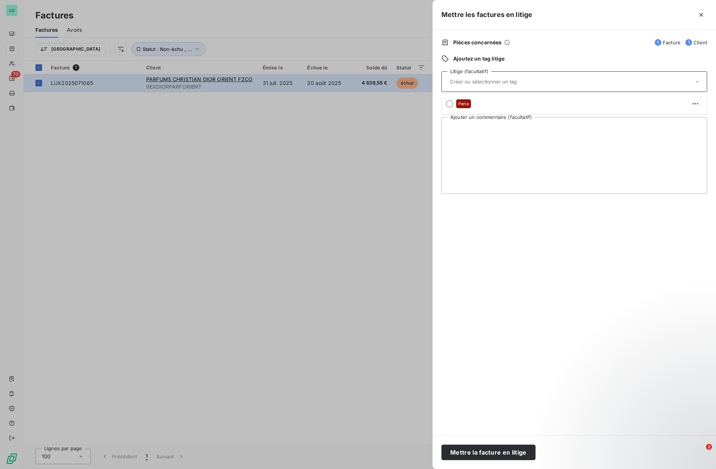
click at [242, 190] on div at bounding box center [358, 234] width 716 height 469
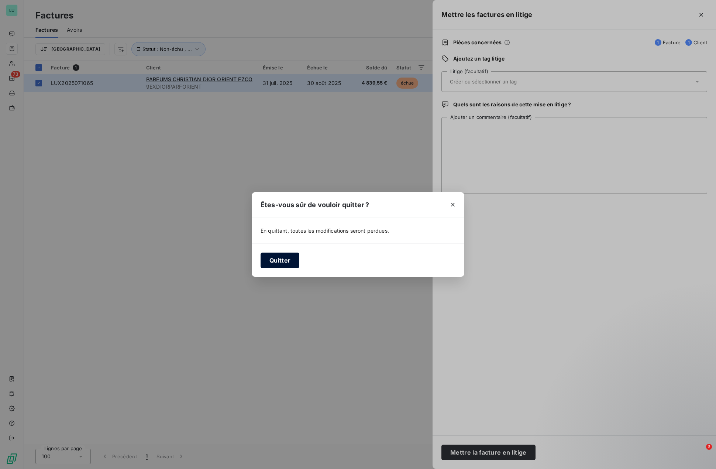
click at [288, 258] on button "Quitter" at bounding box center [280, 260] width 39 height 16
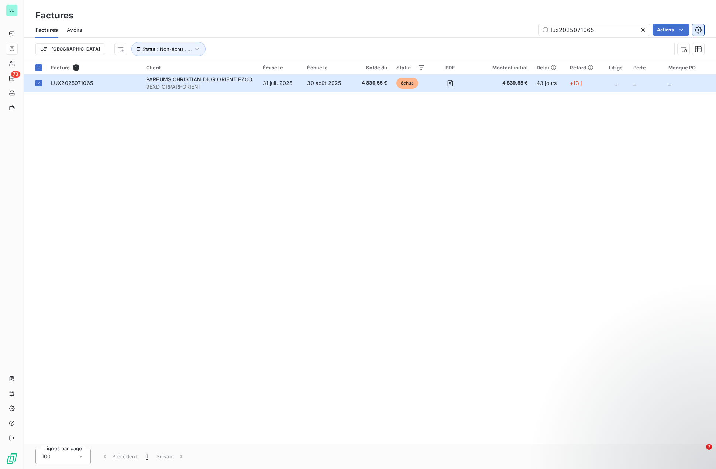
click at [700, 32] on icon "button" at bounding box center [698, 29] width 7 height 7
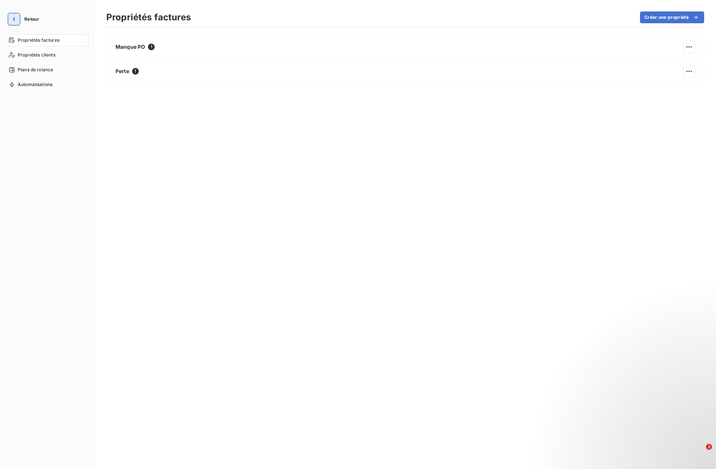
click at [17, 21] on icon "button" at bounding box center [13, 19] width 7 height 7
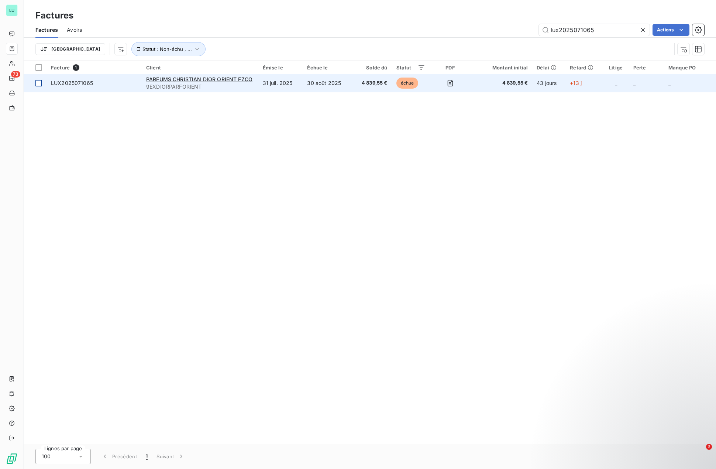
click at [36, 83] on div at bounding box center [38, 83] width 7 height 7
click at [97, 83] on span "LUX2025071065" at bounding box center [94, 82] width 86 height 7
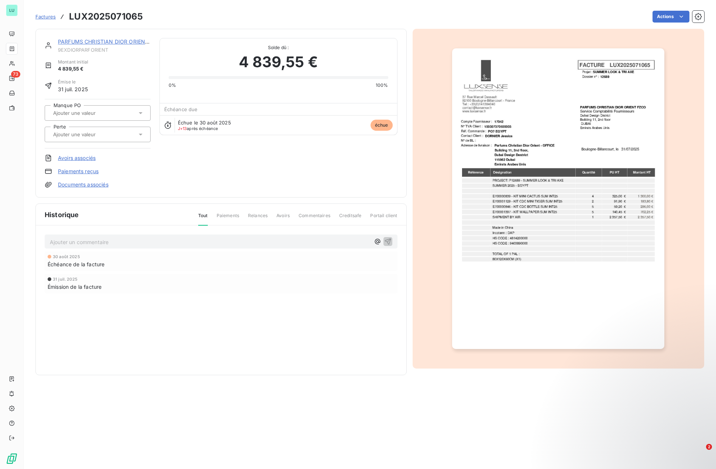
click at [68, 117] on div at bounding box center [94, 113] width 86 height 10
click at [64, 134] on span "oui" at bounding box center [65, 132] width 6 height 4
click at [41, 15] on span "Factures" at bounding box center [45, 17] width 20 height 6
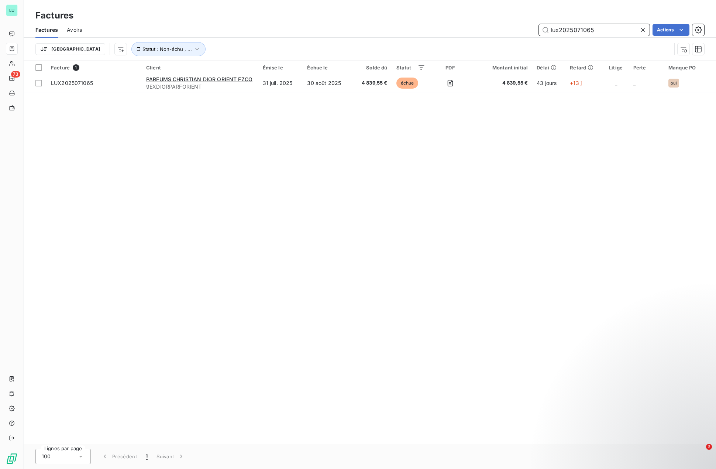
drag, startPoint x: 588, startPoint y: 33, endPoint x: 615, endPoint y: 34, distance: 27.3
click at [615, 34] on input "lux2025071065" at bounding box center [594, 30] width 111 height 12
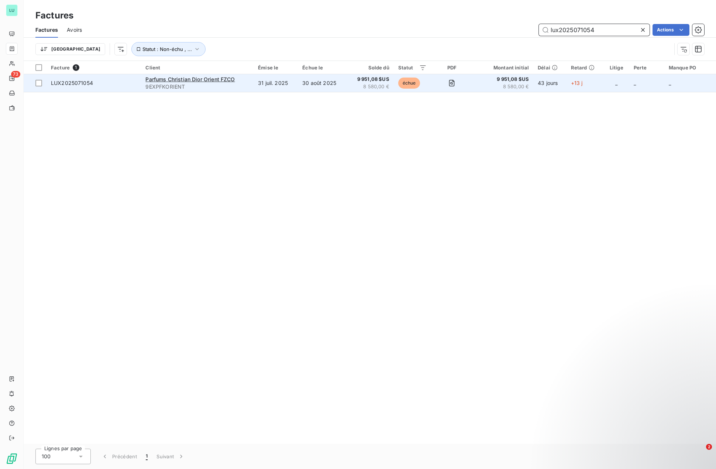
type input "lux2025071054"
click at [246, 83] on span "9EXPFKORIENT" at bounding box center [197, 86] width 104 height 7
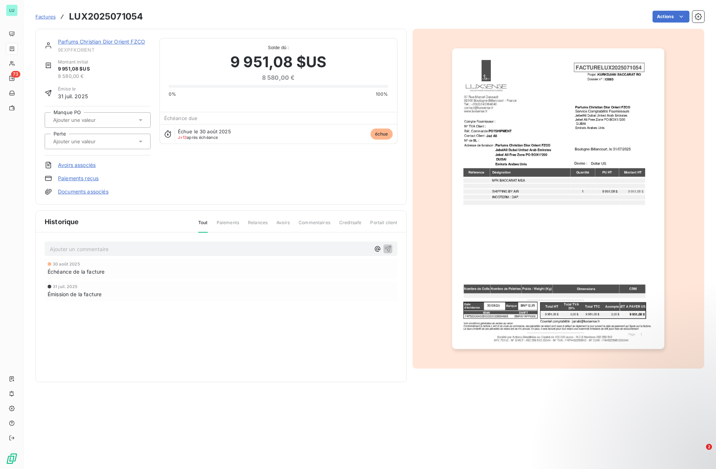
click at [97, 121] on input "text" at bounding box center [89, 120] width 74 height 7
click at [52, 138] on div at bounding box center [52, 139] width 7 height 7
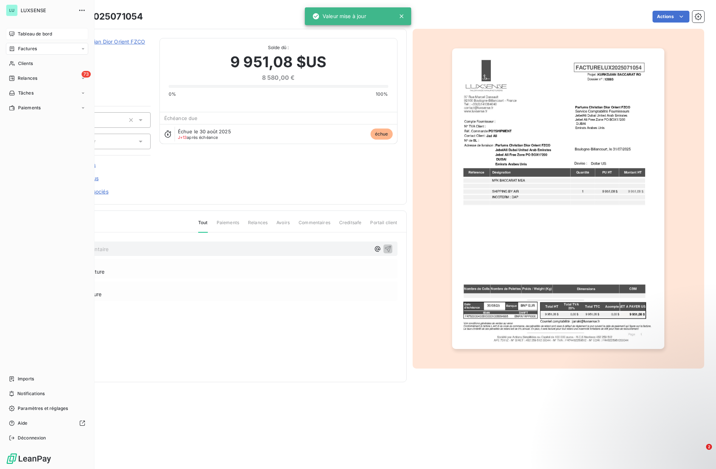
click at [21, 35] on span "Tableau de bord" at bounding box center [35, 34] width 34 height 7
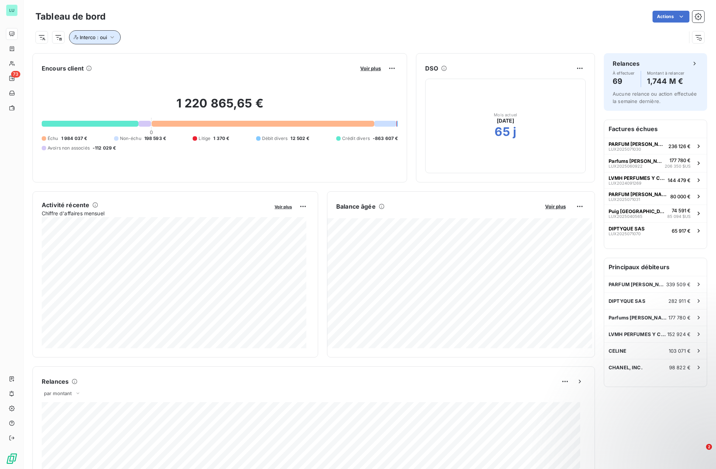
click at [91, 44] on button "Interco : oui" at bounding box center [95, 37] width 52 height 14
click at [99, 41] on button "Interco : oui" at bounding box center [95, 37] width 52 height 14
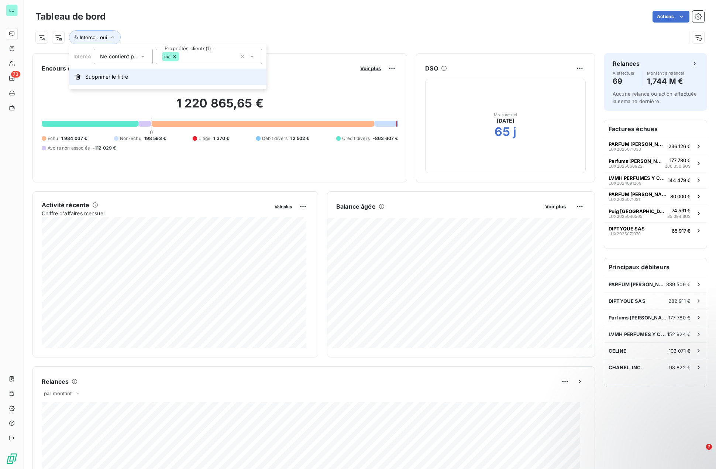
click at [114, 76] on span "Supprimer le filtre" at bounding box center [106, 76] width 43 height 7
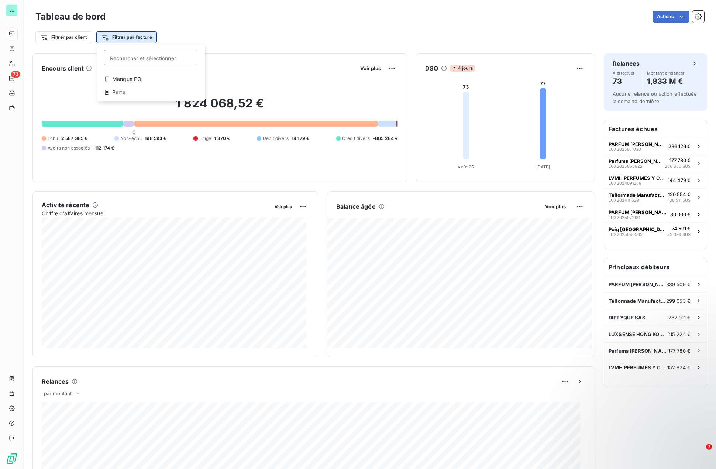
click at [107, 41] on html "LU 73 Tableau de bord Actions Filtrer par client Filtrer par facture Rechercher…" at bounding box center [358, 234] width 716 height 469
click at [120, 78] on div "Manque PO" at bounding box center [151, 79] width 102 height 12
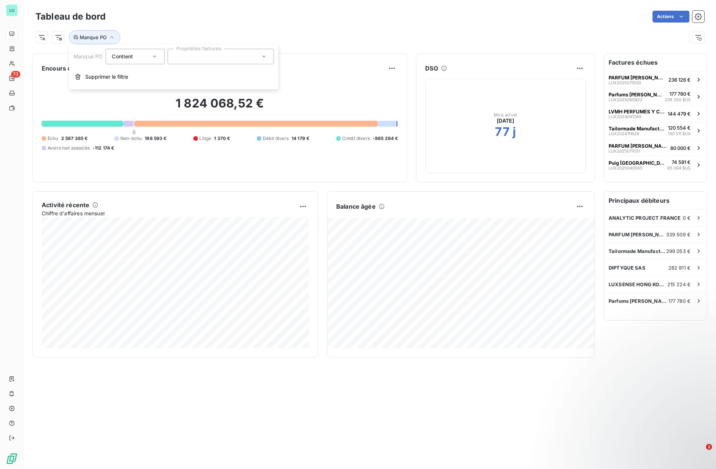
click at [205, 56] on div at bounding box center [221, 57] width 106 height 16
click at [178, 73] on div at bounding box center [176, 74] width 7 height 7
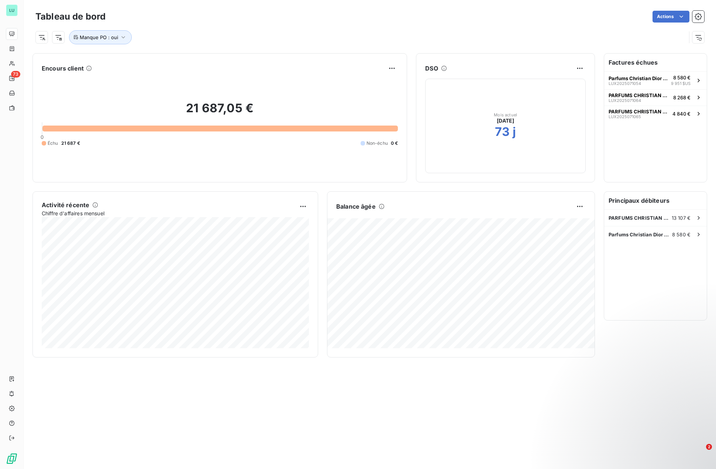
click at [401, 388] on div "Tableau de bord Actions Manque PO : oui Encours client 21 687,05 € 0 Échu 21 68…" at bounding box center [370, 234] width 692 height 469
click at [219, 108] on h2 "21 687,05 €" at bounding box center [220, 112] width 356 height 22
click at [395, 70] on html "LU 73 Tableau de bord Actions Manque PO : oui Encours client 21 687,05 € 0 Échu…" at bounding box center [358, 234] width 716 height 469
click at [249, 118] on html "LU 73 Tableau de bord Actions Manque PO : oui Encours client Exporter 21 687,05…" at bounding box center [358, 234] width 716 height 469
click at [249, 131] on div at bounding box center [219, 128] width 355 height 6
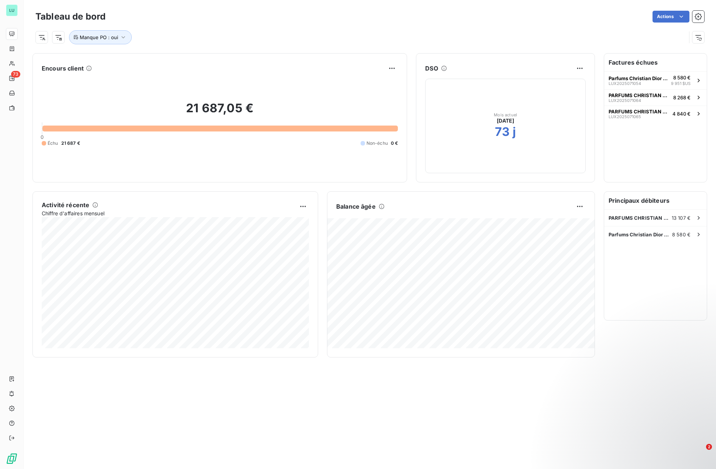
click at [353, 136] on div "21 687,05 € 0 Échu 21 687 € Non-échu 0 €" at bounding box center [220, 123] width 356 height 99
click at [577, 211] on html "LU 73 Tableau de bord Actions Manque PO : oui Encours client 21 687,05 € 0 Échu…" at bounding box center [358, 234] width 716 height 469
click at [523, 205] on html "LU 73 Tableau de bord Actions Manque PO : oui Encours client 21 687,05 € 0 Échu…" at bounding box center [358, 234] width 716 height 469
click at [56, 38] on html "LU 73 Tableau de bord Actions Rechercher et sélectionner Manque PO Perte Manque…" at bounding box center [358, 234] width 716 height 469
click at [42, 40] on html "LU 73 Tableau de bord Actions Rechercher et sélectionner Manque PO Perte Manque…" at bounding box center [358, 234] width 716 height 469
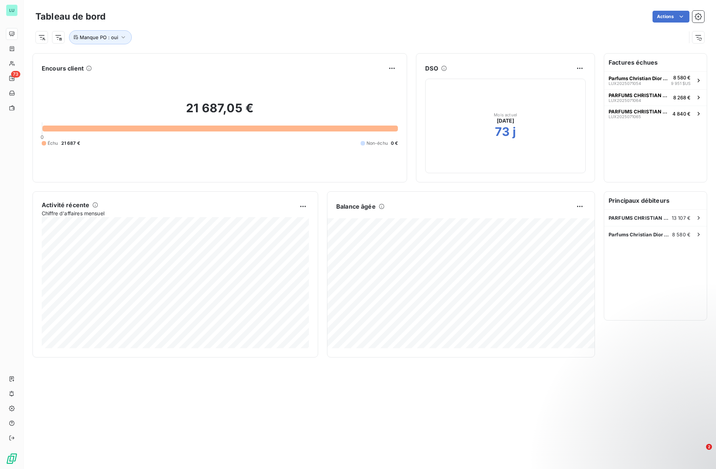
click at [42, 40] on html "LU 73 Tableau de bord Actions Manque PO : oui Encours client 21 687,05 € 0 Échu…" at bounding box center [358, 234] width 716 height 469
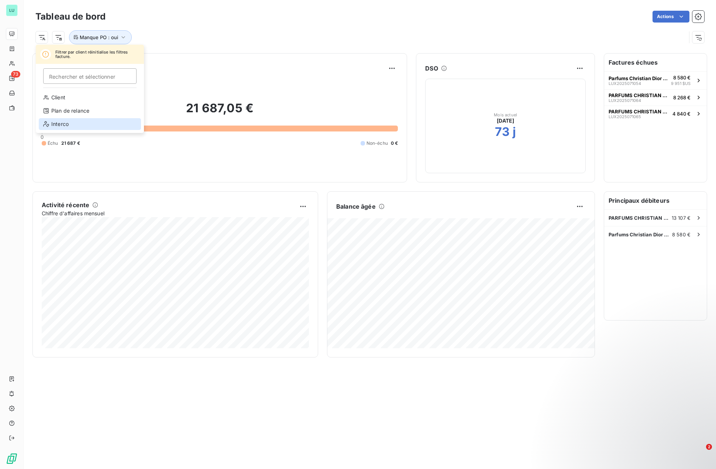
click at [51, 123] on div "Interco" at bounding box center [90, 124] width 102 height 12
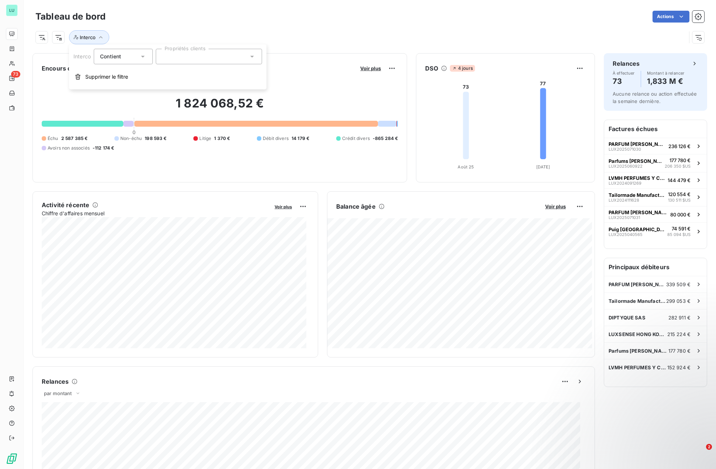
click at [104, 55] on span "Contient" at bounding box center [110, 56] width 21 height 6
click at [102, 87] on div at bounding box center [101, 86] width 7 height 7
click at [161, 59] on div at bounding box center [209, 57] width 106 height 16
click at [163, 74] on div at bounding box center [165, 74] width 7 height 7
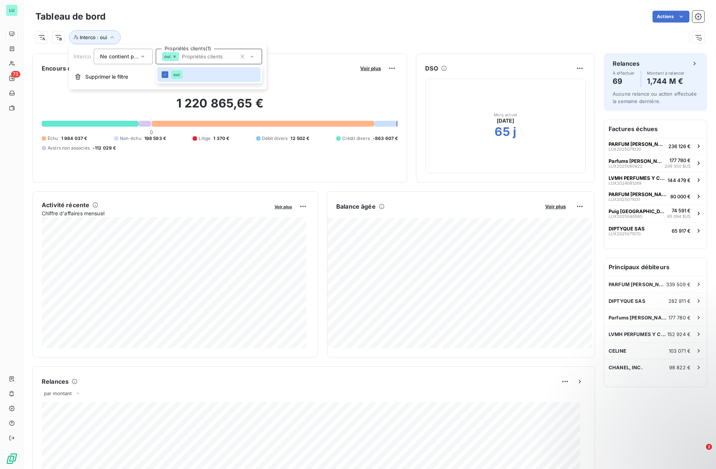
click at [299, 30] on div "Interco : oui" at bounding box center [369, 34] width 669 height 20
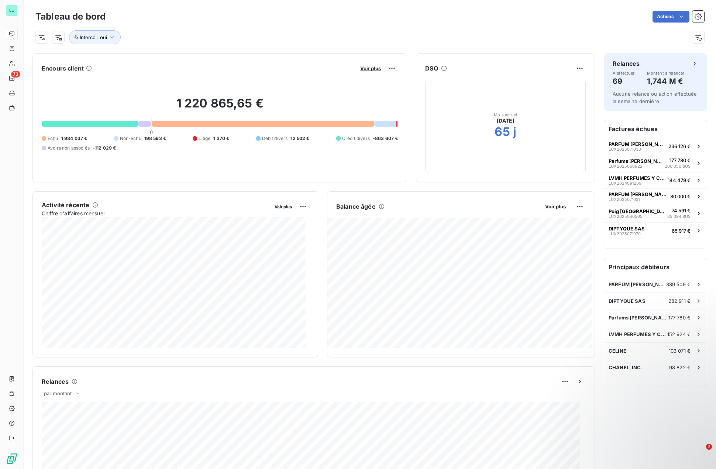
click at [663, 132] on h6 "Factures échues" at bounding box center [655, 129] width 103 height 18
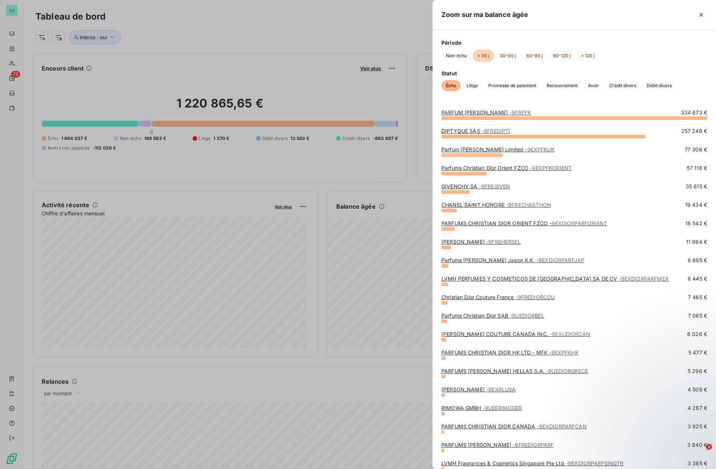
click at [172, 396] on div at bounding box center [358, 234] width 716 height 469
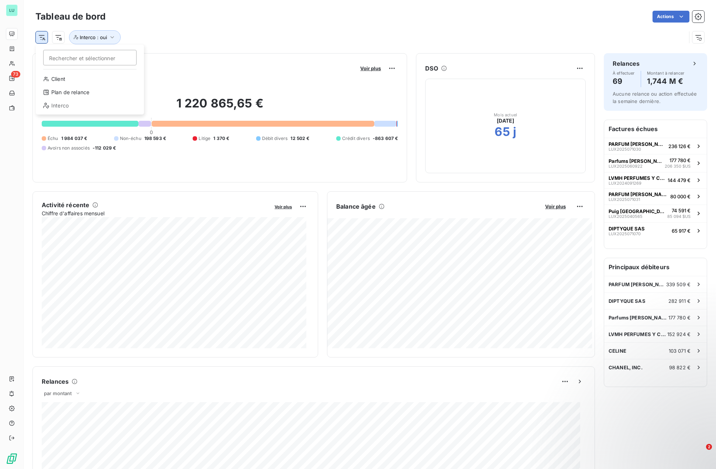
click at [41, 40] on html "LU 73 Tableau de bord Actions Rechercher et sélectionner Client Plan de relance…" at bounding box center [358, 234] width 716 height 469
click at [56, 37] on html "LU 73 Tableau de bord Actions Rechercher et sélectionner Client Plan de relance…" at bounding box center [358, 234] width 716 height 469
click at [56, 37] on html "LU 73 Tableau de bord Actions Interco : oui Encours client Voir plus 1 220 865,…" at bounding box center [358, 234] width 716 height 469
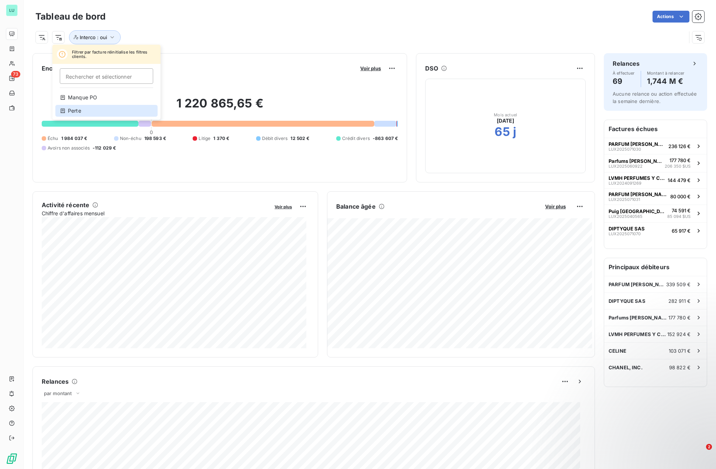
click at [73, 107] on div "Perte" at bounding box center [106, 111] width 102 height 12
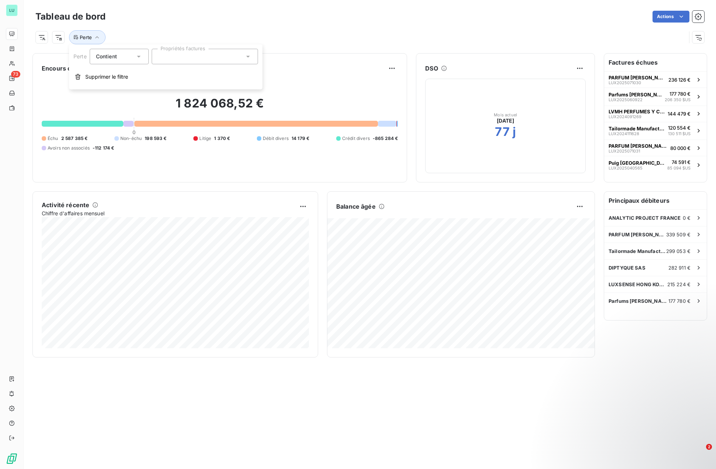
click at [123, 56] on div "Contient is" at bounding box center [115, 56] width 39 height 10
click at [116, 86] on span "Ne contient pas" at bounding box center [124, 87] width 40 height 6
click at [183, 54] on div at bounding box center [205, 57] width 106 height 16
click at [160, 75] on div at bounding box center [161, 74] width 7 height 7
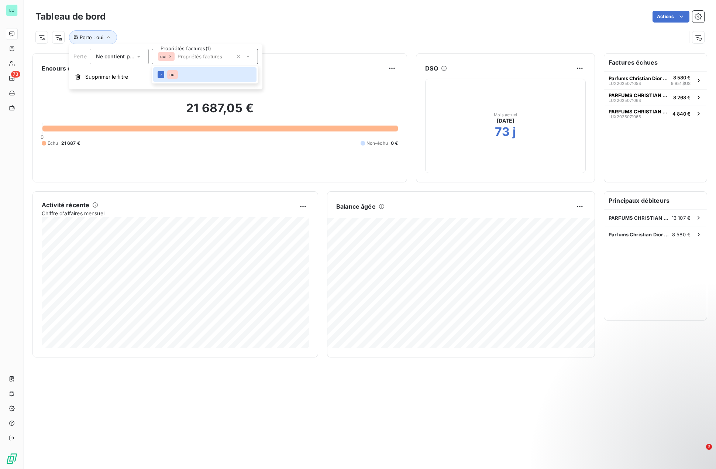
click at [202, 28] on div "Perte : oui" at bounding box center [369, 34] width 669 height 20
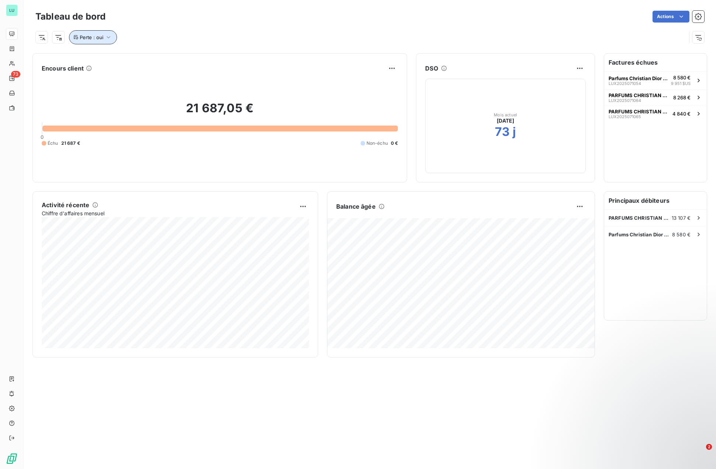
click at [107, 38] on icon "button" at bounding box center [108, 37] width 7 height 7
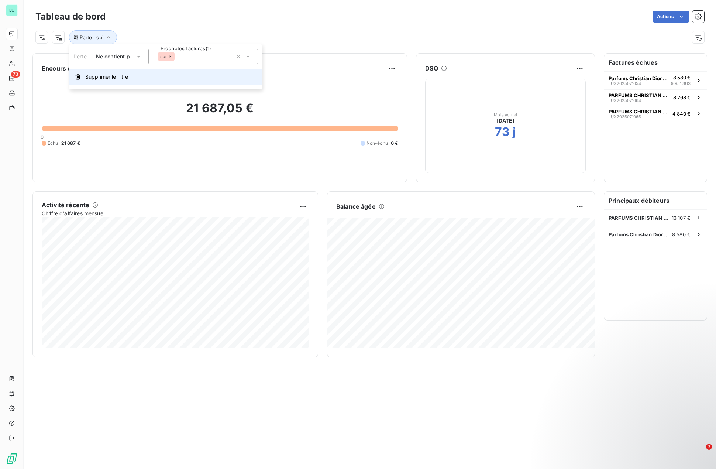
click at [107, 78] on span "Supprimer le filtre" at bounding box center [106, 76] width 43 height 7
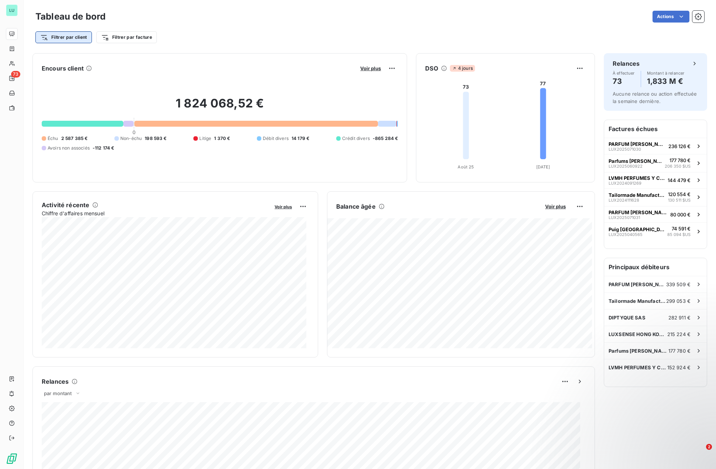
click at [72, 39] on html "LU 73 Tableau de bord Actions Filtrer par client Filtrer par facture Encours cl…" at bounding box center [358, 234] width 716 height 469
click at [133, 39] on html "LU 73 Tableau de bord Actions Filtrer par client Rechercher et sélectionner Cli…" at bounding box center [358, 234] width 716 height 469
click at [133, 39] on html "LU 73 Tableau de bord Actions Filtrer par client Filtrer par facture Rechercher…" at bounding box center [358, 234] width 716 height 469
click at [63, 42] on html "LU 73 Tableau de bord Actions Filtrer par client Filtrer par facture Rechercher…" at bounding box center [358, 234] width 716 height 469
click at [63, 41] on html "LU 73 Tableau de bord Actions Filtrer par client Rechercher et sélectionner Cli…" at bounding box center [358, 234] width 716 height 469
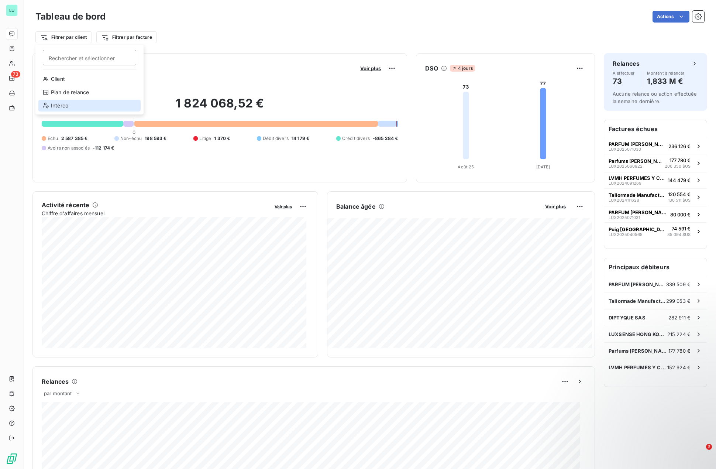
click at [58, 103] on div "Interco" at bounding box center [89, 106] width 102 height 12
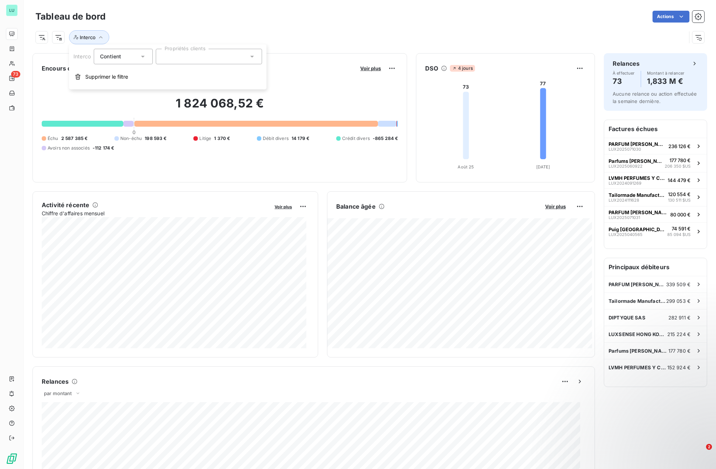
click at [122, 59] on div "Contient is" at bounding box center [119, 56] width 39 height 10
click at [114, 86] on span "Ne contient pas" at bounding box center [129, 87] width 40 height 6
click at [172, 59] on div at bounding box center [209, 57] width 106 height 16
click at [166, 76] on div at bounding box center [165, 74] width 7 height 7
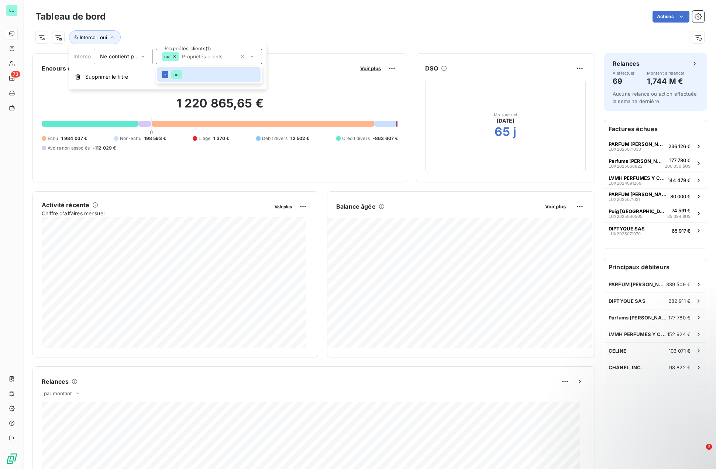
click at [199, 27] on div "Interco : oui" at bounding box center [369, 34] width 669 height 20
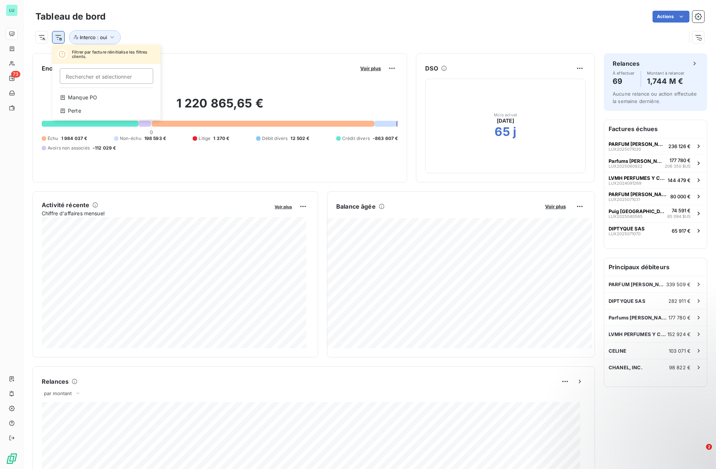
click at [59, 38] on html "LU 73 Tableau de bord Actions Filtrer par facture réinitialise les filtres clie…" at bounding box center [358, 234] width 716 height 469
click at [79, 97] on div "Manque PO" at bounding box center [106, 98] width 102 height 12
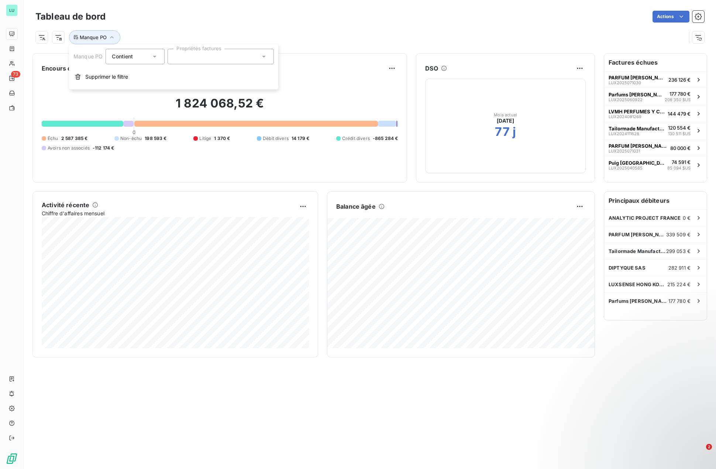
click at [165, 35] on div "Manque PO" at bounding box center [360, 37] width 651 height 14
click at [61, 38] on html "LU 73 Tableau de bord Actions Manque PO Encours client 1 824 068,52 € 0 Échu 2 …" at bounding box center [358, 234] width 716 height 469
click at [45, 39] on html "LU 73 Tableau de bord Actions Rechercher et sélectionner Manque PO Perte Manque…" at bounding box center [358, 234] width 716 height 469
click at [56, 39] on html "LU 73 Tableau de bord Actions Rechercher et sélectionner Manque PO Perte Manque…" at bounding box center [358, 234] width 716 height 469
click at [220, 37] on html "LU 73 Tableau de bord Actions Rechercher et sélectionner Manque PO Perte Manque…" at bounding box center [358, 234] width 716 height 469
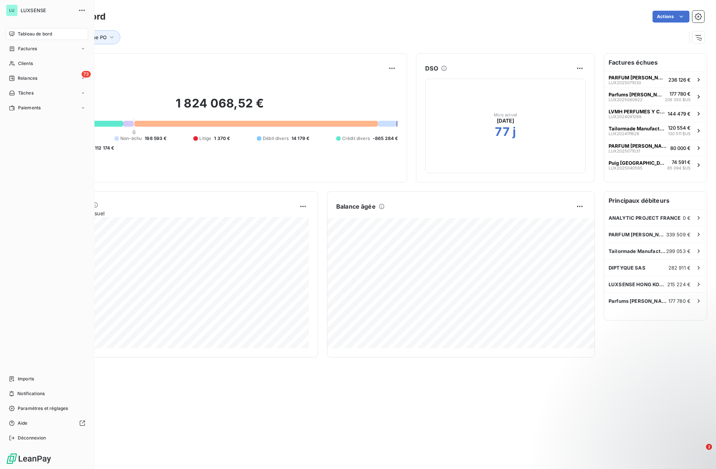
click at [14, 35] on icon at bounding box center [12, 34] width 6 height 6
click at [38, 35] on span "Tableau de bord" at bounding box center [35, 34] width 34 height 7
click at [22, 76] on span "Relances" at bounding box center [28, 78] width 20 height 7
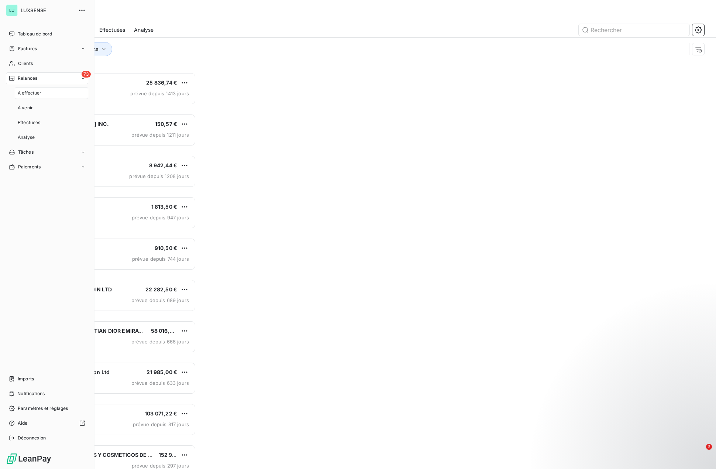
scroll to position [391, 155]
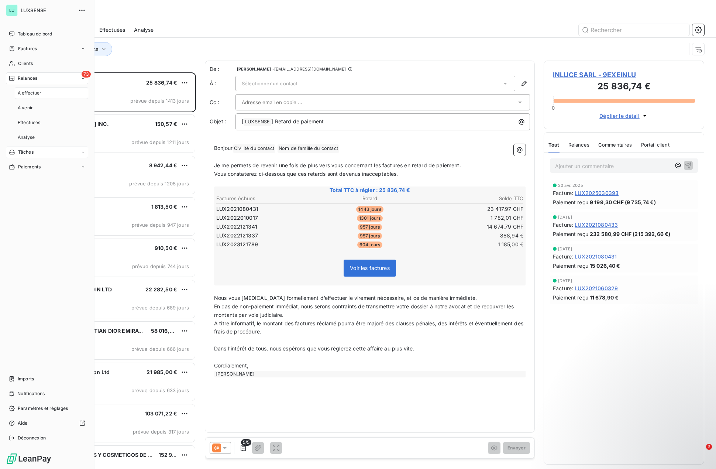
click at [26, 152] on span "Tâches" at bounding box center [26, 152] width 16 height 7
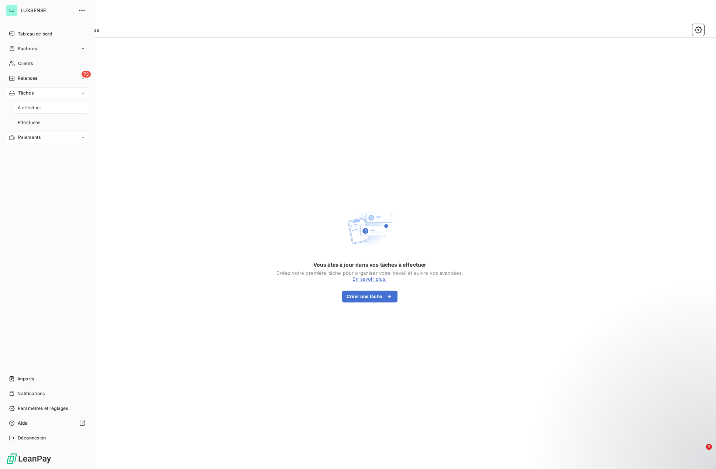
click at [18, 141] on div "Paiements" at bounding box center [47, 137] width 82 height 12
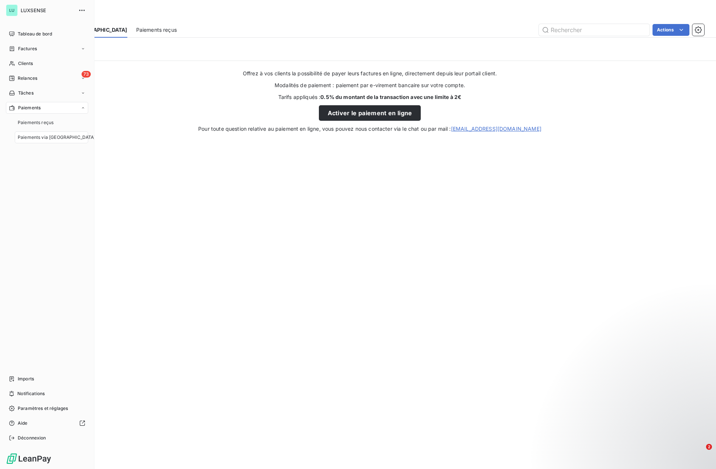
click at [25, 109] on span "Paiements" at bounding box center [29, 107] width 23 height 7
click at [25, 49] on span "Factures" at bounding box center [27, 48] width 19 height 7
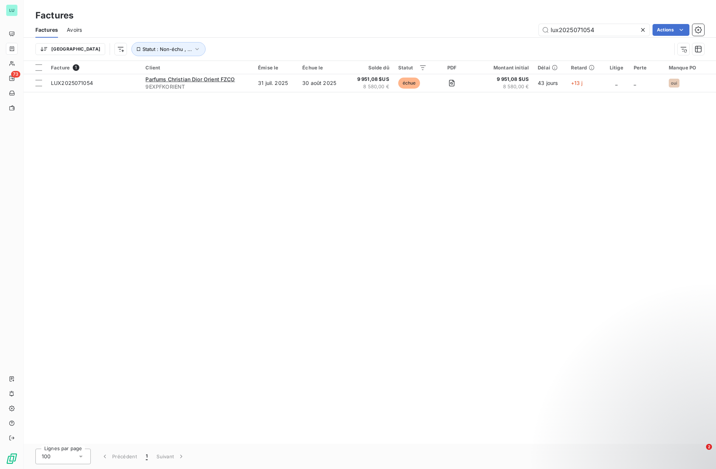
click at [642, 31] on icon at bounding box center [642, 29] width 7 height 7
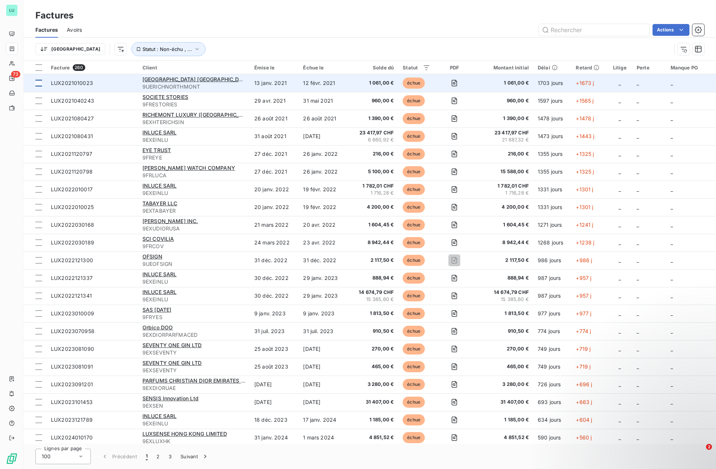
click at [40, 85] on div at bounding box center [38, 83] width 7 height 7
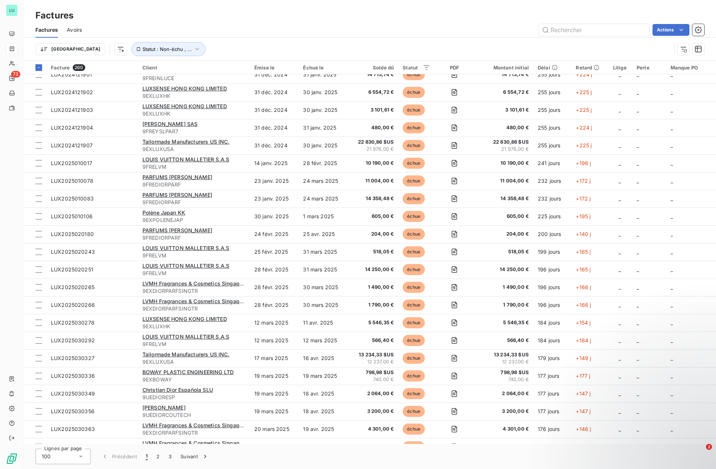
scroll to position [1403, 0]
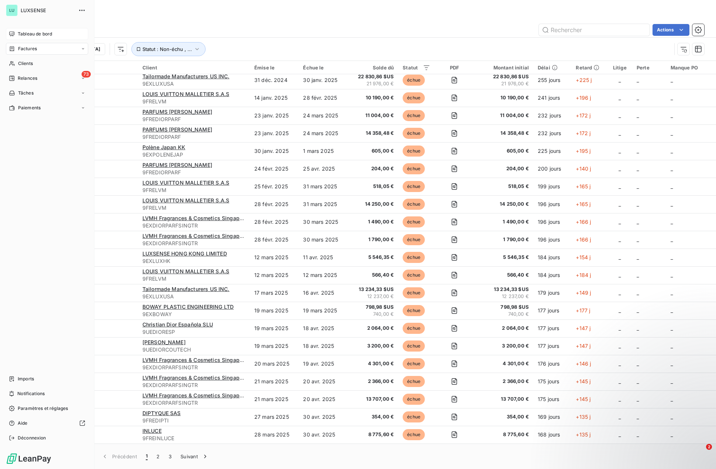
click at [28, 32] on span "Tableau de bord" at bounding box center [35, 34] width 34 height 7
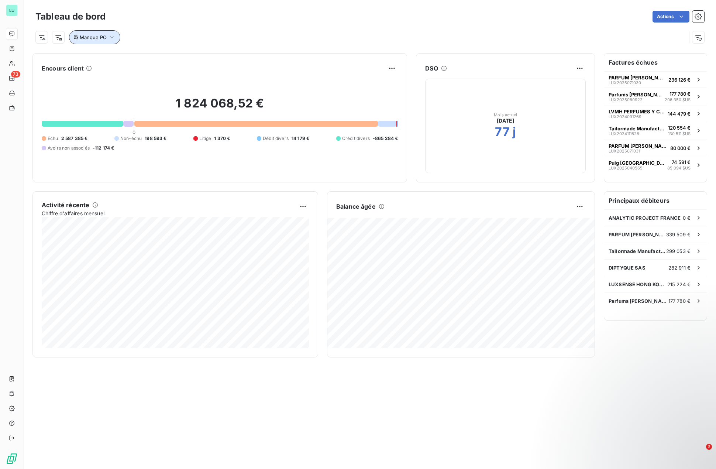
click at [81, 35] on span "Manque PO" at bounding box center [93, 37] width 27 height 6
click at [131, 54] on span "Contient" at bounding box center [122, 56] width 21 height 6
click at [124, 89] on span "Ne contient pas" at bounding box center [140, 87] width 40 height 6
click at [144, 57] on span "Ne contient pas" at bounding box center [132, 56] width 40 height 6
click at [133, 71] on span "Contient" at bounding box center [130, 73] width 21 height 6
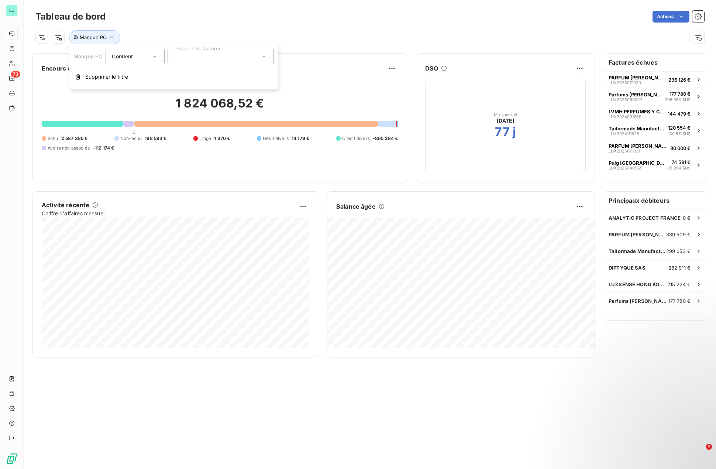
click at [176, 57] on input "text" at bounding box center [177, 56] width 6 height 7
click at [178, 73] on div at bounding box center [176, 74] width 7 height 7
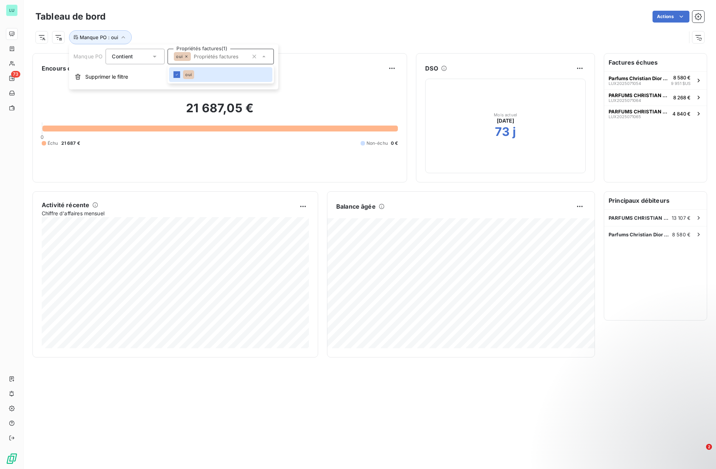
click at [299, 34] on div "Manque PO : oui" at bounding box center [360, 37] width 651 height 14
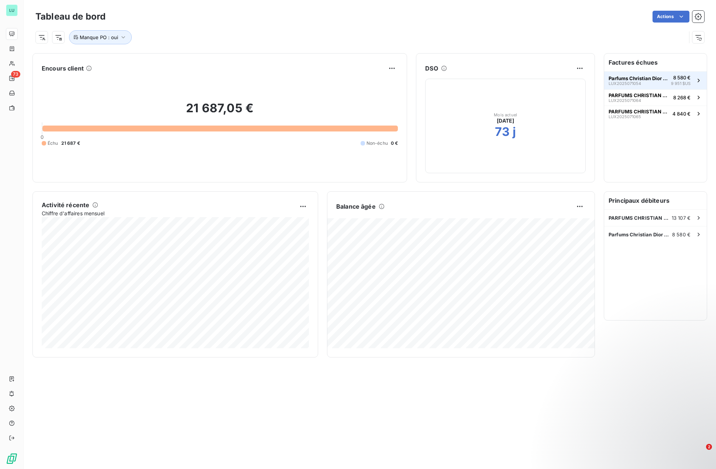
click at [663, 76] on span "Parfums Christian Dior Orient FZCO" at bounding box center [638, 78] width 59 height 6
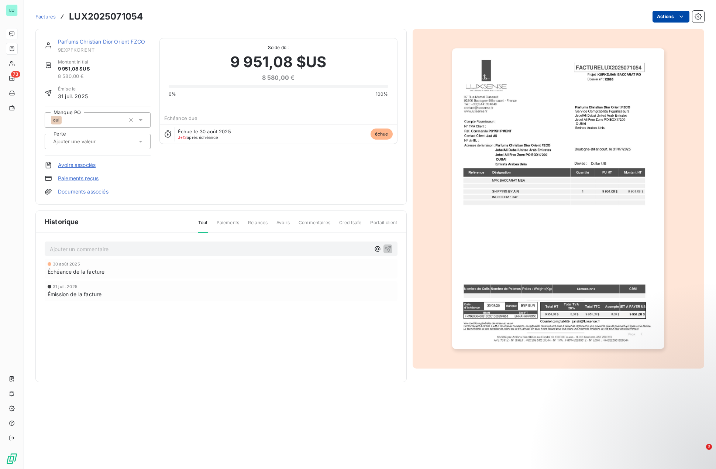
click at [687, 15] on html "LU 73 Factures LUX2025071054 Actions Parfums Christian Dior Orient FZCO 9EXPFKO…" at bounding box center [358, 234] width 716 height 469
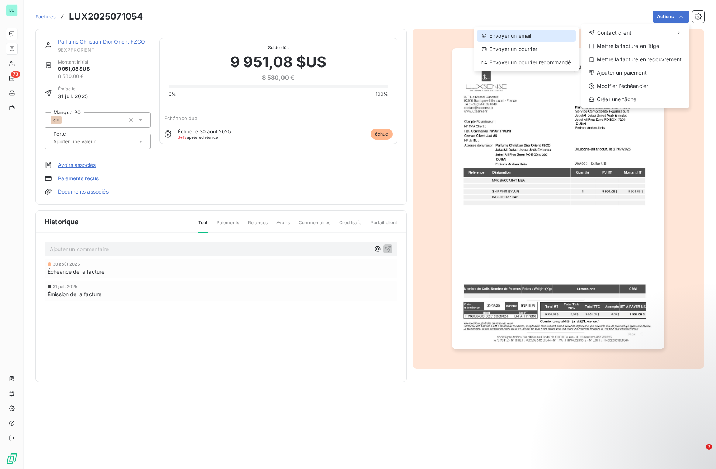
click at [513, 35] on div "Envoyer un email" at bounding box center [526, 36] width 99 height 12
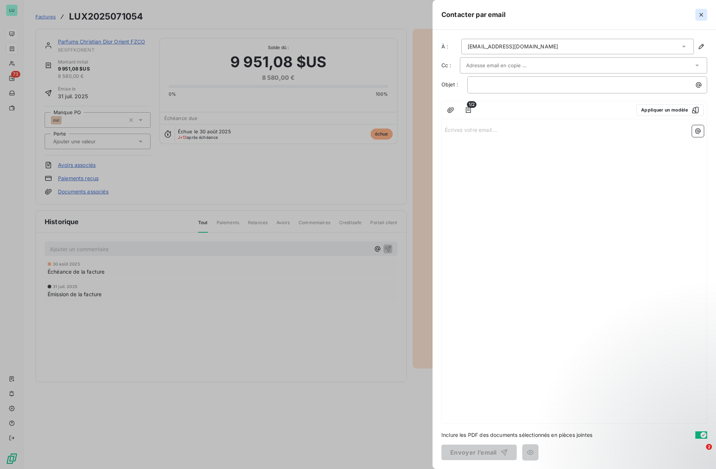
click at [702, 17] on icon "button" at bounding box center [701, 14] width 7 height 7
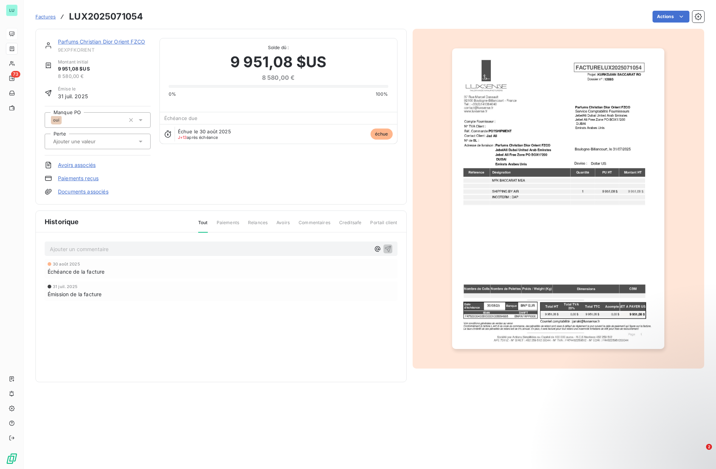
click at [48, 18] on span "Factures" at bounding box center [45, 17] width 20 height 6
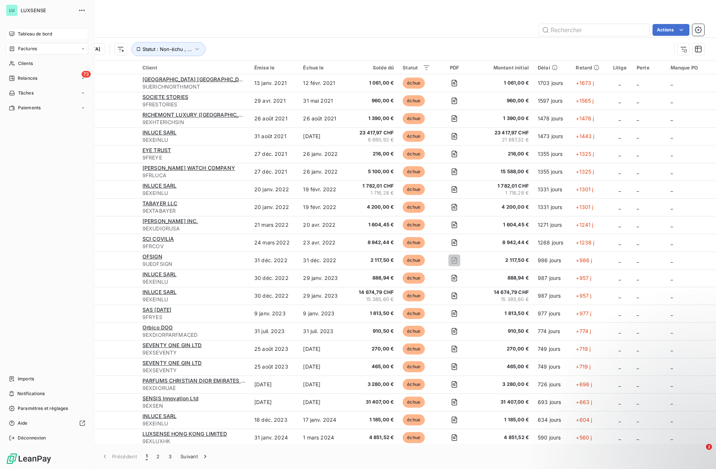
click at [8, 31] on div "Tableau de bord" at bounding box center [47, 34] width 82 height 12
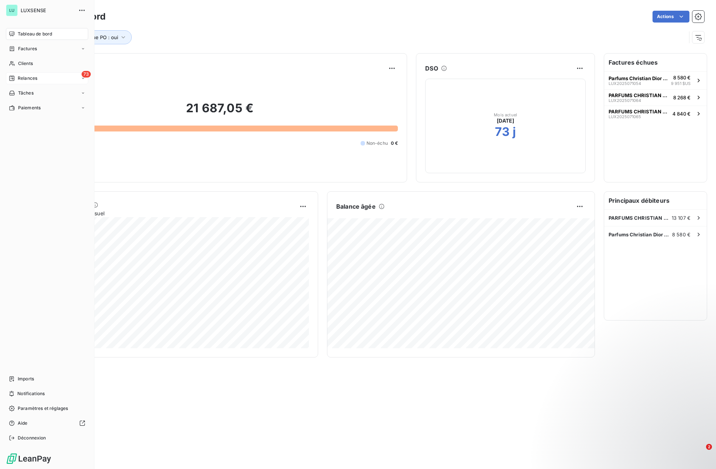
click at [18, 81] on span "Relances" at bounding box center [28, 78] width 20 height 7
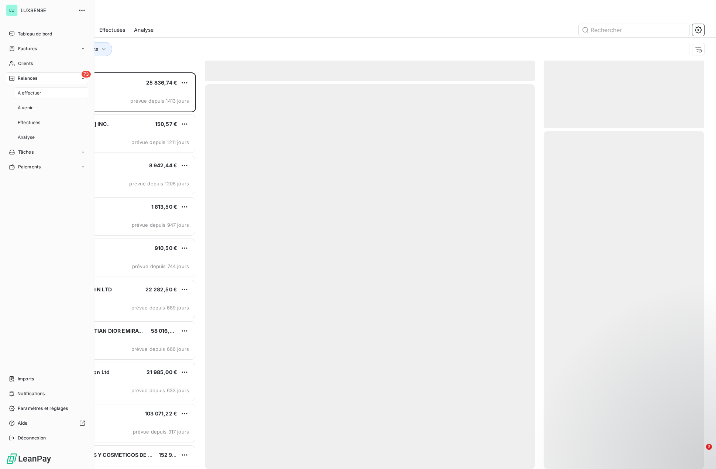
scroll to position [391, 155]
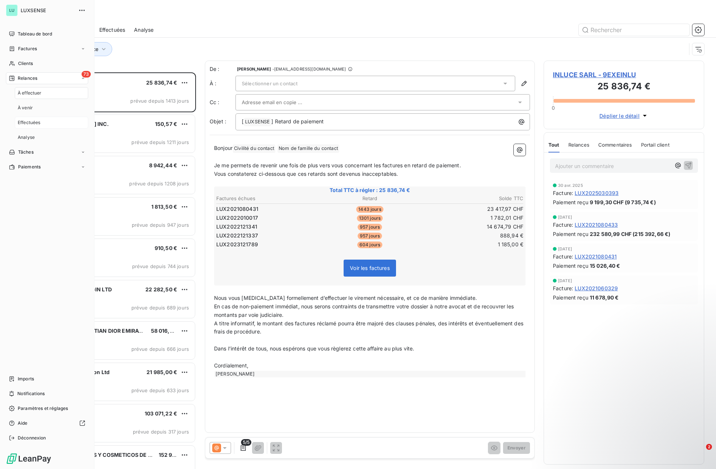
drag, startPoint x: 26, startPoint y: 121, endPoint x: 31, endPoint y: 124, distance: 5.3
click at [26, 121] on span "Effectuées" at bounding box center [29, 122] width 23 height 7
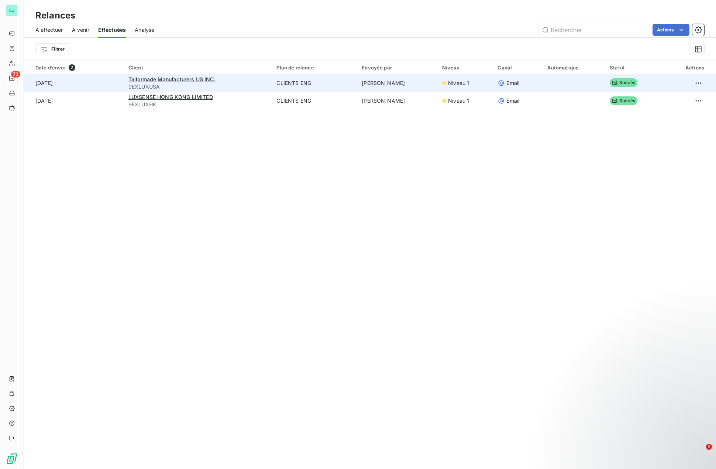
click at [245, 91] on td "Tailormade Manufacturers US INC. 9EXLUXUSA" at bounding box center [198, 83] width 148 height 18
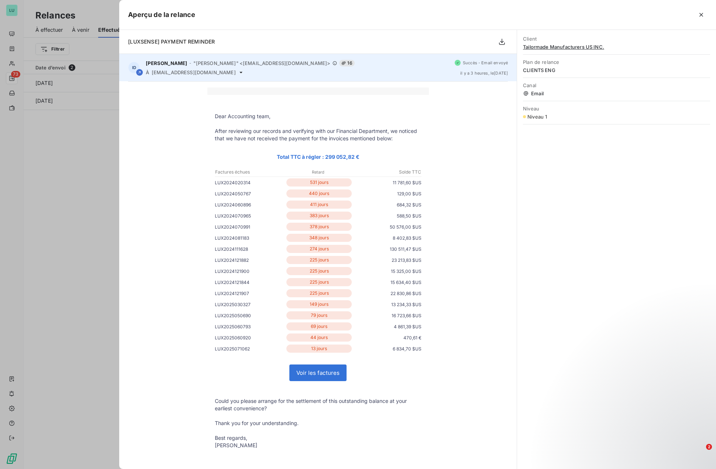
click at [184, 63] on span "[PERSON_NAME]" at bounding box center [166, 63] width 41 height 6
click at [256, 61] on span ""[PERSON_NAME]" <[EMAIL_ADDRESS][DOMAIN_NAME]>" at bounding box center [261, 63] width 137 height 6
click at [189, 71] on span "[EMAIL_ADDRESS][DOMAIN_NAME]" at bounding box center [194, 72] width 84 height 6
click at [189, 73] on span "[EMAIL_ADDRESS][DOMAIN_NAME]" at bounding box center [194, 72] width 84 height 6
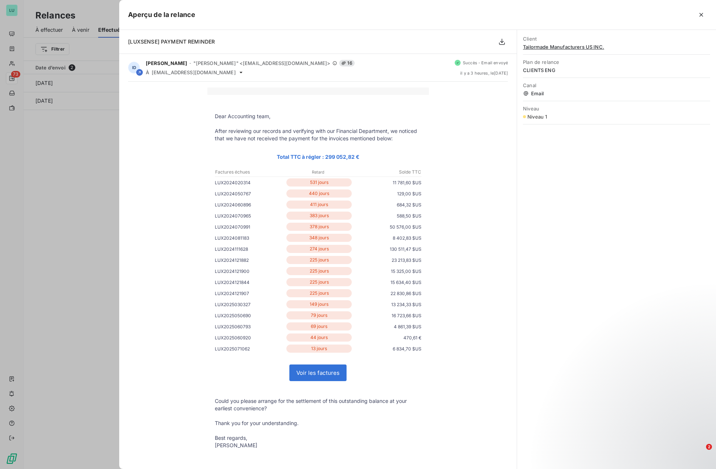
click at [80, 193] on div at bounding box center [358, 234] width 716 height 469
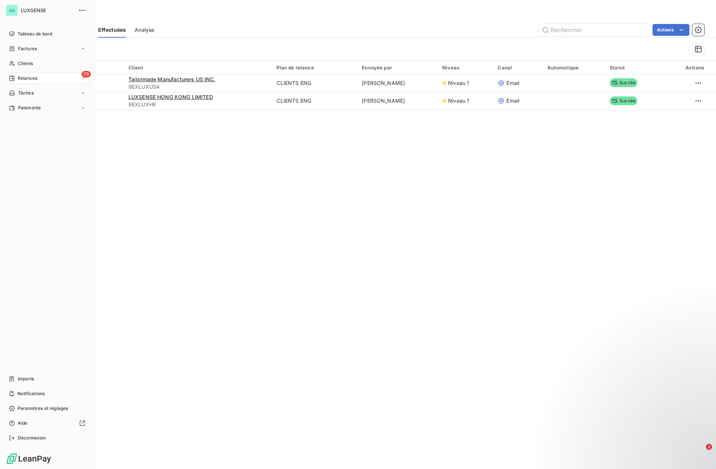
click at [17, 80] on div "Relances" at bounding box center [23, 78] width 28 height 7
click at [49, 80] on div "73 Relances" at bounding box center [47, 78] width 82 height 12
click at [48, 80] on div "73 Relances" at bounding box center [47, 78] width 82 height 12
click at [17, 33] on div "Tableau de bord" at bounding box center [47, 34] width 82 height 12
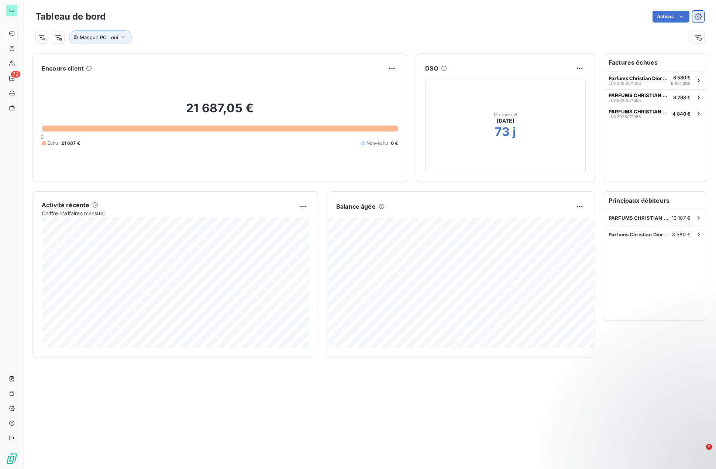
click at [696, 16] on icon "button" at bounding box center [698, 16] width 7 height 7
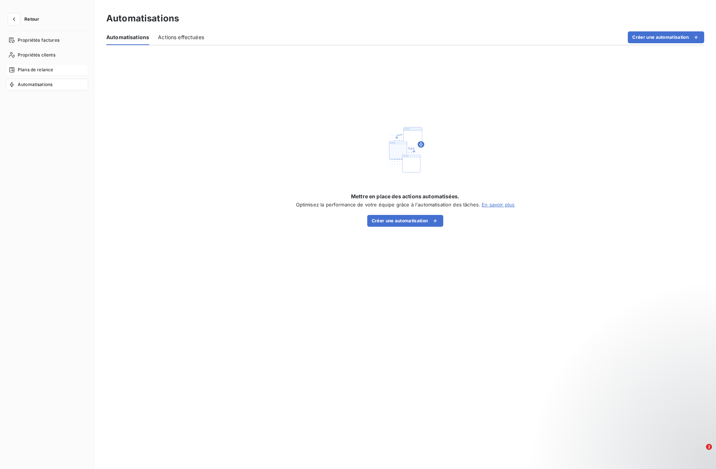
click at [28, 67] on span "Plans de relance" at bounding box center [35, 69] width 35 height 7
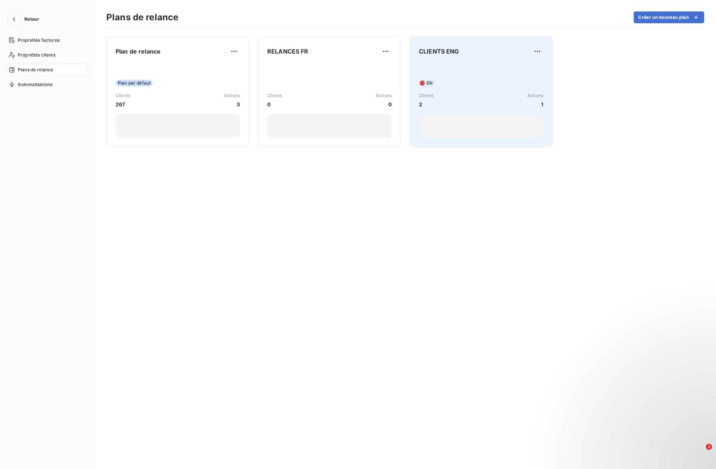
click at [458, 86] on div "EN" at bounding box center [481, 83] width 124 height 7
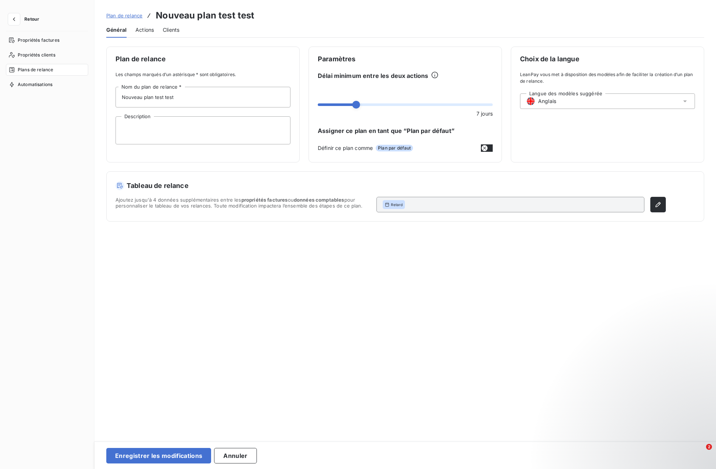
type input "CLIENTS ENG"
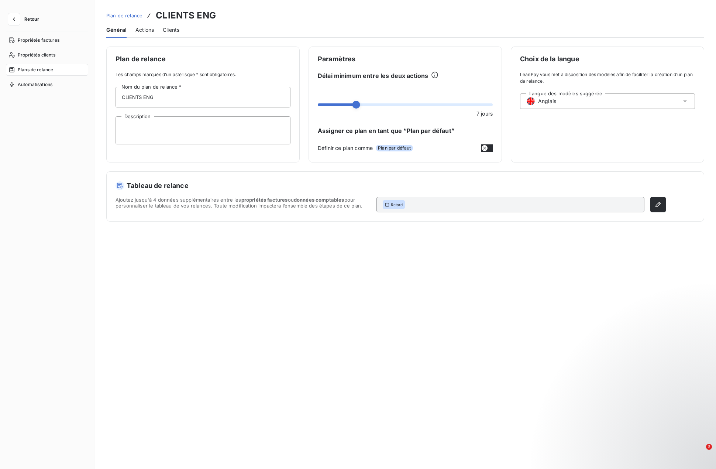
click at [147, 34] on div "Actions" at bounding box center [144, 30] width 18 height 16
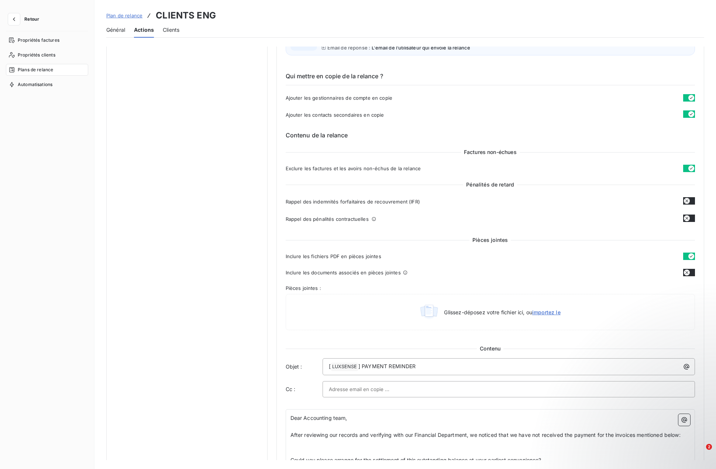
scroll to position [37, 0]
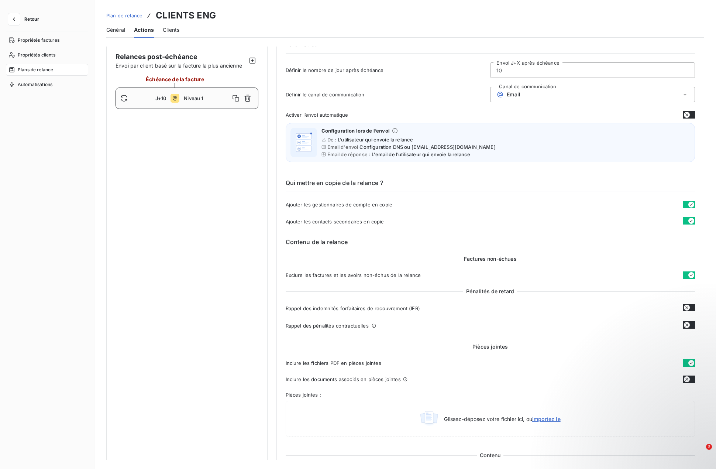
click at [176, 28] on span "Clients" at bounding box center [171, 29] width 17 height 7
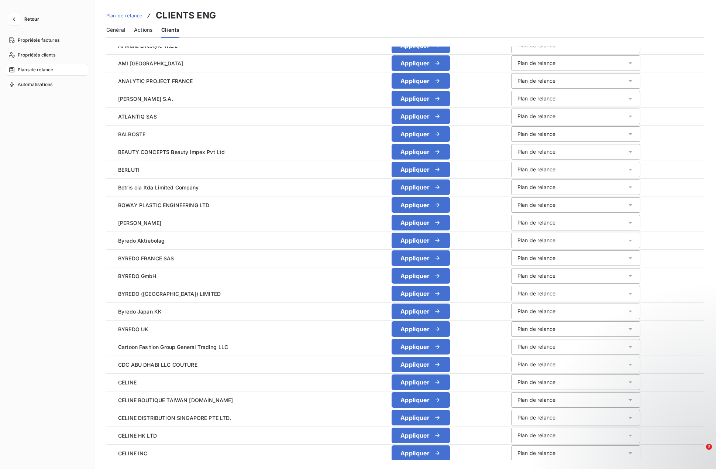
scroll to position [87, 0]
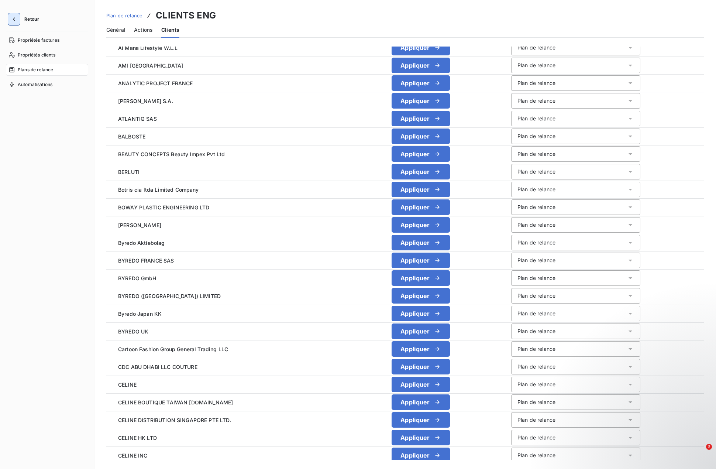
click at [12, 24] on button "button" at bounding box center [14, 19] width 12 height 12
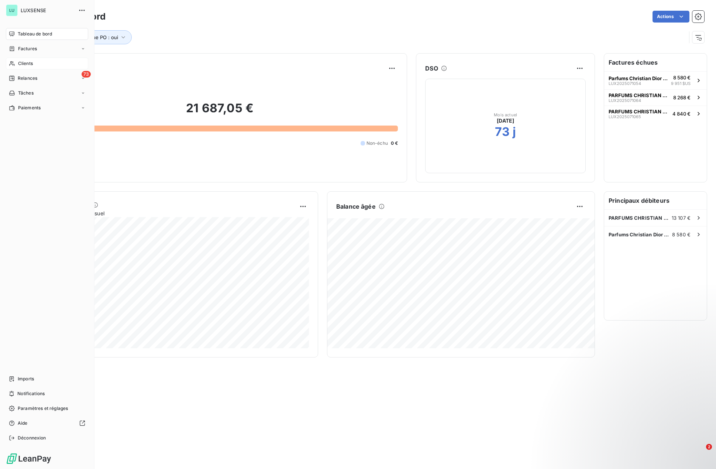
click at [29, 62] on span "Clients" at bounding box center [25, 63] width 15 height 7
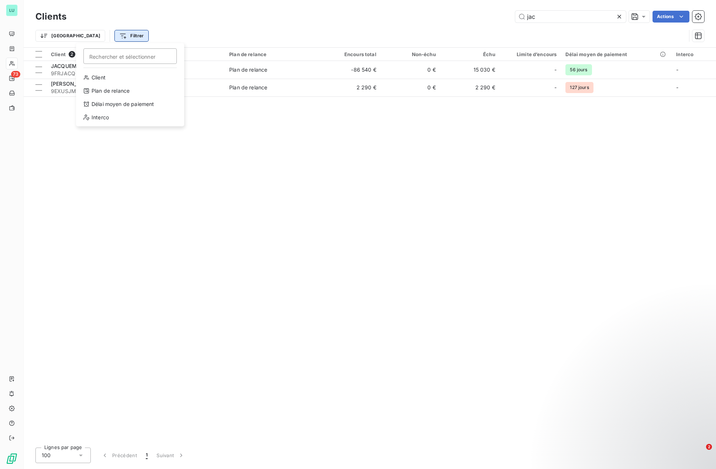
click at [89, 36] on html "LU 73 Clients jac Actions Trier Filtrer Rechercher et sélectionner Client Plan …" at bounding box center [358, 234] width 716 height 469
click at [100, 35] on html "LU 73 Clients jac Actions Trier Filtrer Client 2 Plan de relance Encours total …" at bounding box center [358, 234] width 716 height 469
click at [619, 17] on icon at bounding box center [619, 16] width 7 height 7
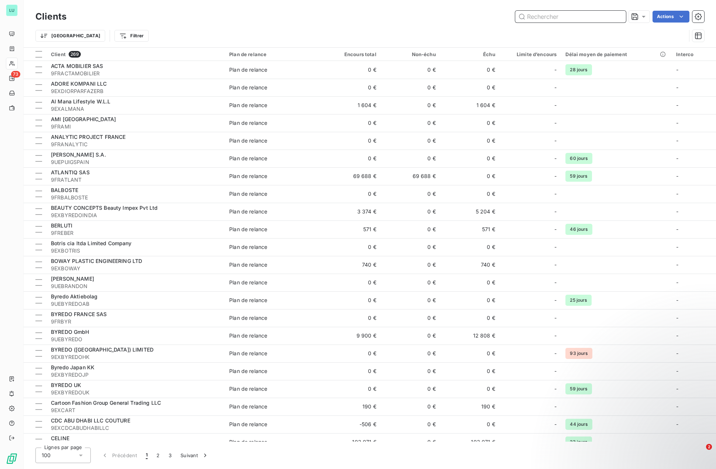
click at [564, 17] on input "text" at bounding box center [570, 17] width 111 height 12
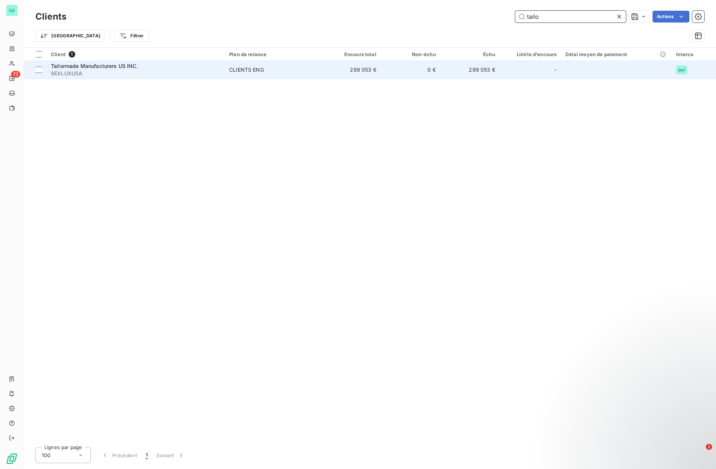
type input "tailo"
click at [221, 66] on td "Tailormade Manufacturers US INC. 9EXLUXUSA" at bounding box center [136, 70] width 178 height 18
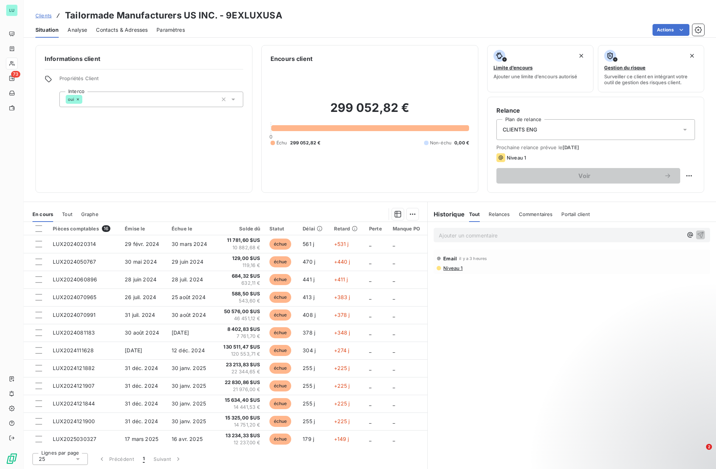
click at [128, 28] on span "Contacts & Adresses" at bounding box center [122, 29] width 52 height 7
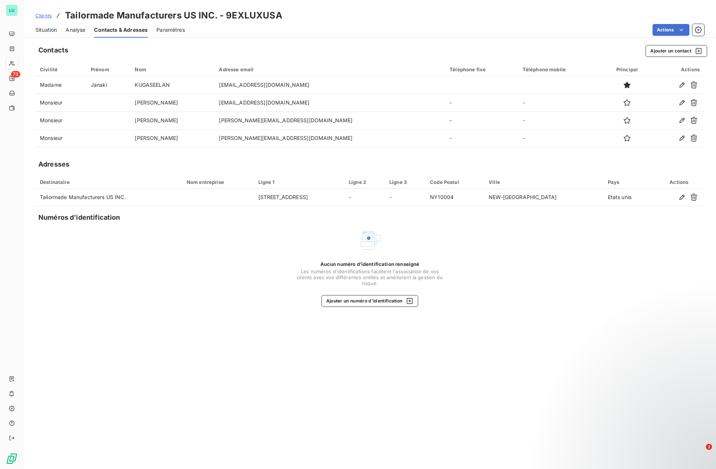
click at [45, 16] on span "Clients" at bounding box center [43, 16] width 16 height 6
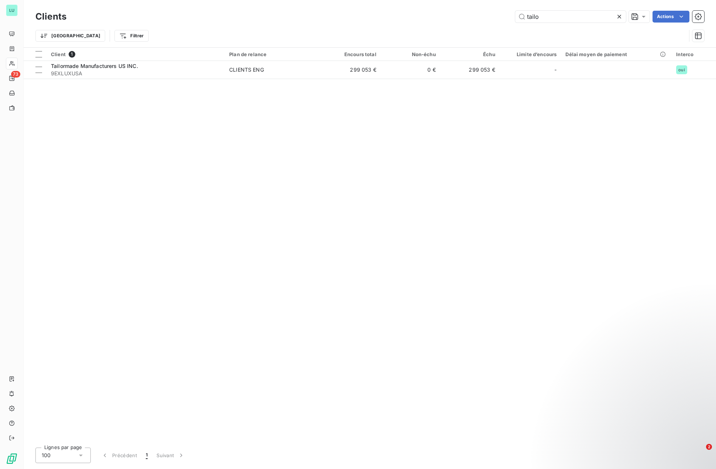
click at [617, 16] on icon at bounding box center [619, 16] width 7 height 7
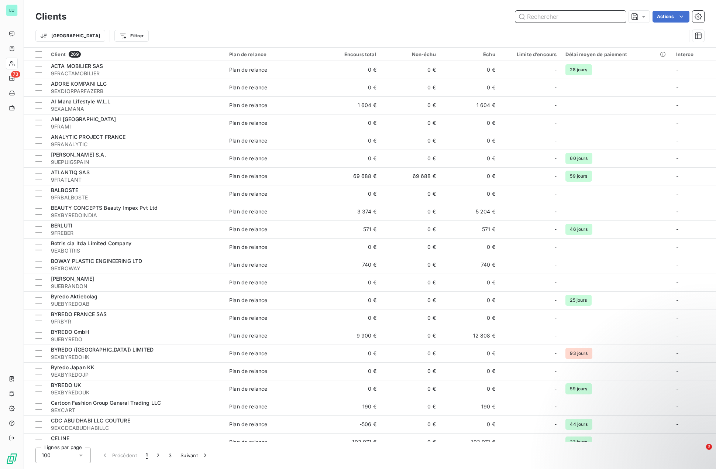
click at [577, 20] on input "text" at bounding box center [570, 17] width 111 height 12
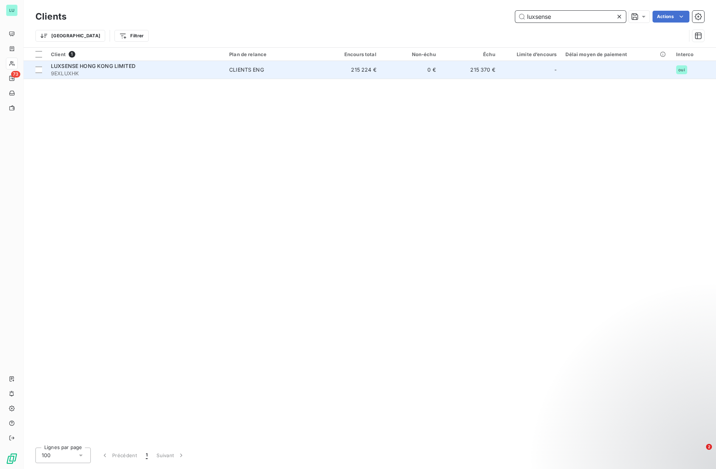
type input "luxsense"
click at [119, 65] on span "LUXSENSE HONG KONG LIMITED" at bounding box center [93, 66] width 85 height 6
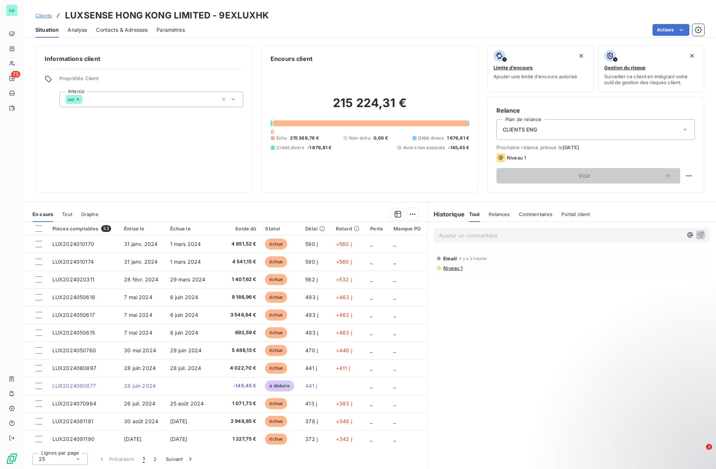
click at [132, 26] on span "Contacts & Adresses" at bounding box center [122, 29] width 52 height 7
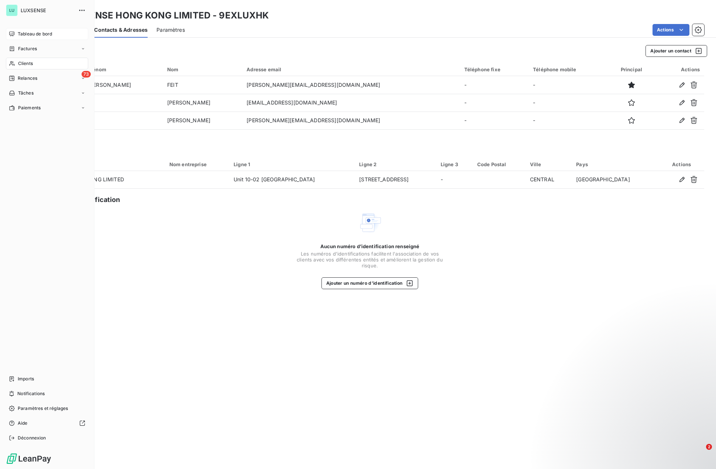
click at [24, 30] on div "Tableau de bord" at bounding box center [47, 34] width 82 height 12
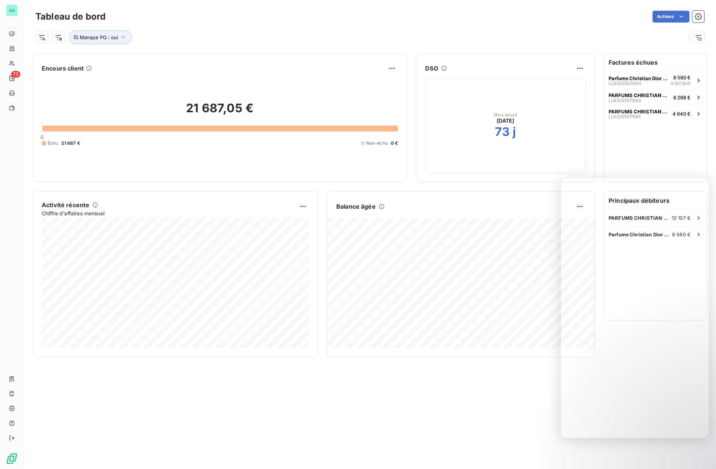
click at [461, 389] on div "Tableau de bord Actions Manque PO : oui Encours client 21 687,05 € 0 Échu 21 68…" at bounding box center [370, 234] width 692 height 469
